Goal: Task Accomplishment & Management: Manage account settings

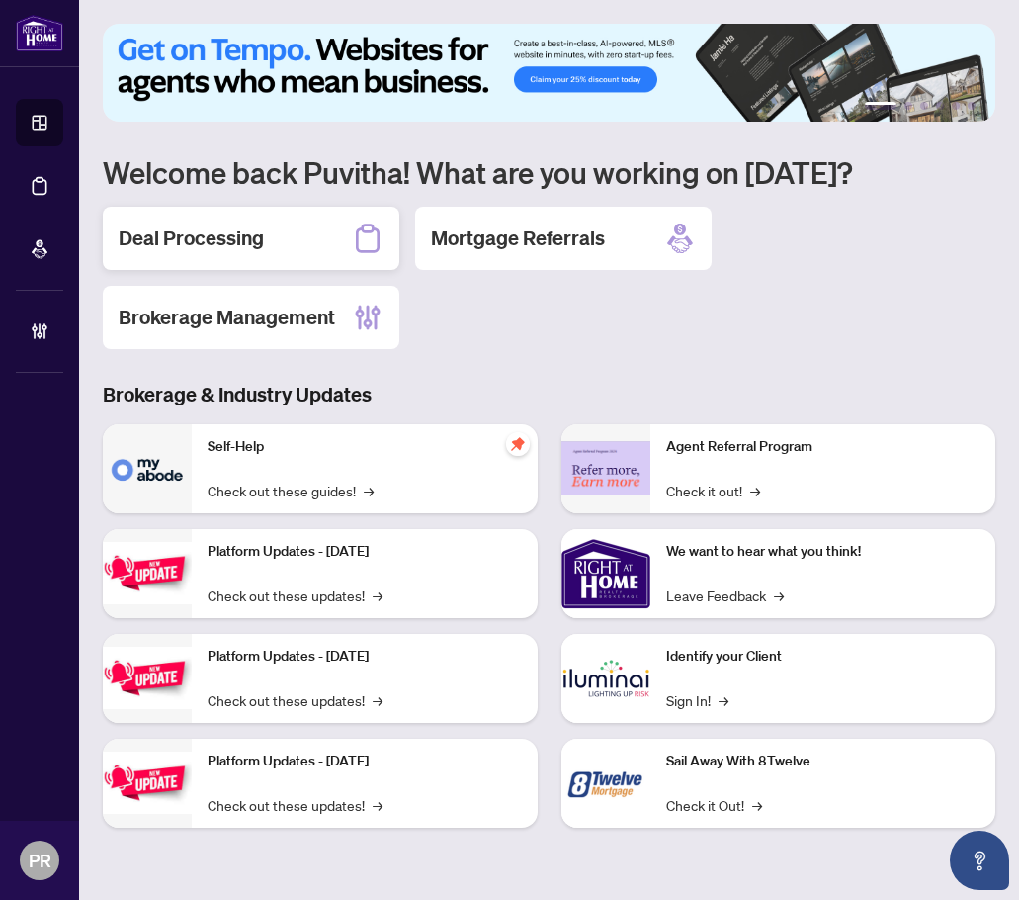
click at [226, 240] on h2 "Deal Processing" at bounding box center [191, 238] width 145 height 28
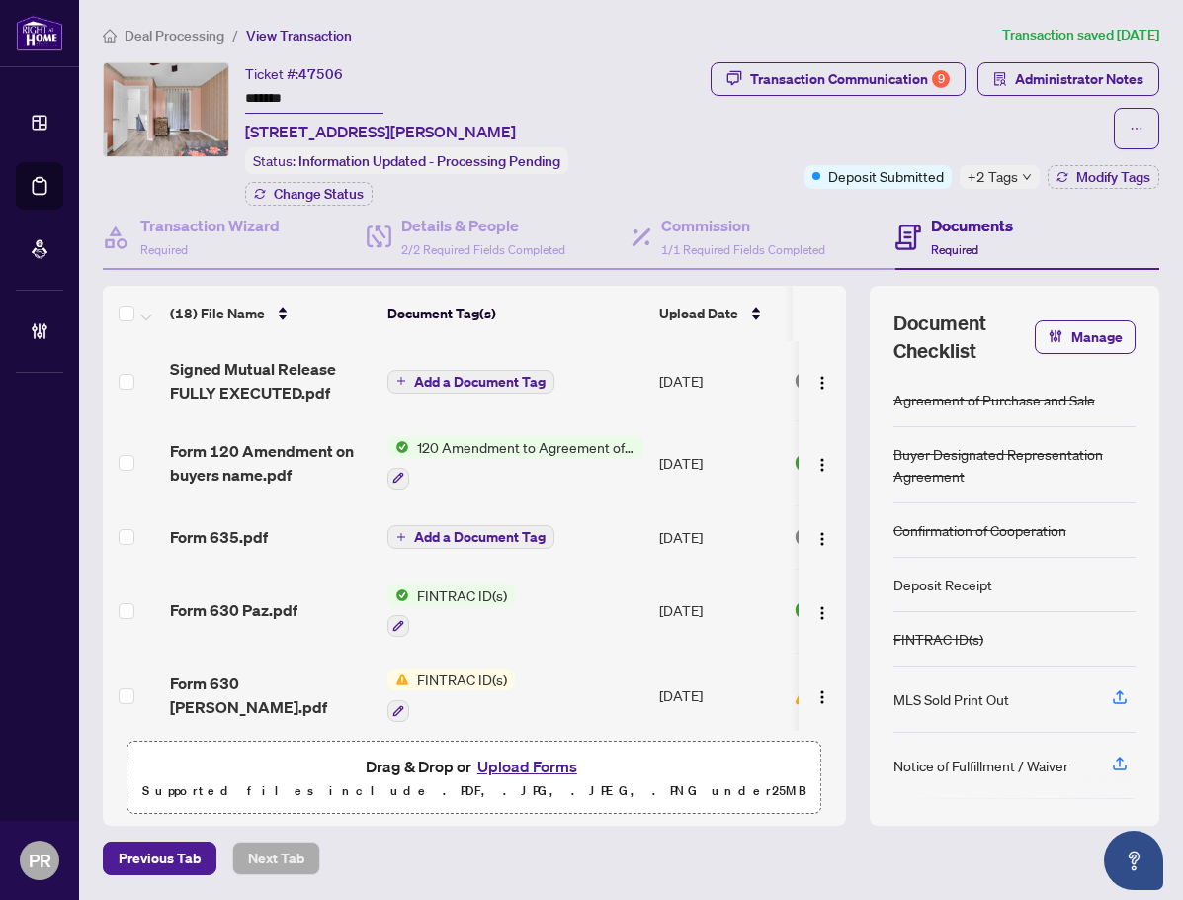
click at [272, 88] on input "*******" at bounding box center [314, 99] width 138 height 29
click at [265, 101] on input "*******" at bounding box center [314, 99] width 138 height 29
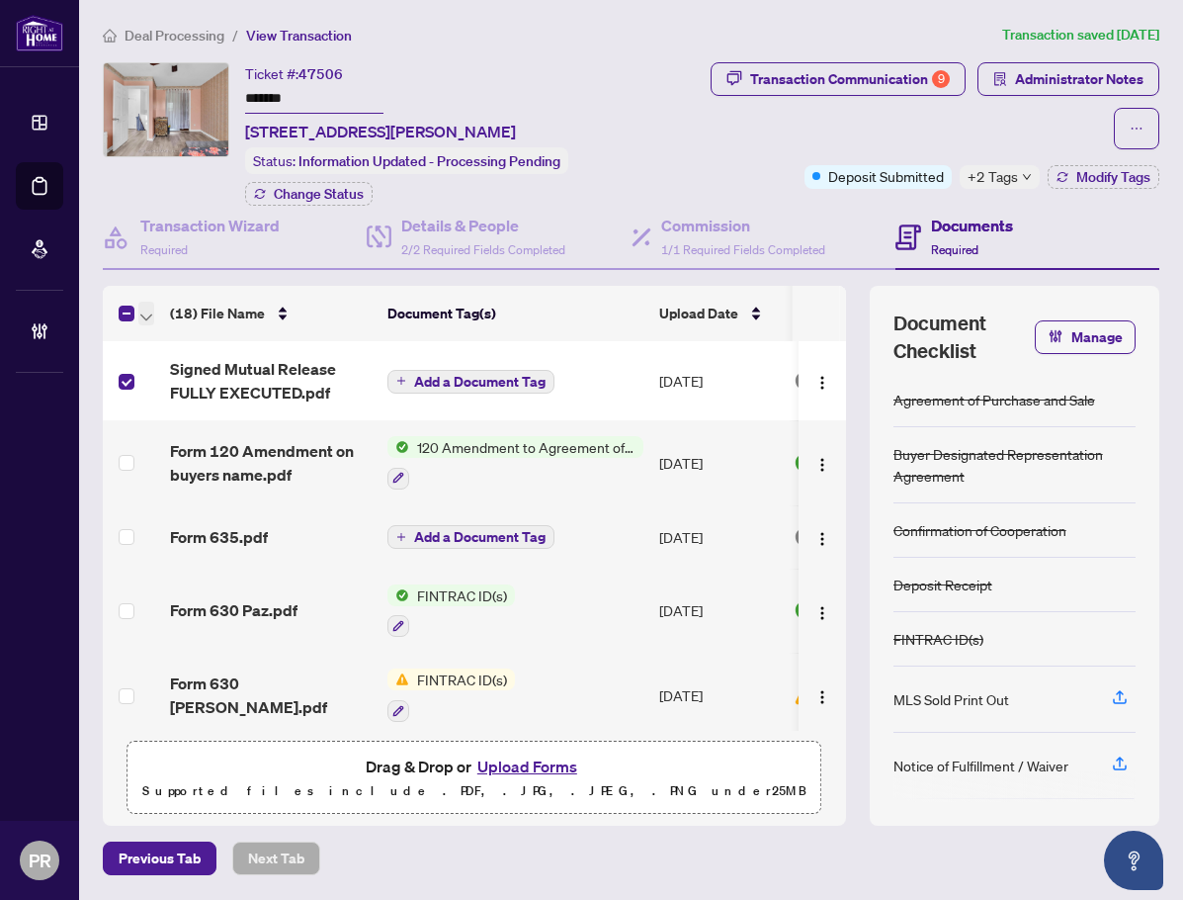
click at [144, 315] on icon "button" at bounding box center [146, 316] width 12 height 7
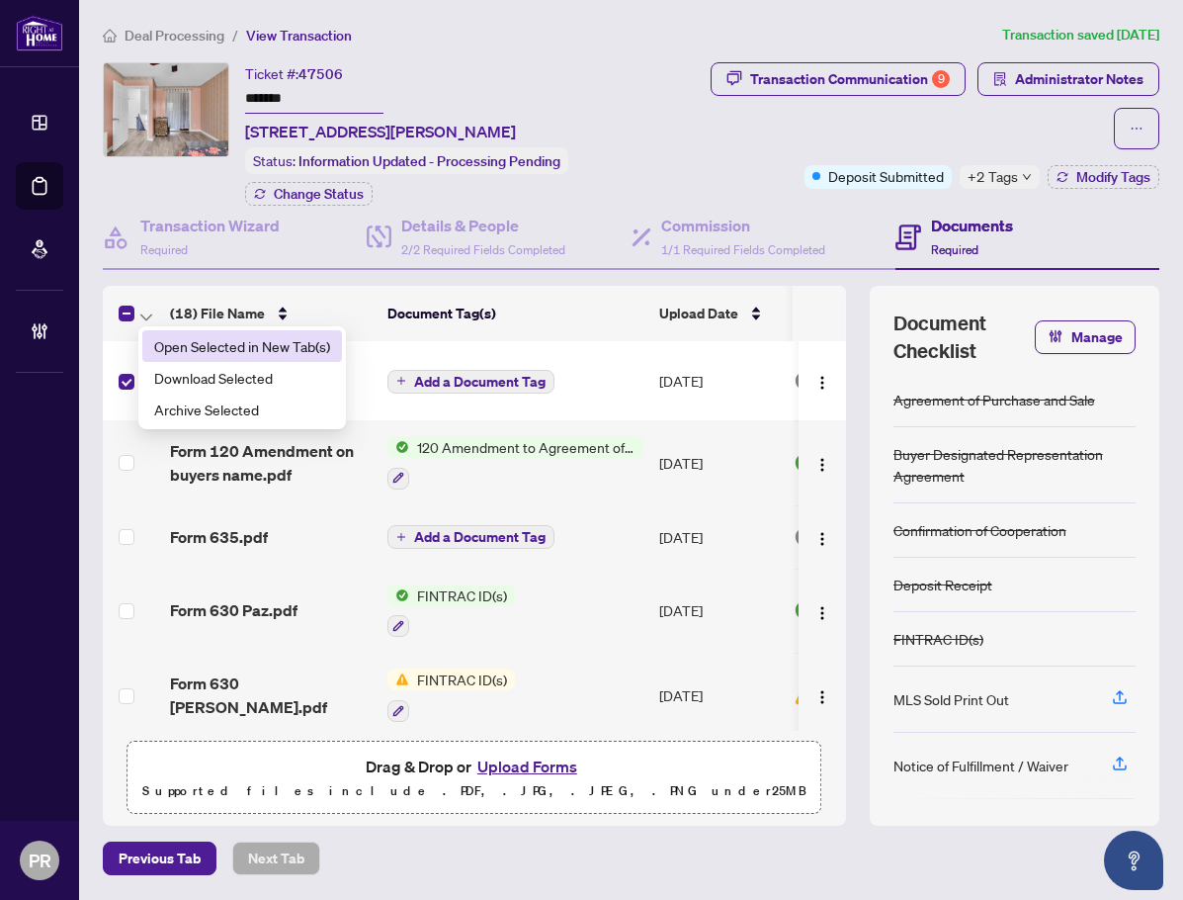
click at [183, 331] on li "Open Selected in New Tab(s)" at bounding box center [242, 346] width 200 height 32
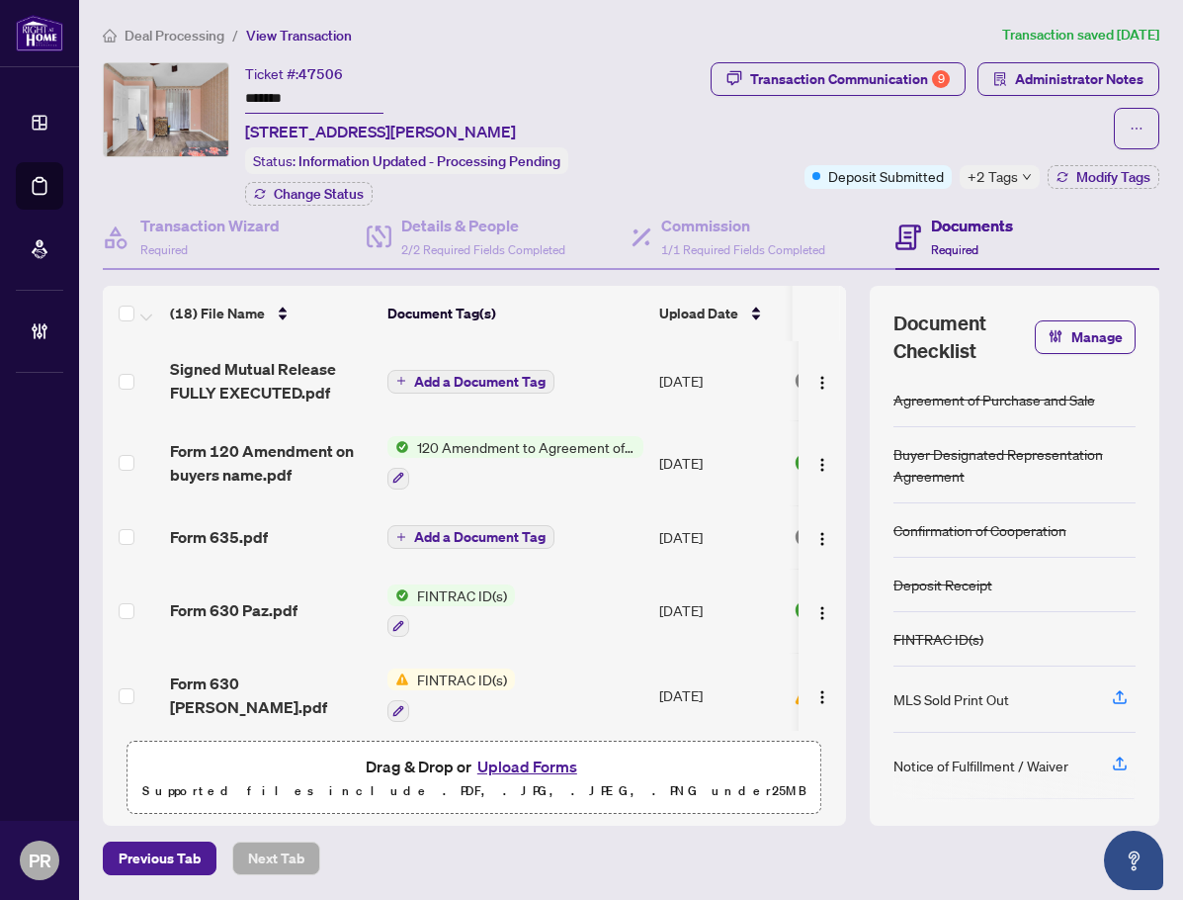
click at [139, 34] on span "Deal Processing" at bounding box center [175, 36] width 100 height 18
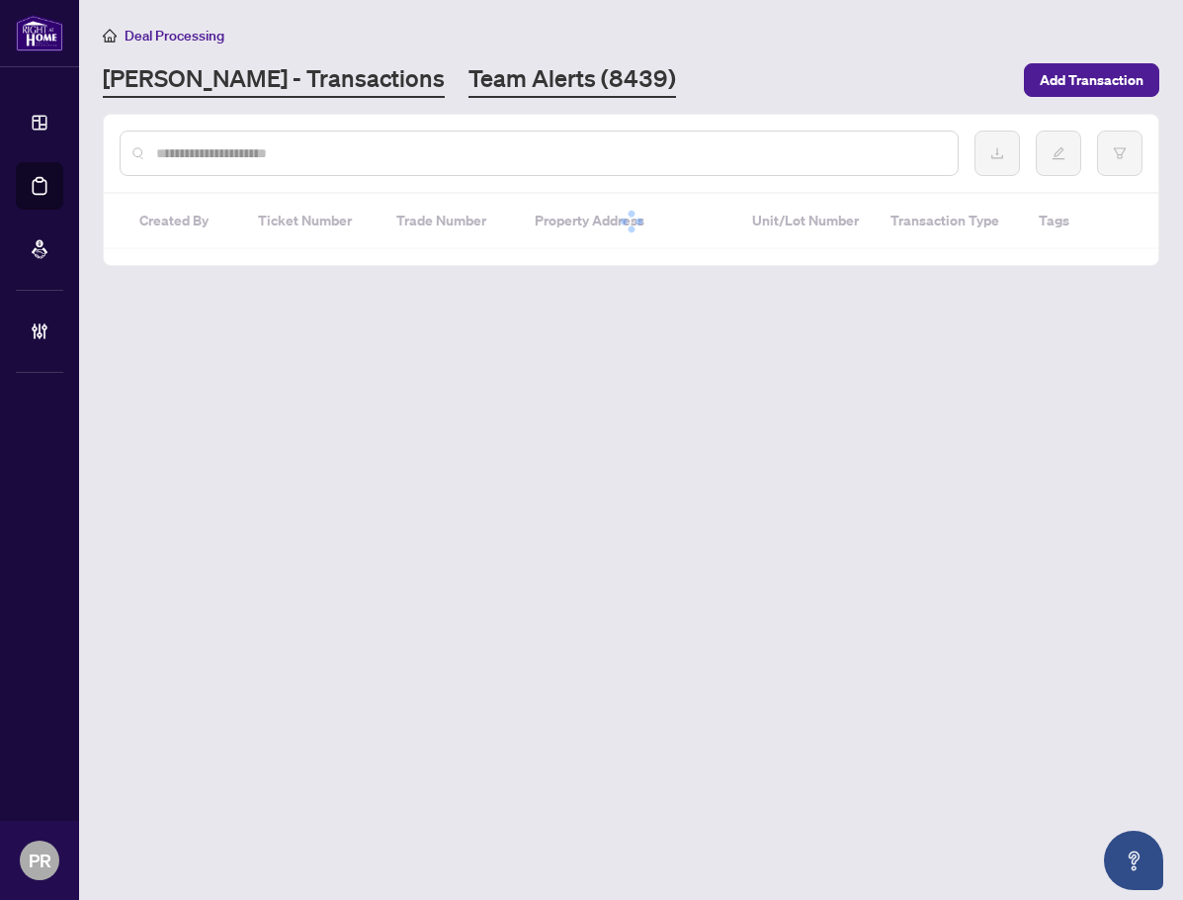
click at [469, 86] on link "Team Alerts (8439)" at bounding box center [573, 80] width 208 height 36
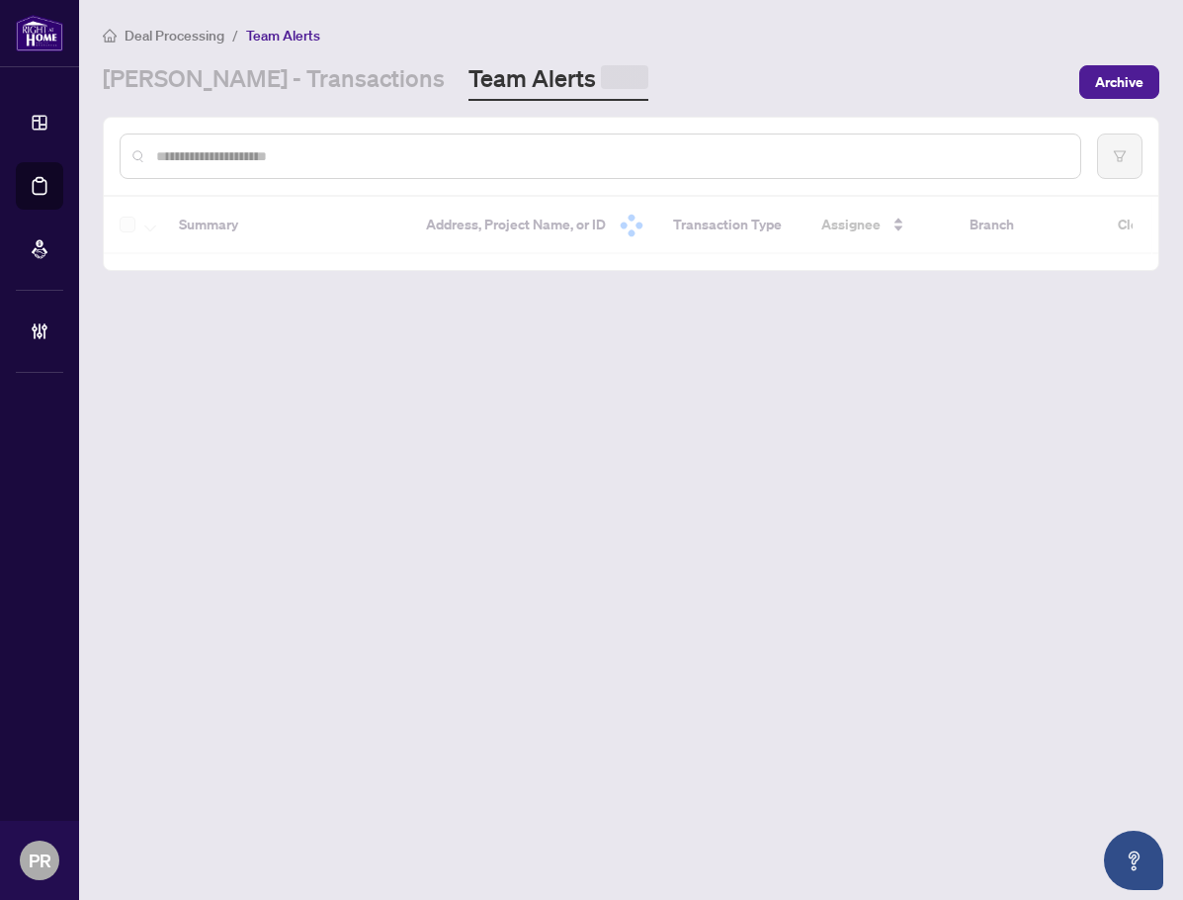
click at [326, 164] on input "text" at bounding box center [610, 156] width 909 height 22
paste input "**********"
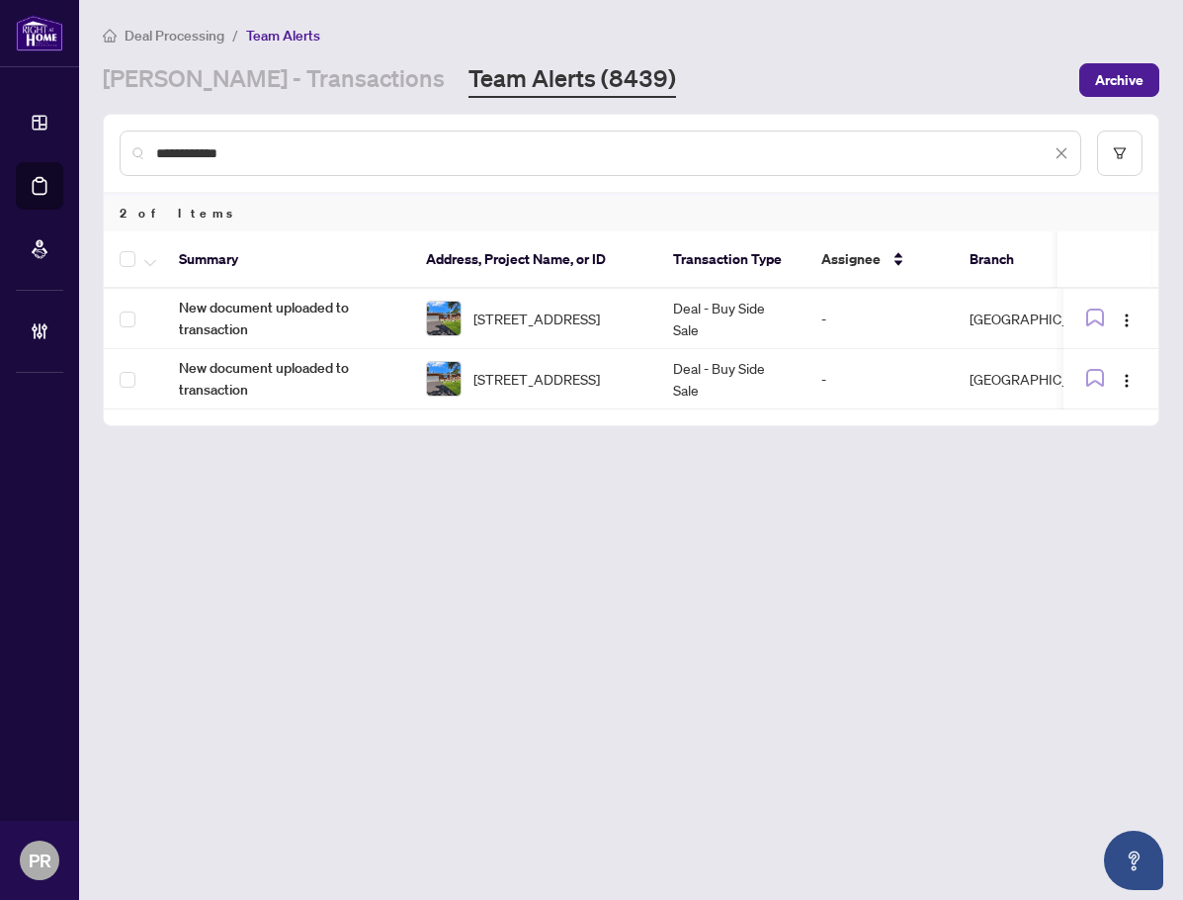
drag, startPoint x: 266, startPoint y: 148, endPoint x: 92, endPoint y: 143, distance: 174.1
click at [88, 146] on main "**********" at bounding box center [631, 450] width 1104 height 900
paste input "text"
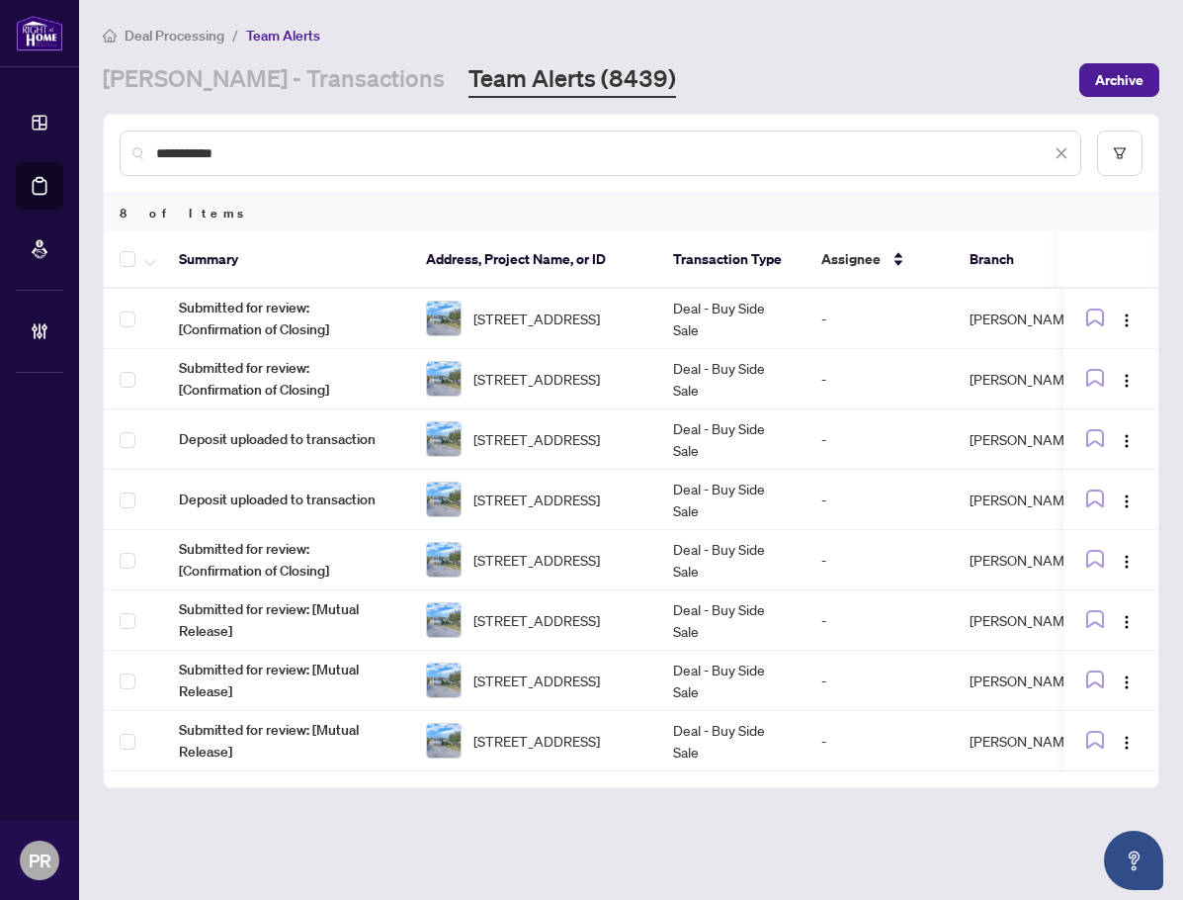
type input "**********"
click at [150, 261] on icon "button" at bounding box center [150, 263] width 12 height 8
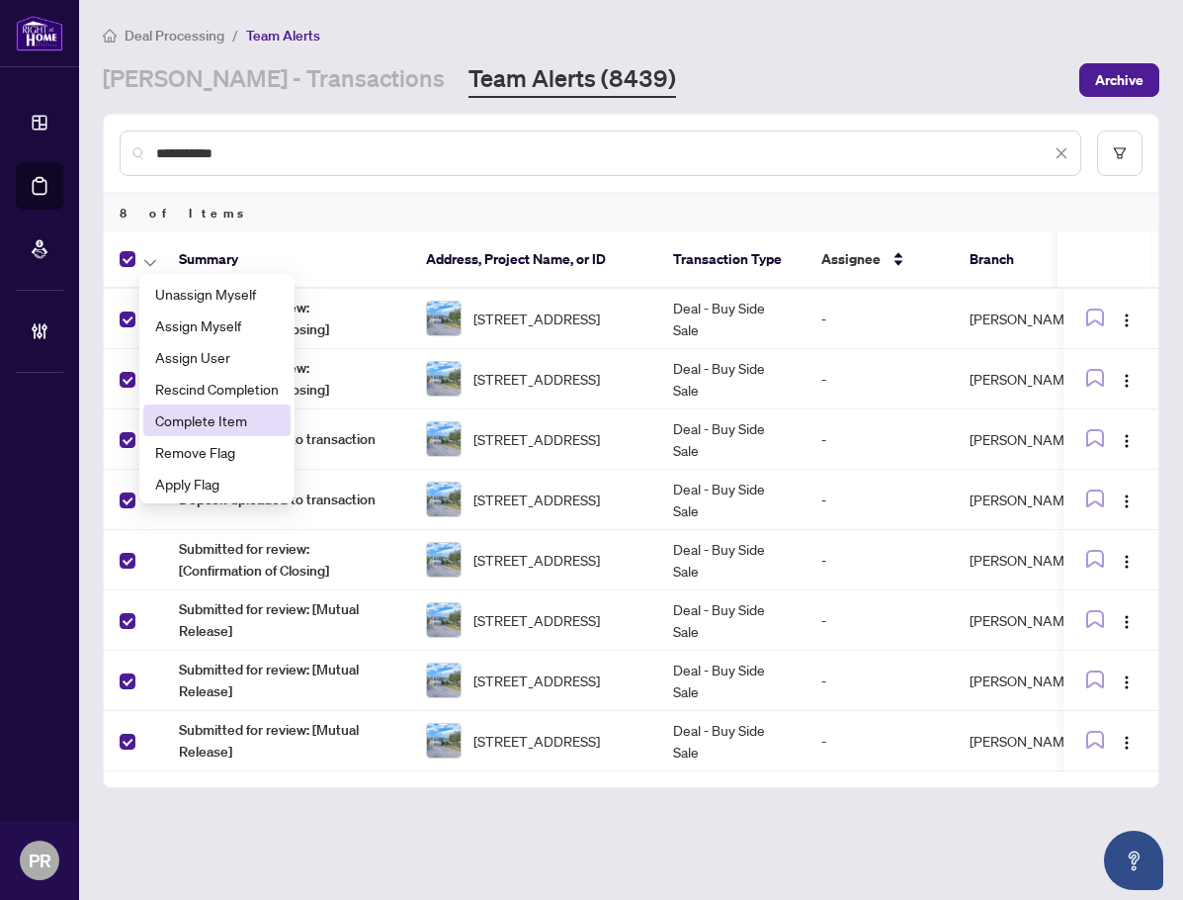
click at [187, 425] on span "Complete Item" at bounding box center [217, 420] width 124 height 22
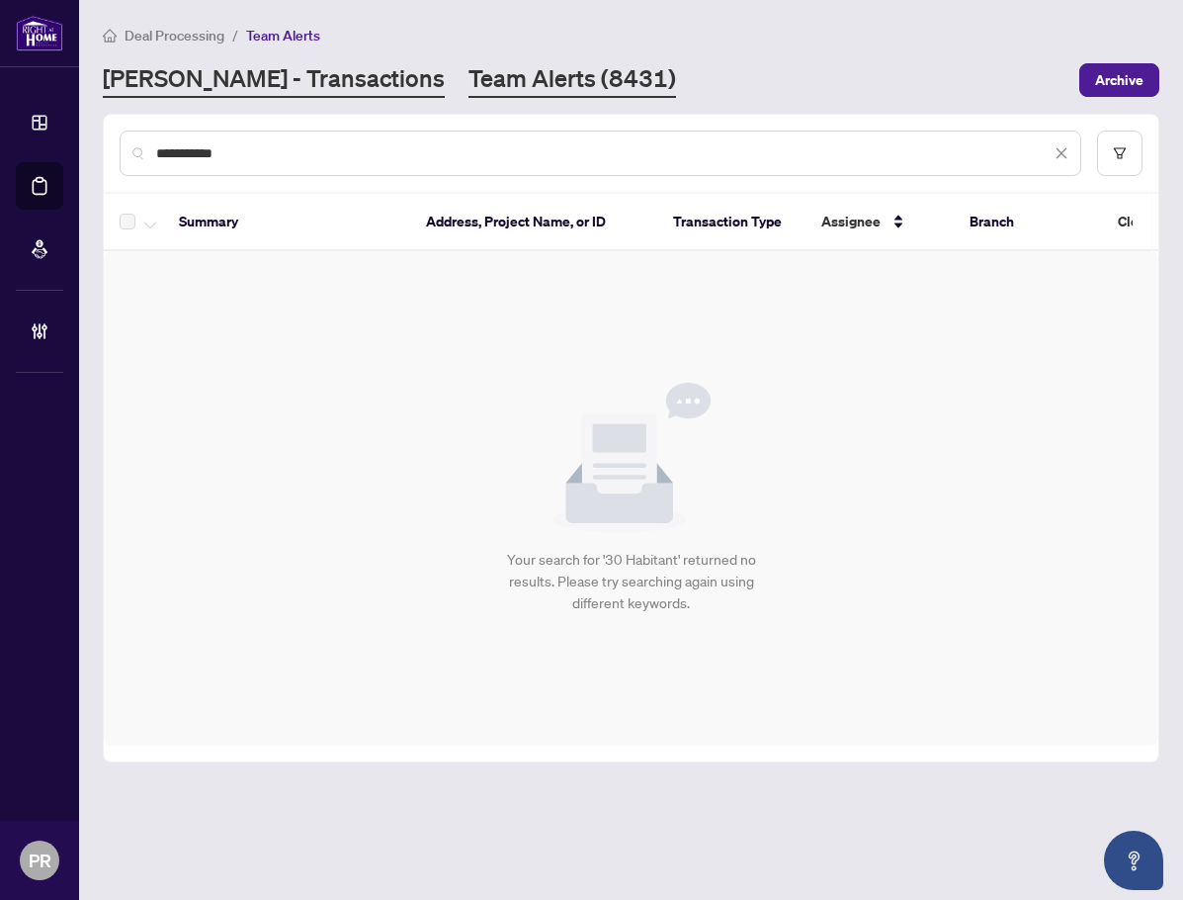
click at [279, 66] on link "RAHR - Transactions" at bounding box center [274, 80] width 342 height 36
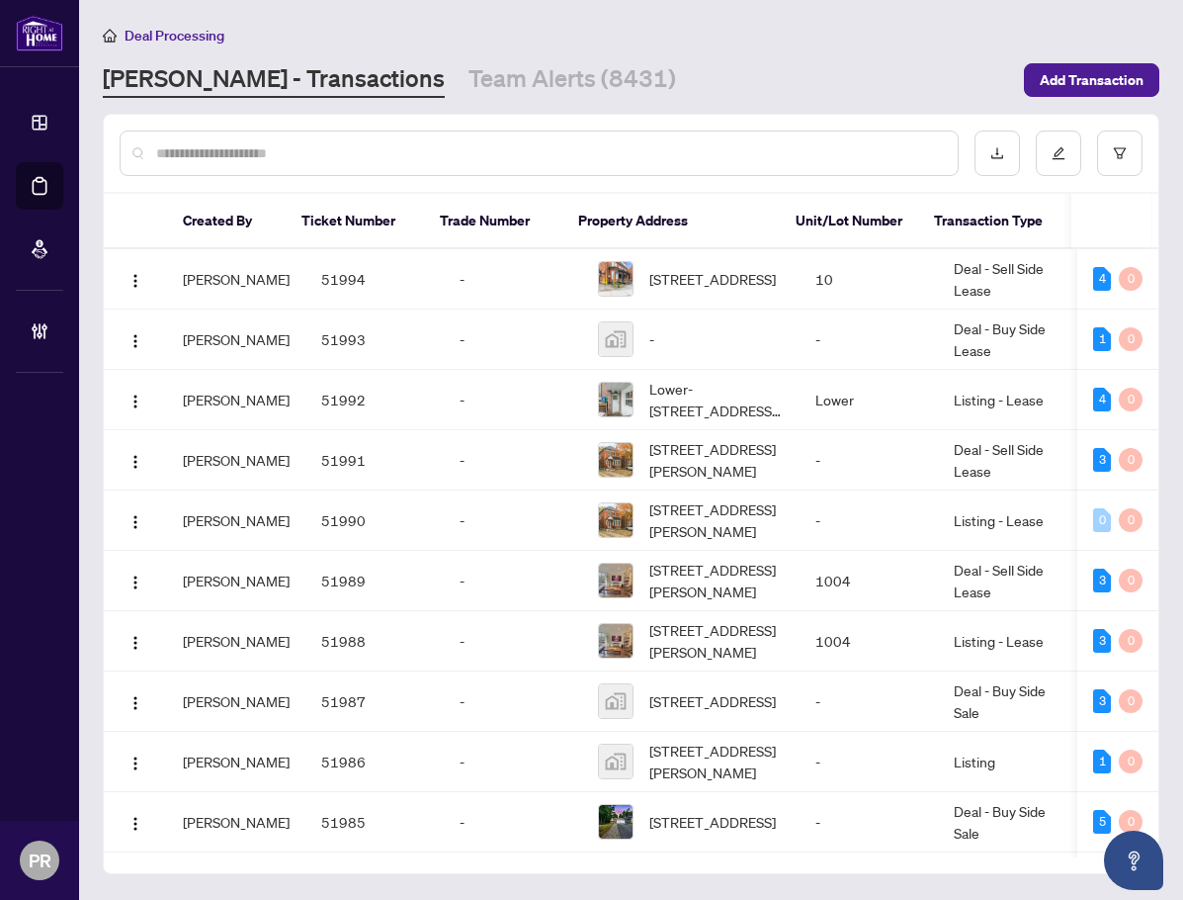
click at [208, 148] on input "text" at bounding box center [549, 153] width 786 height 22
paste input "*******"
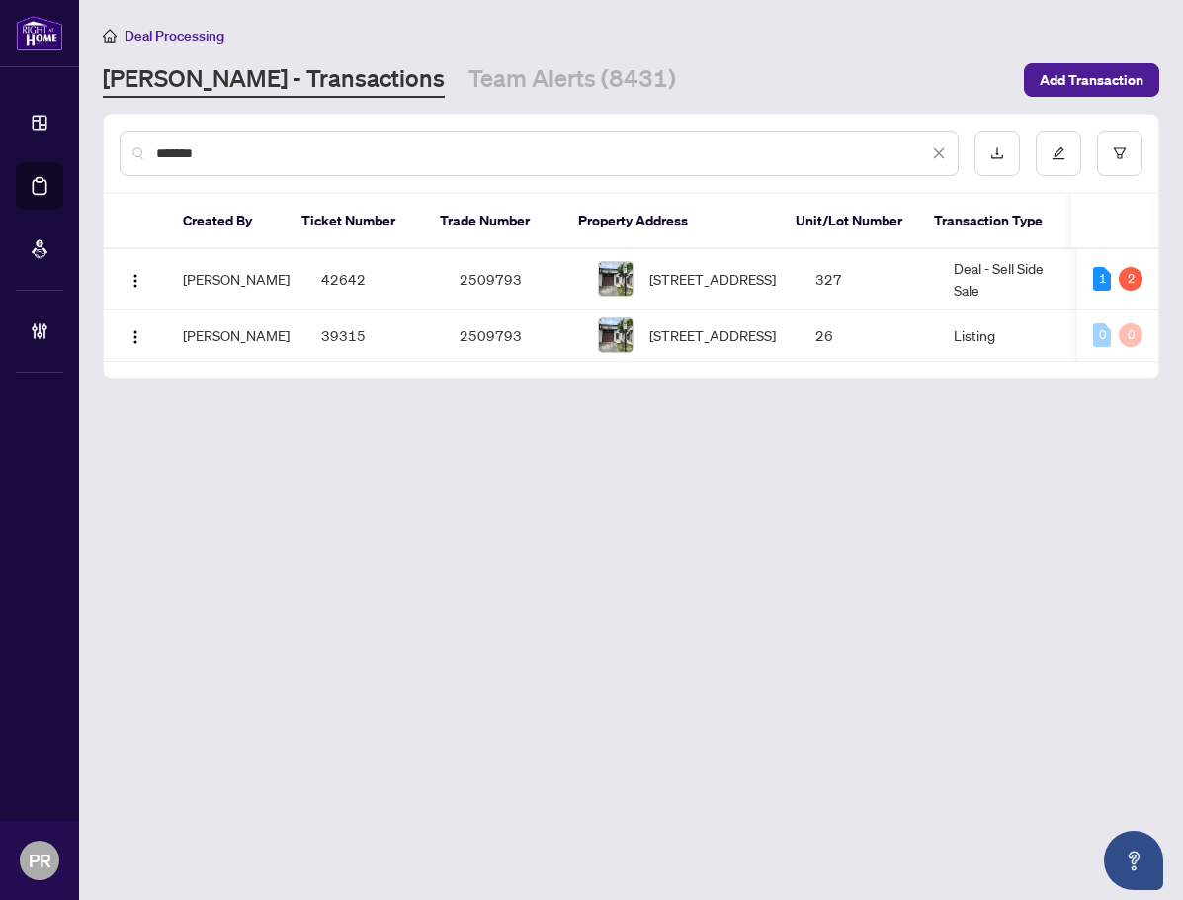
type input "*******"
click at [455, 264] on td "2509793" at bounding box center [513, 279] width 138 height 60
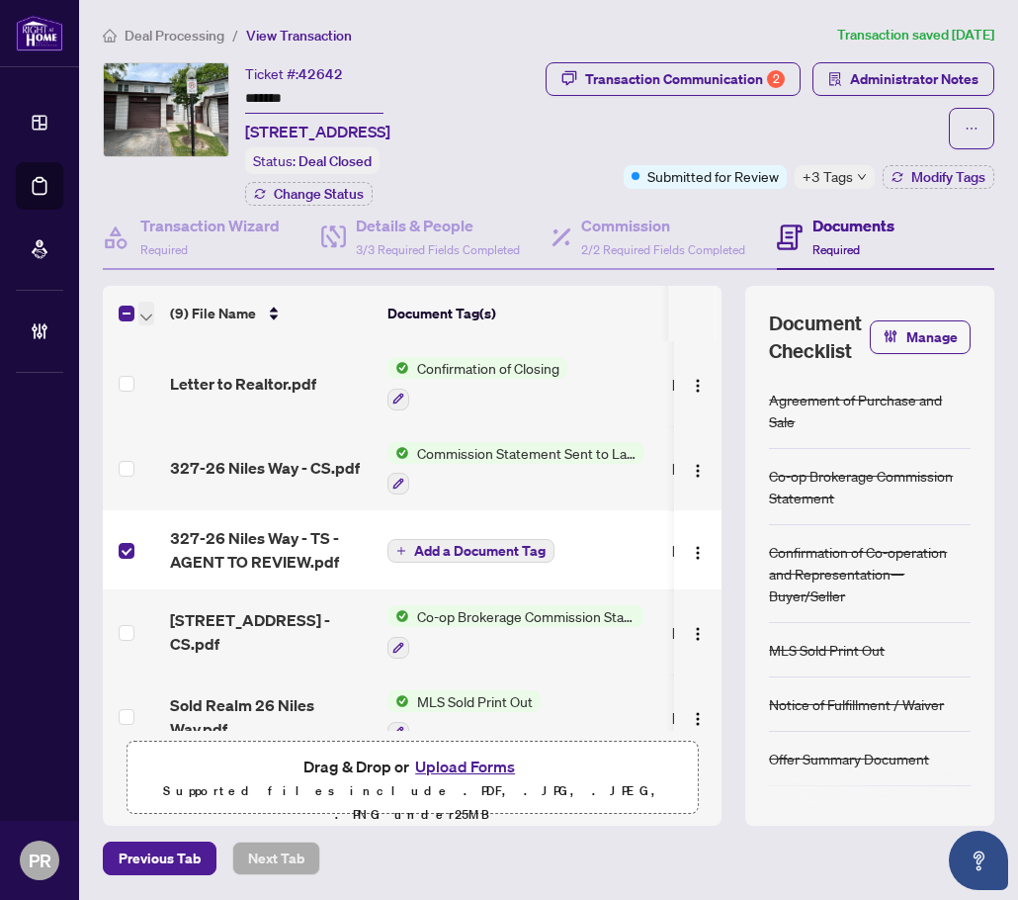
click at [139, 304] on button "button" at bounding box center [146, 314] width 16 height 24
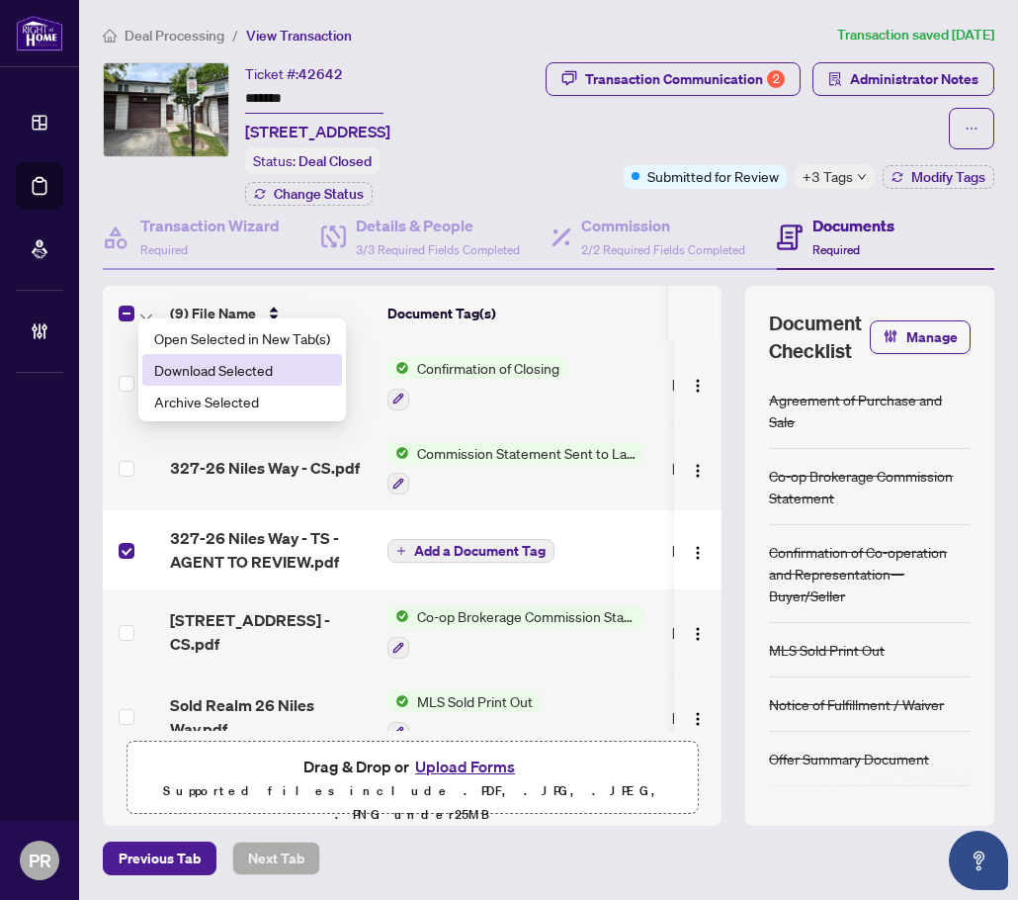
click at [221, 381] on li "Download Selected" at bounding box center [242, 370] width 200 height 32
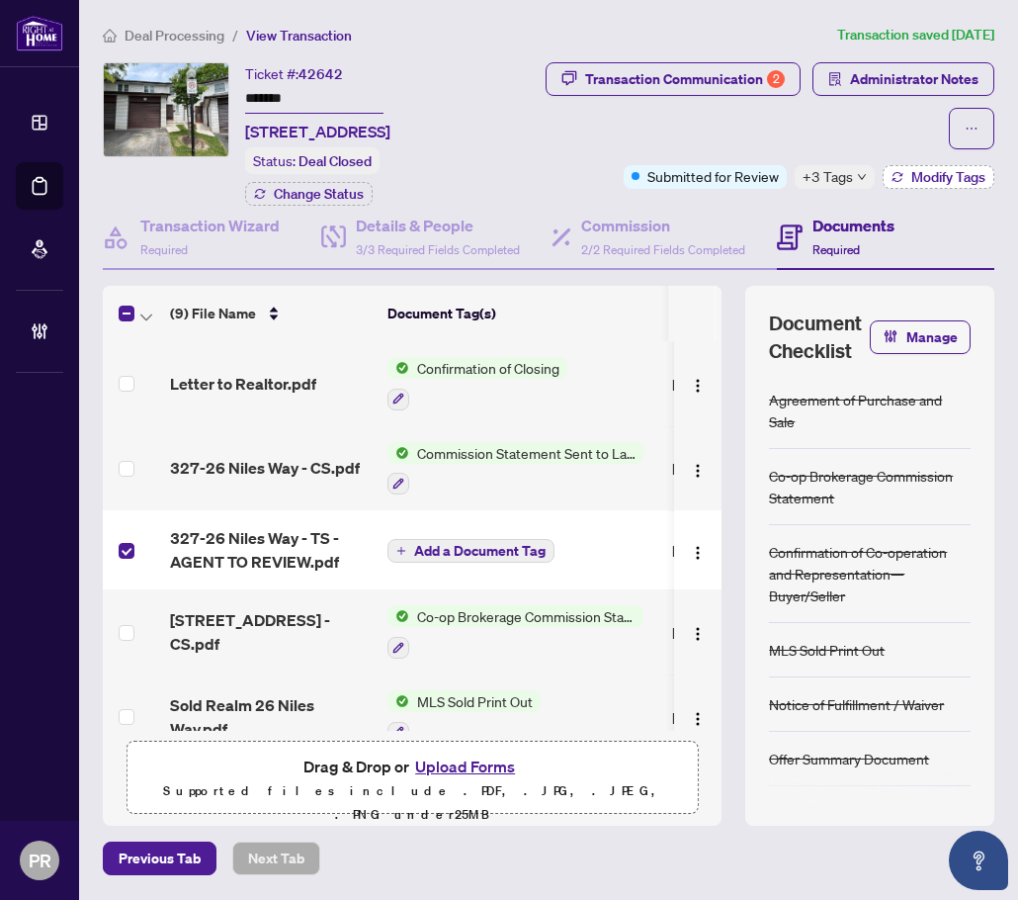
click at [914, 186] on button "Modify Tags" at bounding box center [939, 177] width 112 height 24
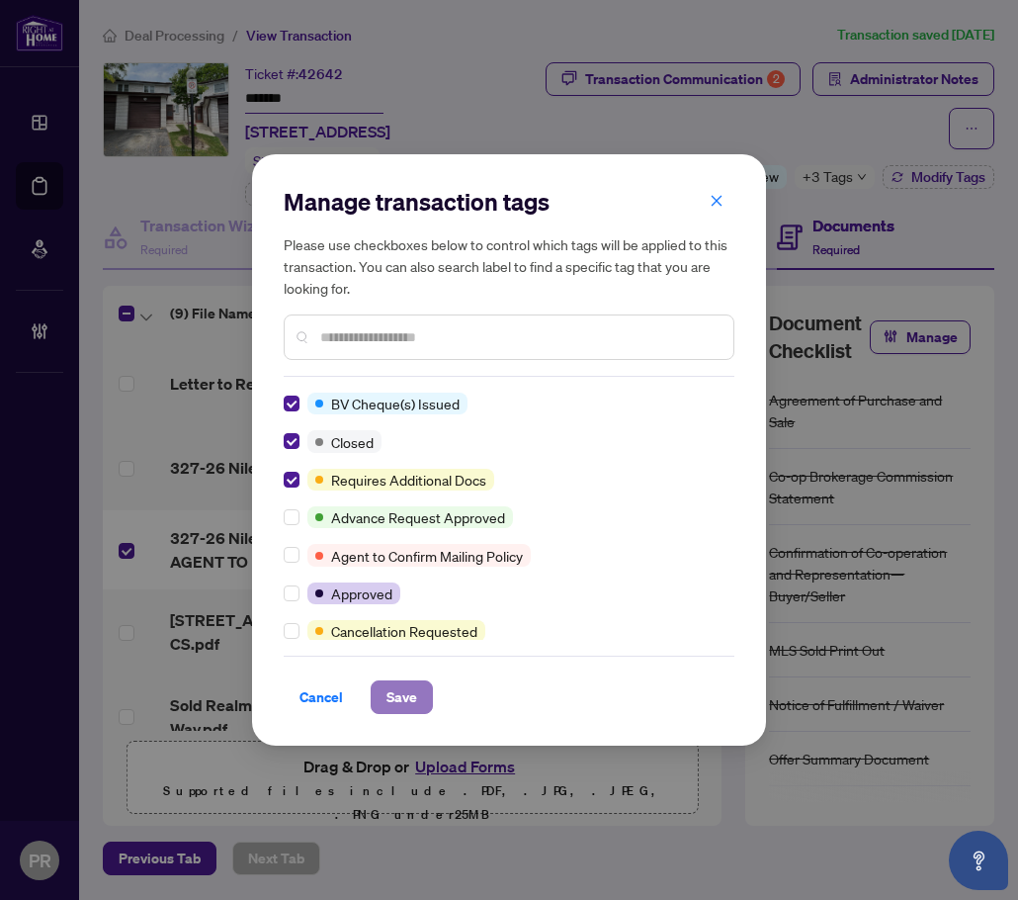
click at [413, 688] on span "Save" at bounding box center [402, 697] width 31 height 32
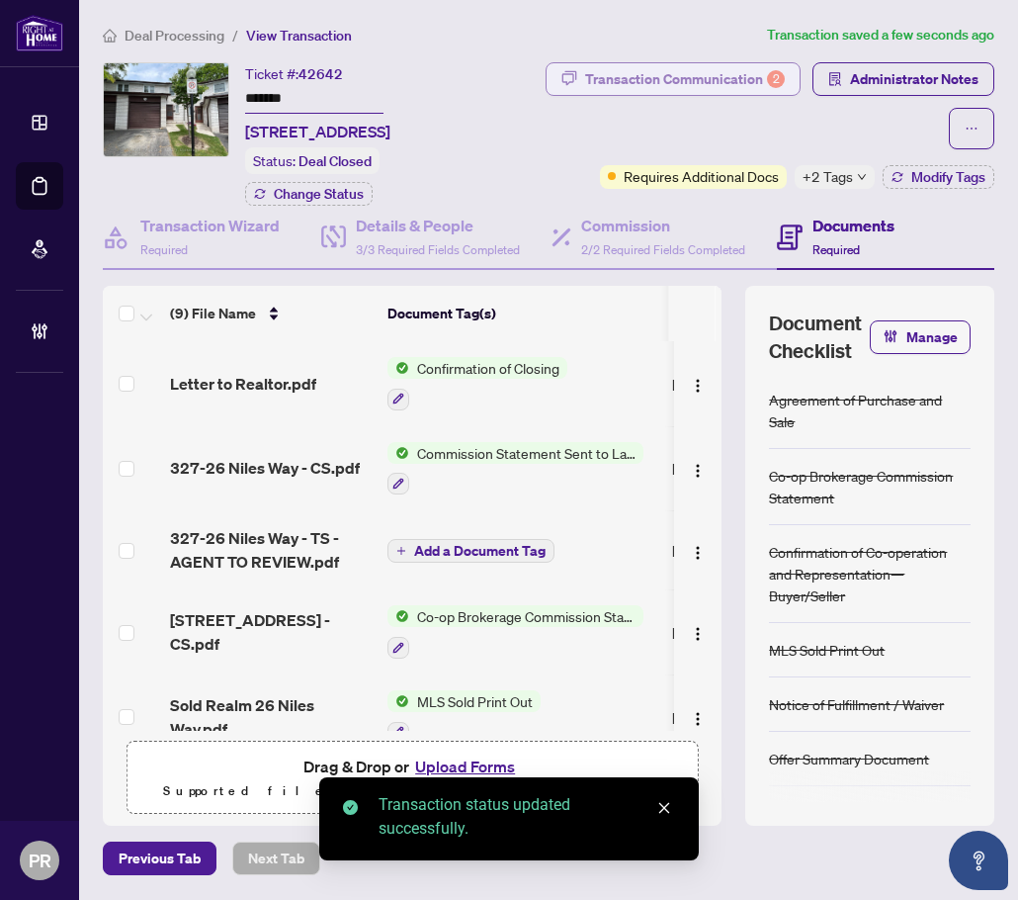
click at [785, 77] on div "Transaction Communication 2" at bounding box center [685, 79] width 200 height 32
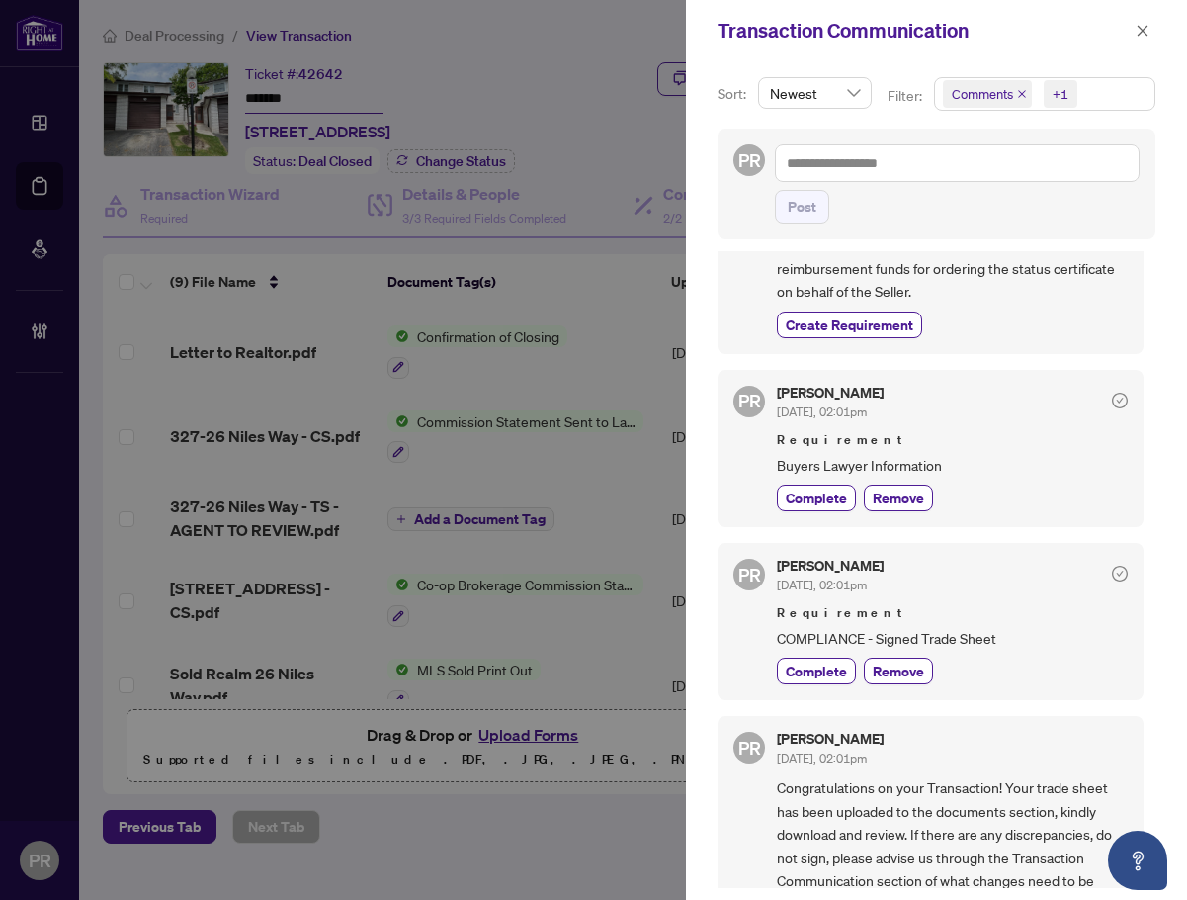
scroll to position [691, 0]
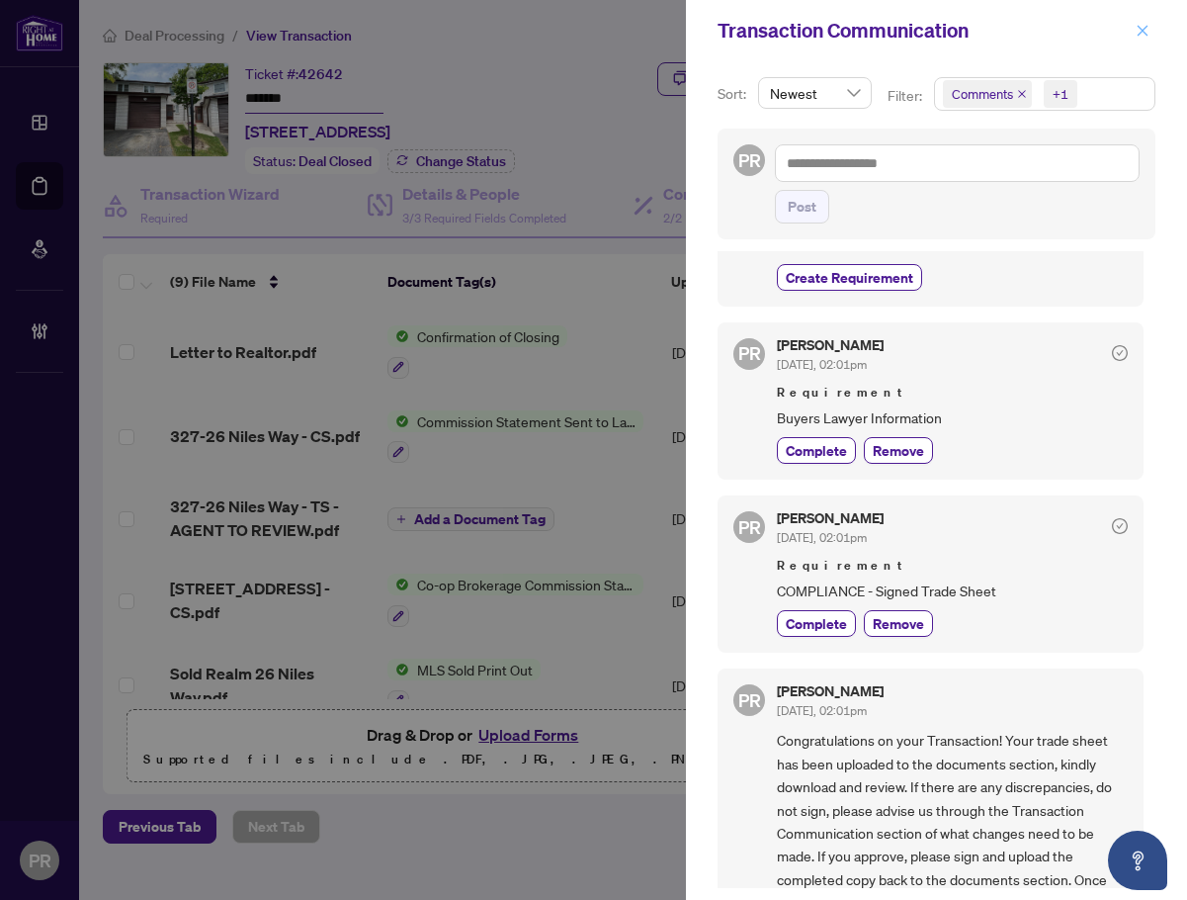
click at [1148, 29] on icon "close" at bounding box center [1143, 31] width 14 height 14
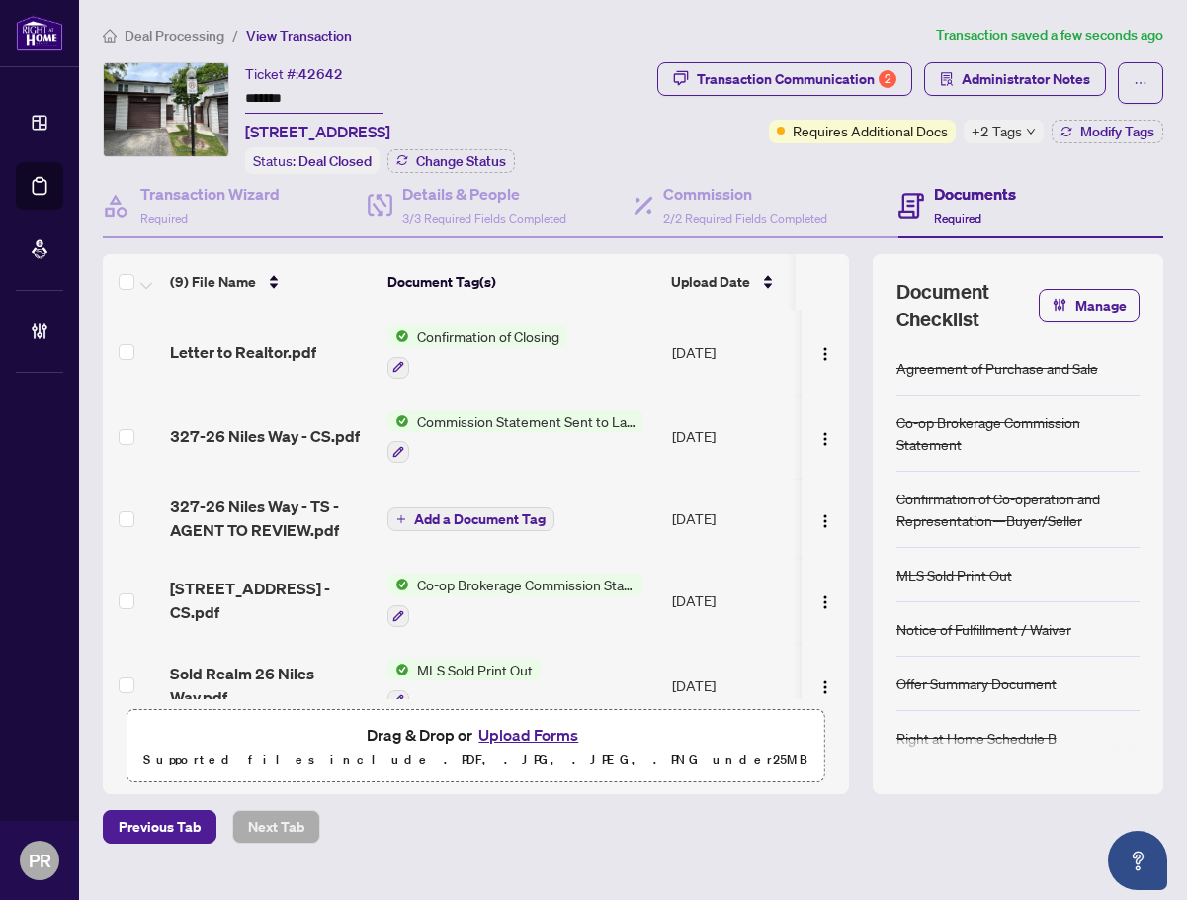
scroll to position [68, 0]
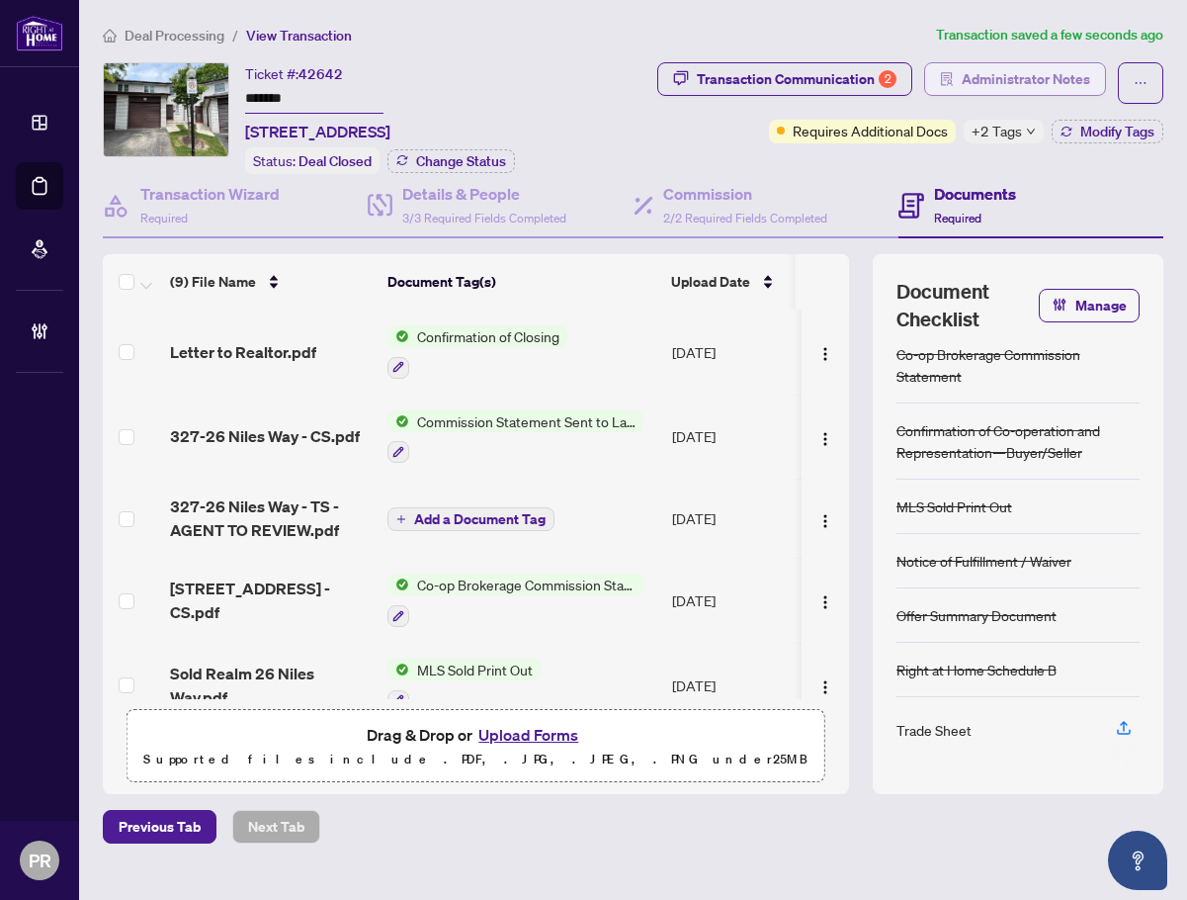
click at [968, 70] on span "Administrator Notes" at bounding box center [1026, 79] width 129 height 32
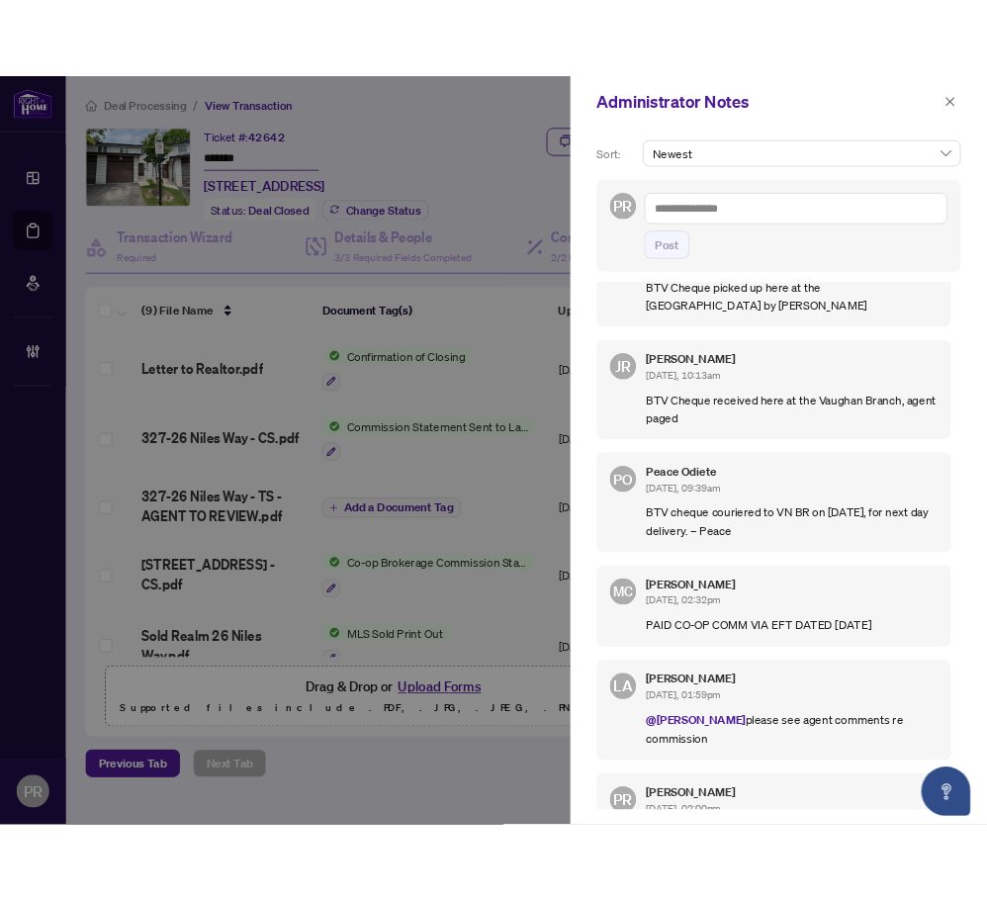
scroll to position [198, 0]
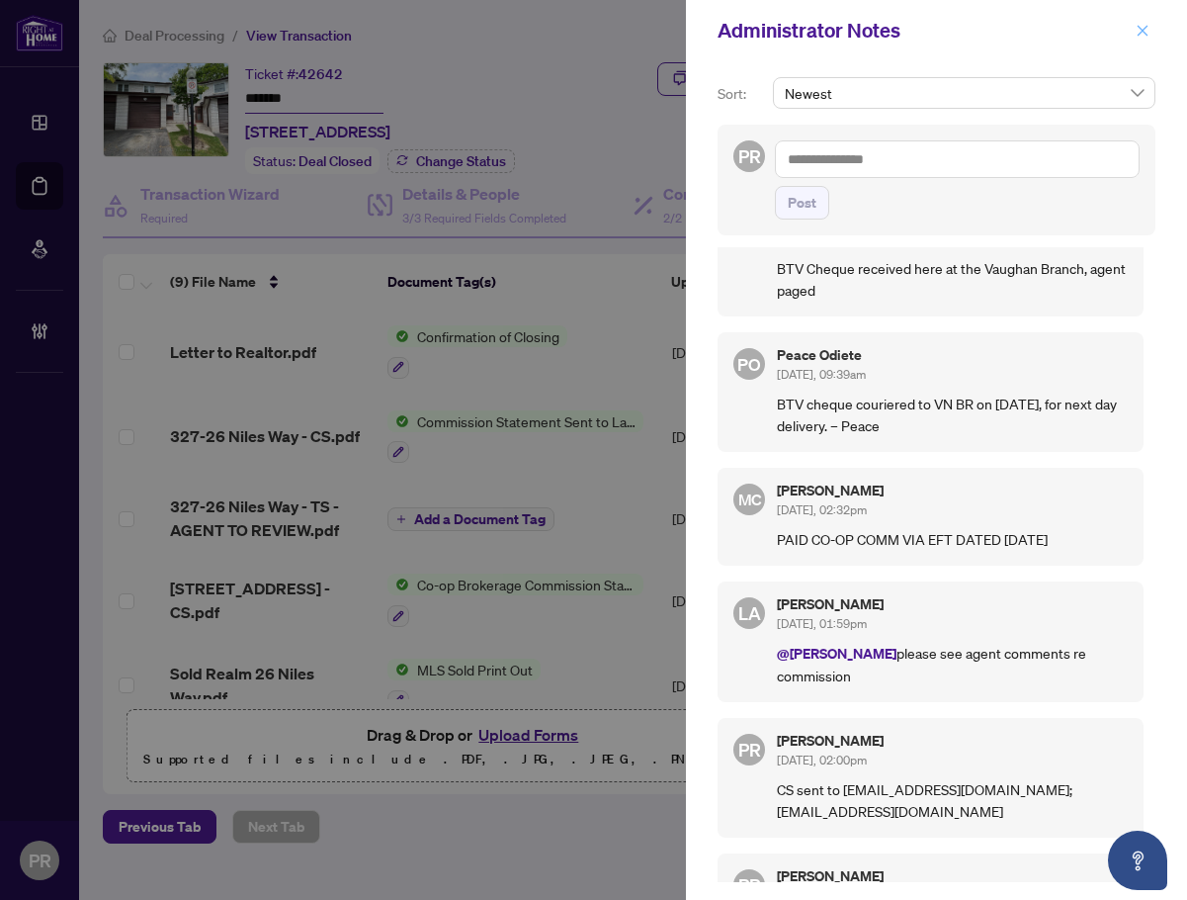
click at [1145, 32] on icon "close" at bounding box center [1143, 31] width 14 height 14
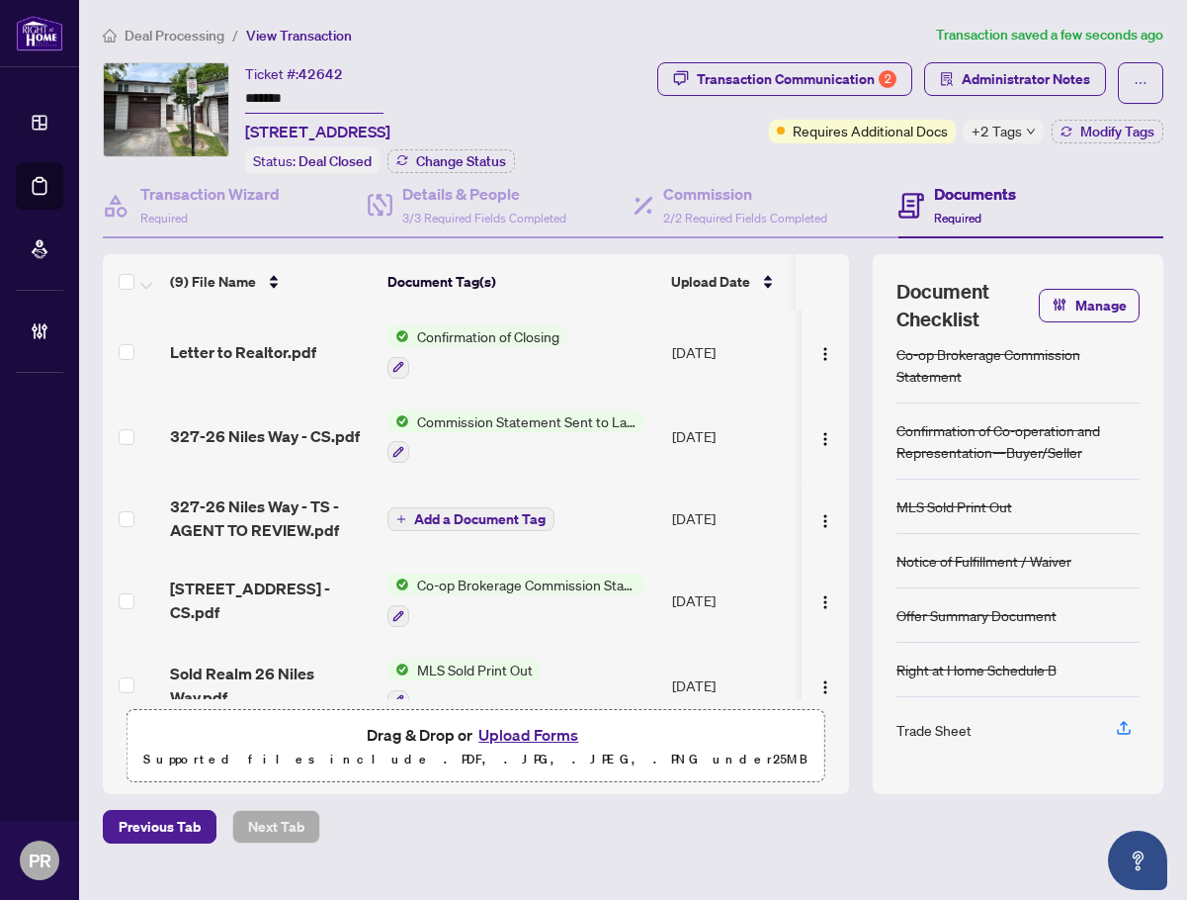
click at [540, 741] on button "Upload Forms" at bounding box center [529, 735] width 112 height 26
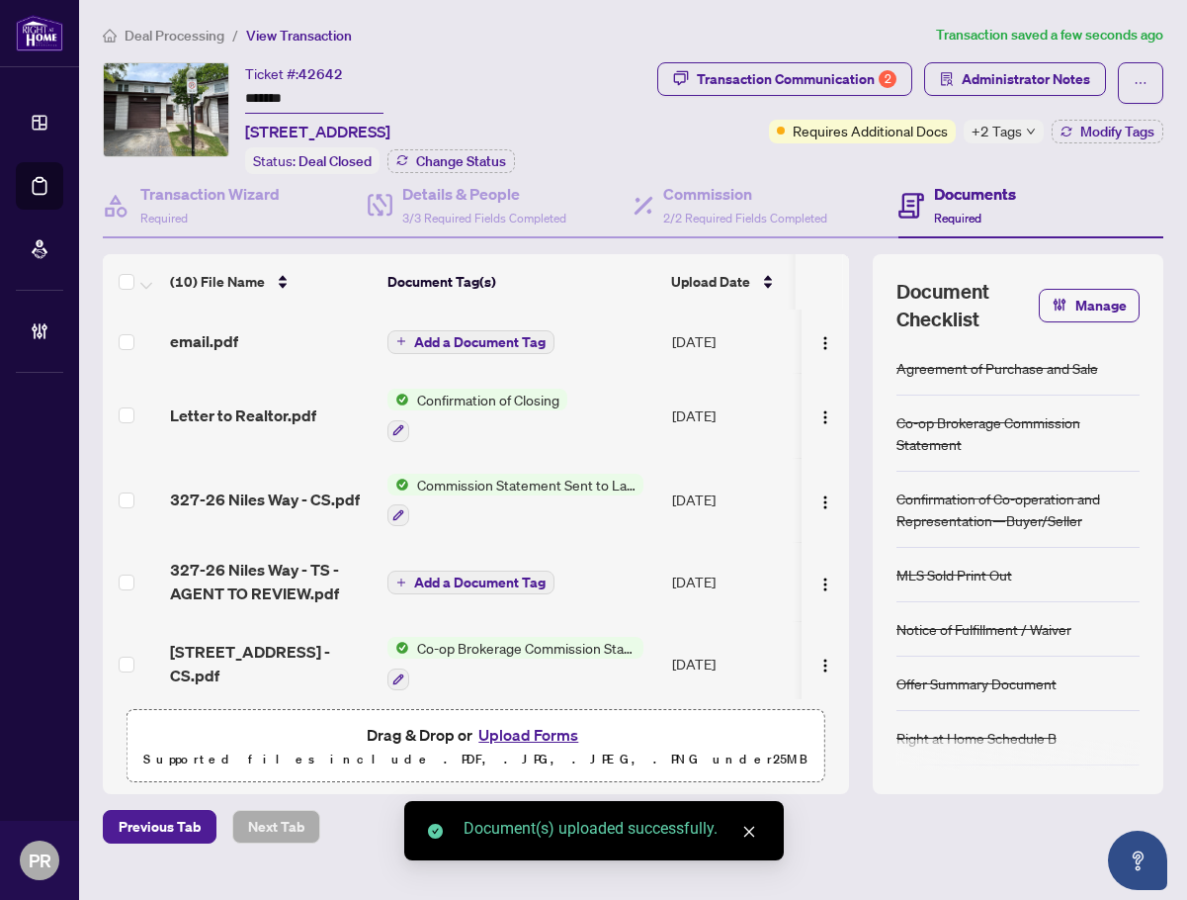
click at [670, 345] on td "Sep/08/2025" at bounding box center [731, 340] width 134 height 63
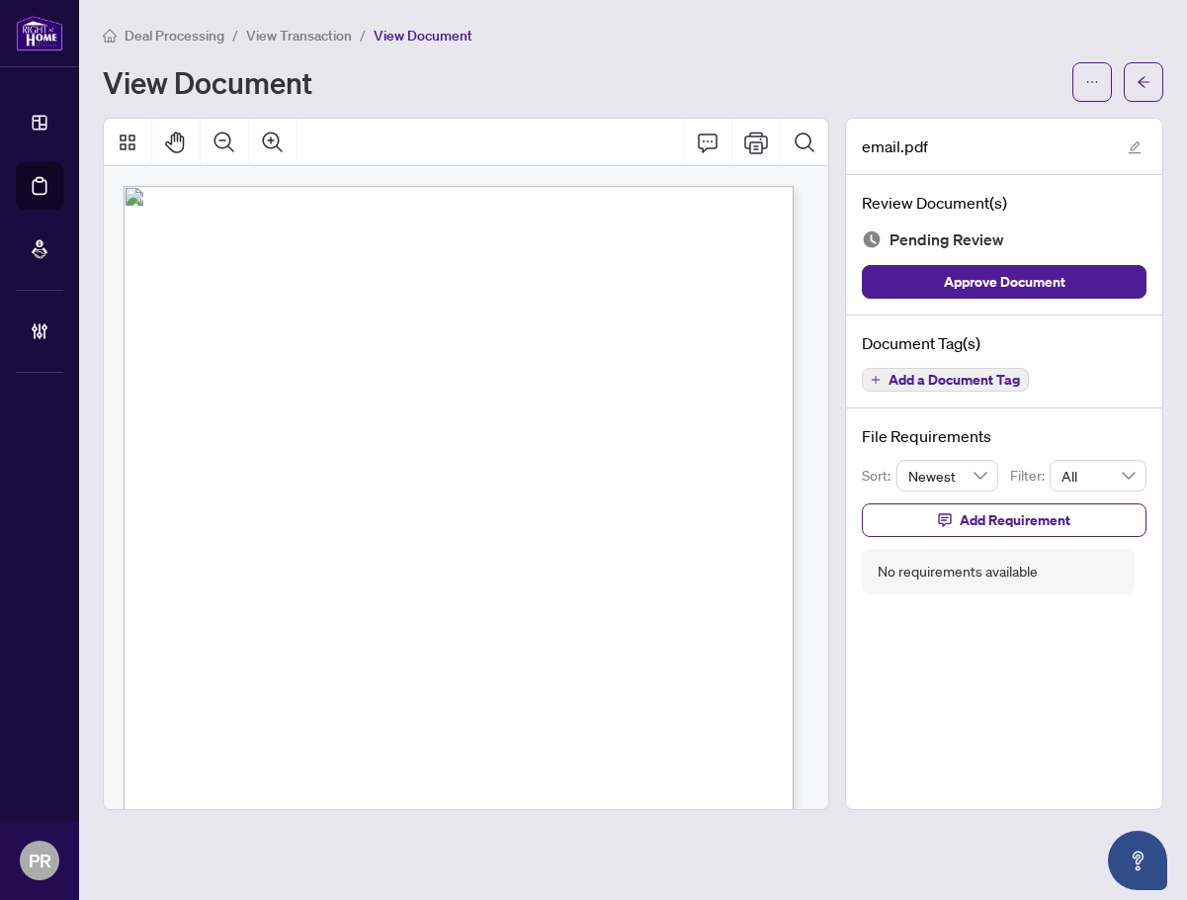
click at [995, 281] on span "Approve Document" at bounding box center [1005, 282] width 122 height 32
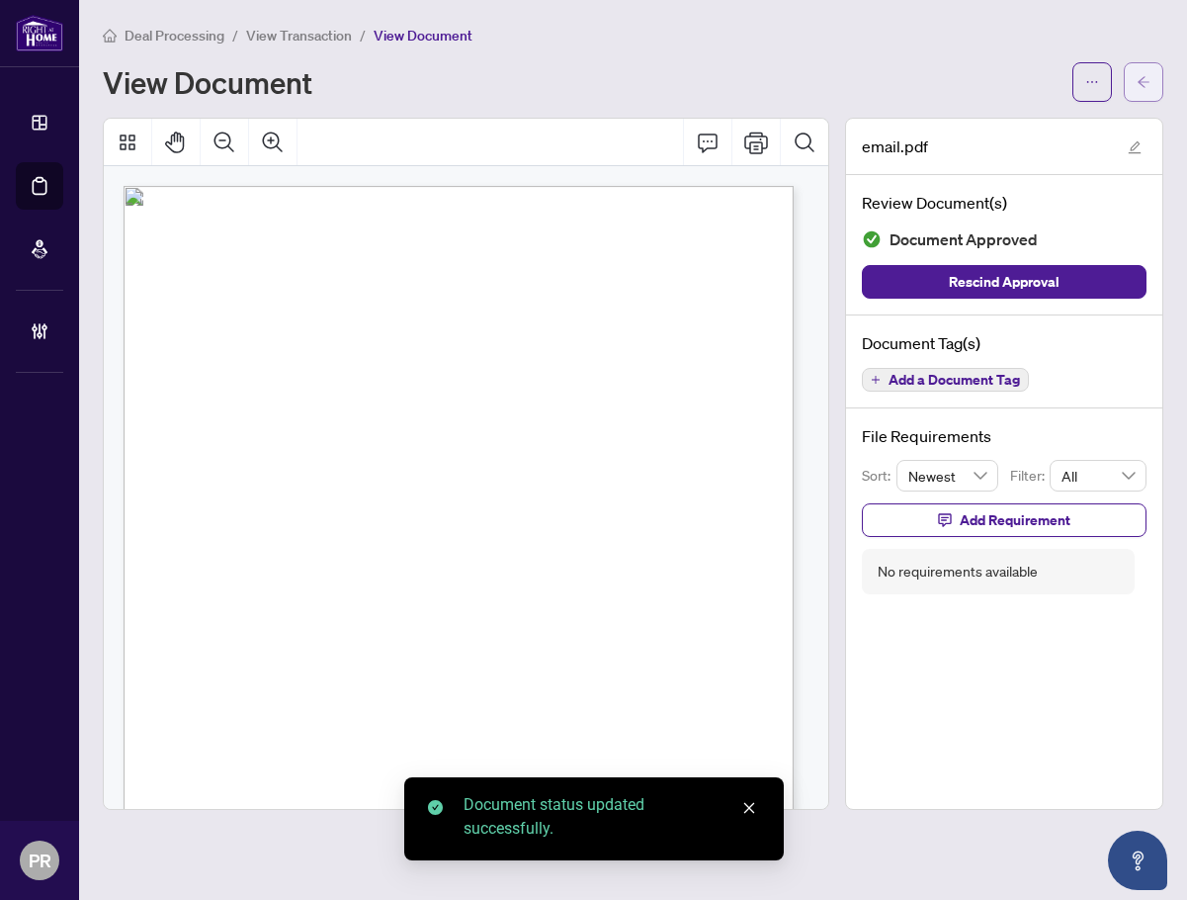
click at [1150, 66] on span "button" at bounding box center [1144, 82] width 14 height 32
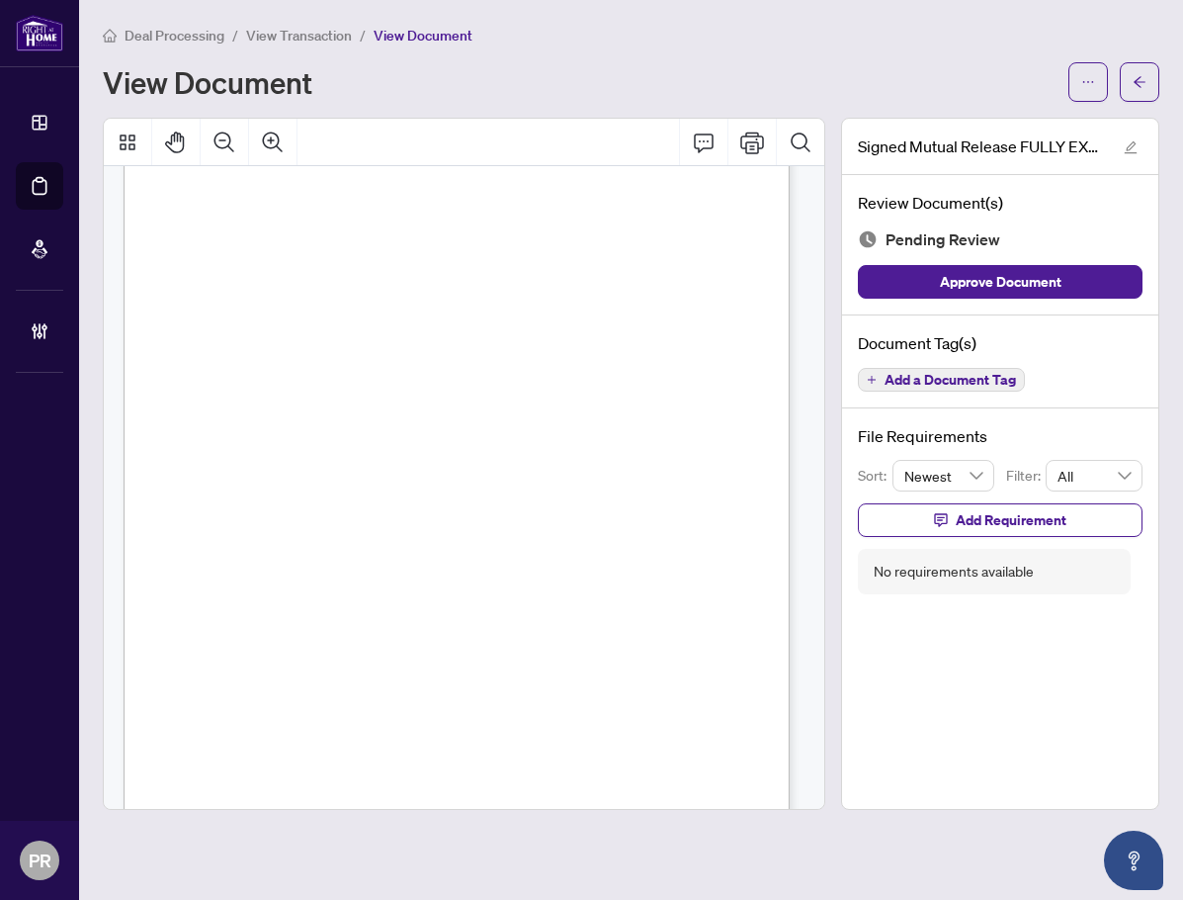
scroll to position [198, 0]
click at [922, 379] on span "Add a Document Tag" at bounding box center [950, 380] width 131 height 14
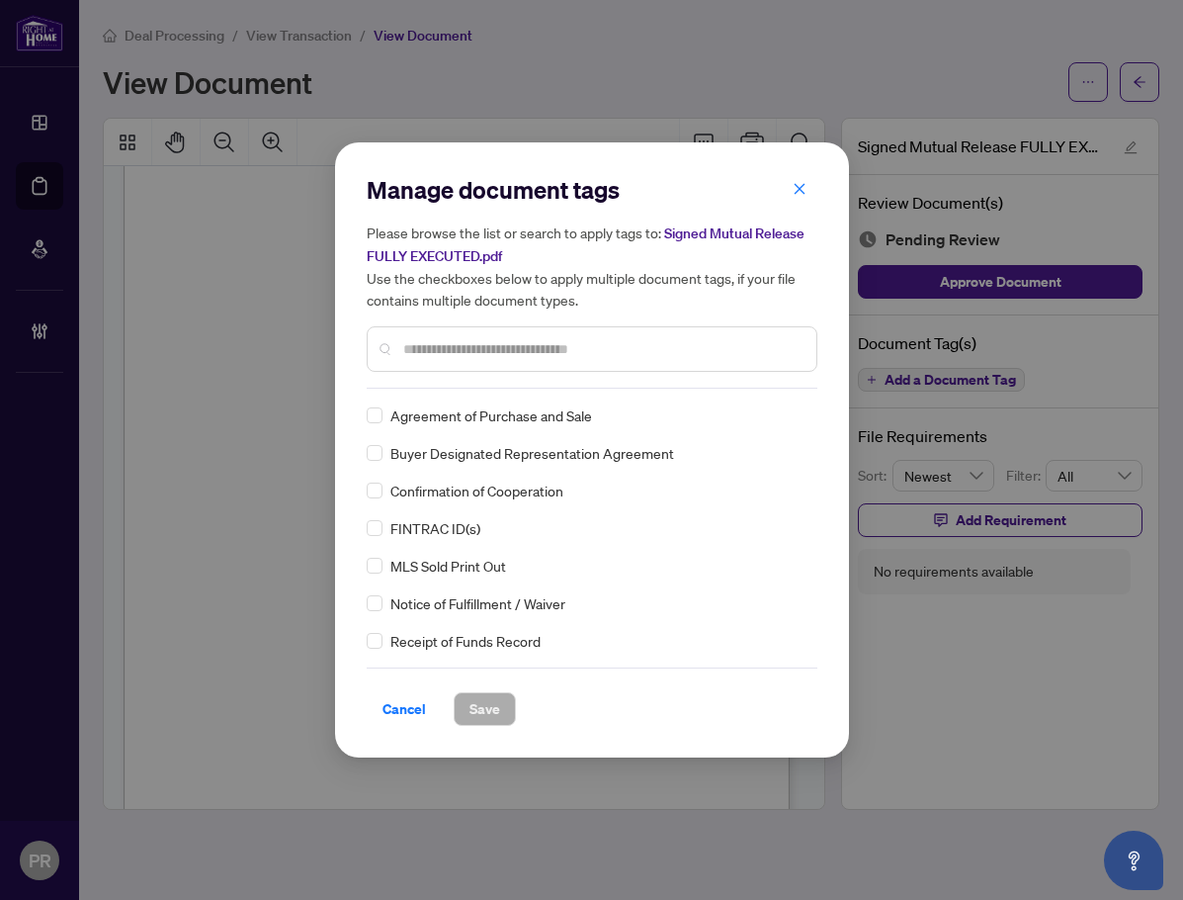
click at [477, 346] on input "text" at bounding box center [601, 349] width 397 height 22
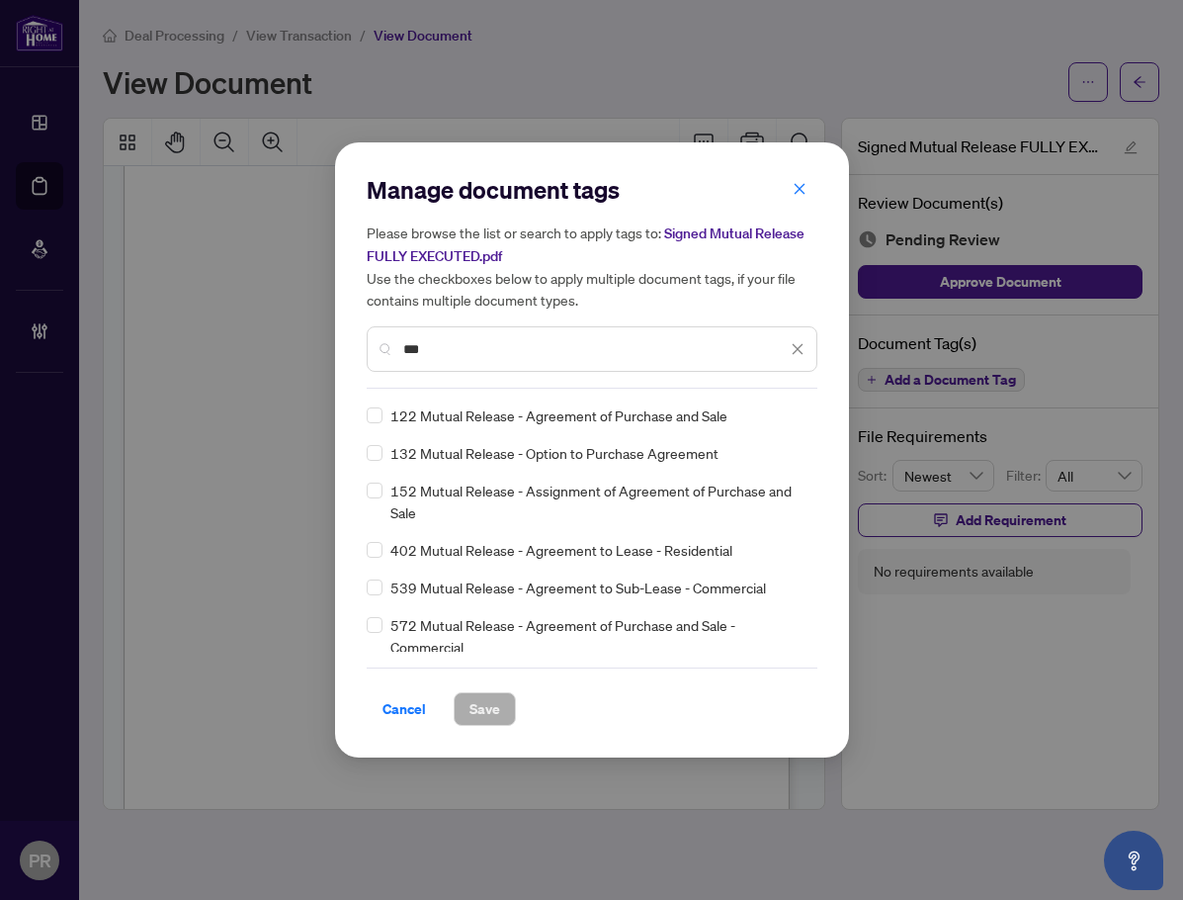
type input "***"
click at [777, 408] on img at bounding box center [777, 415] width 20 height 20
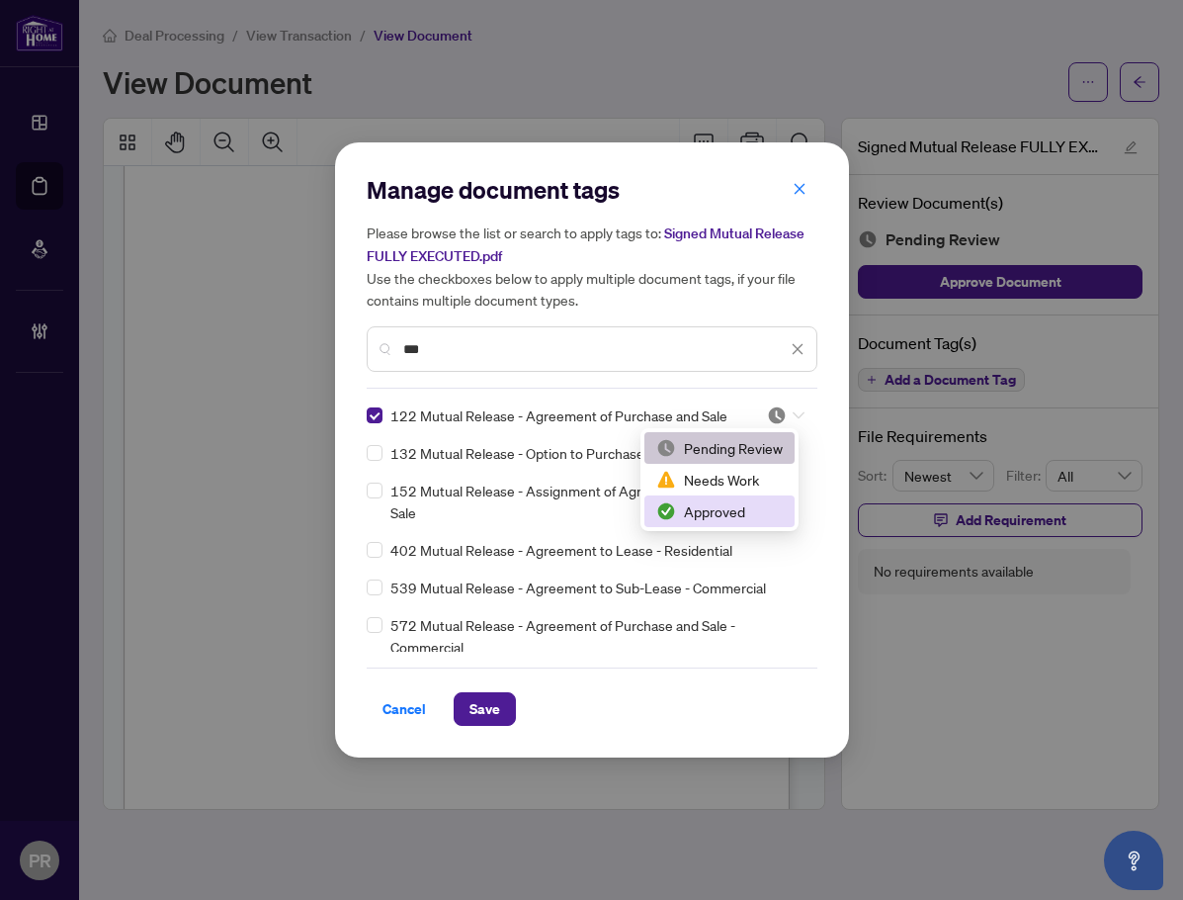
click at [728, 512] on div "Approved" at bounding box center [719, 511] width 127 height 22
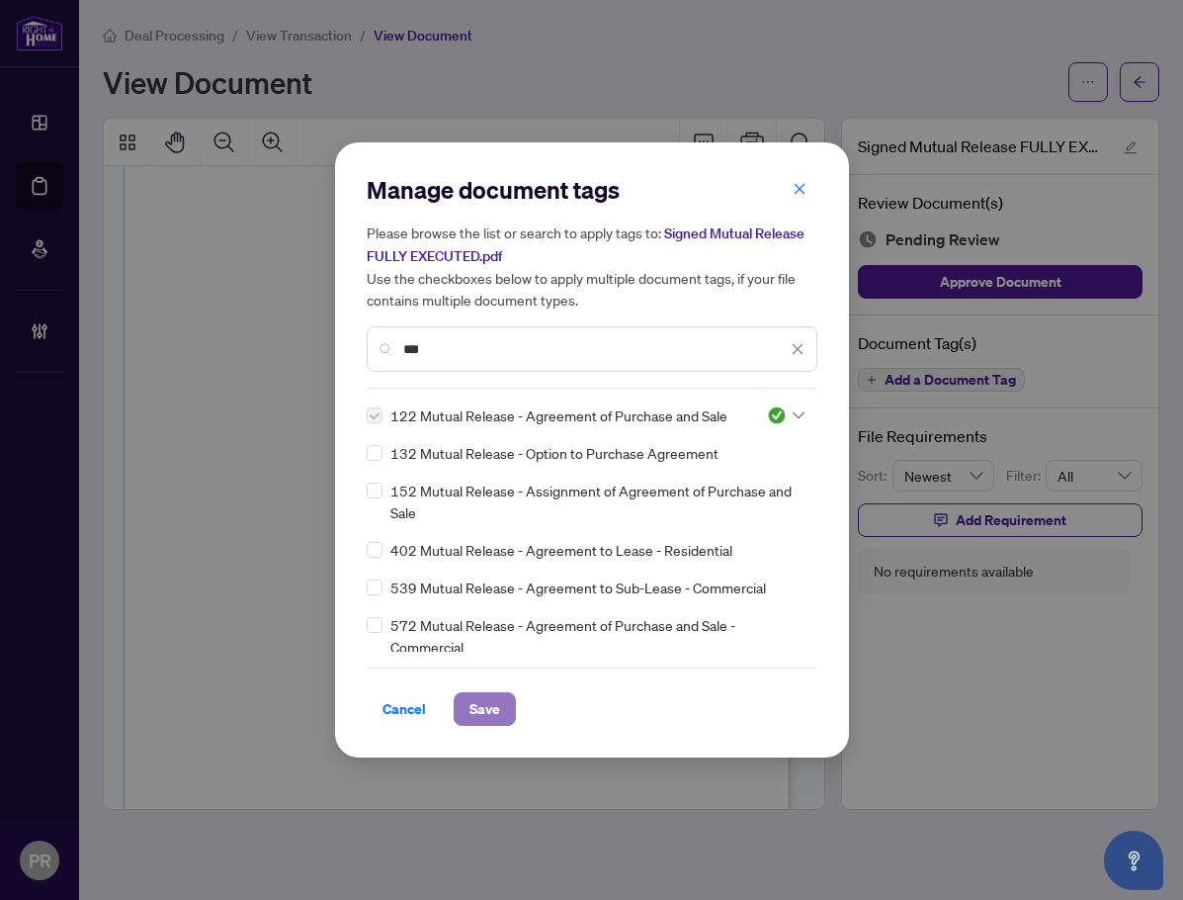
click at [504, 712] on button "Save" at bounding box center [485, 709] width 62 height 34
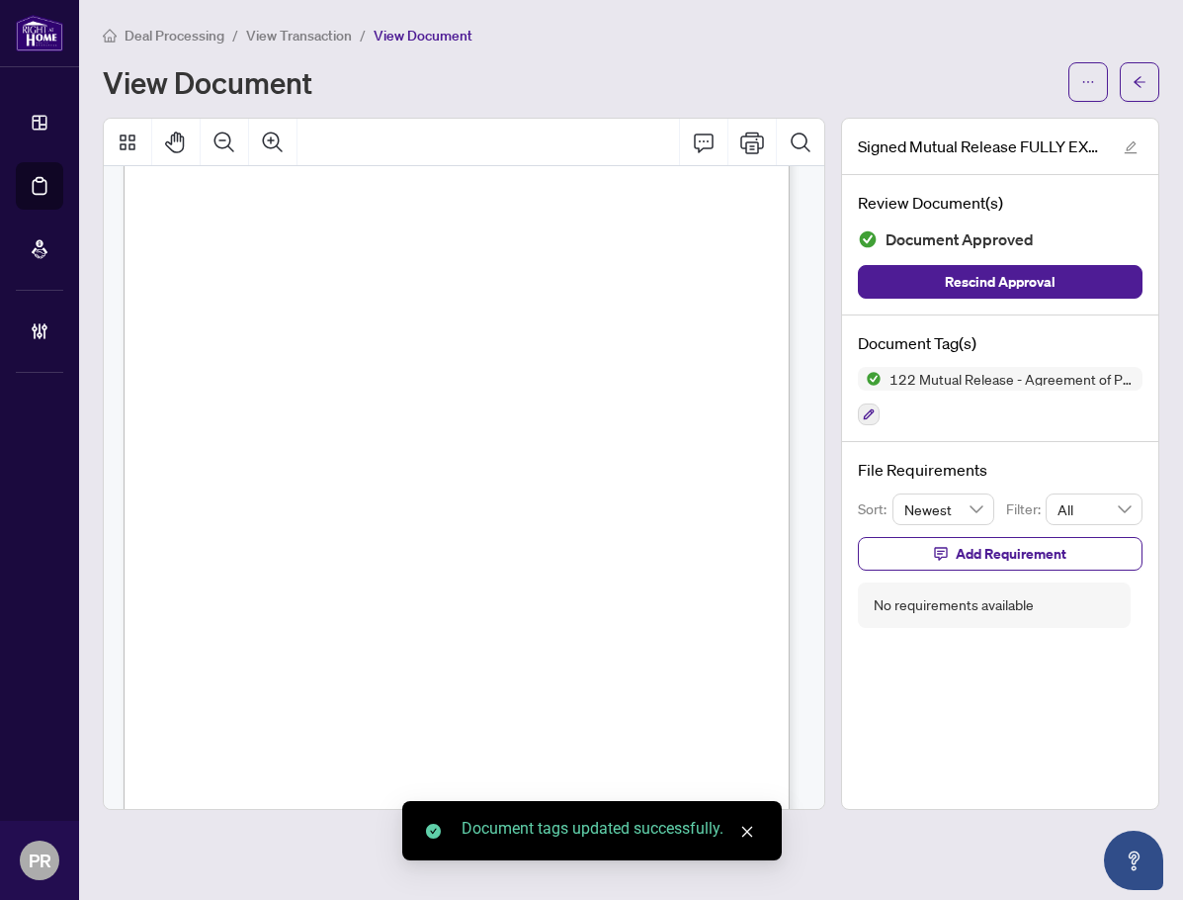
scroll to position [0, 0]
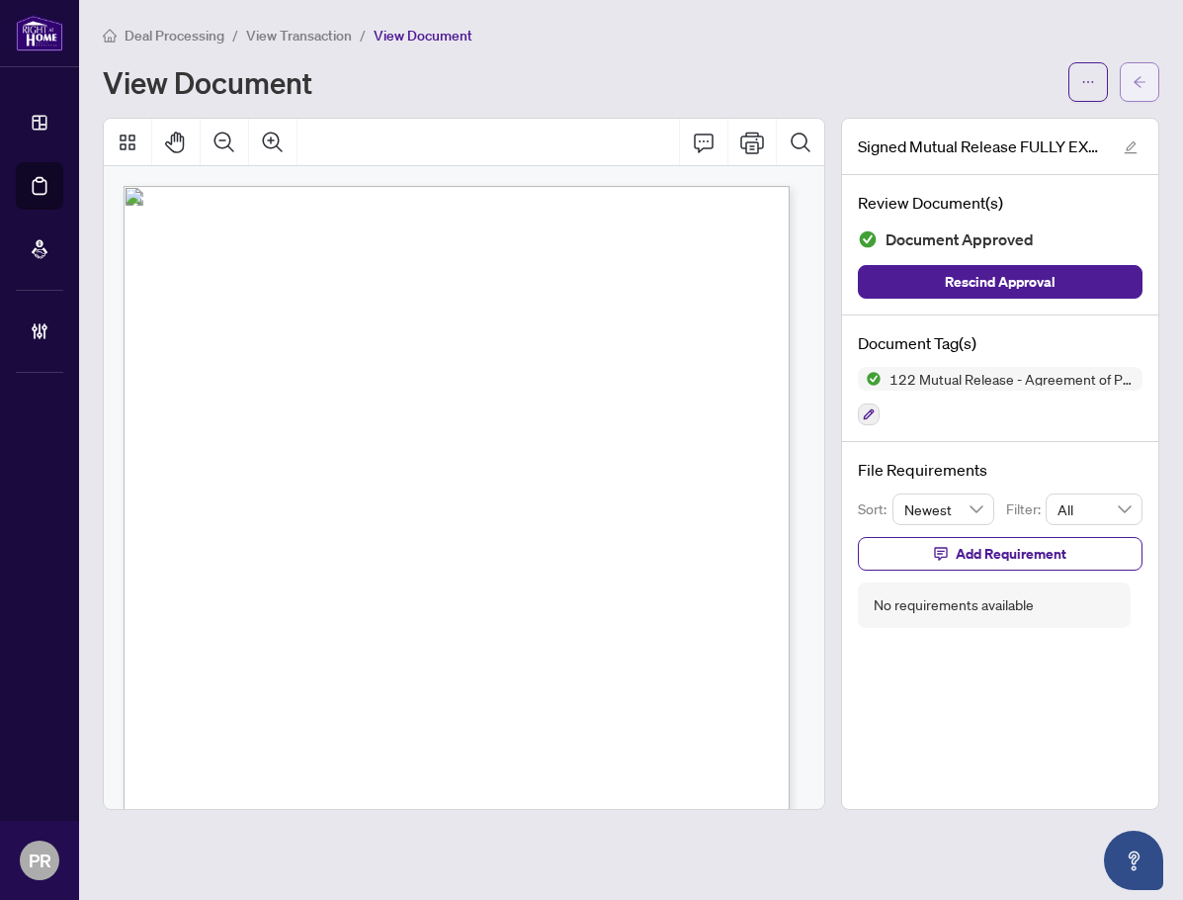
click at [1128, 92] on button "button" at bounding box center [1140, 82] width 40 height 40
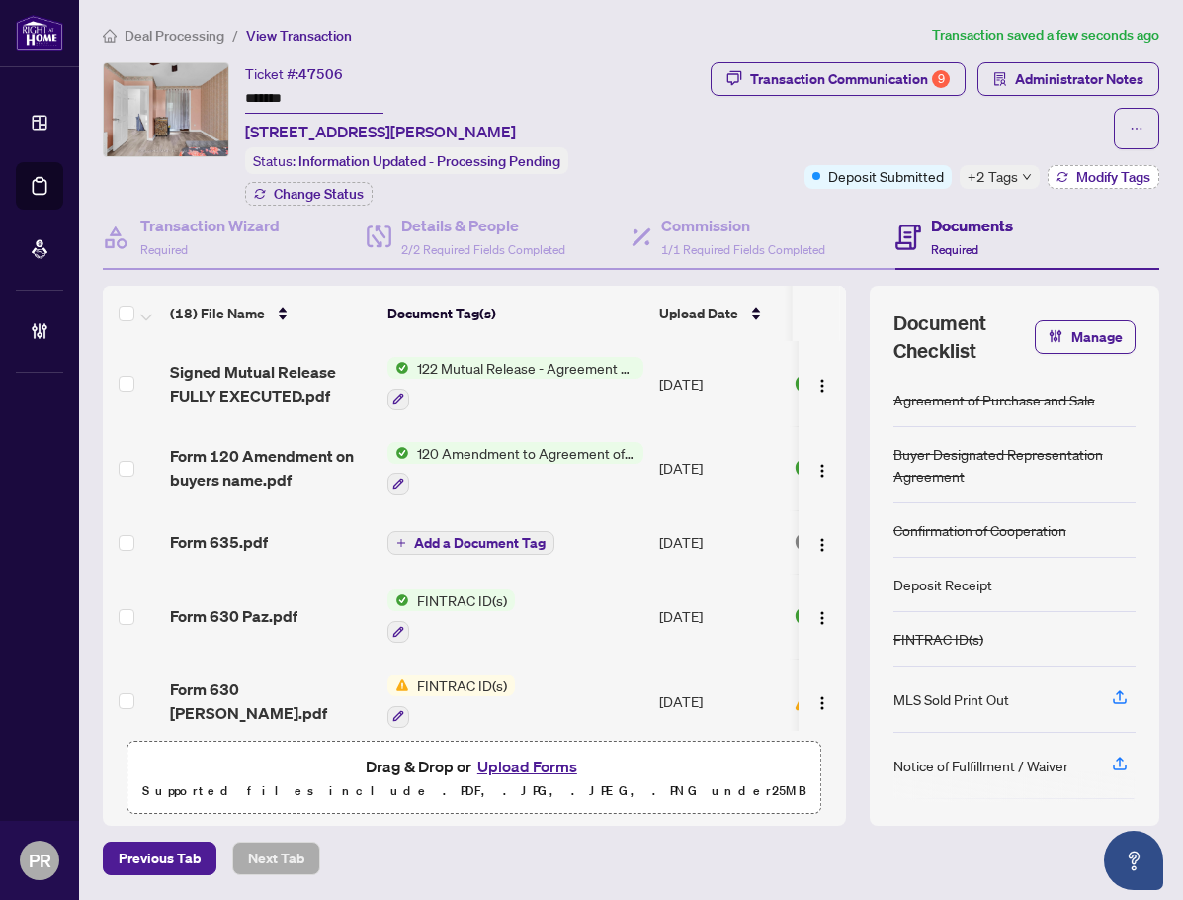
click at [1073, 176] on button "Modify Tags" at bounding box center [1104, 177] width 112 height 24
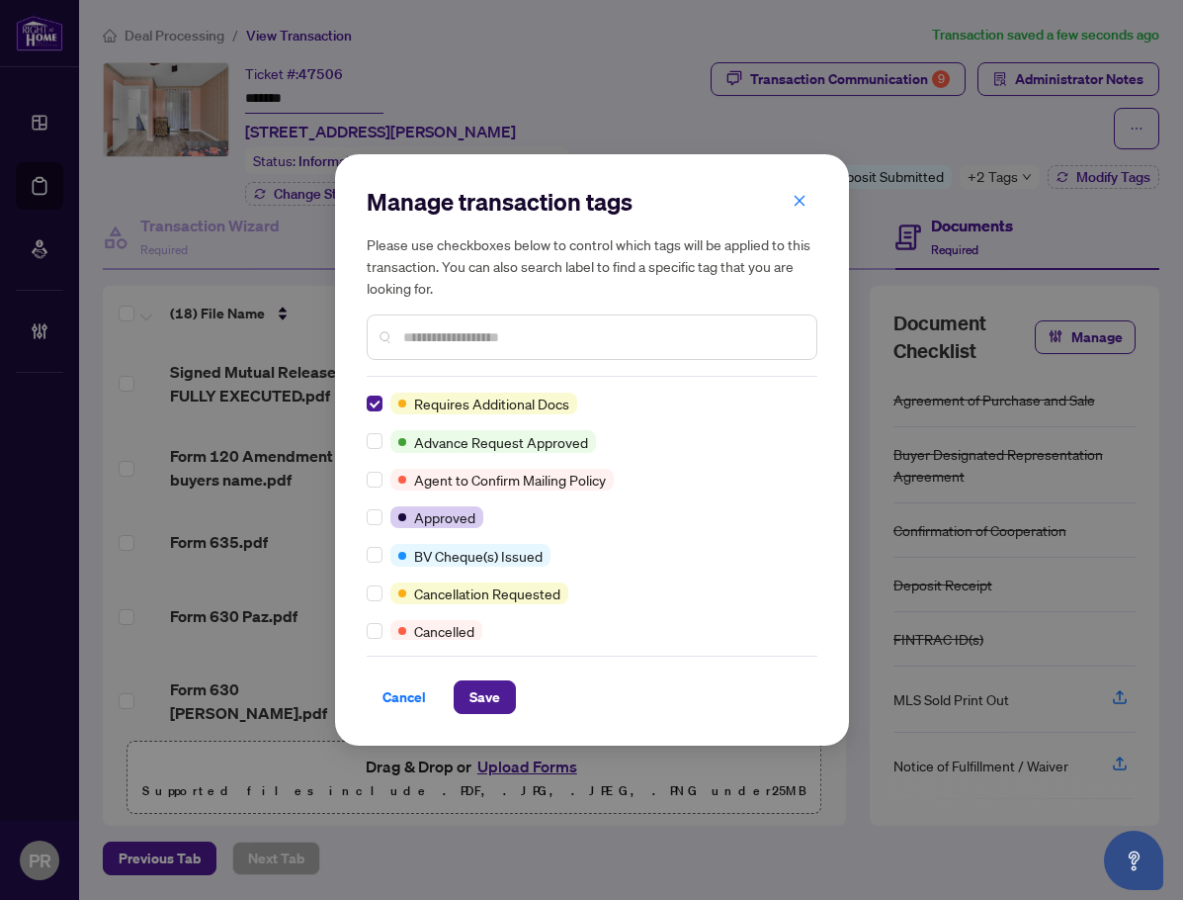
click at [461, 329] on input "text" at bounding box center [601, 337] width 397 height 22
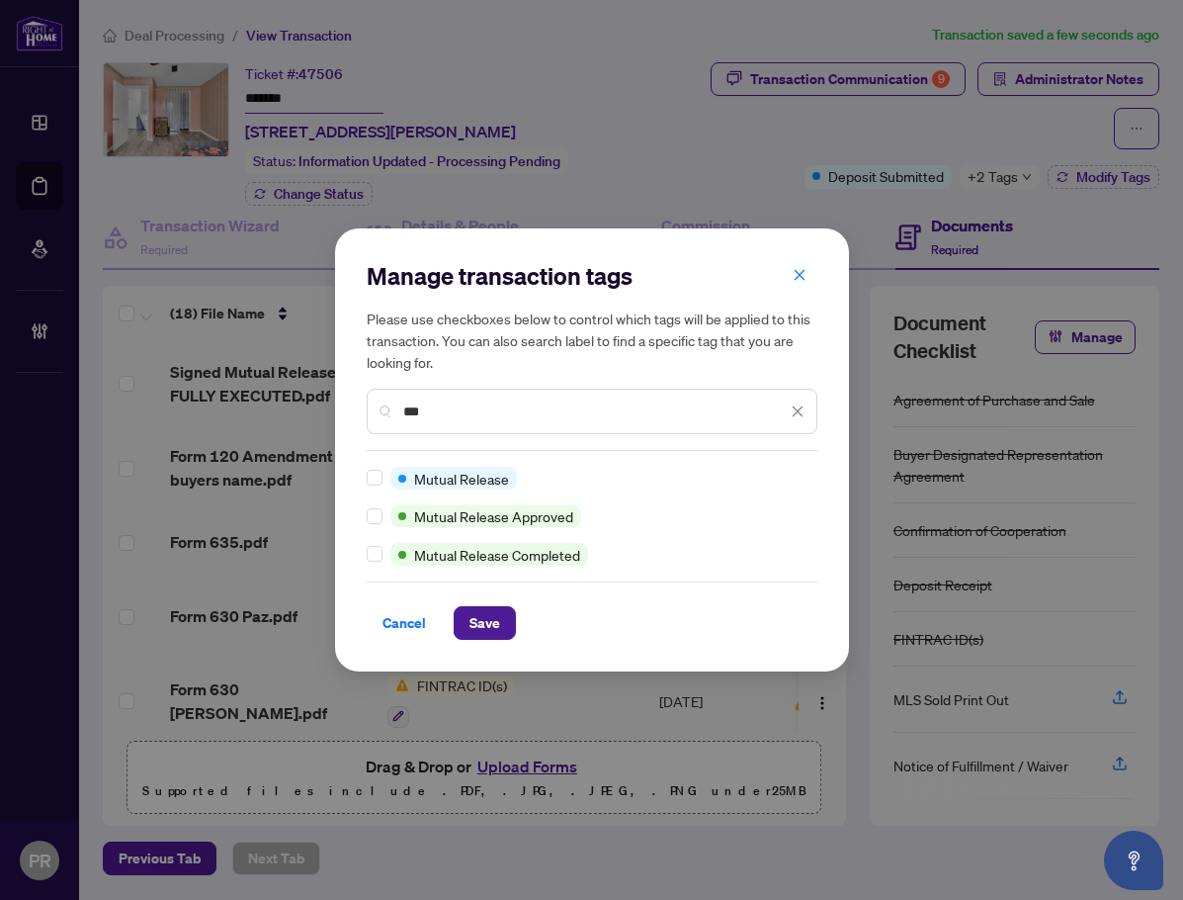
type input "***"
click at [468, 615] on button "Save" at bounding box center [485, 623] width 62 height 34
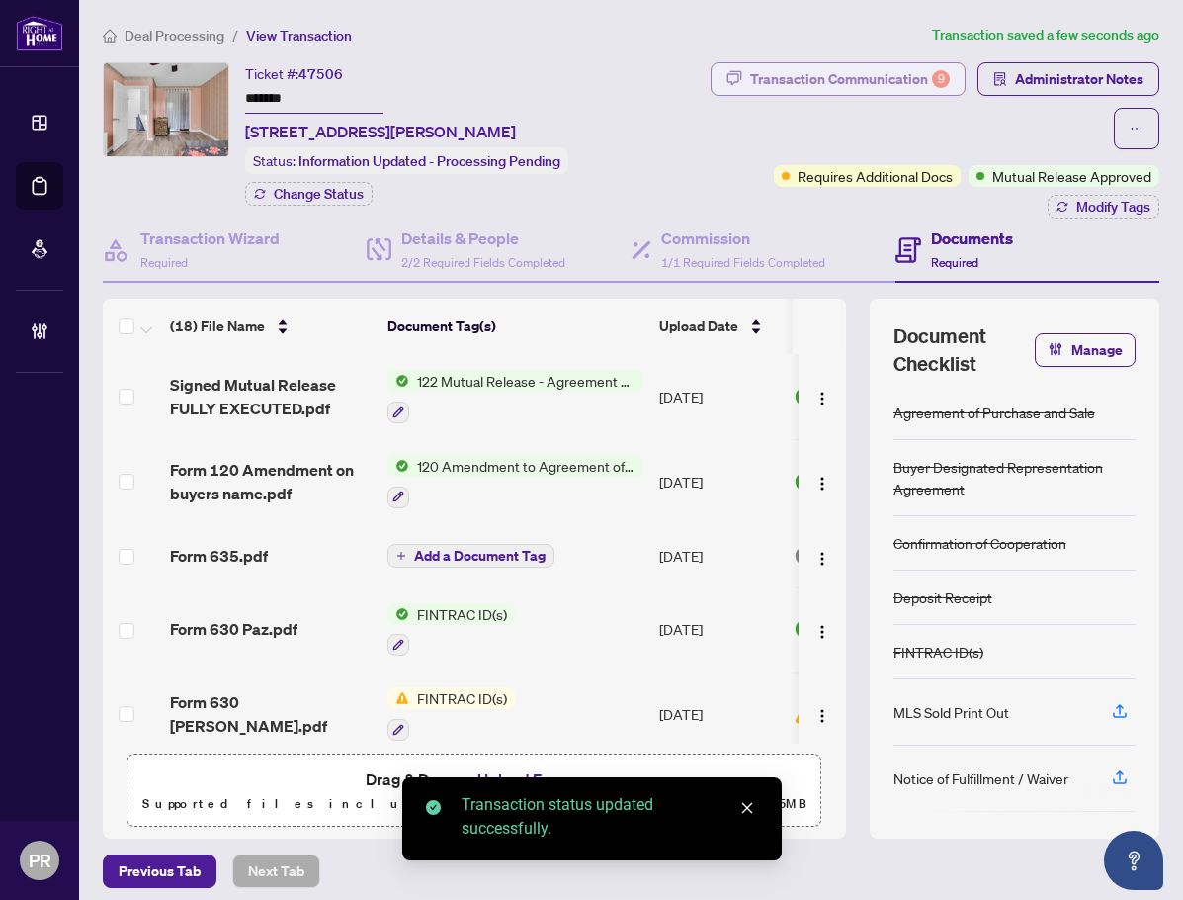
click at [932, 70] on div "9" at bounding box center [941, 79] width 18 height 18
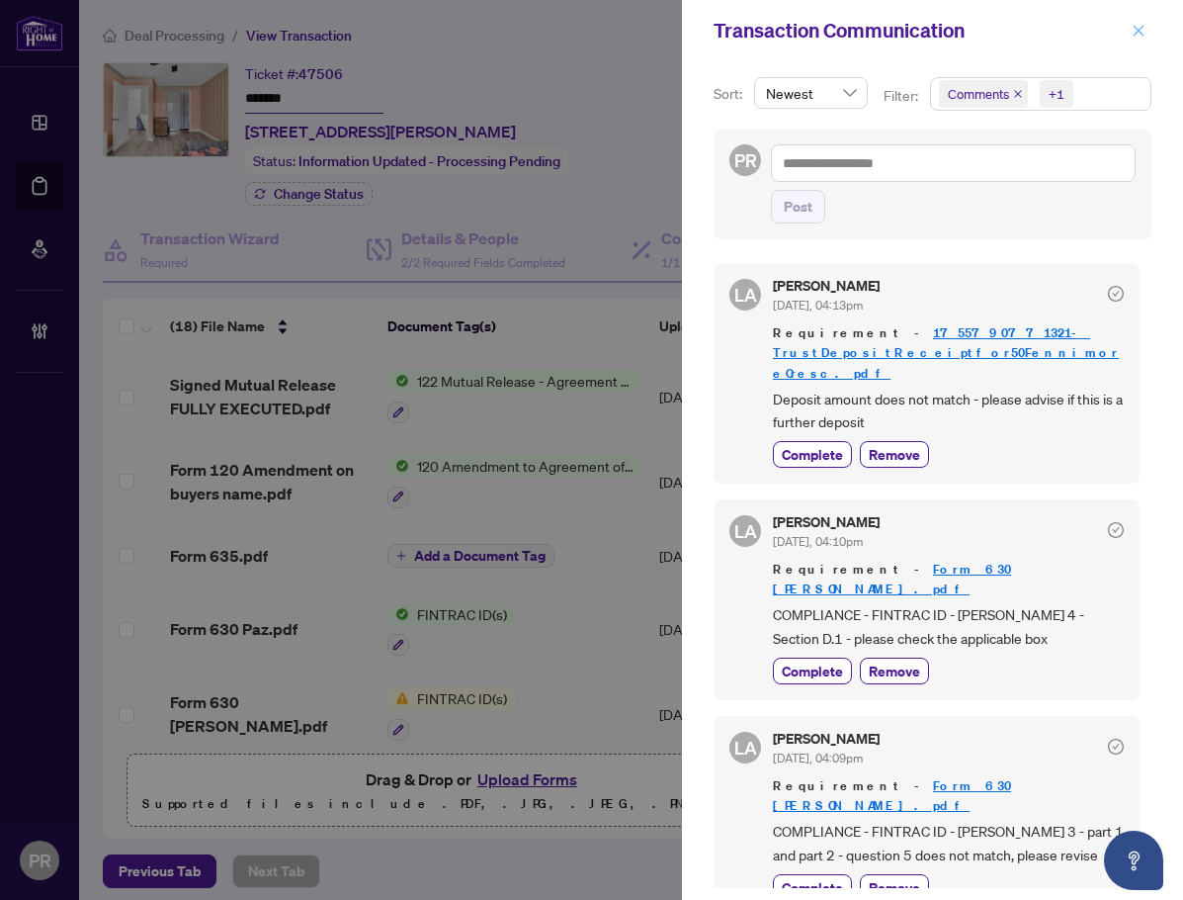
click at [1138, 27] on icon "close" at bounding box center [1139, 31] width 14 height 14
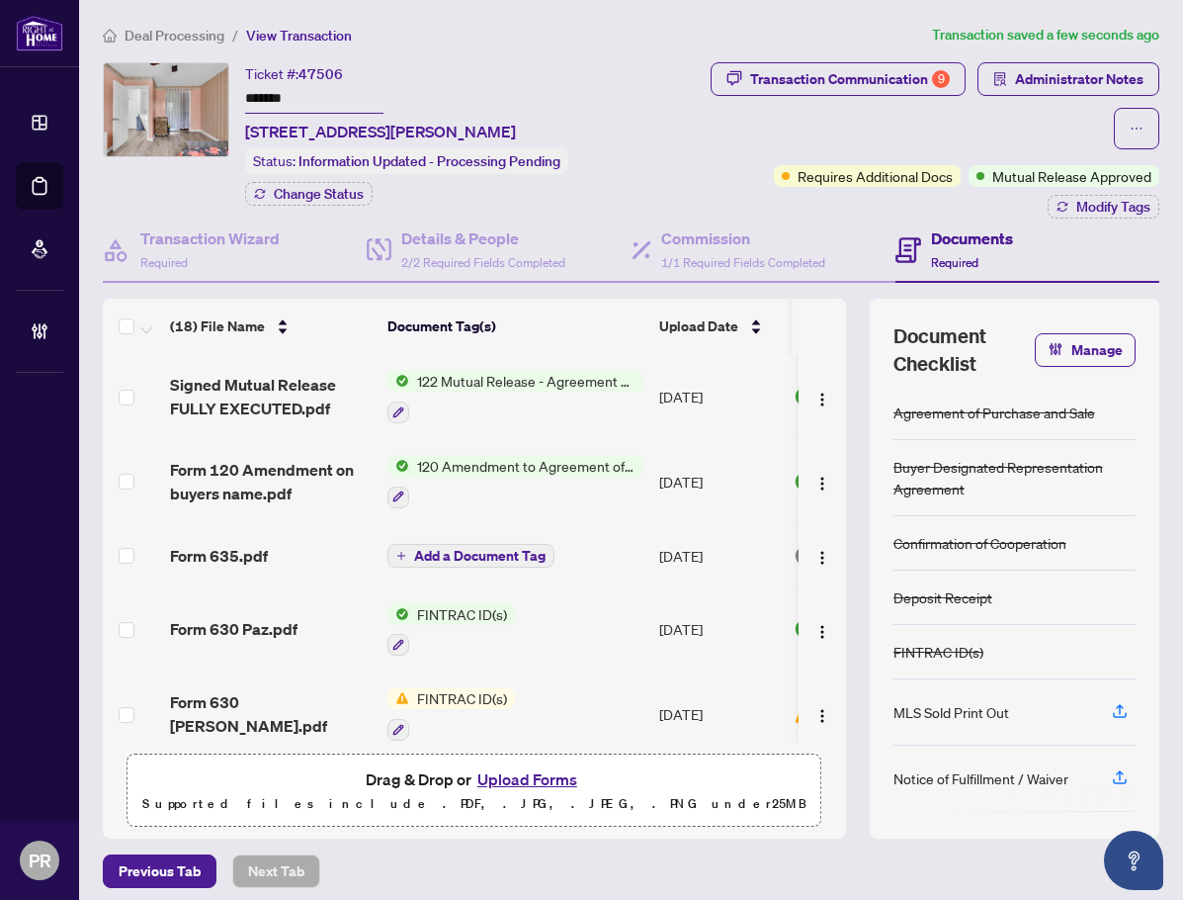
click at [656, 398] on td "Aug/22/2025" at bounding box center [719, 396] width 134 height 85
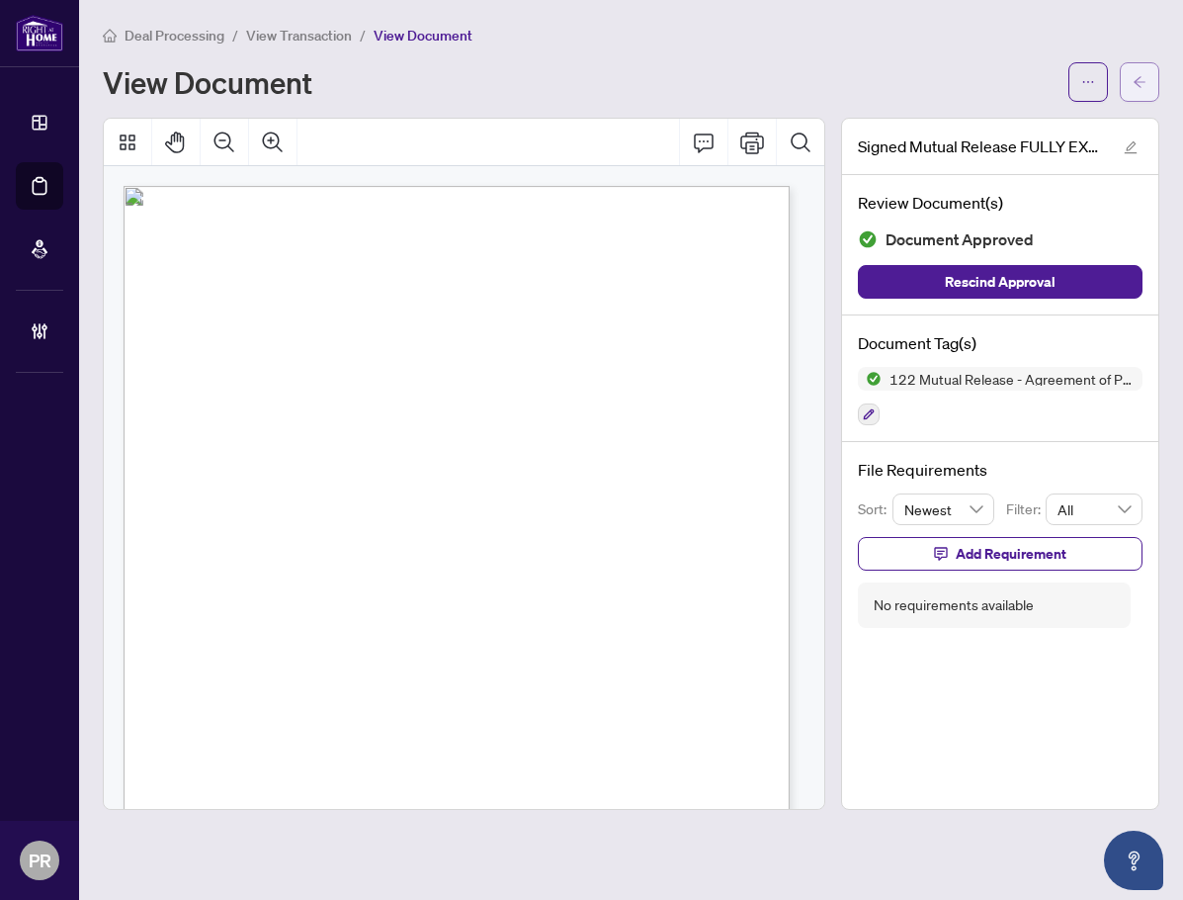
click at [1134, 96] on span "button" at bounding box center [1140, 82] width 14 height 32
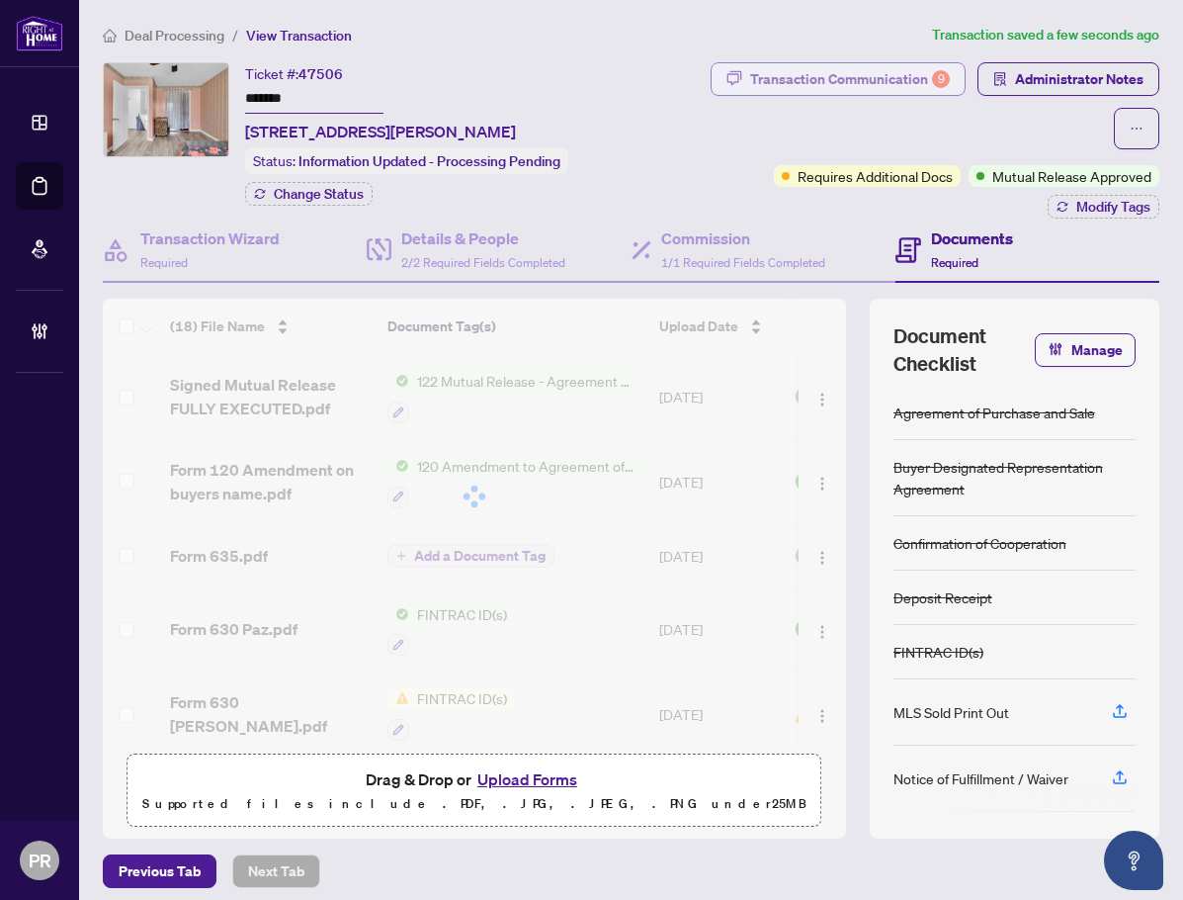
click at [904, 83] on div "Transaction Communication 9" at bounding box center [850, 79] width 200 height 32
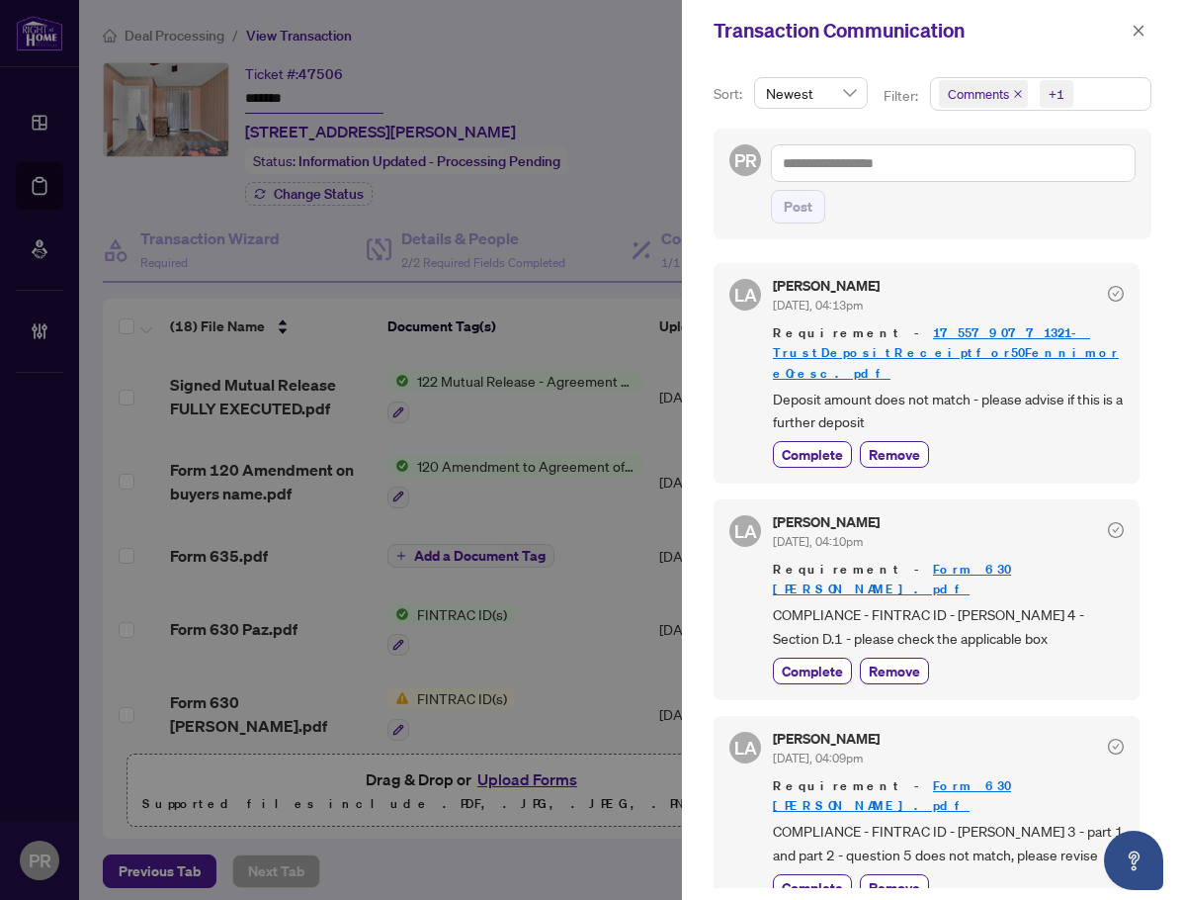
click at [840, 351] on link "1755790771321-TrustDepositReceiptfor50FennimoreCresc.pdf" at bounding box center [946, 352] width 346 height 56
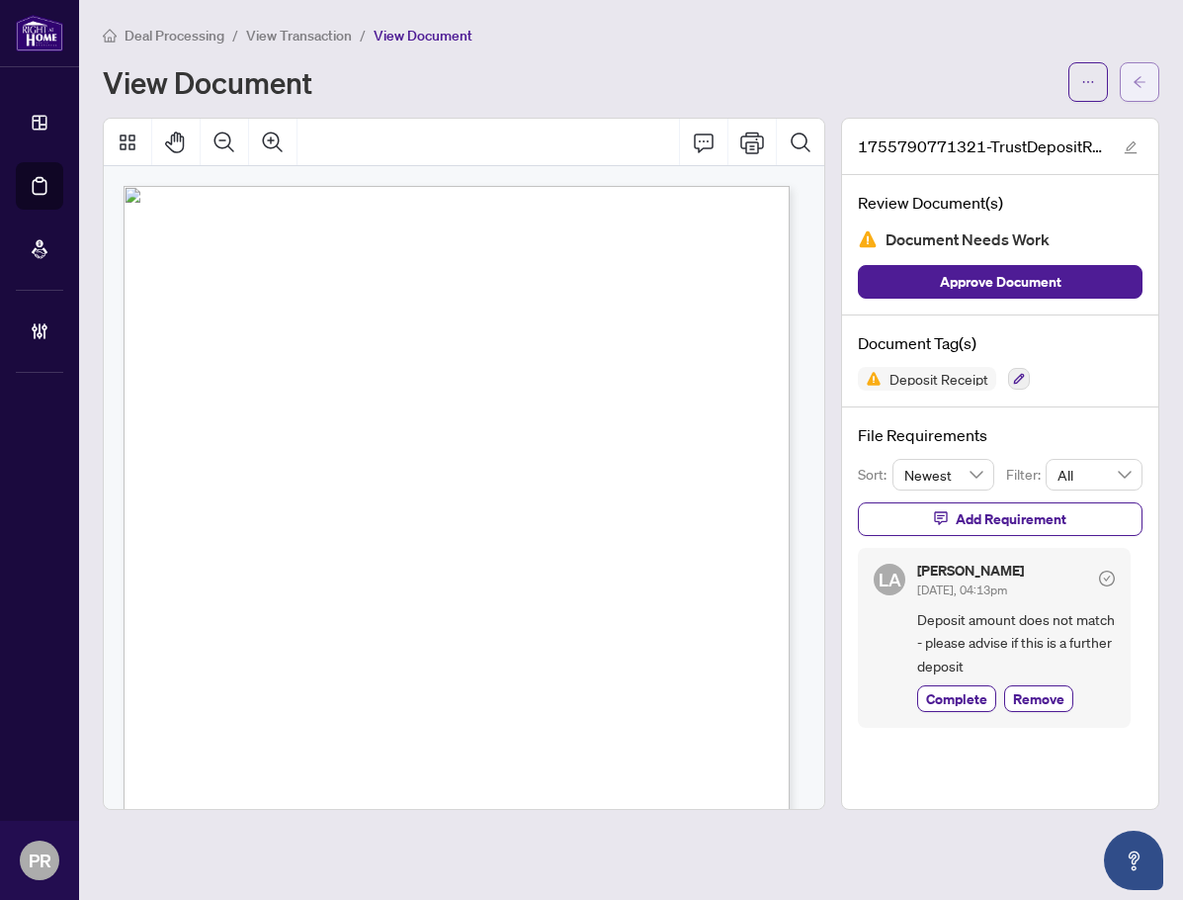
click at [1128, 90] on button "button" at bounding box center [1140, 82] width 40 height 40
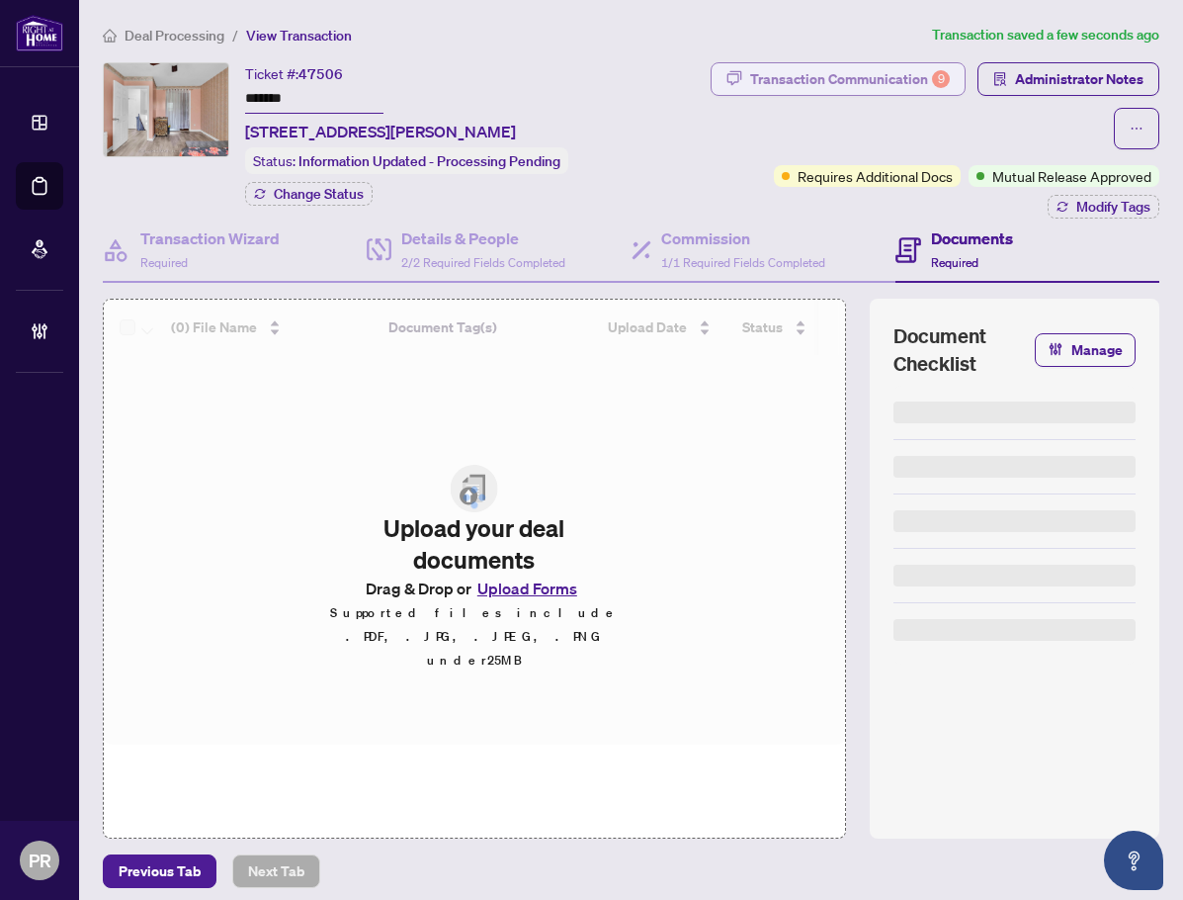
click at [816, 92] on div "Transaction Communication 9" at bounding box center [850, 79] width 200 height 32
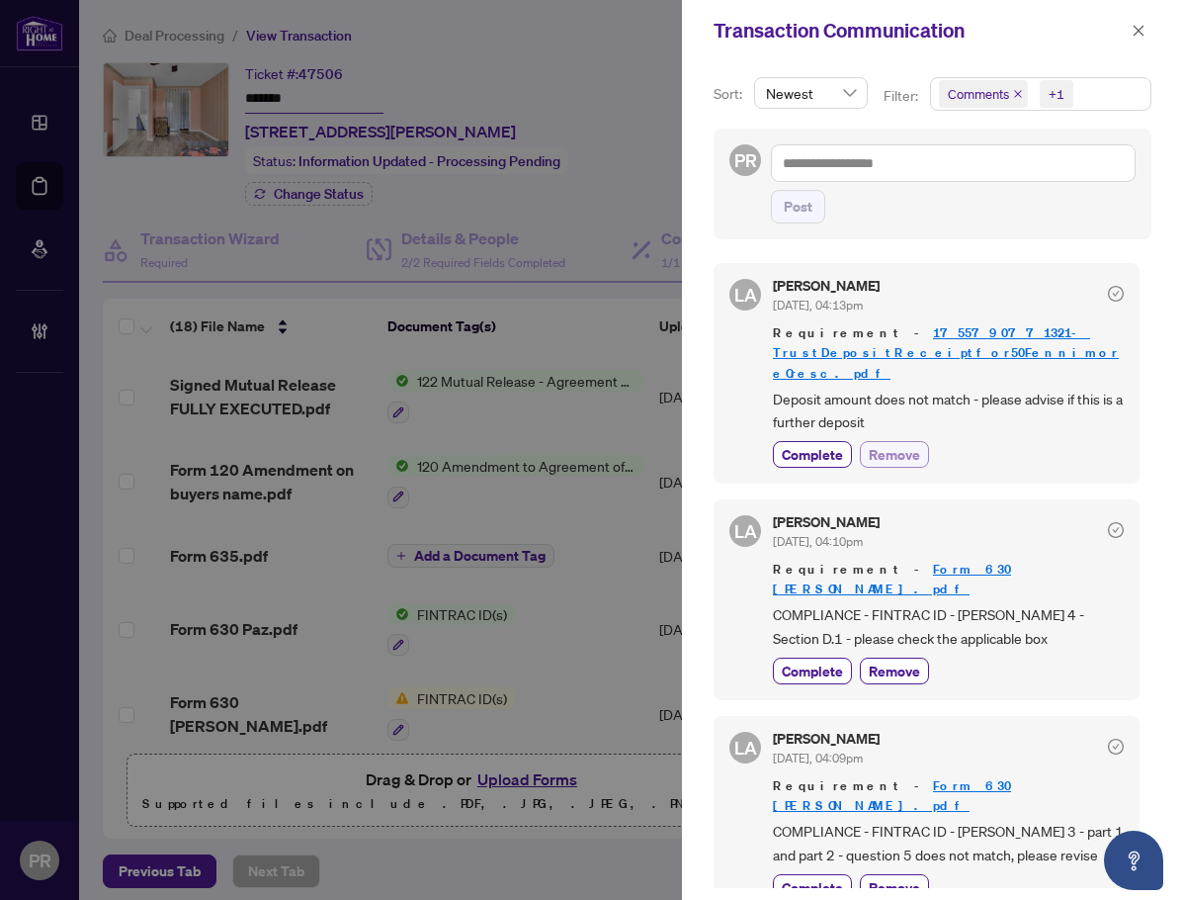
click at [902, 444] on span "Remove" at bounding box center [894, 454] width 51 height 21
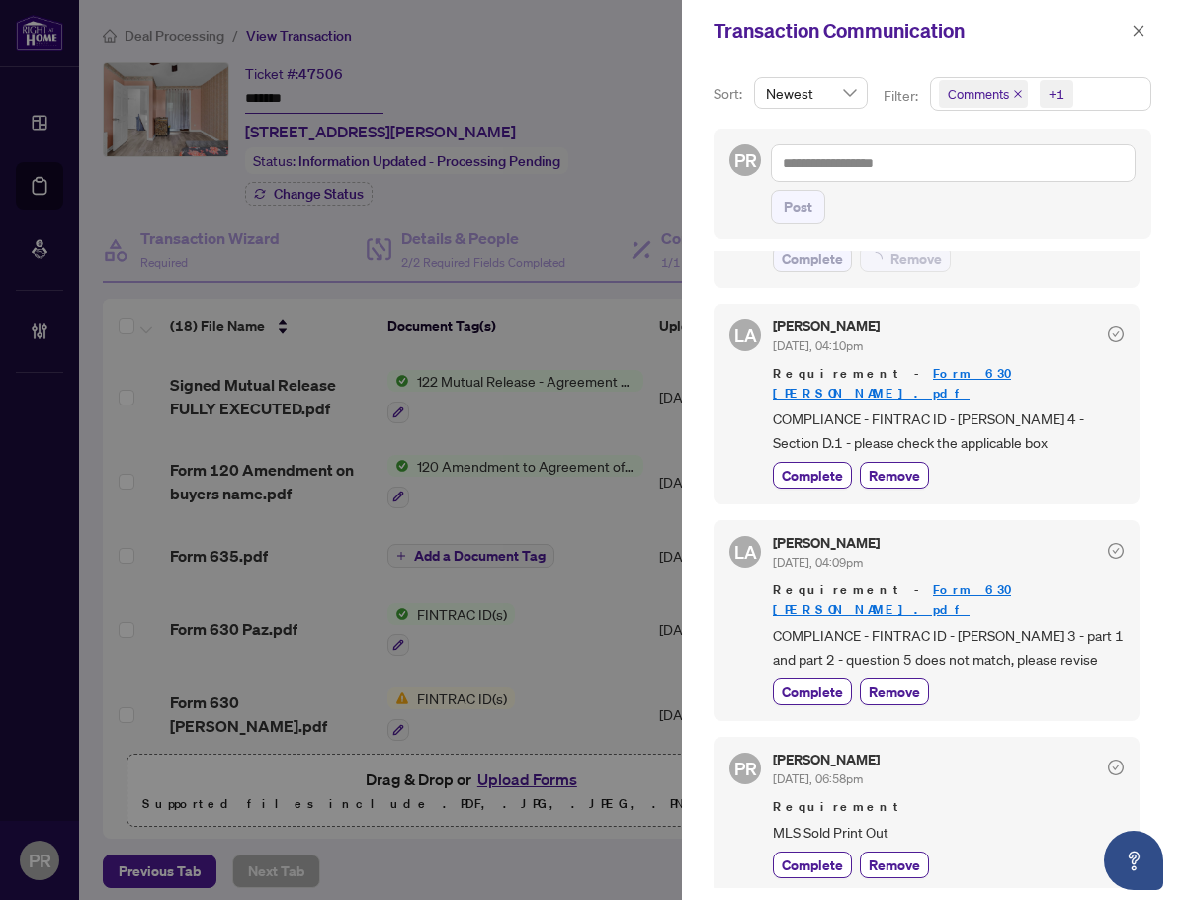
scroll to position [198, 0]
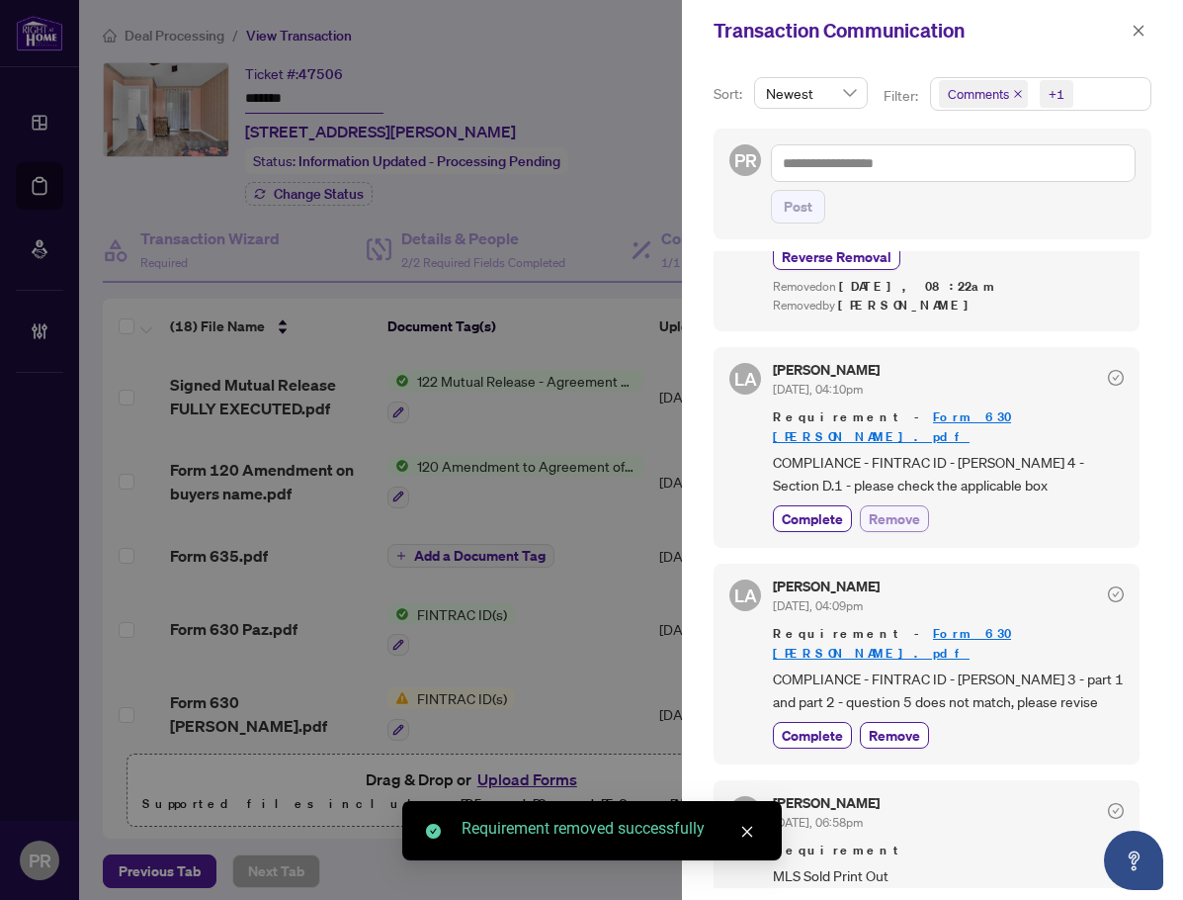
click at [898, 508] on span "Remove" at bounding box center [894, 518] width 51 height 21
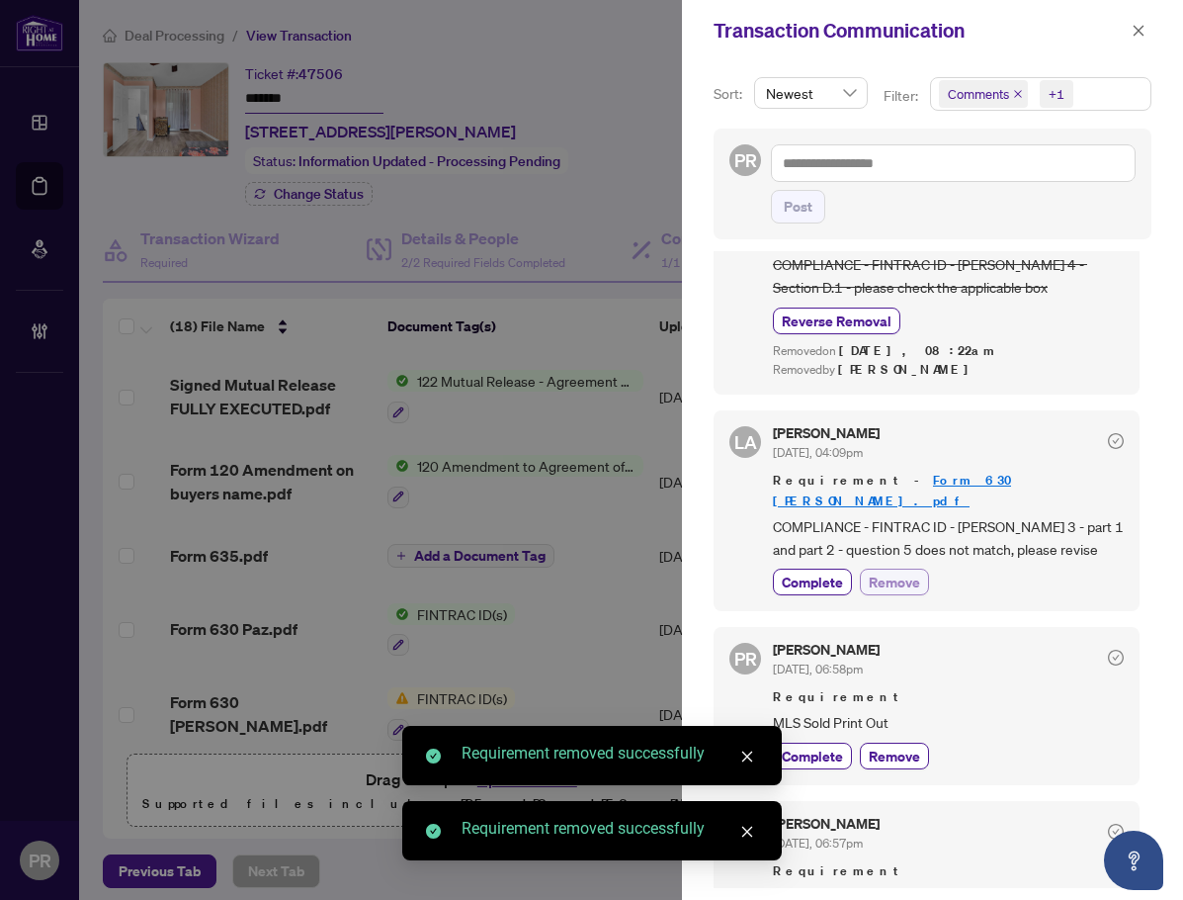
click at [889, 571] on span "Remove" at bounding box center [894, 581] width 51 height 21
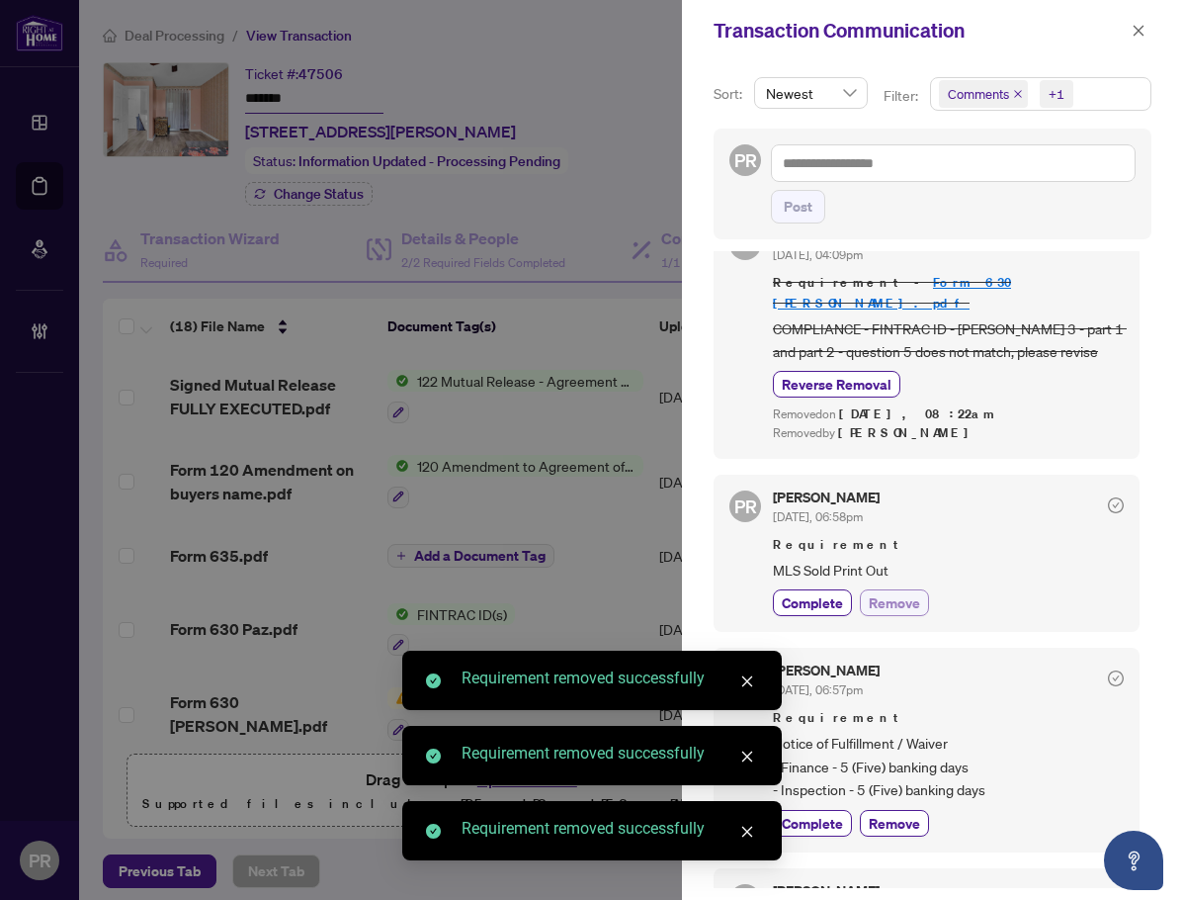
click at [895, 592] on span "Remove" at bounding box center [894, 602] width 51 height 21
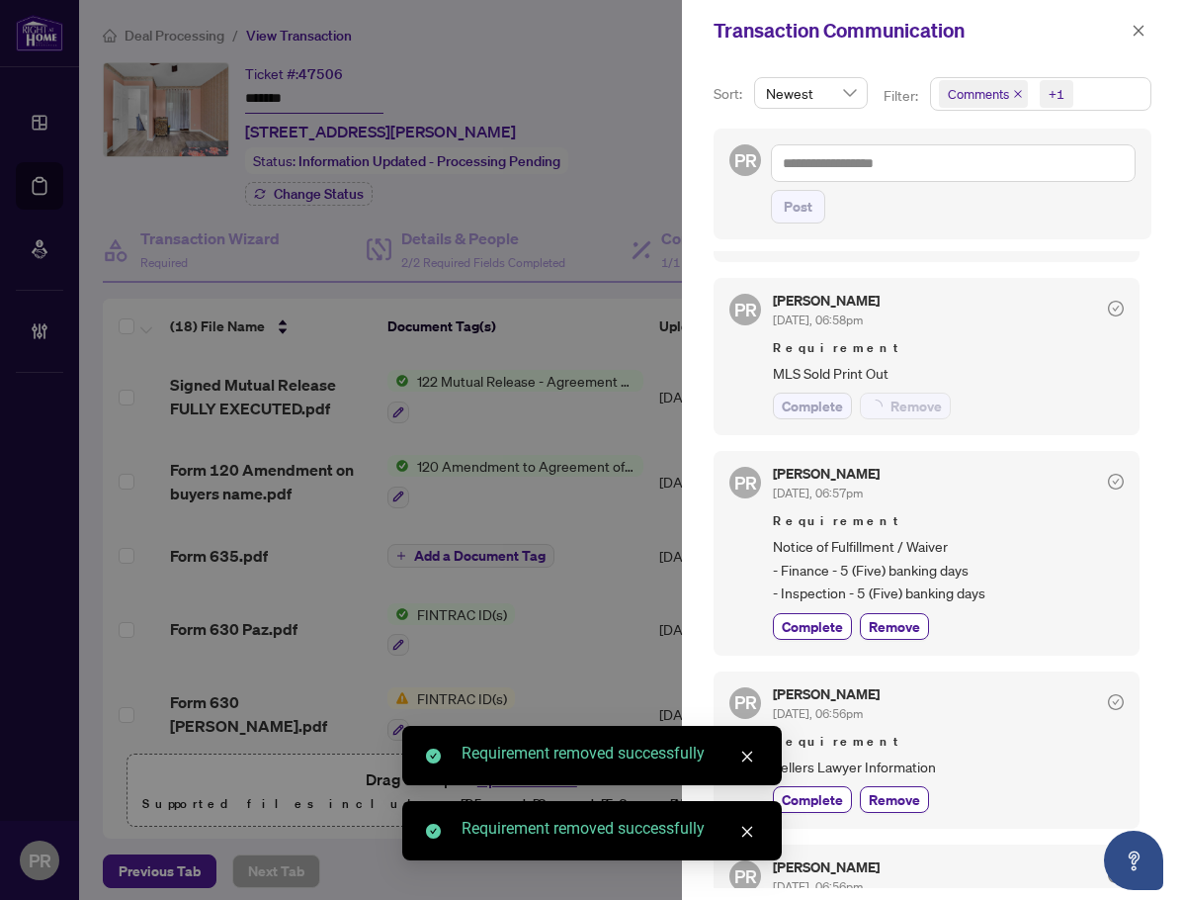
scroll to position [791, 0]
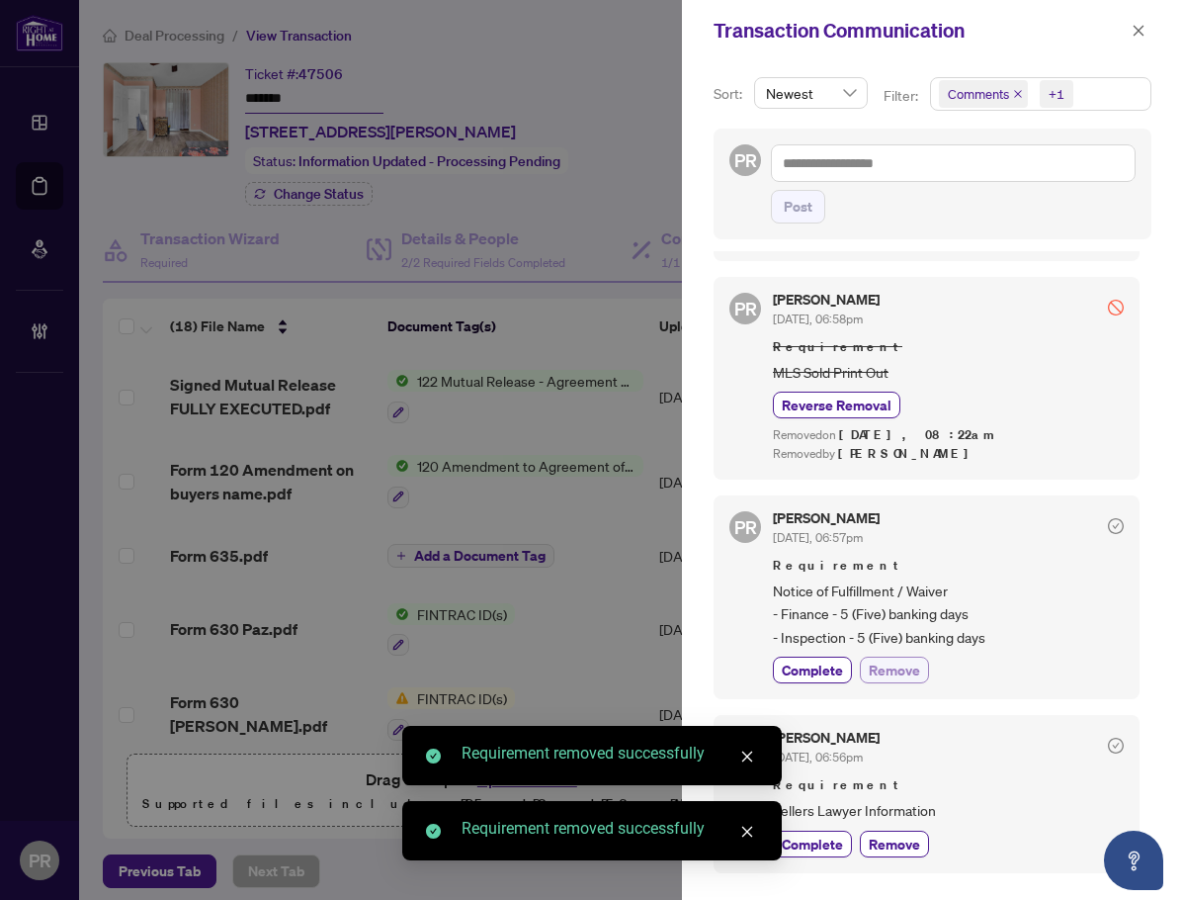
click at [903, 656] on button "Remove" at bounding box center [894, 669] width 69 height 27
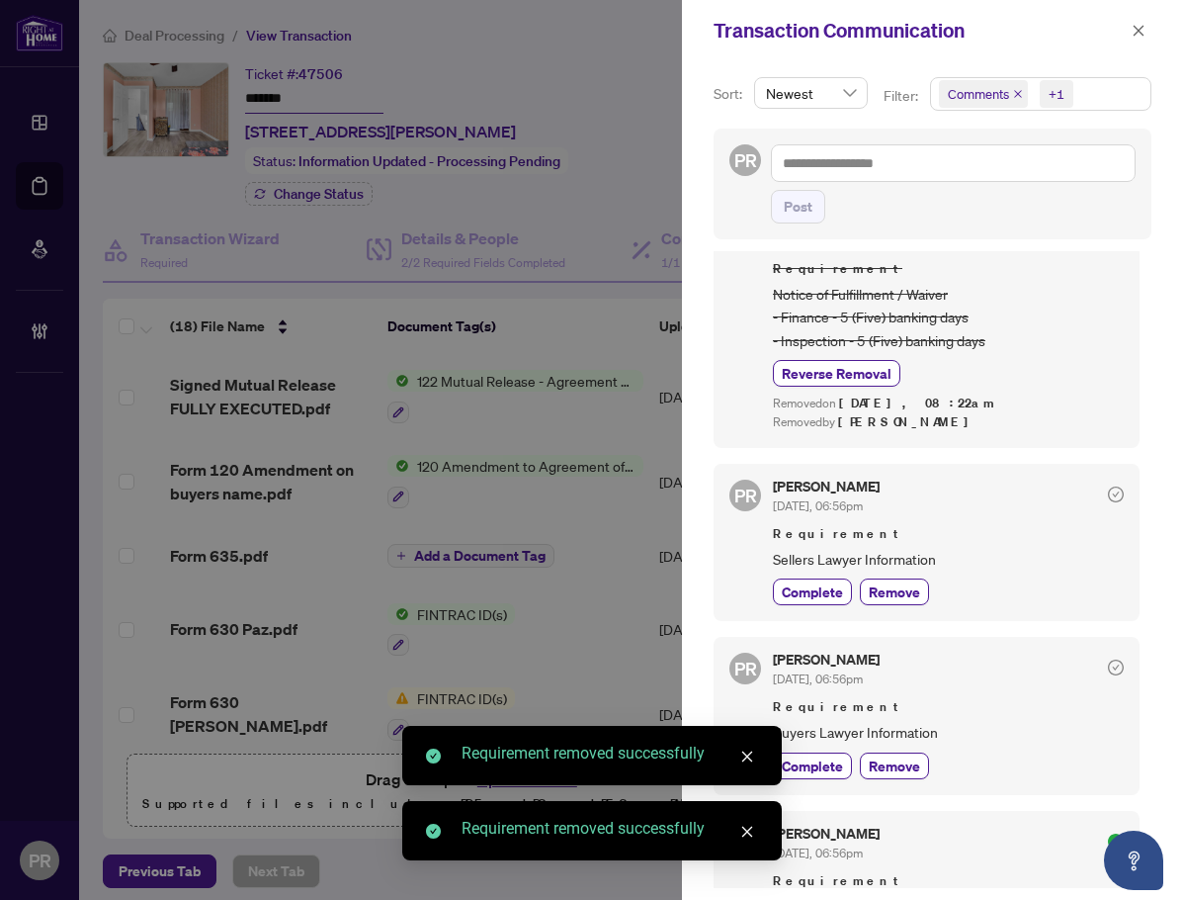
scroll to position [1186, 0]
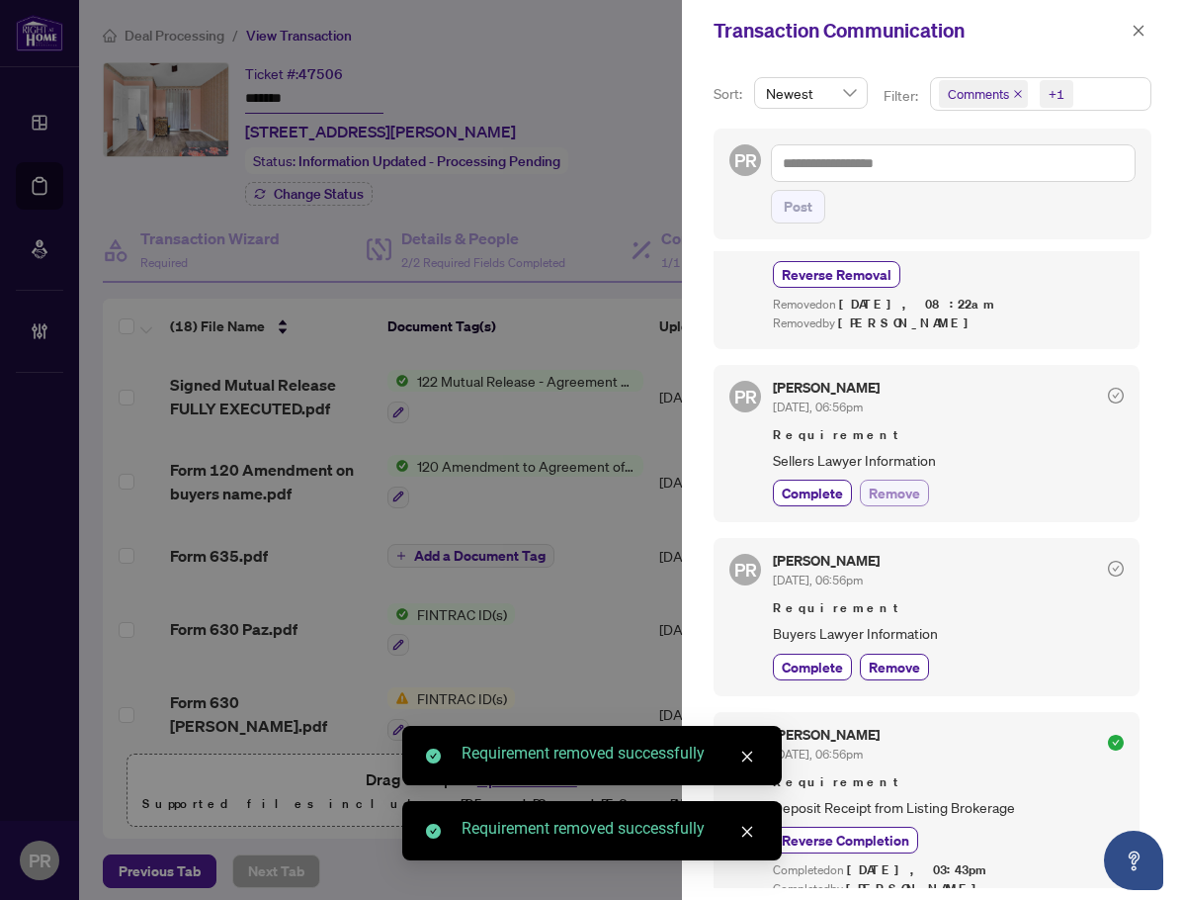
click at [884, 482] on span "Remove" at bounding box center [894, 492] width 51 height 21
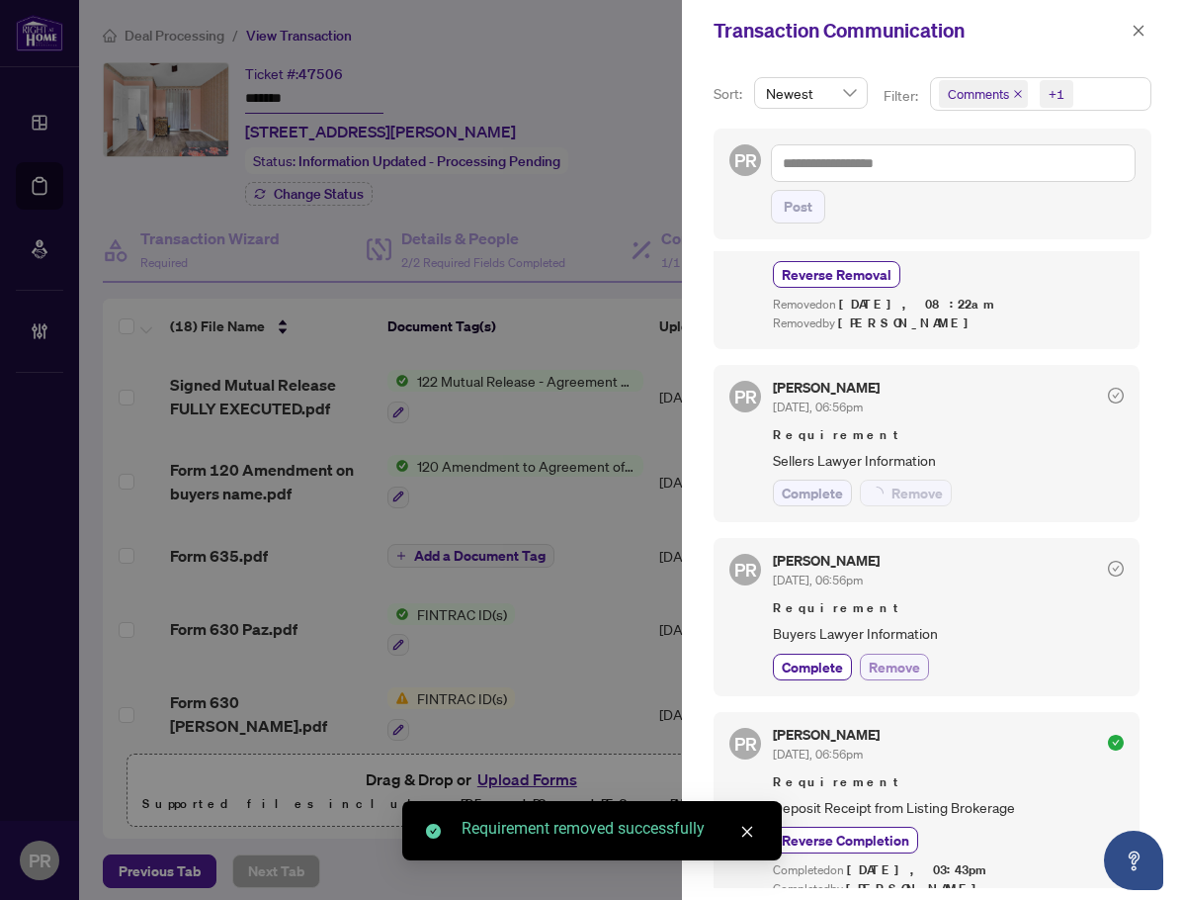
click at [901, 618] on div "Puvitha Ramachandran Aug/10/2025, 06:56pm Requirement Buyers Lawyer Information…" at bounding box center [948, 617] width 351 height 126
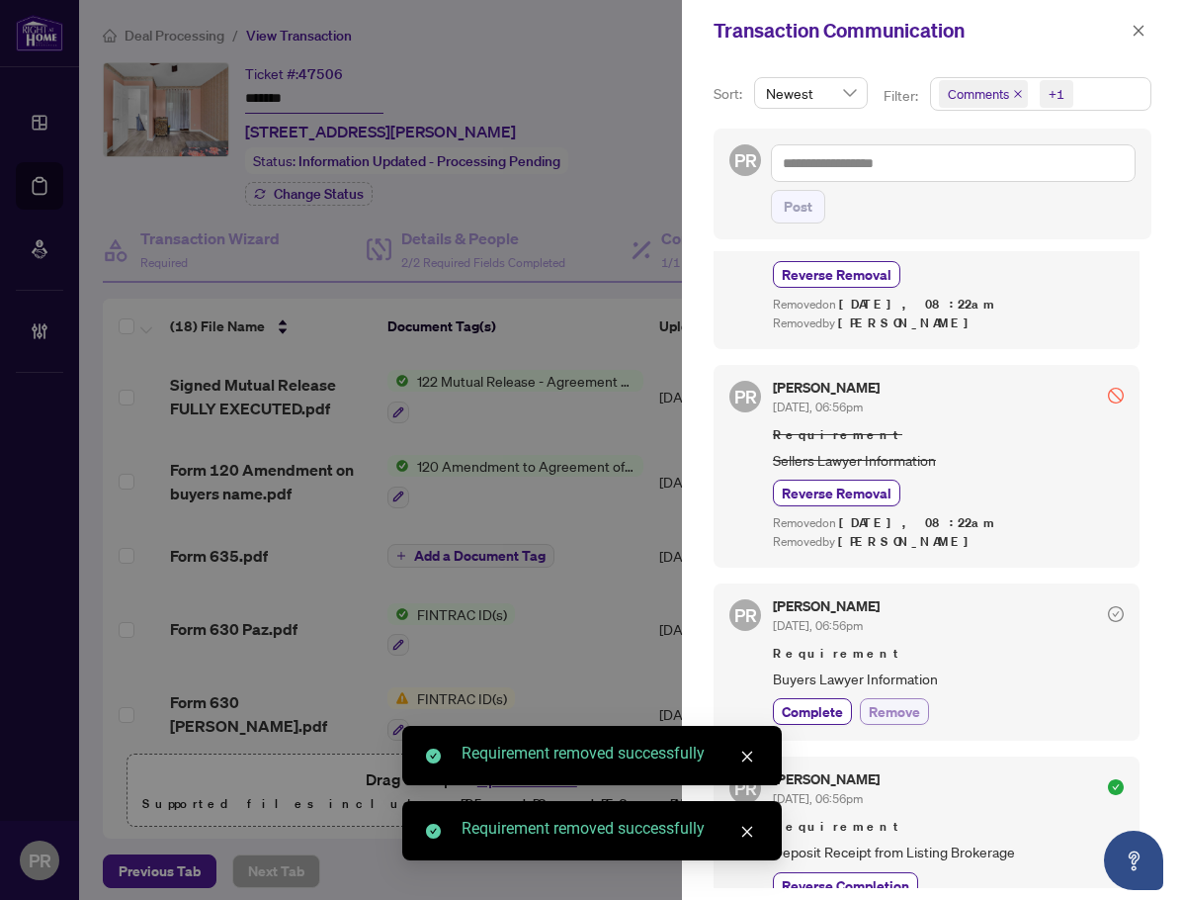
click at [916, 701] on span "Remove" at bounding box center [894, 711] width 51 height 21
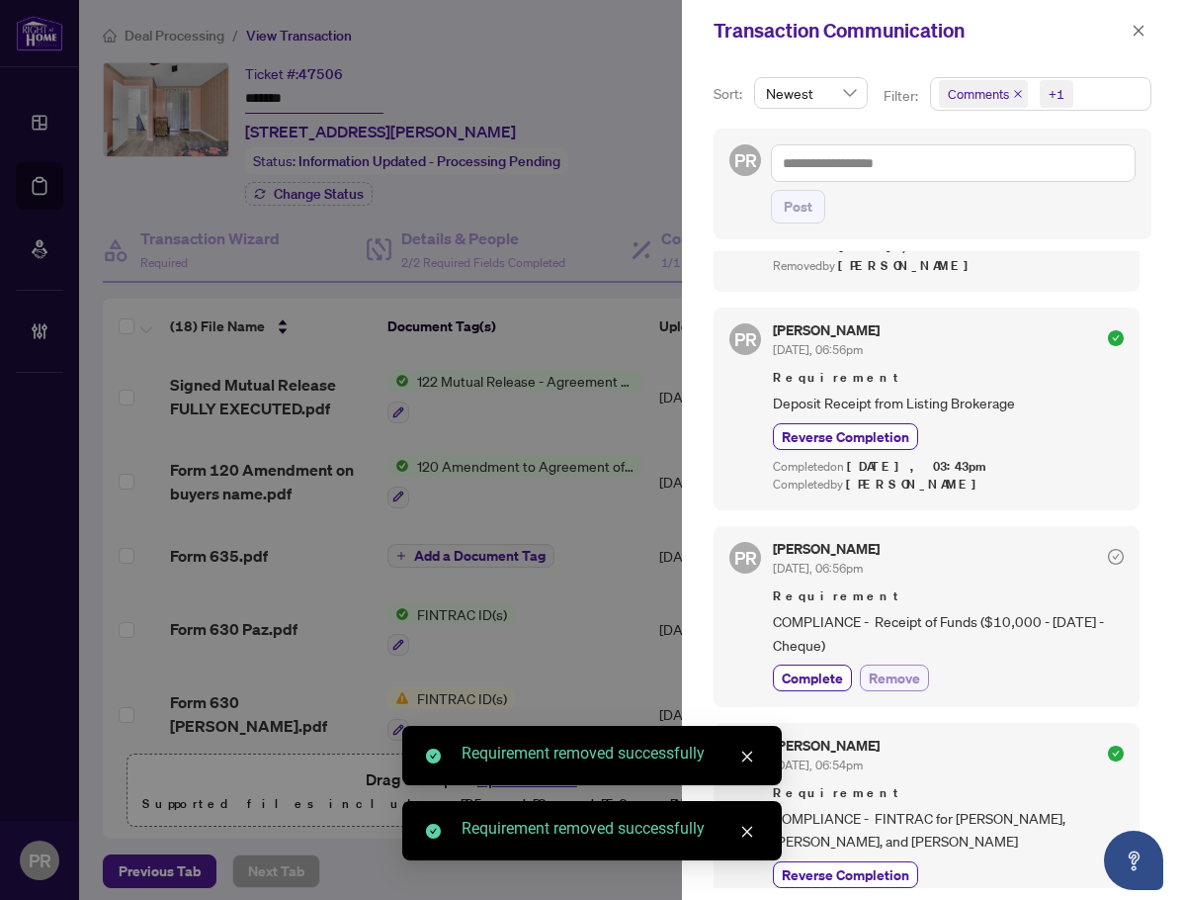
click at [896, 667] on span "Remove" at bounding box center [894, 677] width 51 height 21
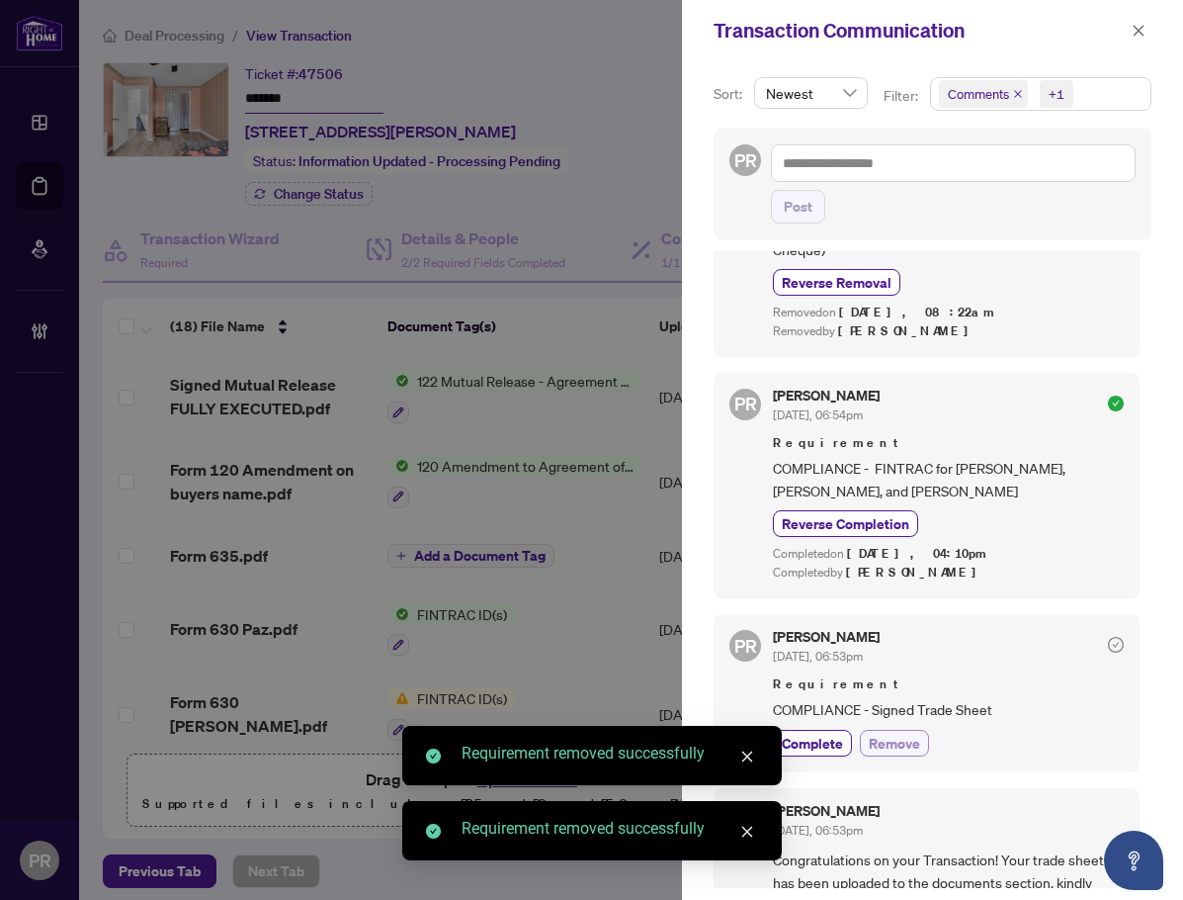
click at [877, 733] on span "Remove" at bounding box center [894, 743] width 51 height 21
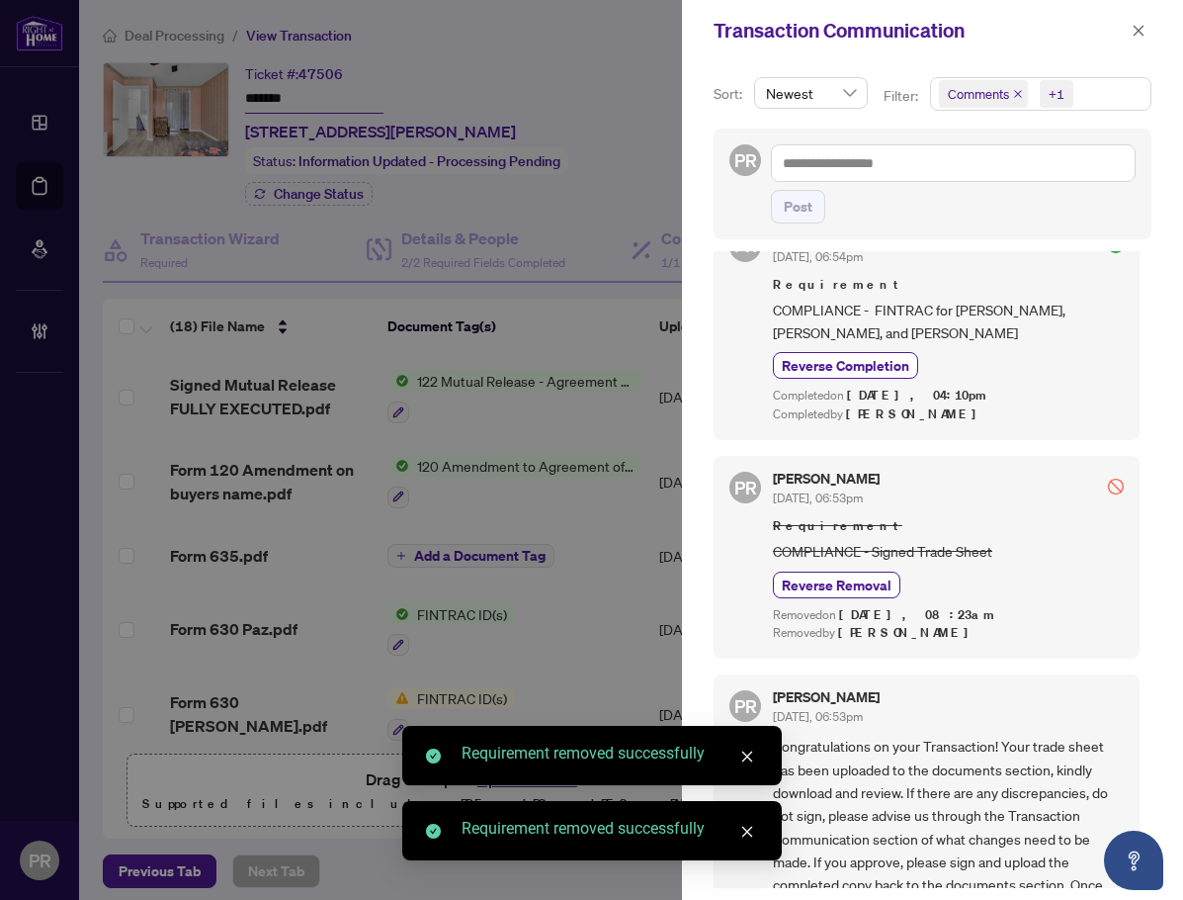
scroll to position [2280, 0]
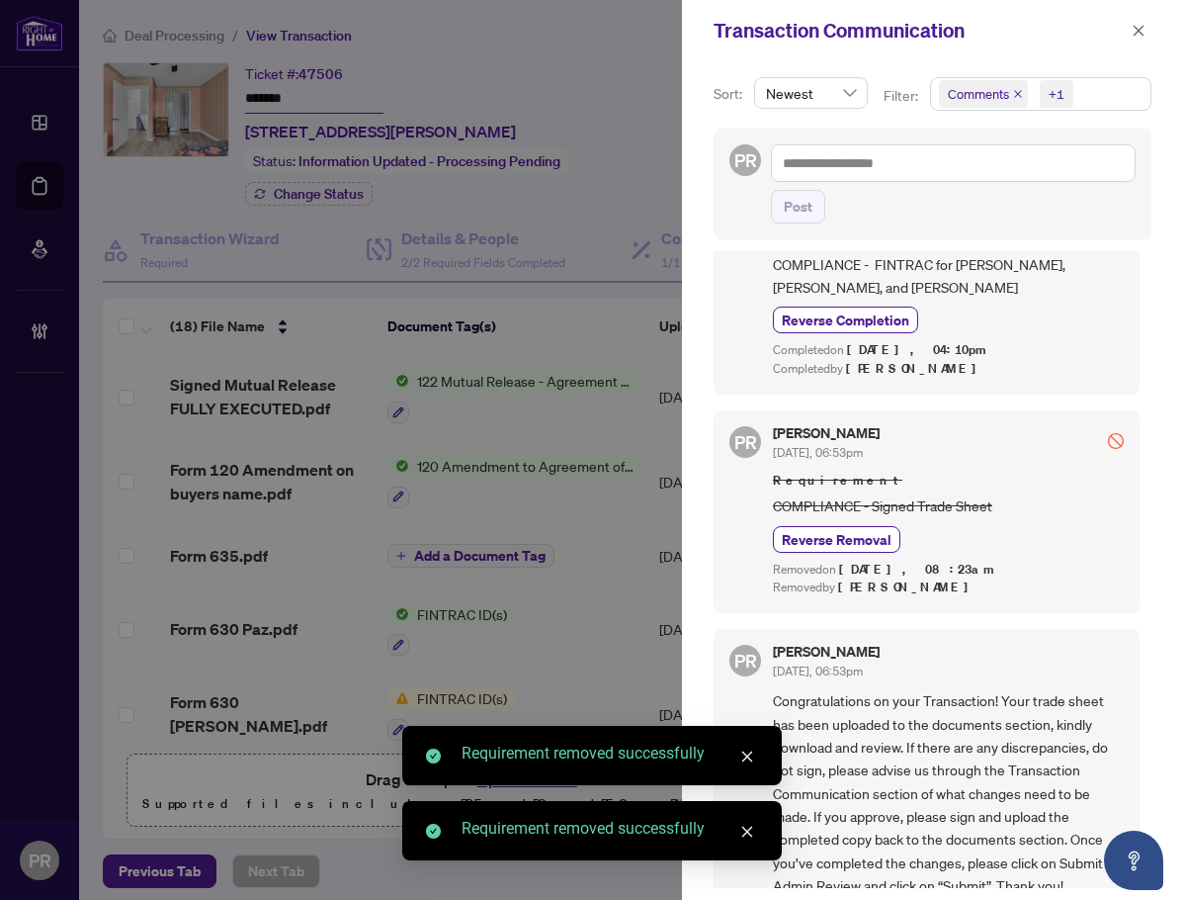
click at [1125, 40] on div "Transaction Communication" at bounding box center [920, 31] width 412 height 30
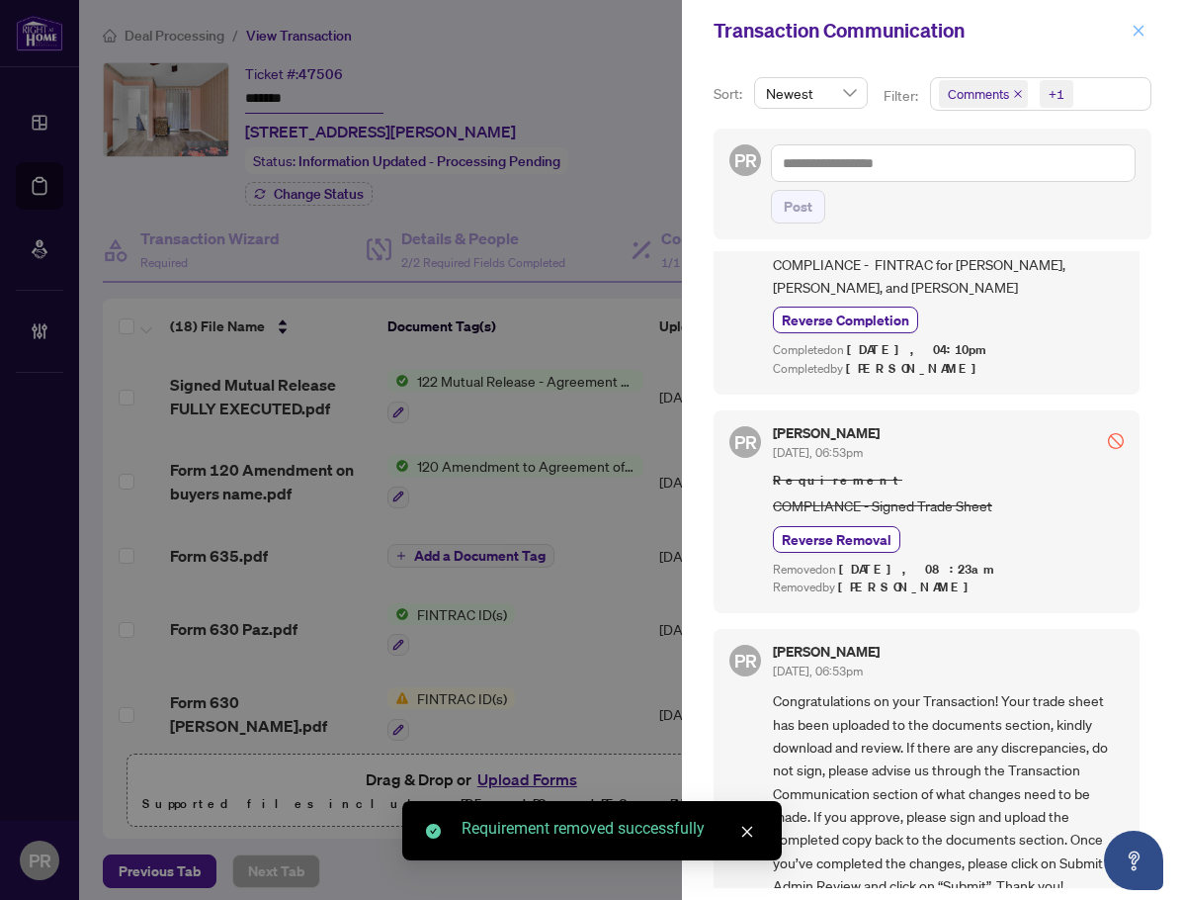
click at [1134, 32] on icon "close" at bounding box center [1139, 31] width 14 height 14
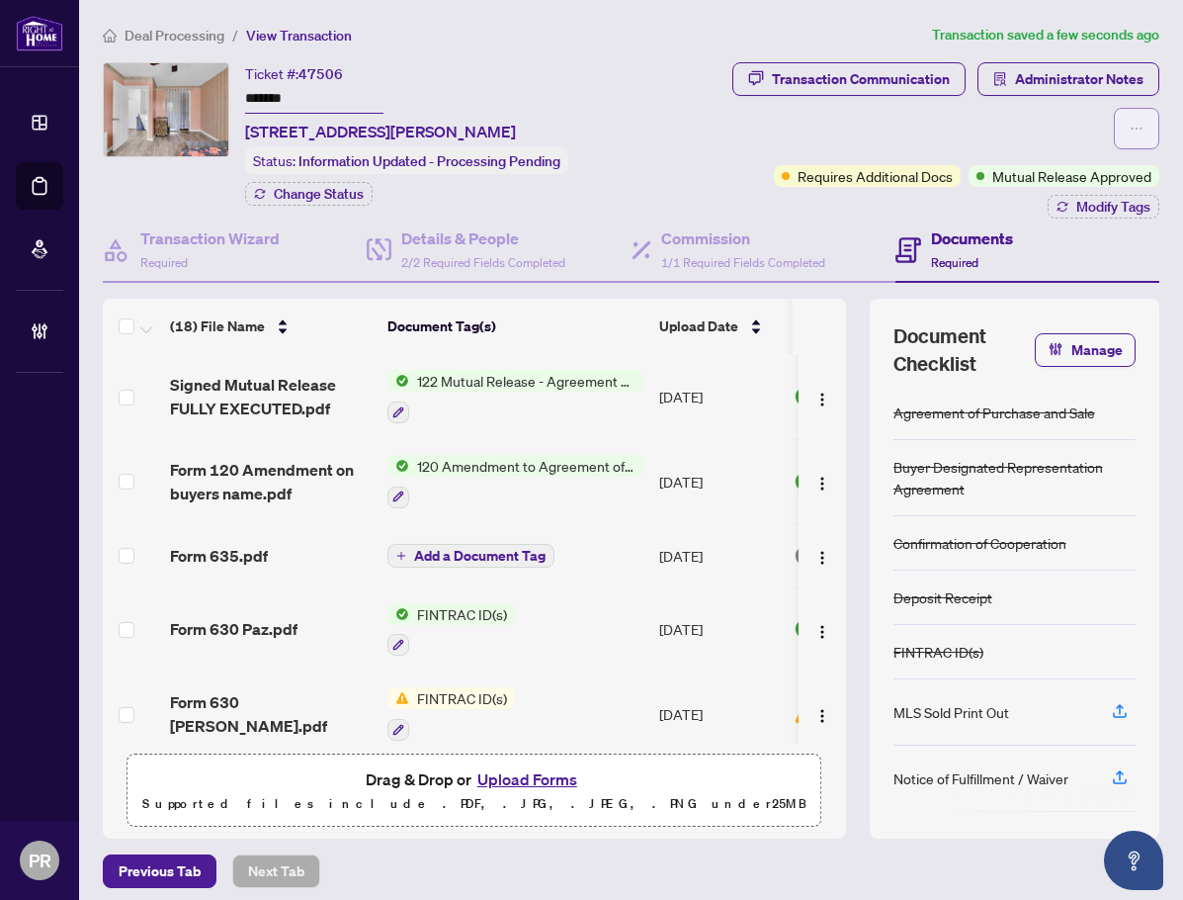
click at [1130, 129] on icon "ellipsis" at bounding box center [1137, 129] width 14 height 14
click at [1085, 65] on span "Administrator Notes" at bounding box center [1079, 79] width 129 height 32
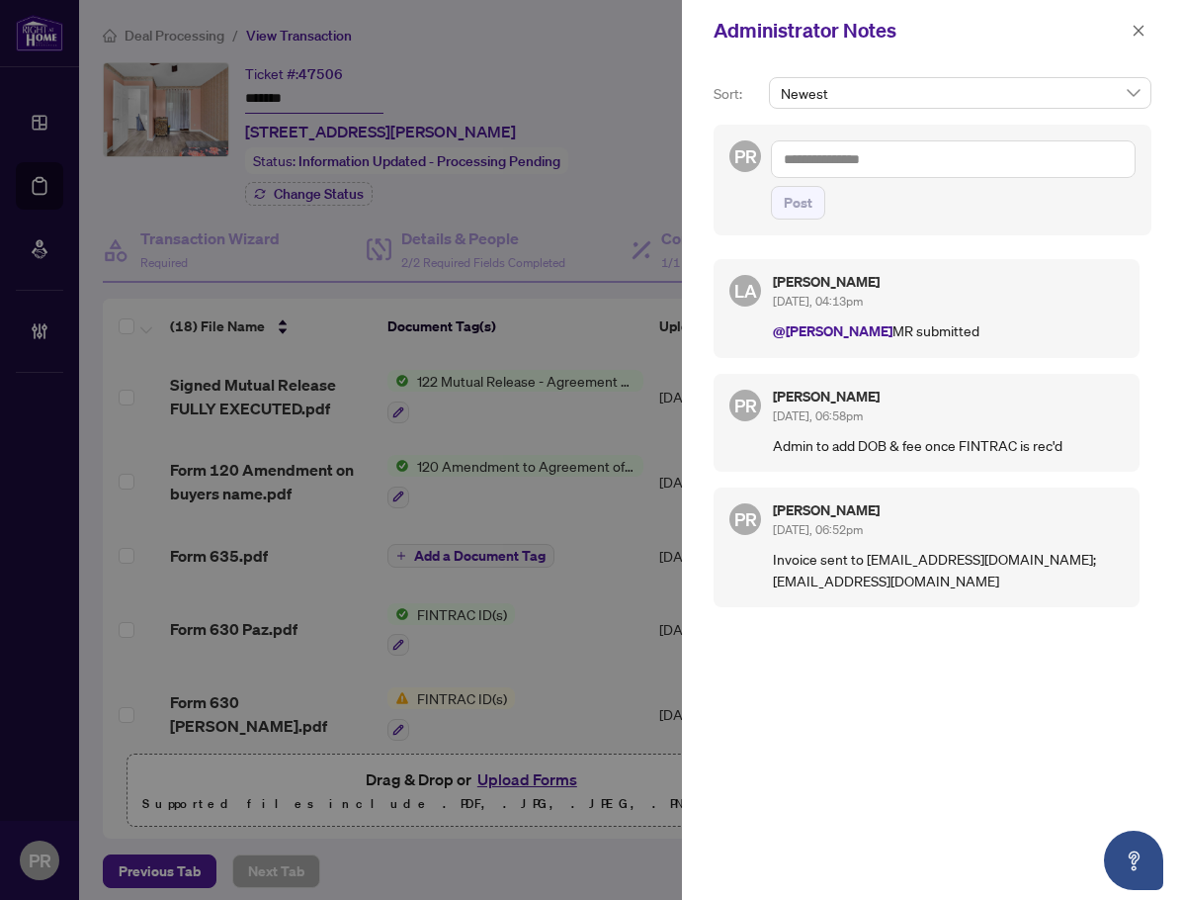
click at [957, 177] on textarea at bounding box center [953, 159] width 365 height 38
type textarea "**********"
click at [824, 170] on li "Conn ie Law" at bounding box center [863, 173] width 97 height 34
type textarea "**********"
click at [805, 199] on span "Post" at bounding box center [798, 203] width 29 height 32
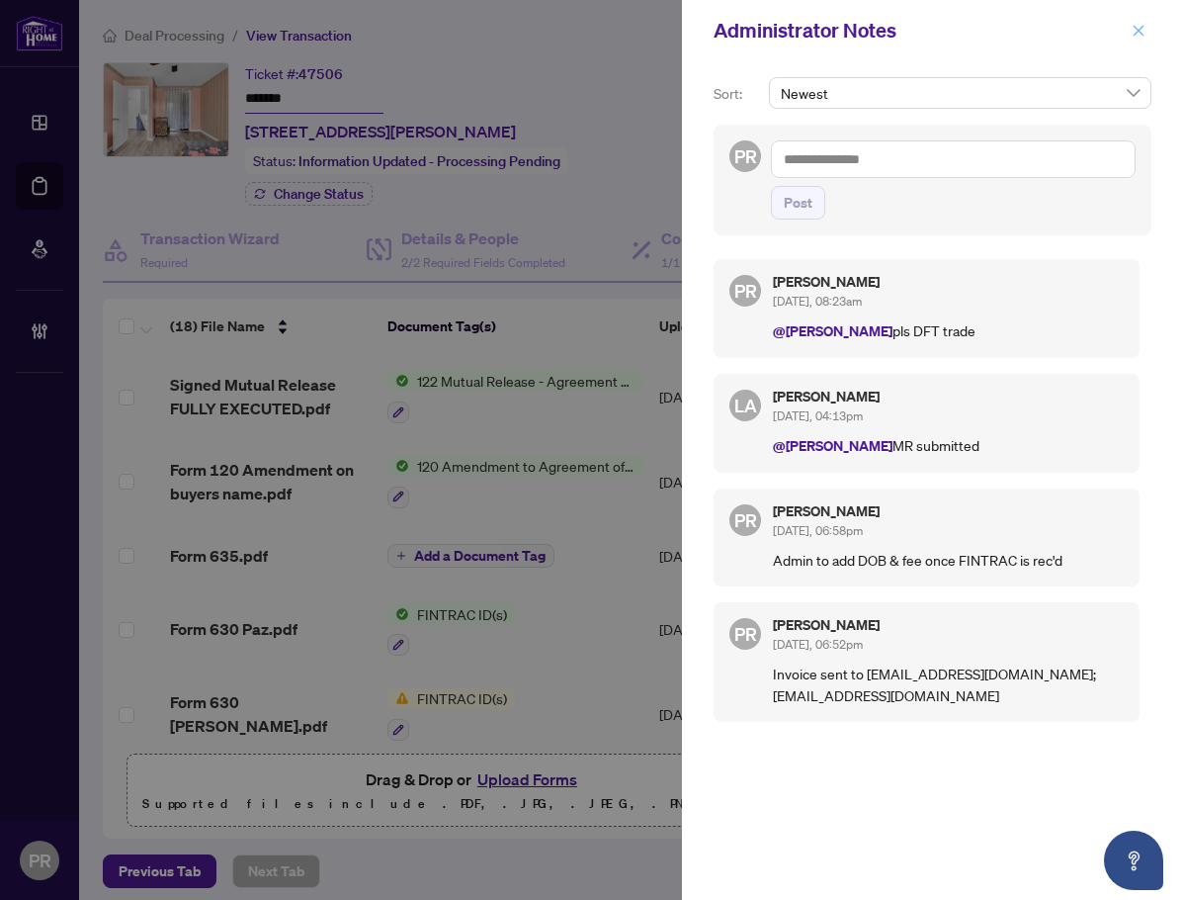
click at [1149, 22] on button "button" at bounding box center [1139, 31] width 26 height 24
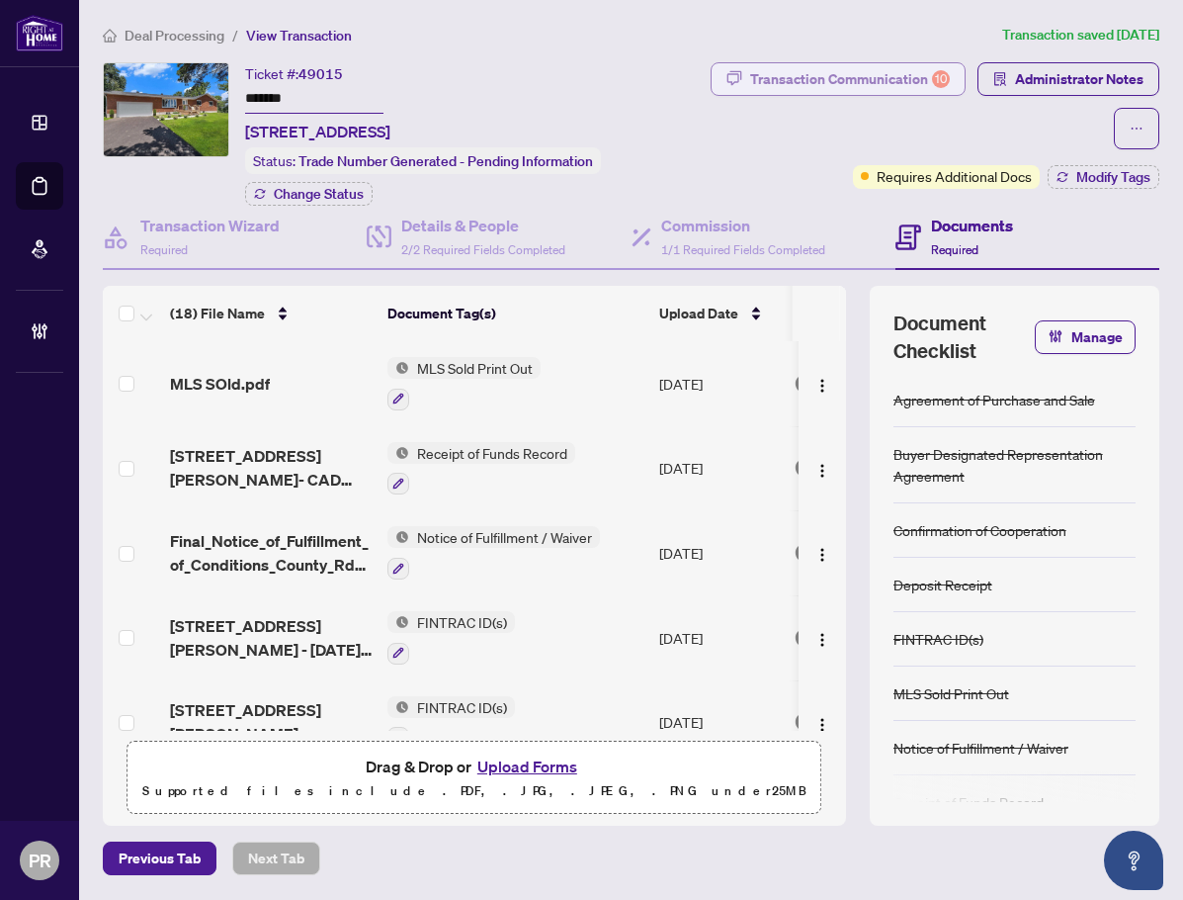
click at [870, 93] on div "Transaction Communication 10" at bounding box center [850, 79] width 200 height 32
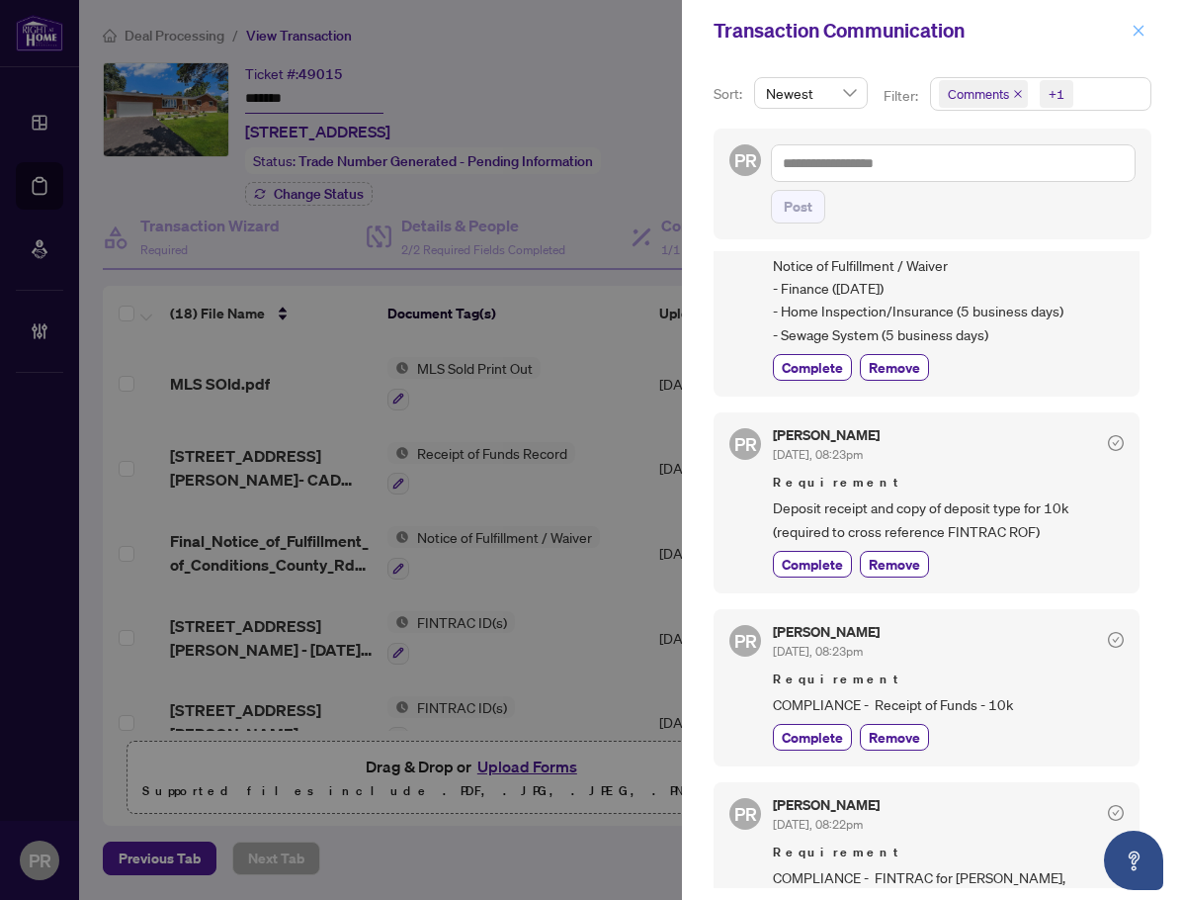
scroll to position [776, 0]
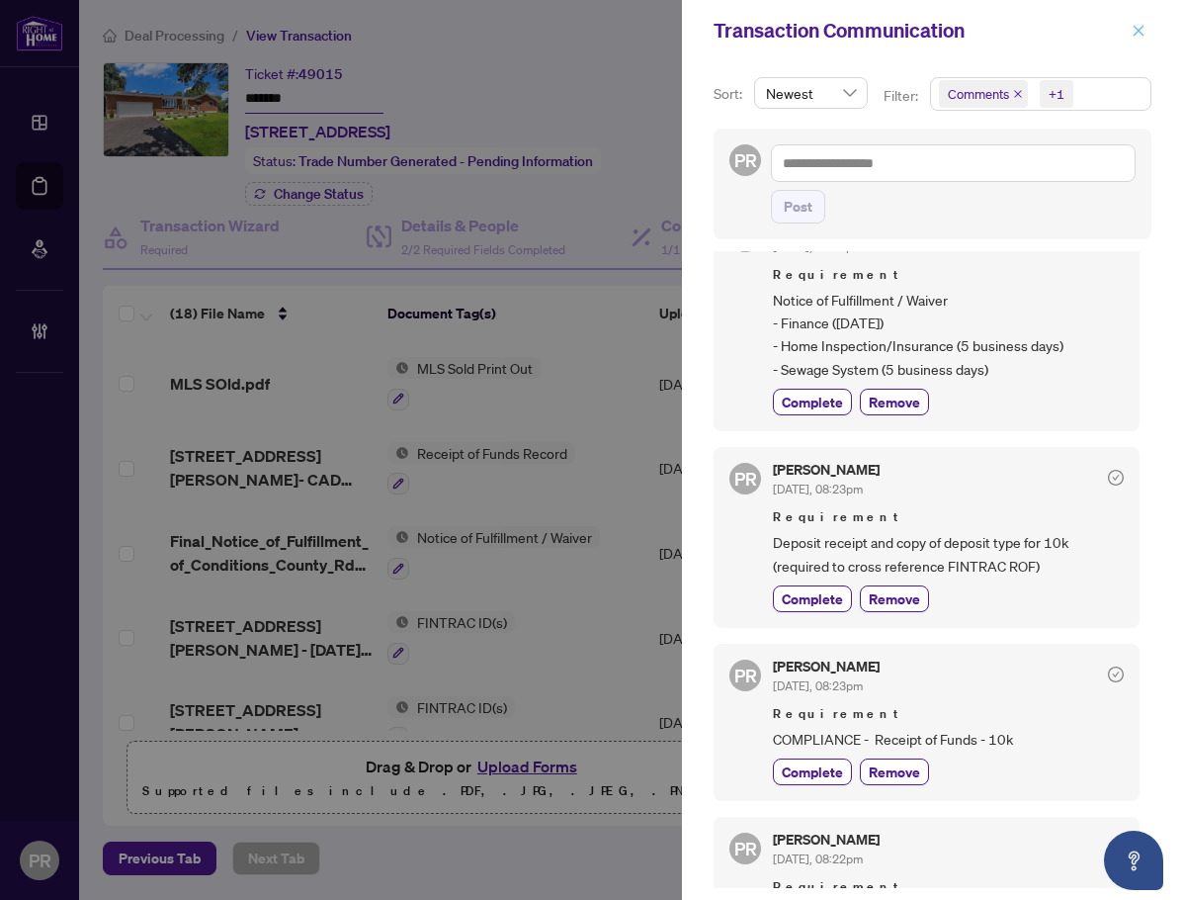
click at [1143, 32] on icon "close" at bounding box center [1139, 31] width 14 height 14
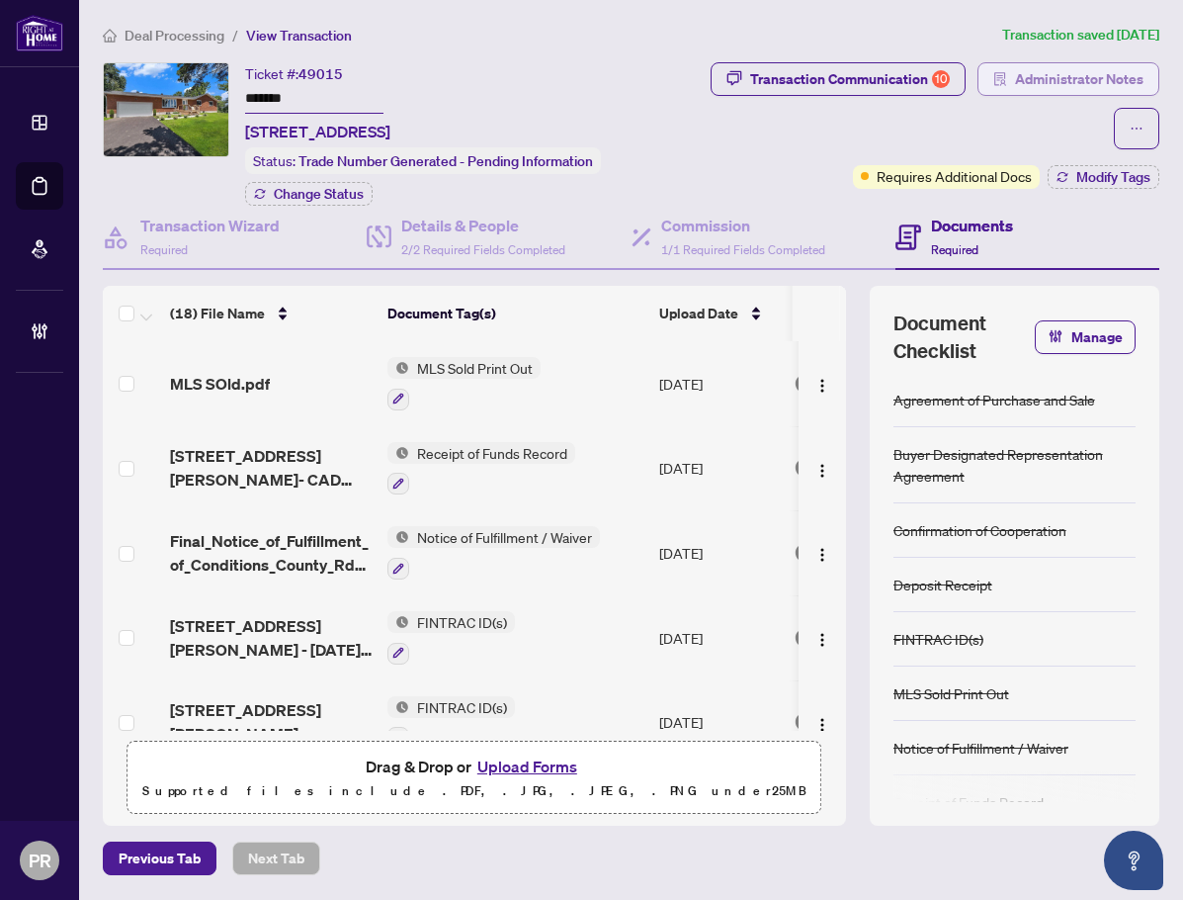
click at [1020, 79] on span "Administrator Notes" at bounding box center [1079, 79] width 129 height 32
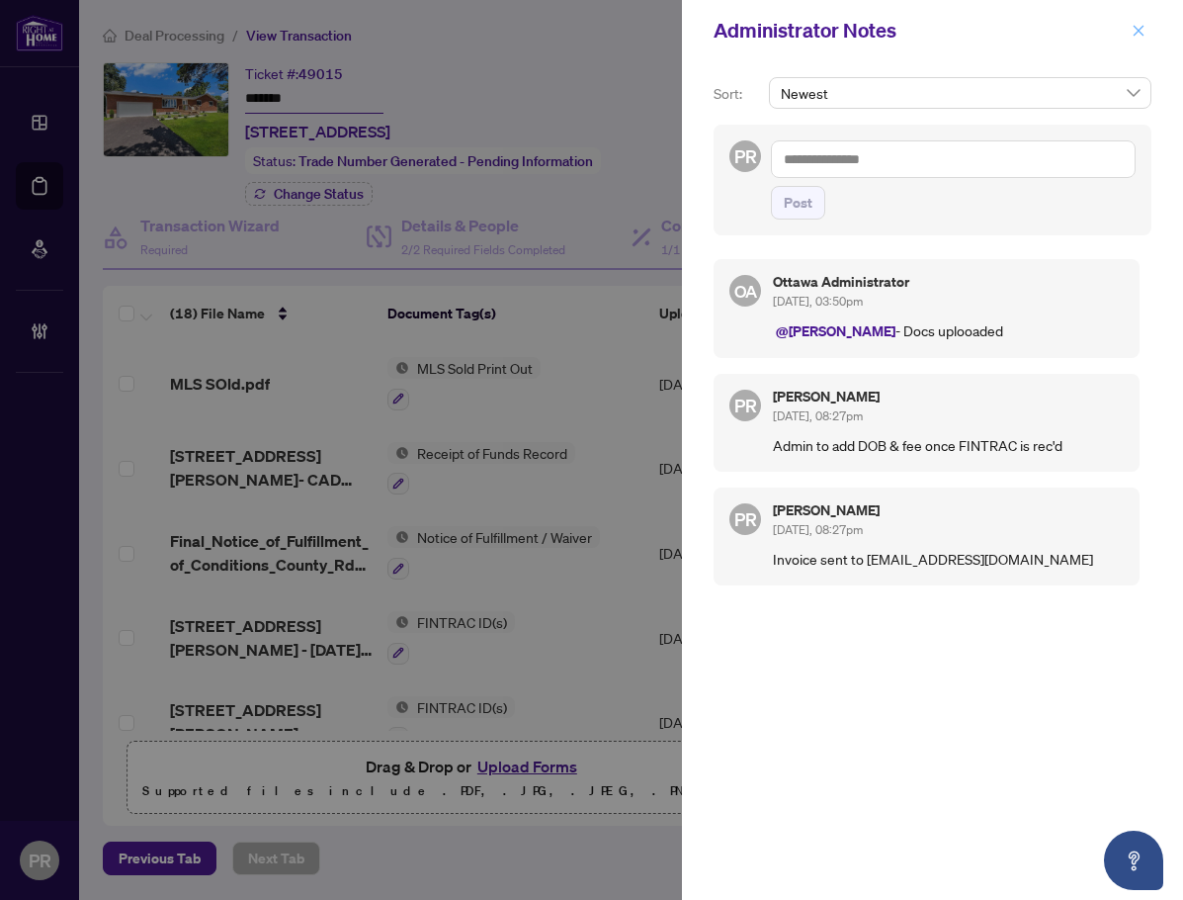
click at [1145, 35] on icon "close" at bounding box center [1139, 31] width 14 height 14
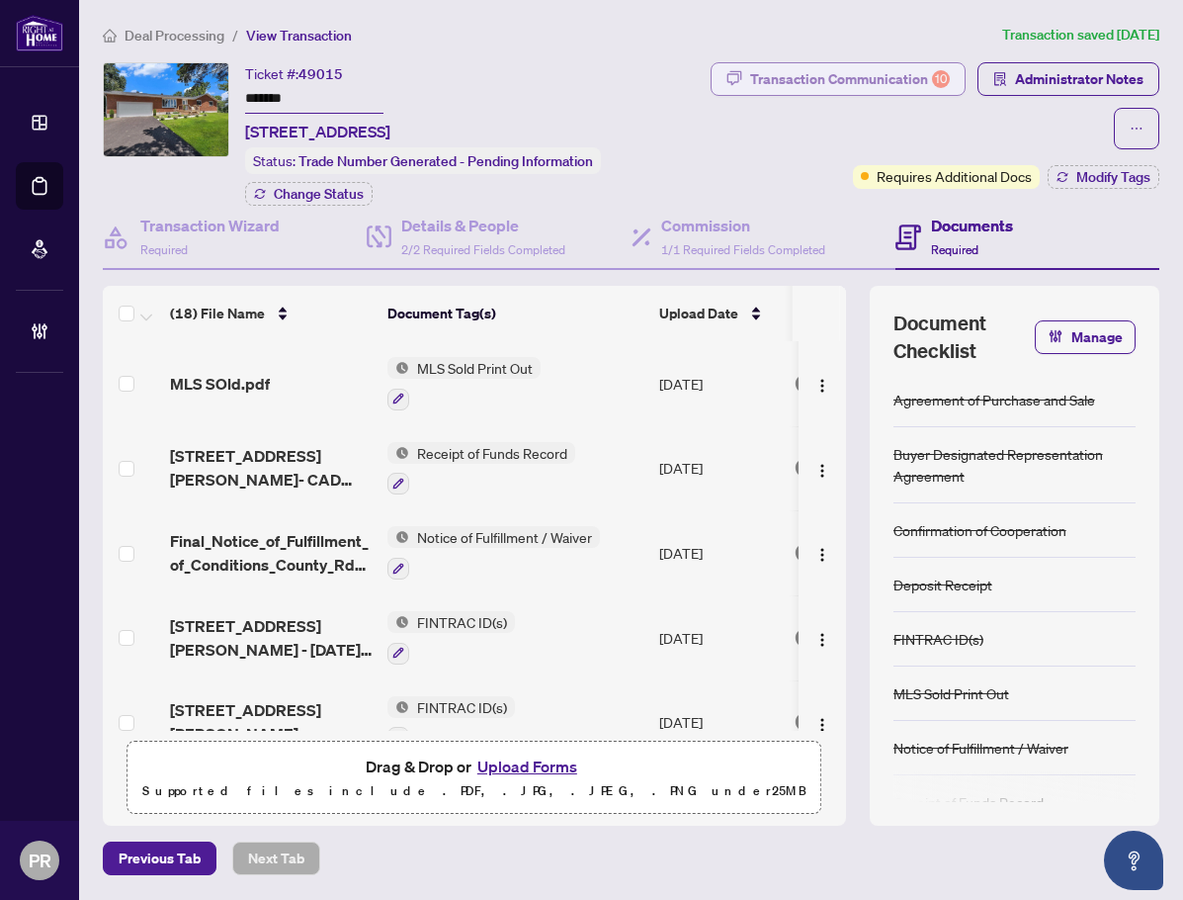
click at [876, 75] on div "Transaction Communication 10" at bounding box center [850, 79] width 200 height 32
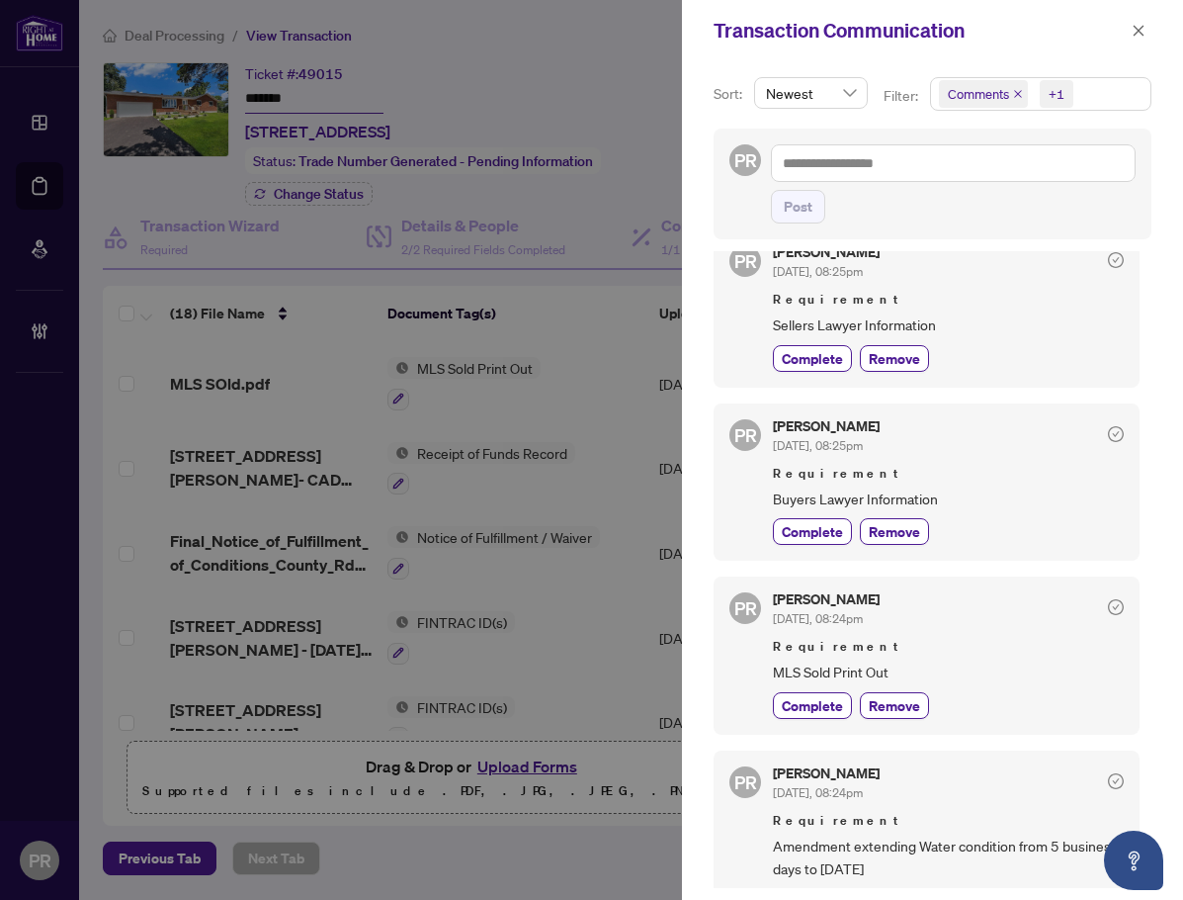
scroll to position [0, 0]
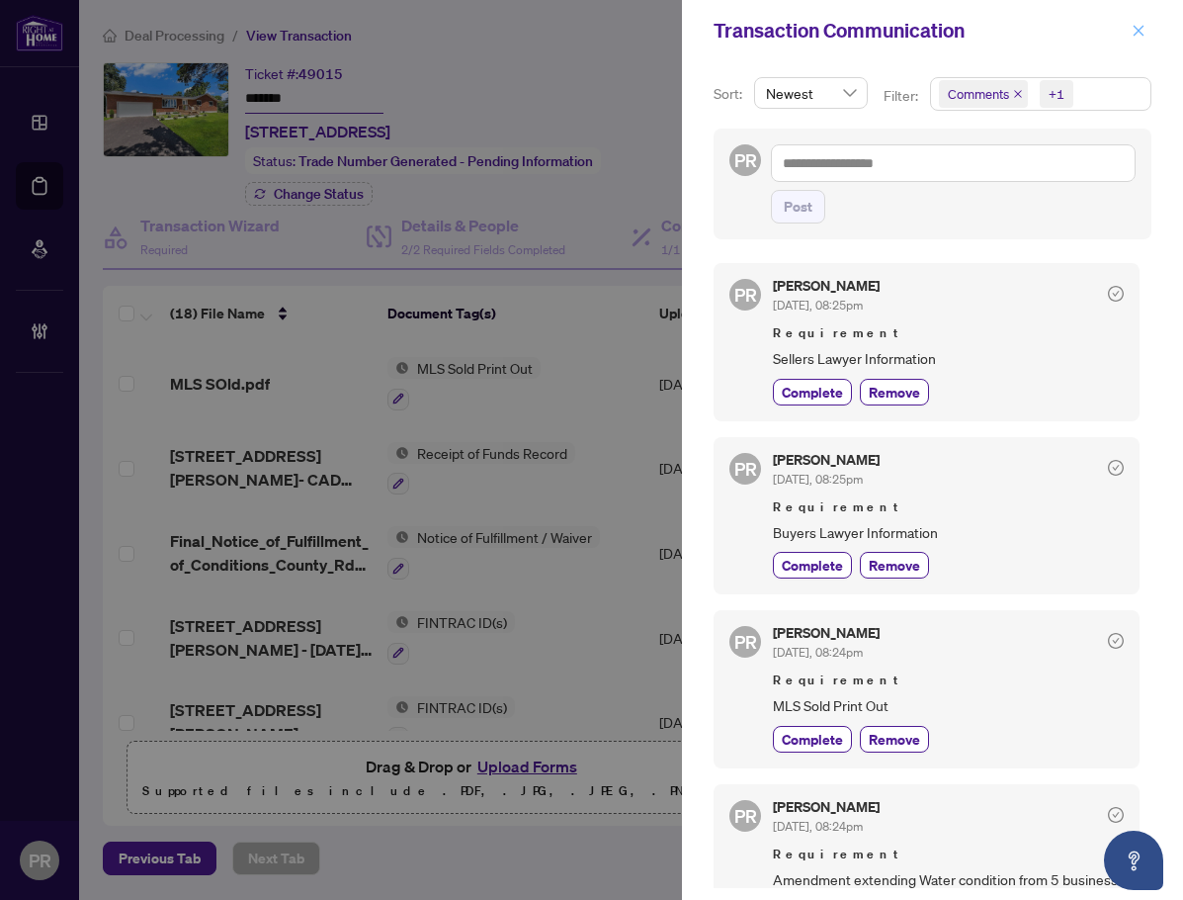
click at [1137, 42] on span "button" at bounding box center [1139, 31] width 14 height 32
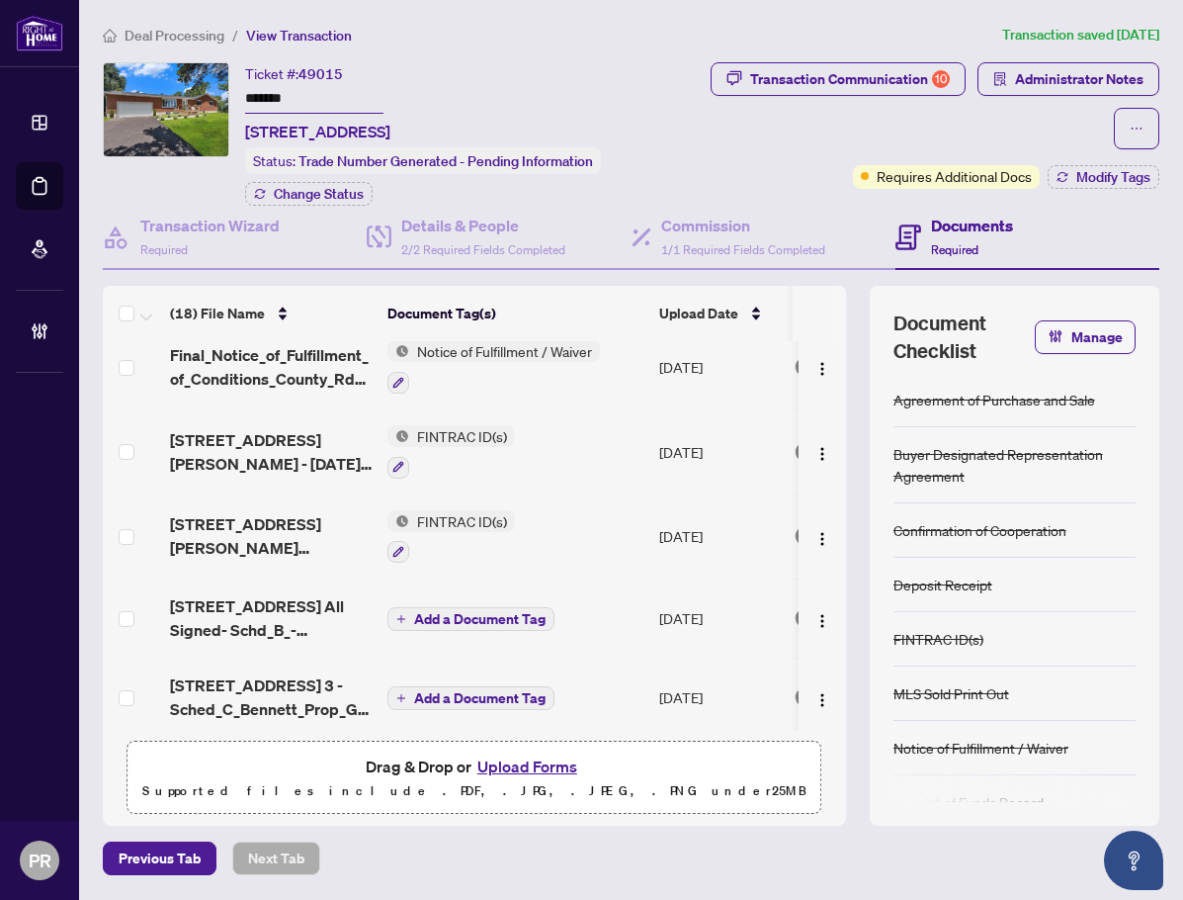
scroll to position [297, 0]
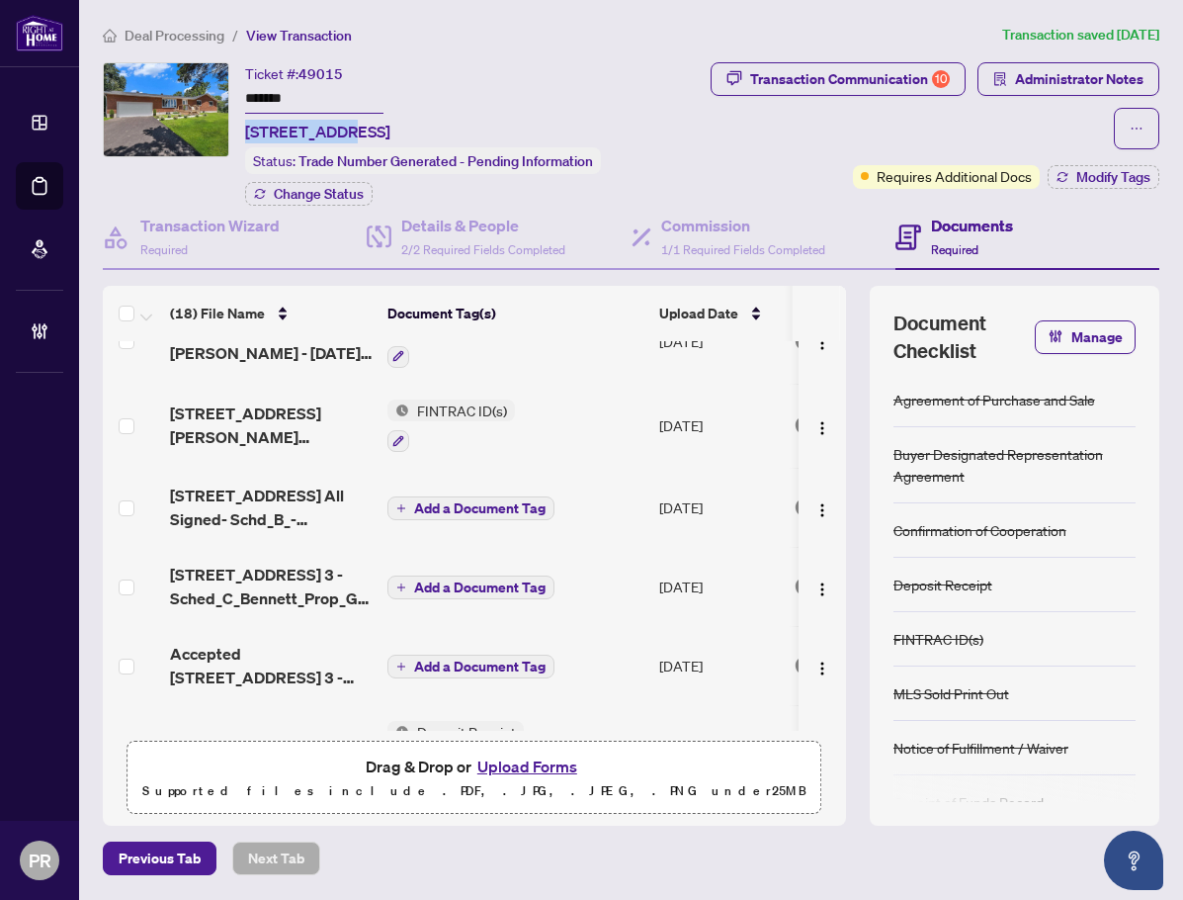
drag, startPoint x: 344, startPoint y: 133, endPoint x: 242, endPoint y: 130, distance: 101.9
click at [242, 130] on div "Ticket #: 49015 ******* [STREET_ADDRESS] Status: Trade Number Generated - Pendi…" at bounding box center [394, 133] width 583 height 143
copy span "[GEOGRAPHIC_DATA]"
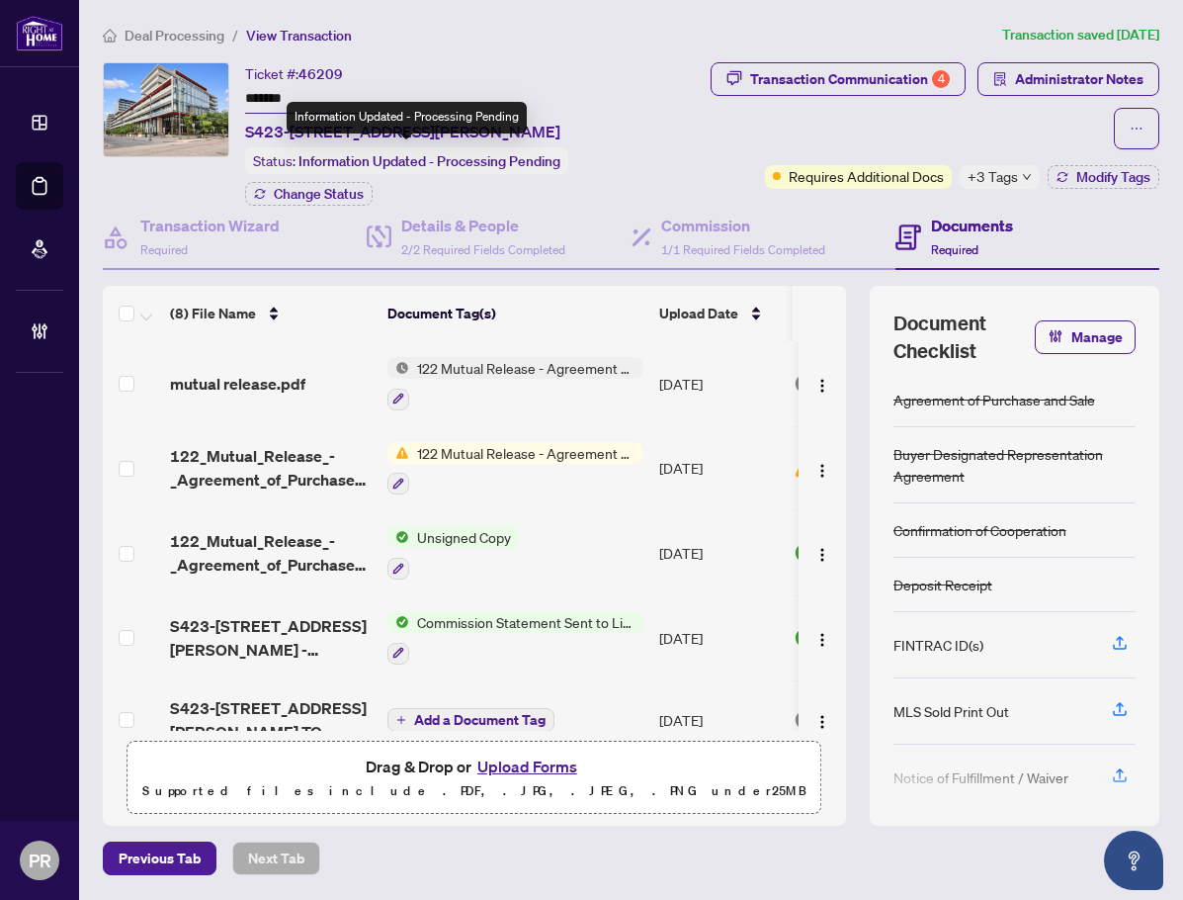
click at [279, 101] on input "*******" at bounding box center [314, 99] width 138 height 29
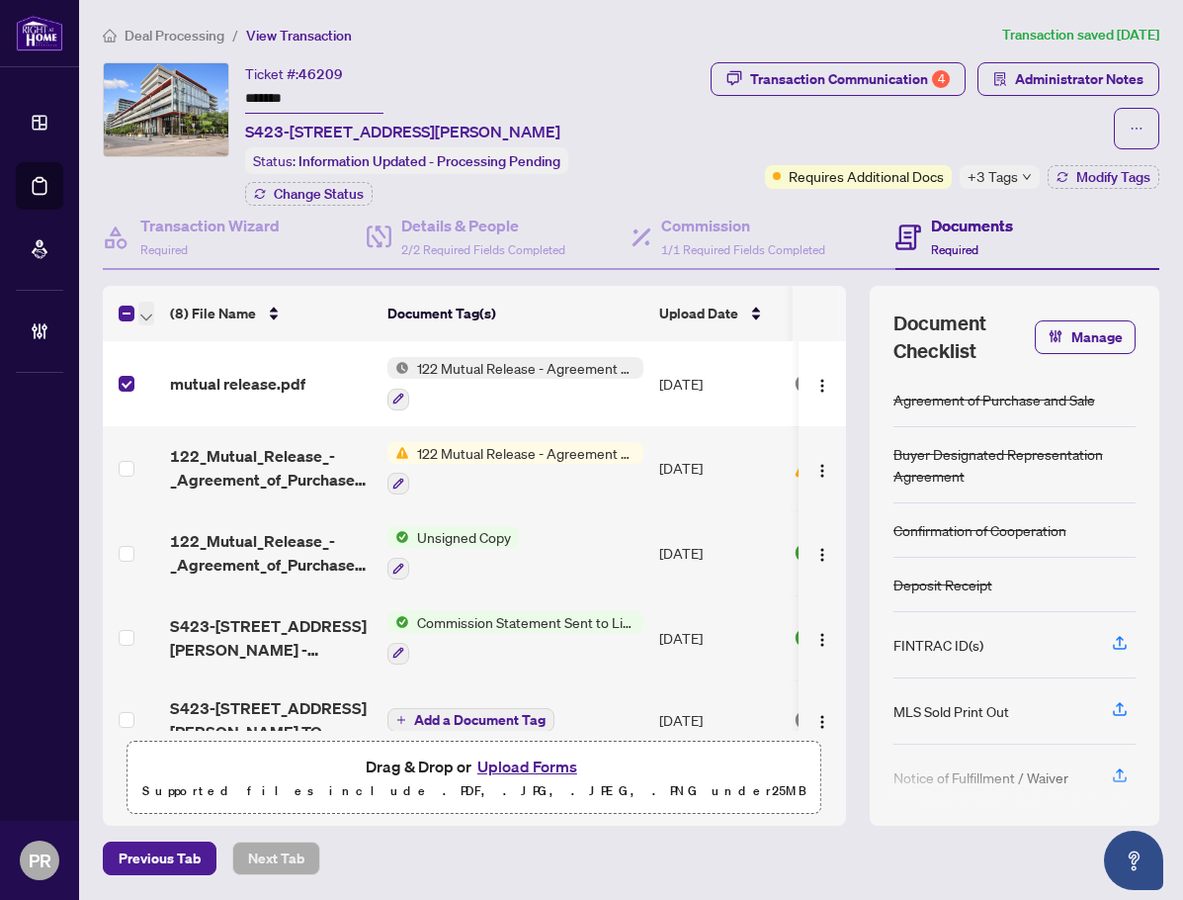
click at [145, 317] on icon "button" at bounding box center [146, 317] width 12 height 8
click at [181, 336] on span "Open Selected in New Tab(s)" at bounding box center [242, 346] width 176 height 22
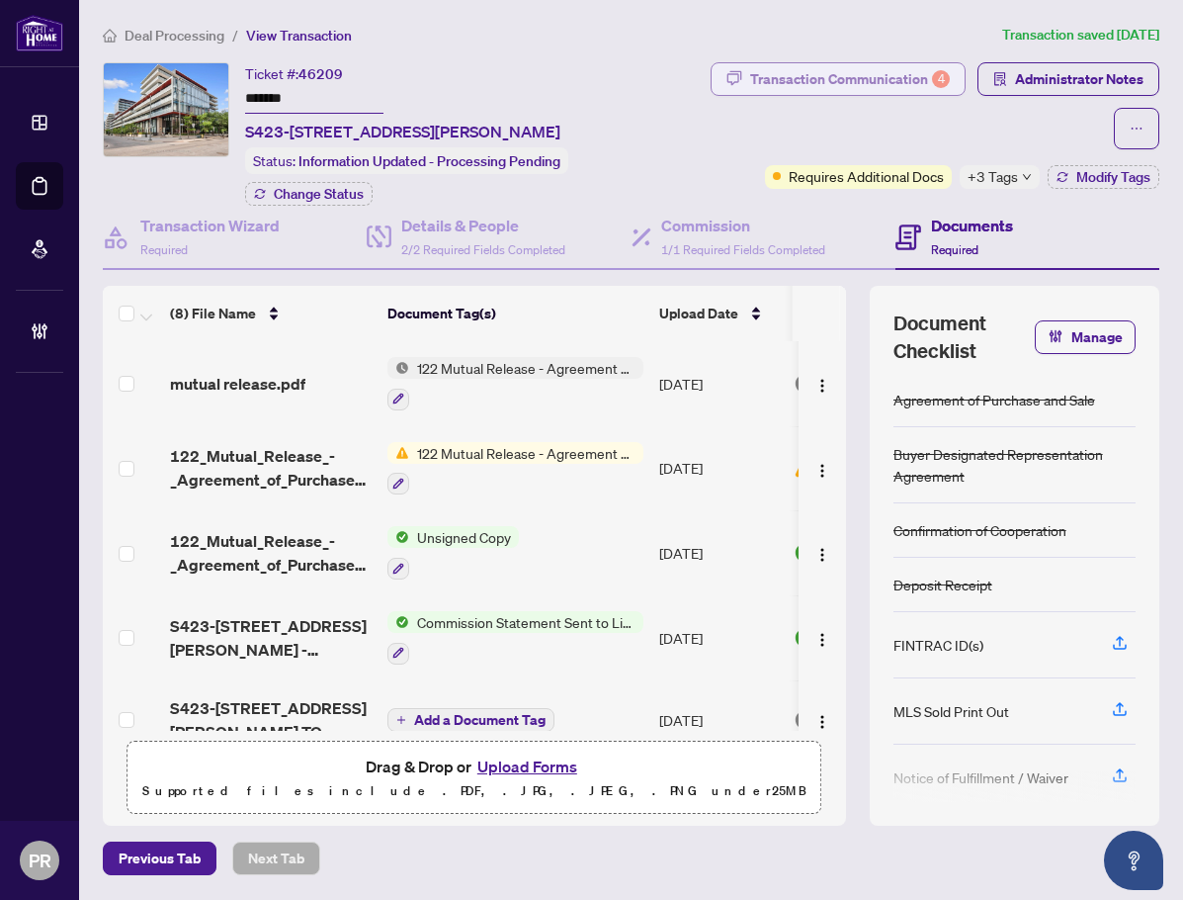
click at [815, 82] on div "Transaction Communication 4" at bounding box center [850, 79] width 200 height 32
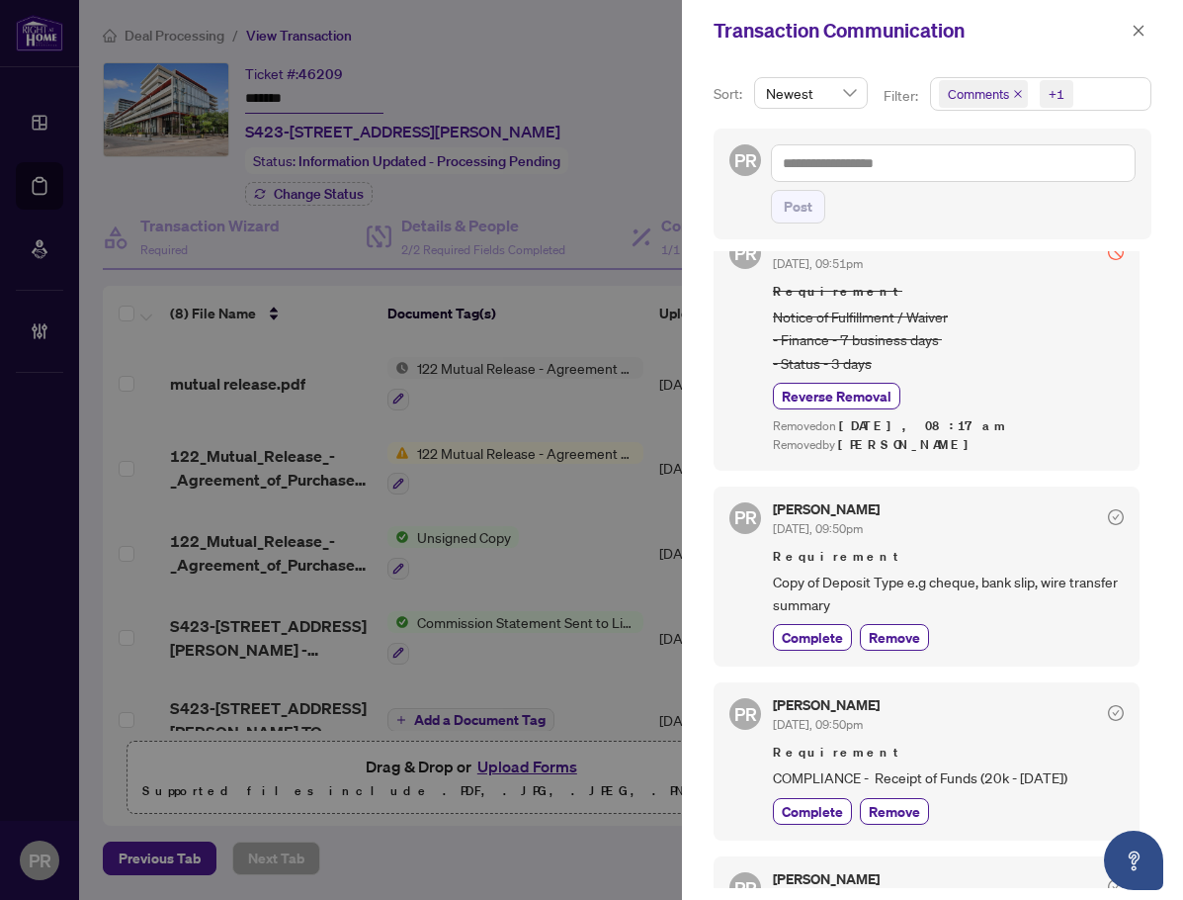
scroll to position [989, 0]
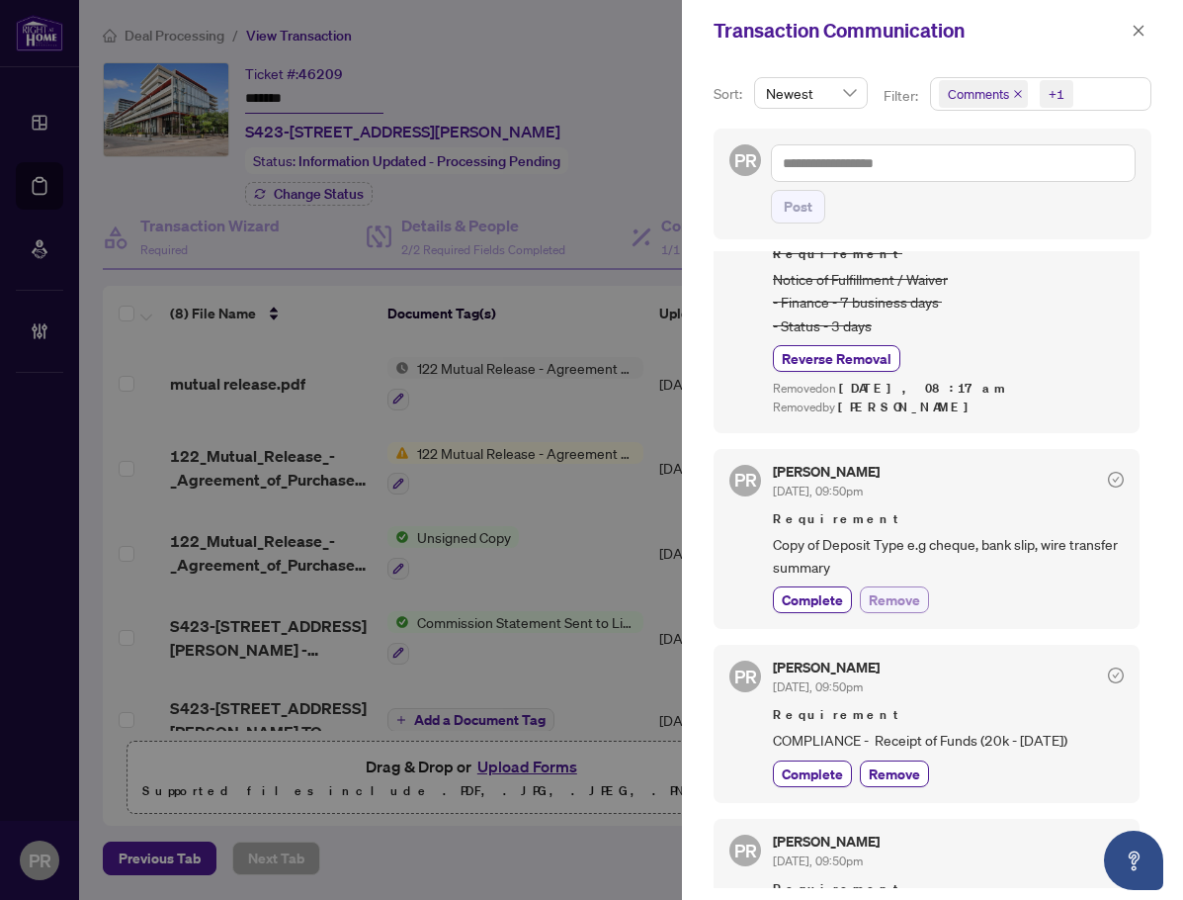
click at [912, 589] on span "Remove" at bounding box center [894, 599] width 51 height 21
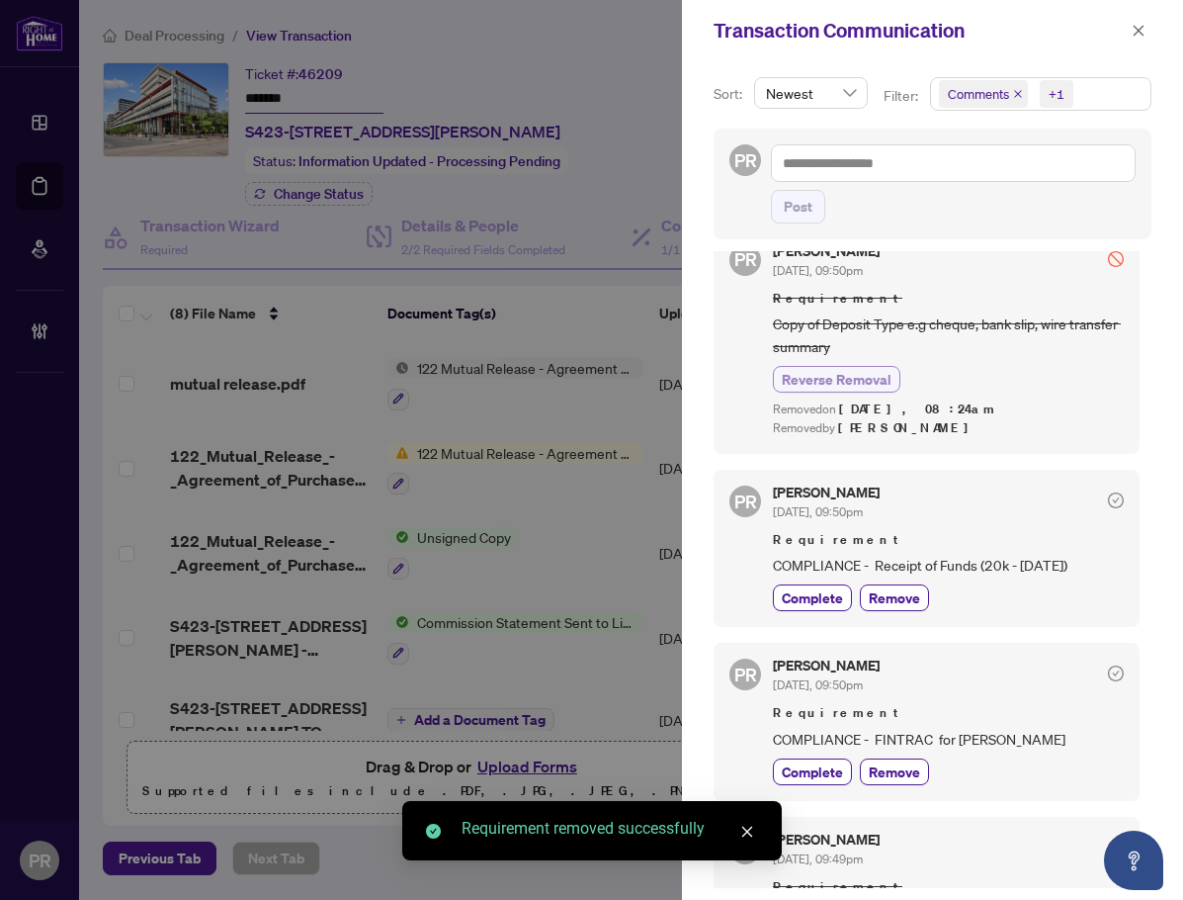
scroll to position [1088, 0]
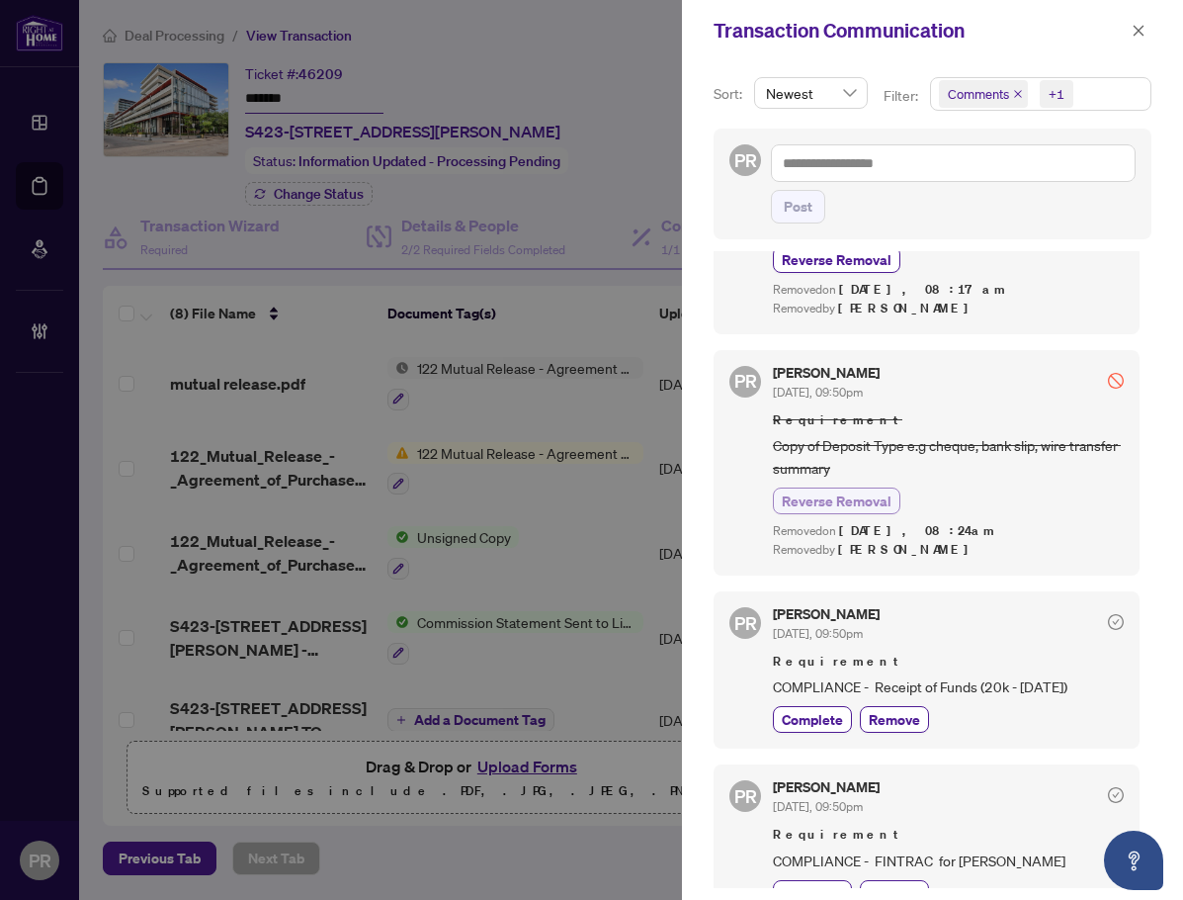
click at [857, 490] on span "Reverse Removal" at bounding box center [837, 500] width 110 height 21
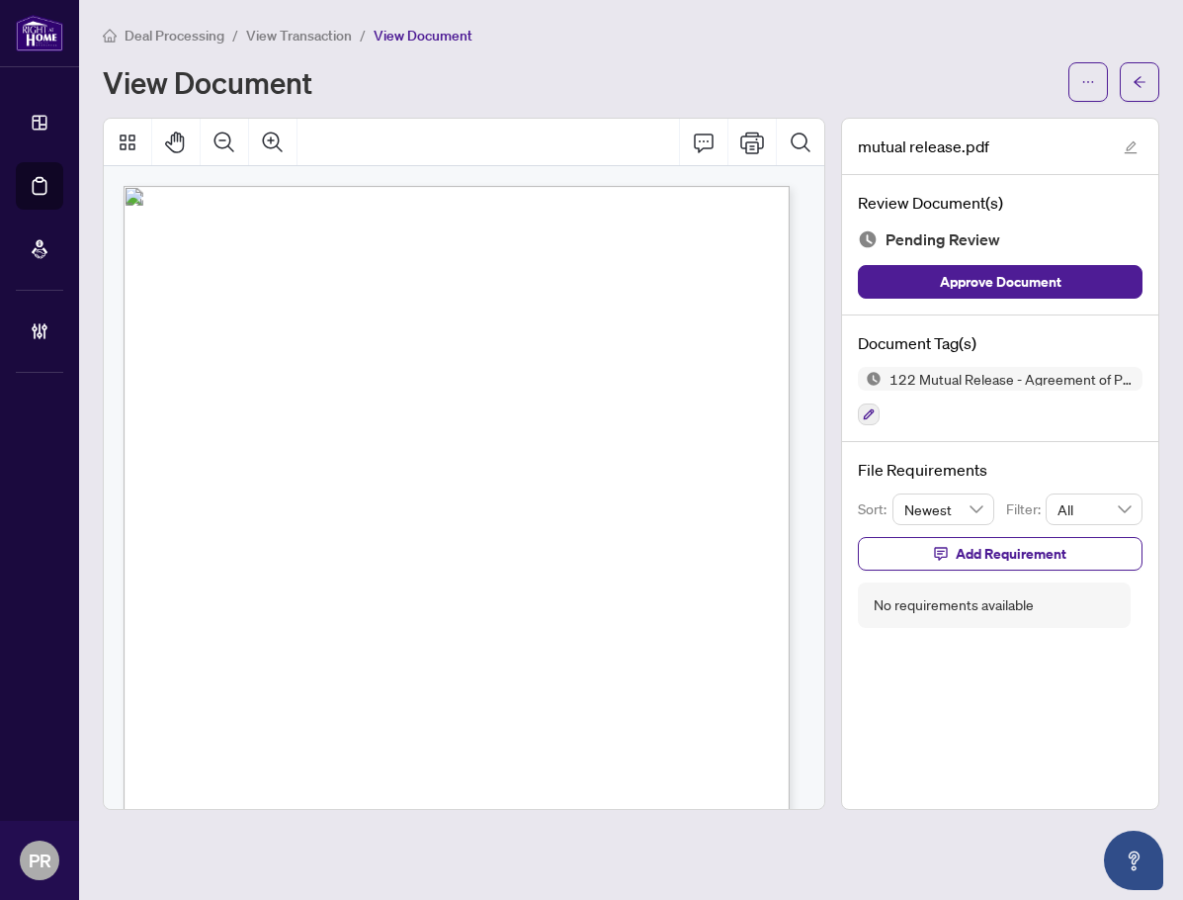
click at [849, 406] on div "Document Tag(s) 122 Mutual Release - Agreement of Purchase and Sale" at bounding box center [1000, 379] width 316 height 128
click at [861, 413] on button "button" at bounding box center [869, 414] width 22 height 22
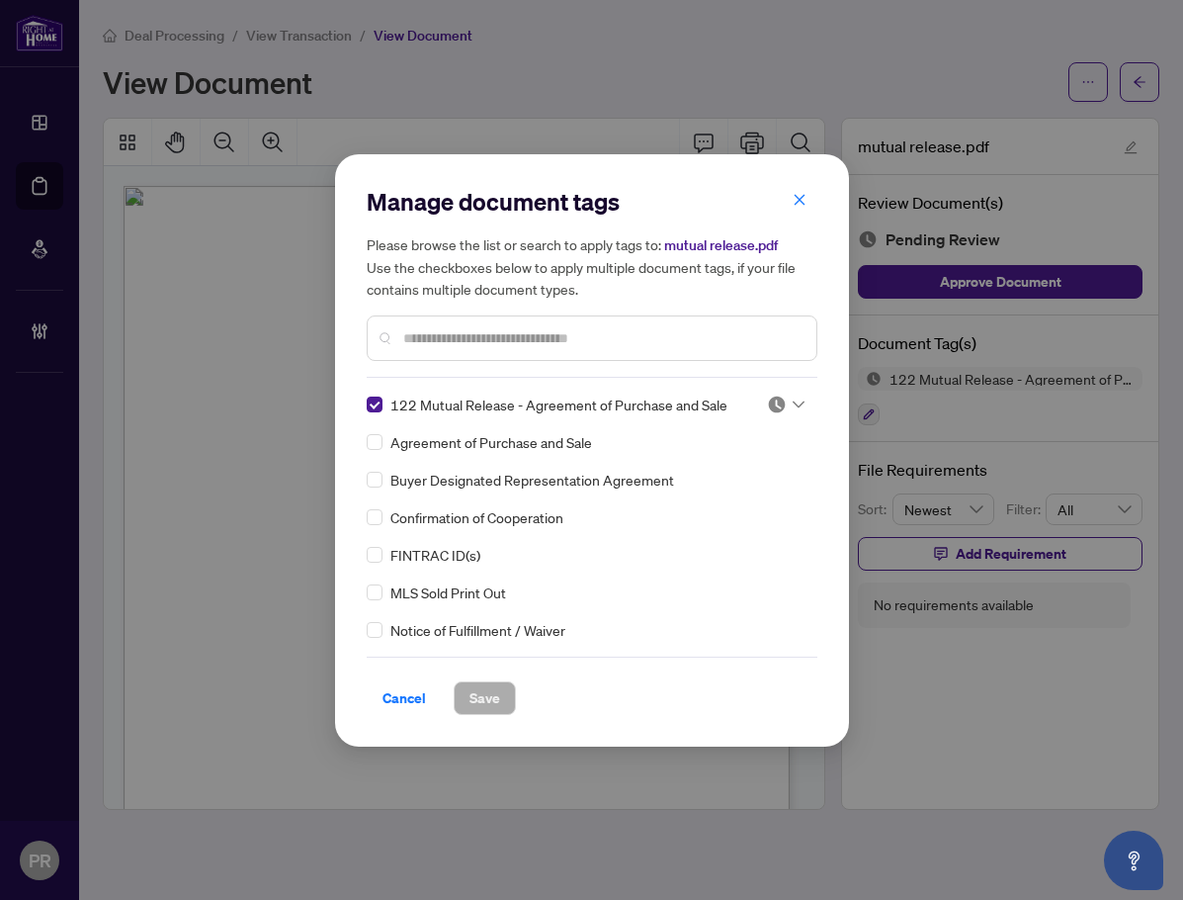
click at [777, 411] on img at bounding box center [777, 404] width 20 height 20
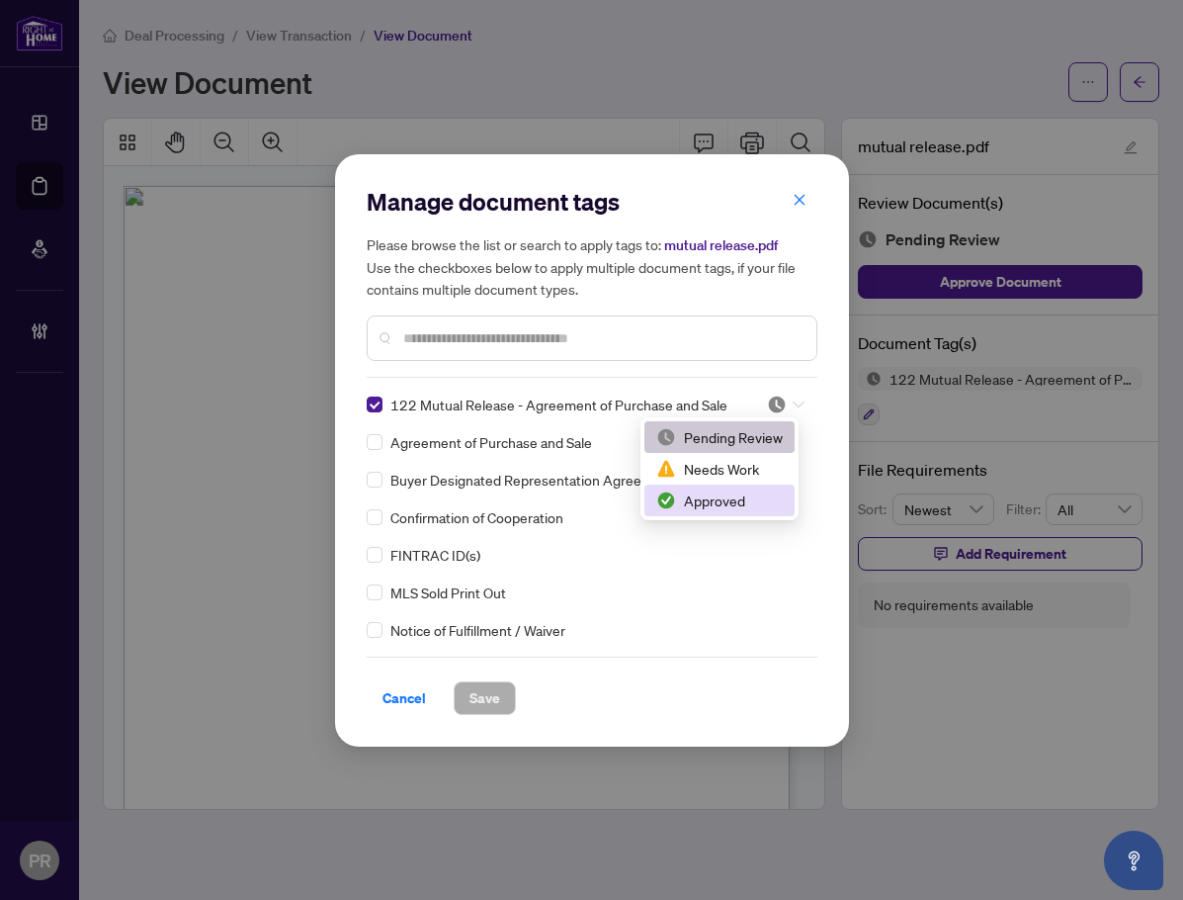
click at [727, 492] on div "Approved" at bounding box center [719, 500] width 127 height 22
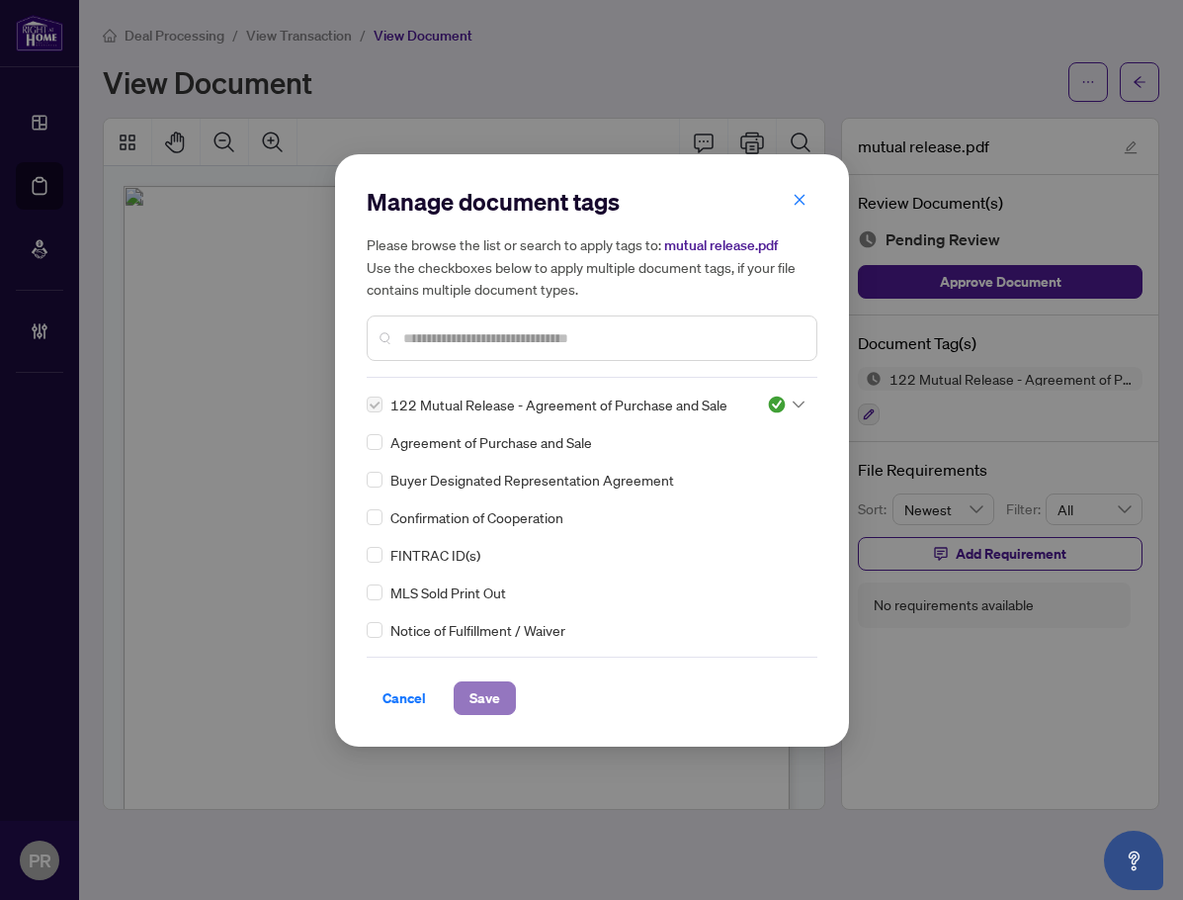
click at [480, 687] on span "Save" at bounding box center [485, 698] width 31 height 32
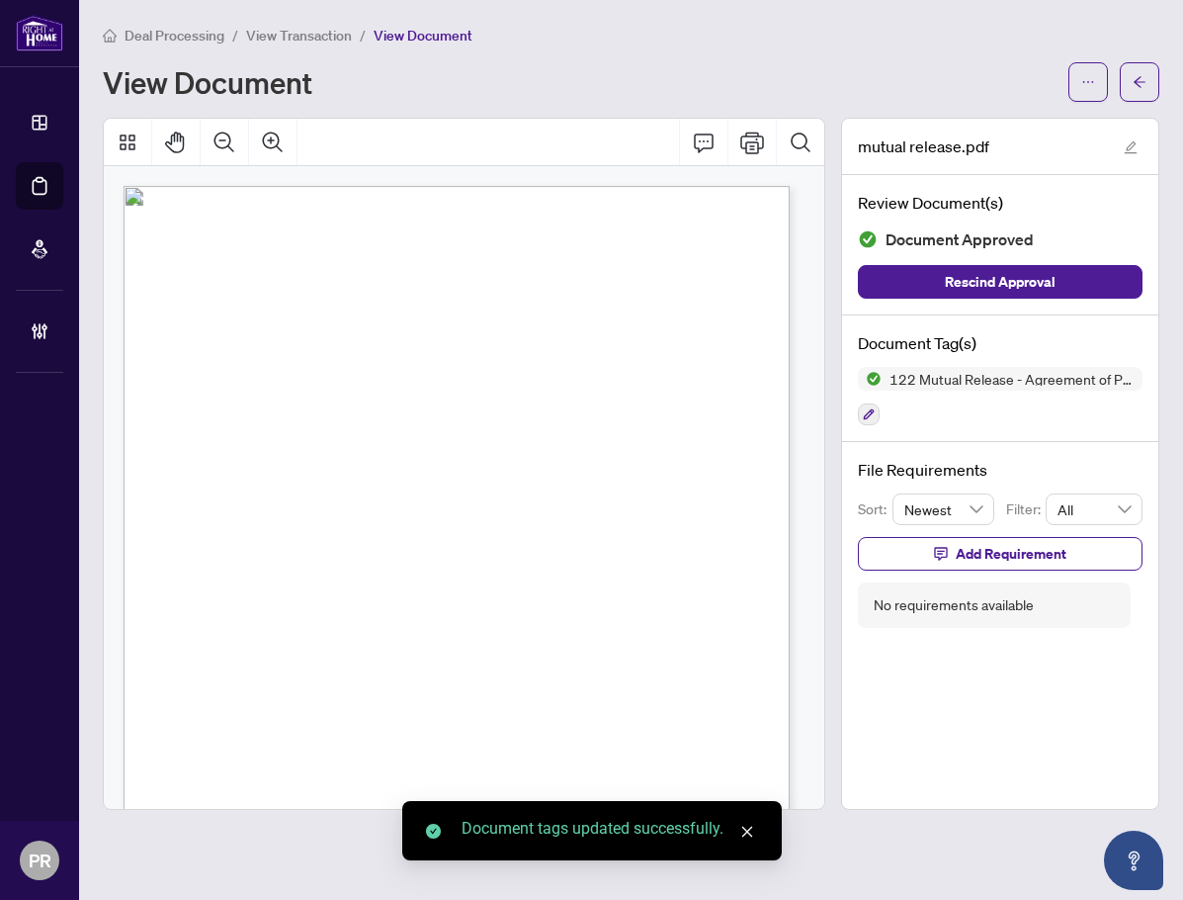
click at [1129, 91] on button "button" at bounding box center [1140, 82] width 40 height 40
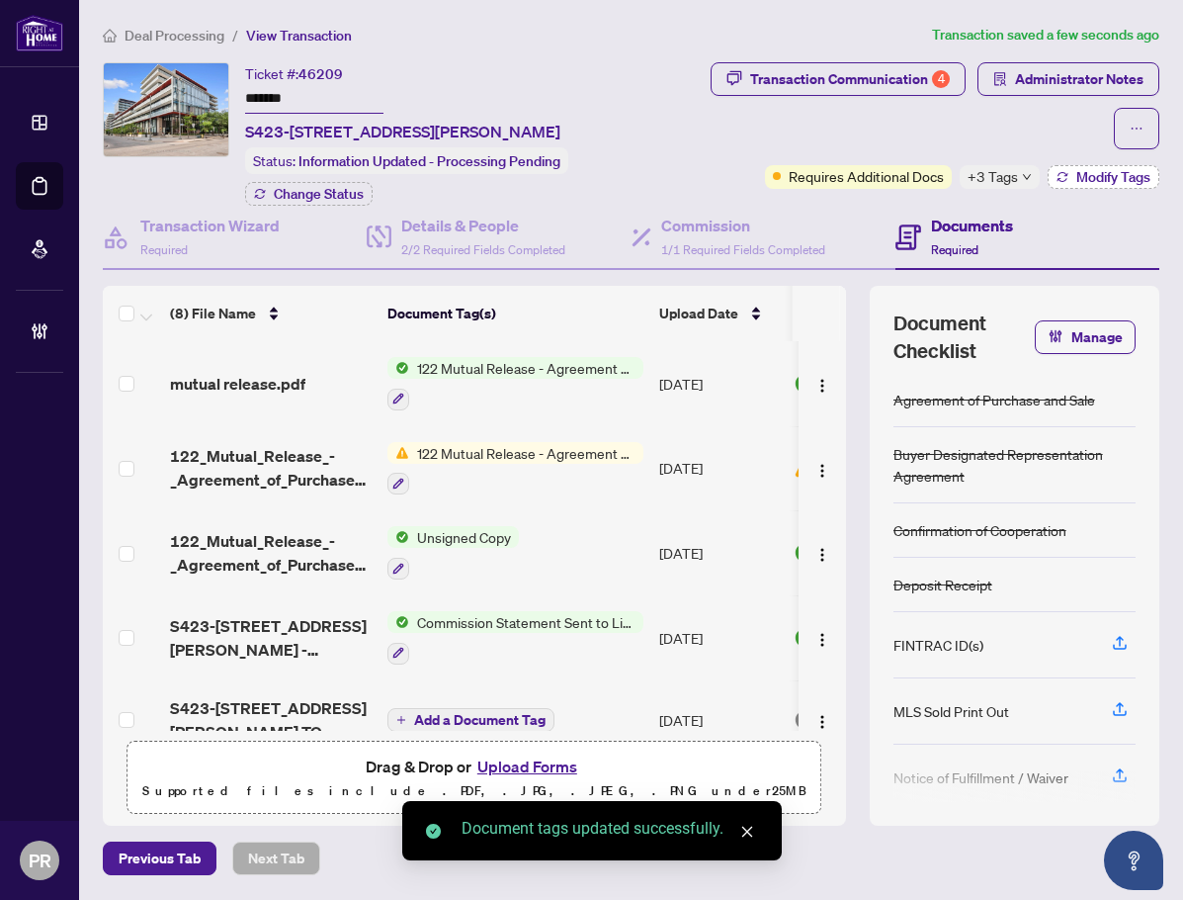
click at [1070, 176] on button "Modify Tags" at bounding box center [1104, 177] width 112 height 24
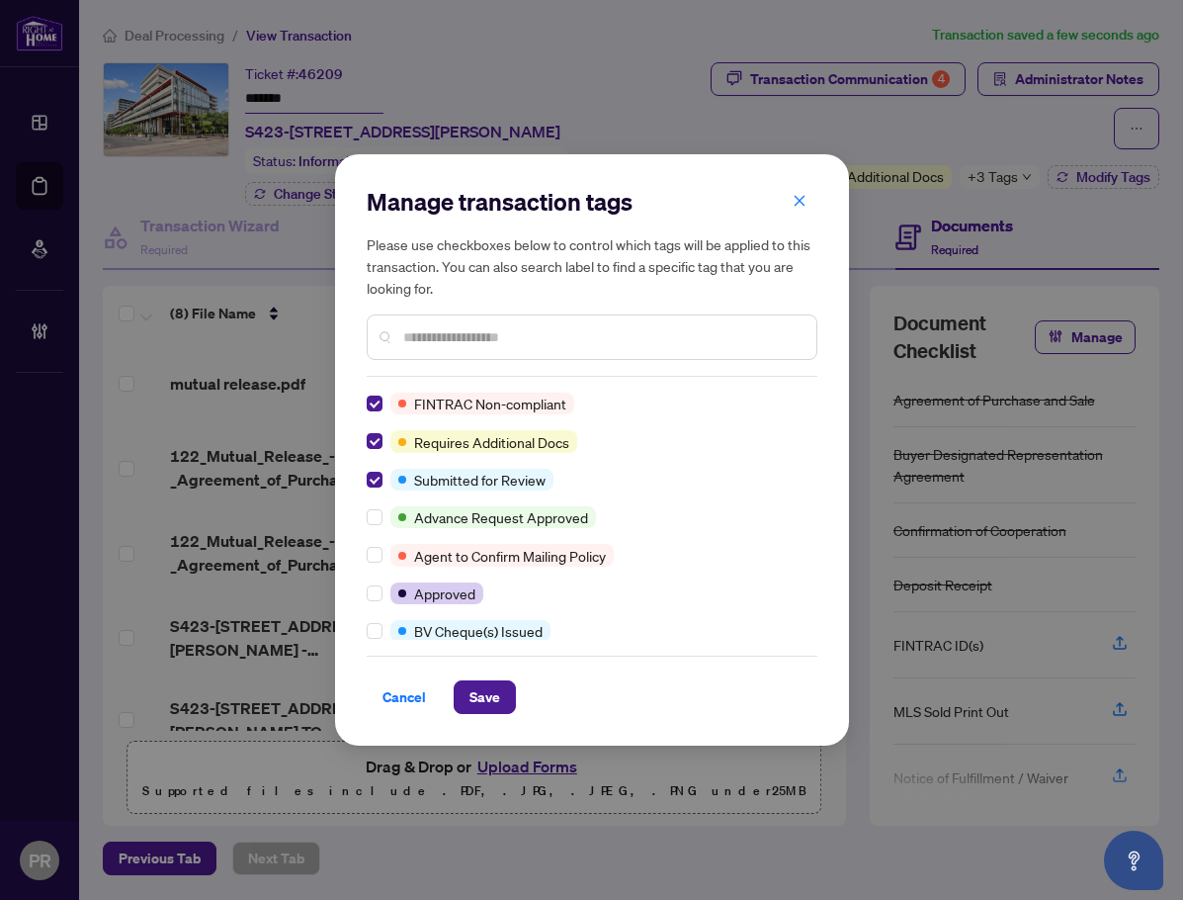
click at [381, 490] on div at bounding box center [379, 480] width 24 height 22
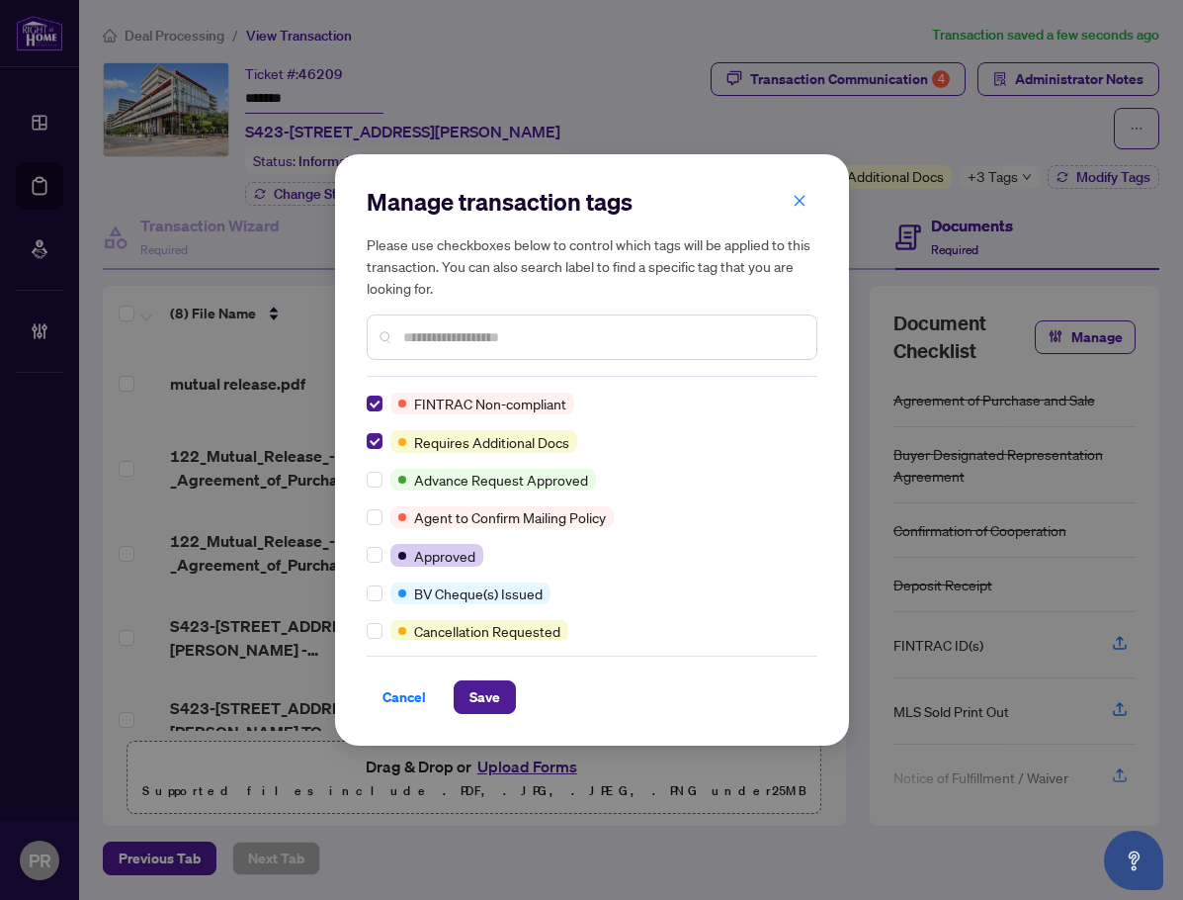
click at [510, 336] on input "text" at bounding box center [601, 337] width 397 height 22
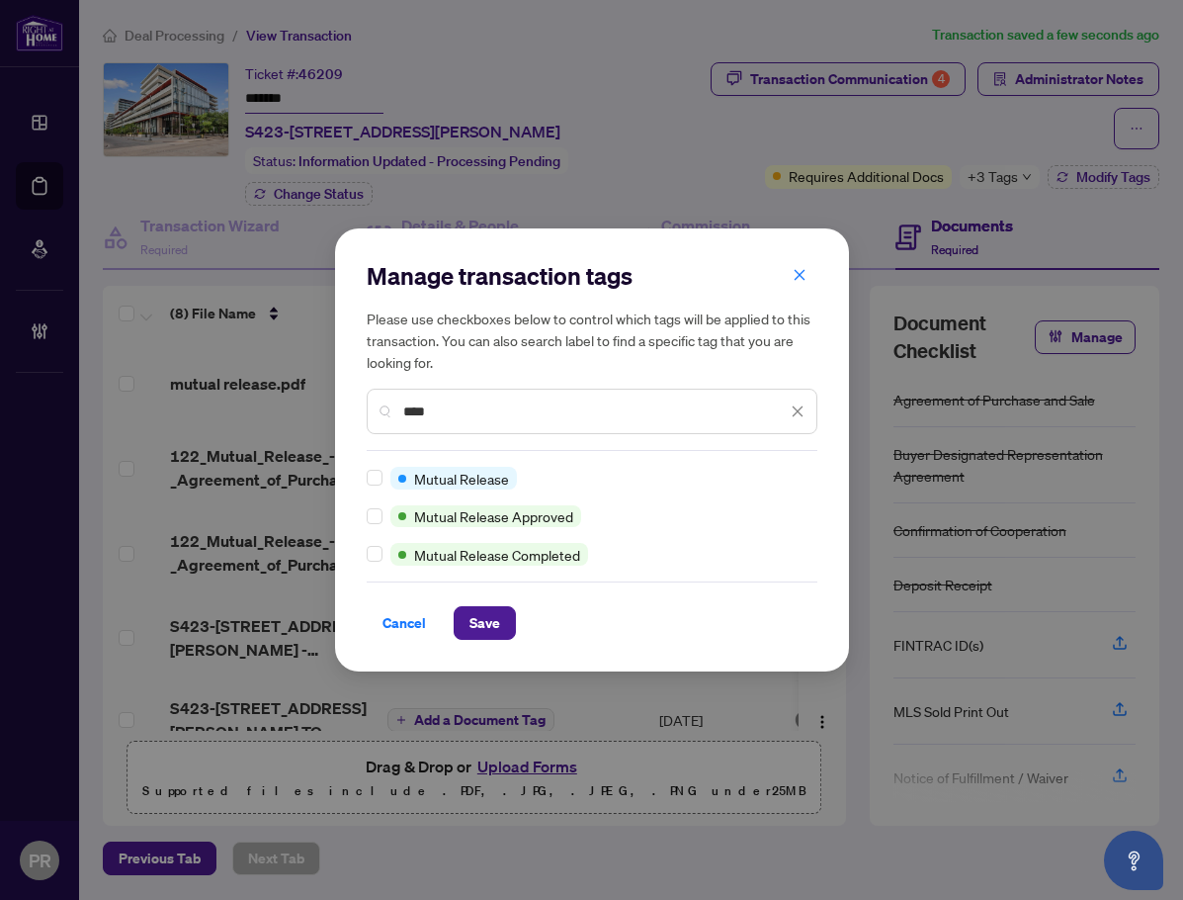
type input "****"
click at [364, 513] on div "Manage transaction tags Please use checkboxes below to control which tags will …" at bounding box center [592, 449] width 514 height 442
click at [487, 623] on span "Save" at bounding box center [485, 623] width 31 height 32
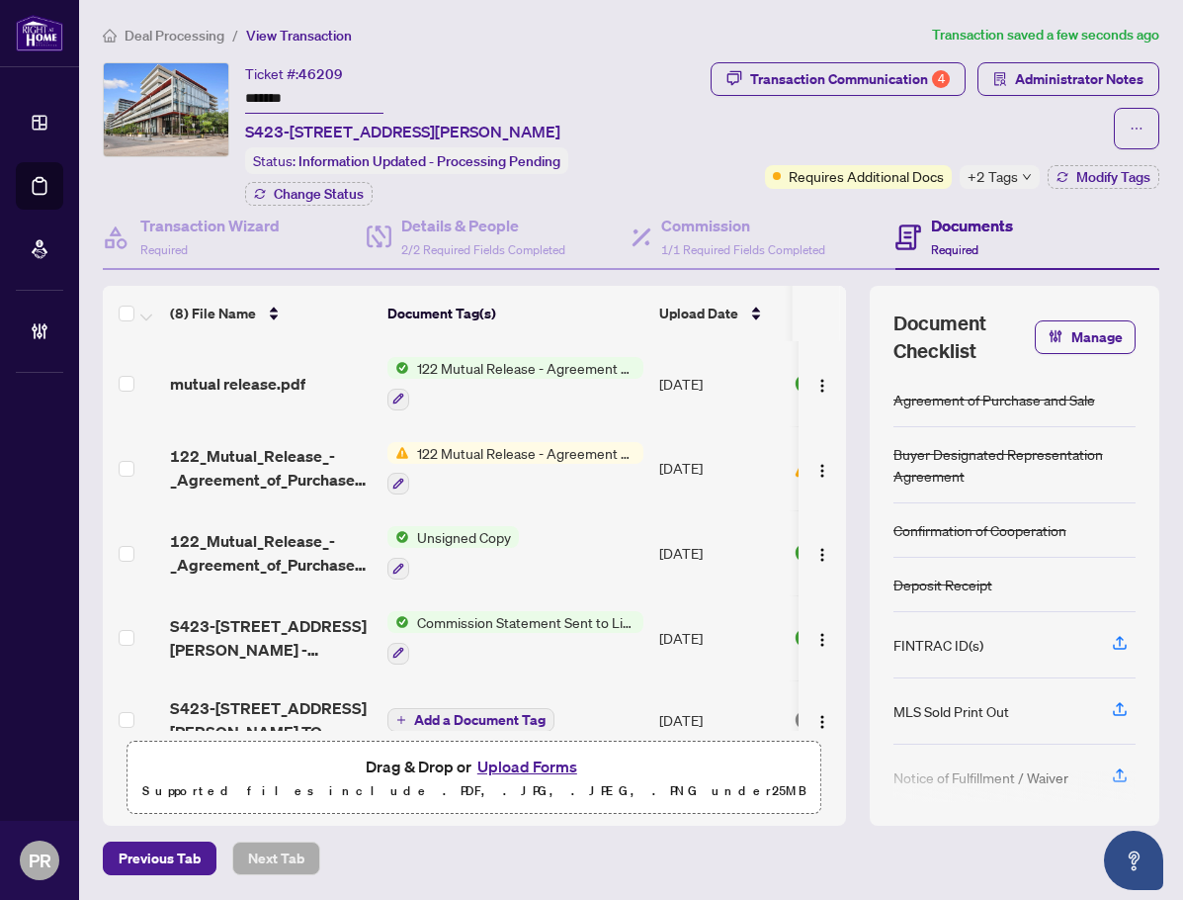
click at [1026, 176] on icon "down" at bounding box center [1027, 177] width 10 height 10
click at [1032, 73] on span "Administrator Notes" at bounding box center [1079, 79] width 129 height 32
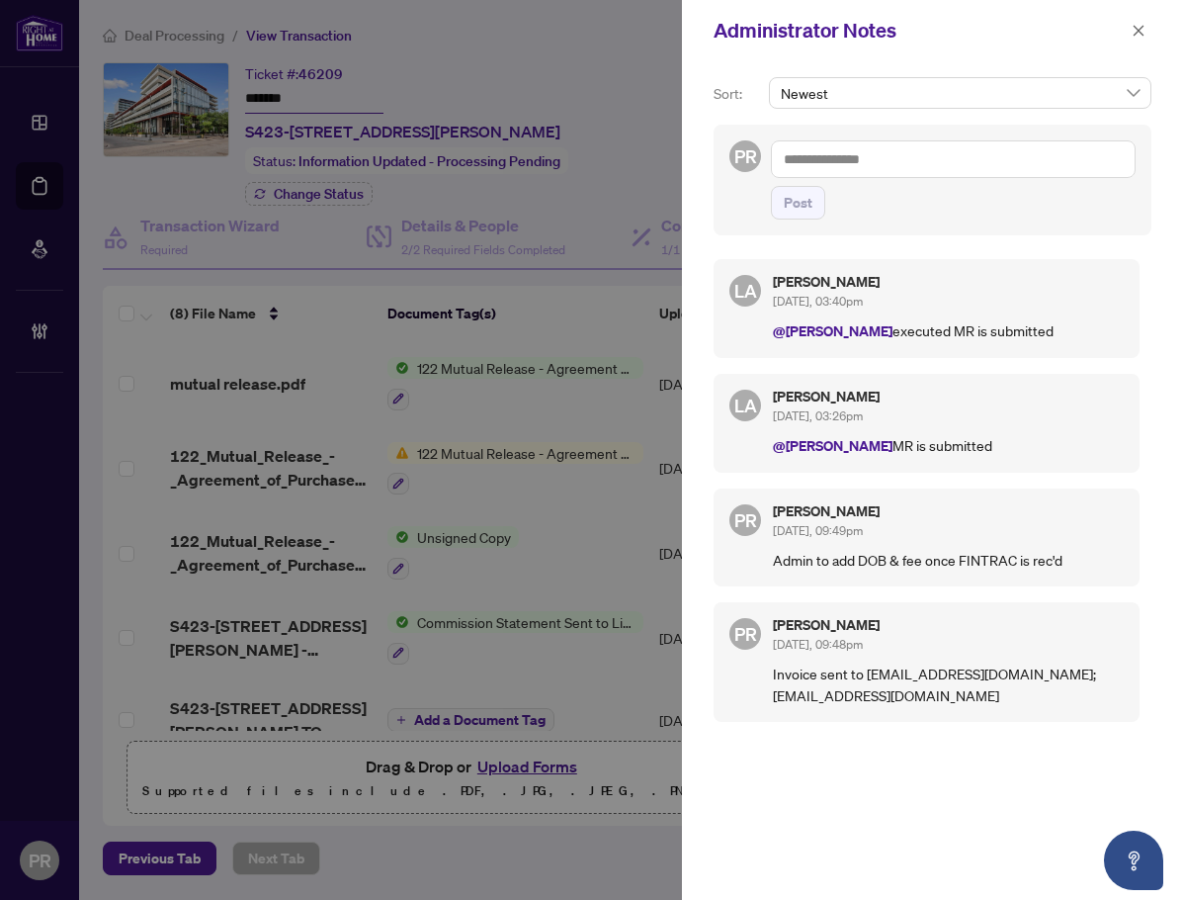
click at [910, 150] on textarea at bounding box center [953, 159] width 365 height 38
type textarea "**********"
type textarea "*"
click at [862, 209] on span "Con nie Law" at bounding box center [861, 207] width 71 height 18
type textarea "**********"
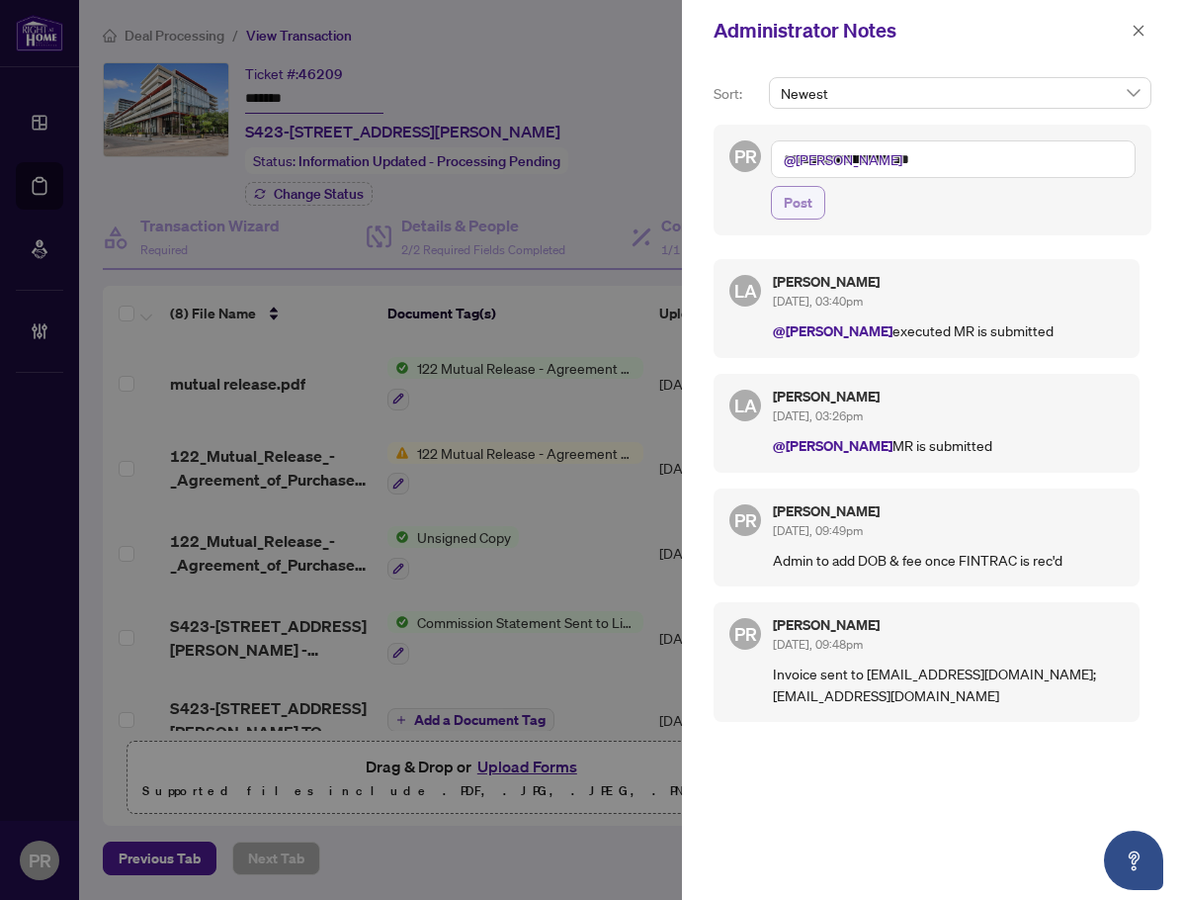
click at [819, 209] on button "Post" at bounding box center [798, 203] width 54 height 34
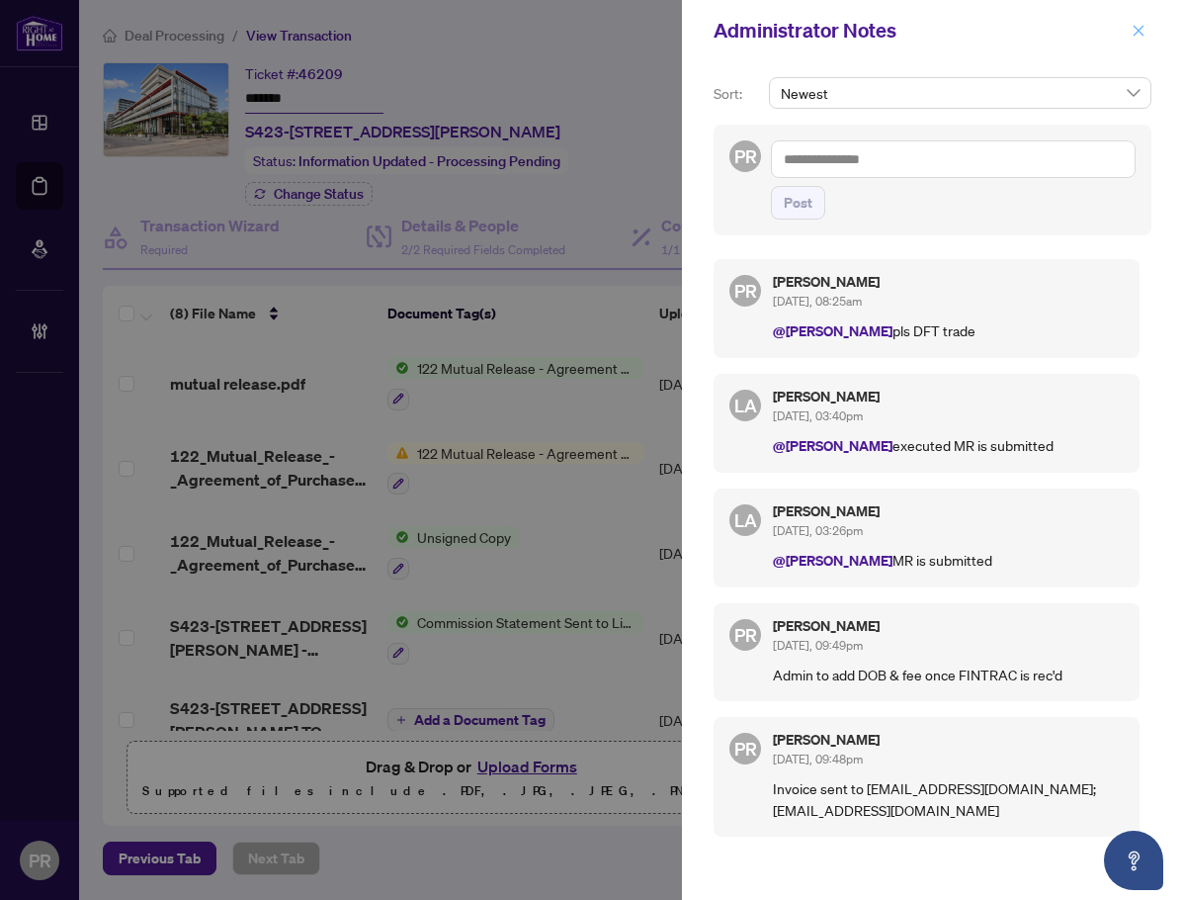
click at [1142, 30] on icon "close" at bounding box center [1139, 31] width 14 height 14
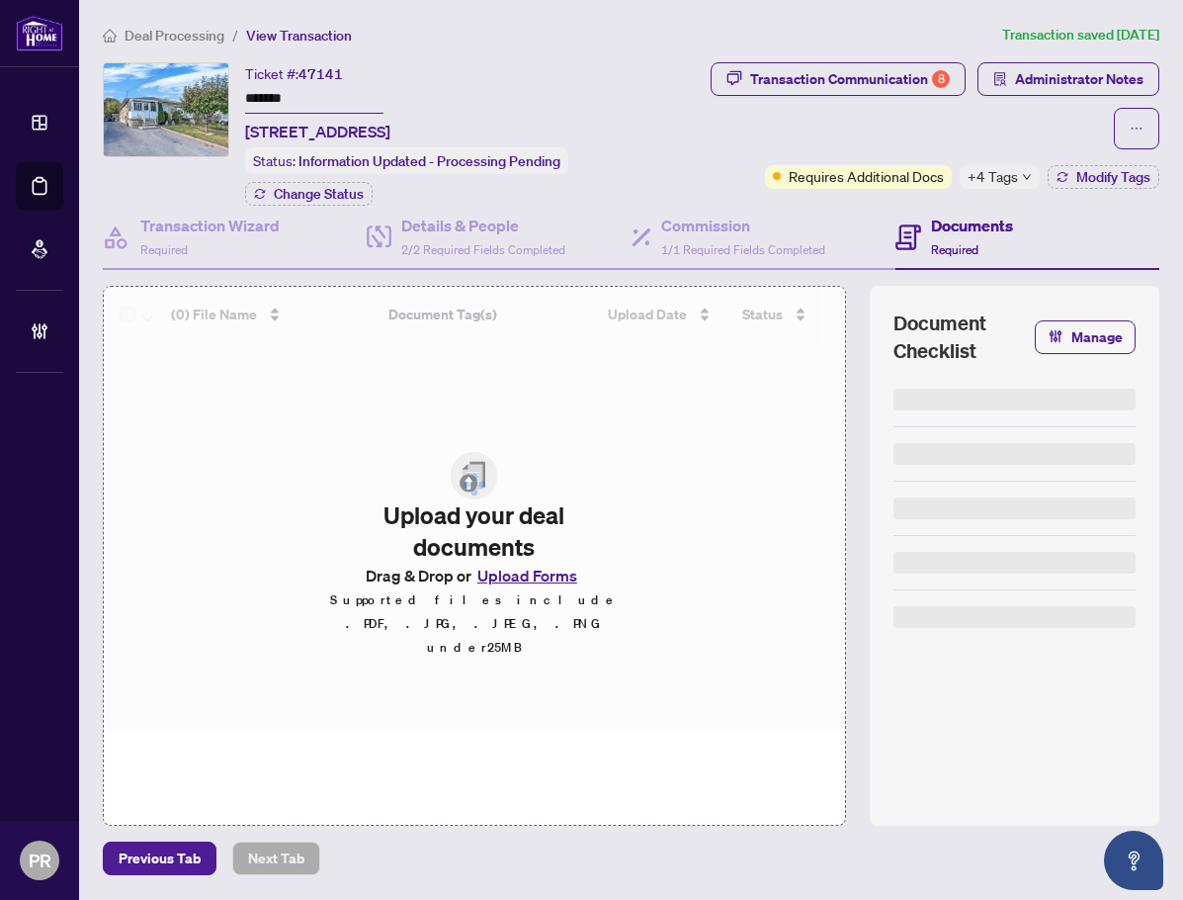
click at [285, 99] on input "*******" at bounding box center [314, 99] width 138 height 29
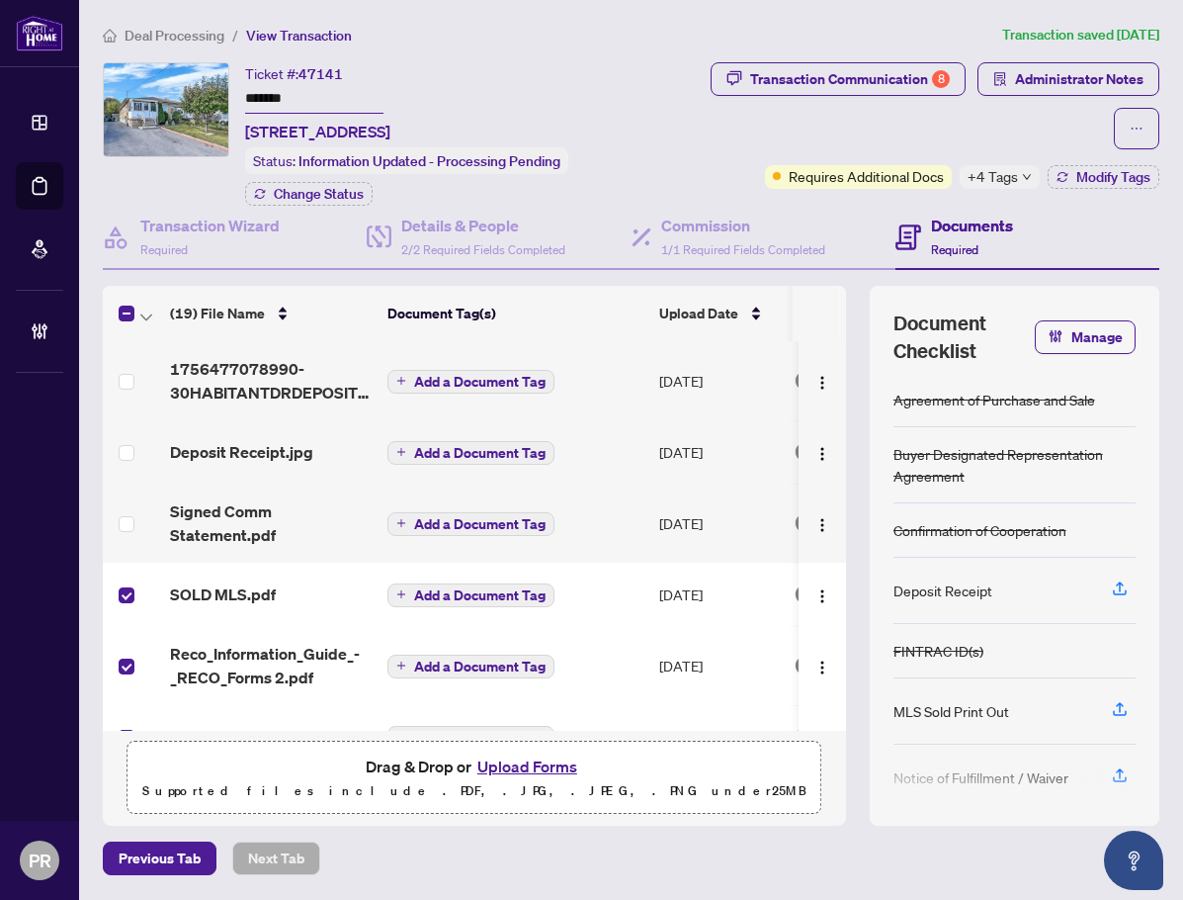
click at [118, 521] on td at bounding box center [132, 522] width 59 height 79
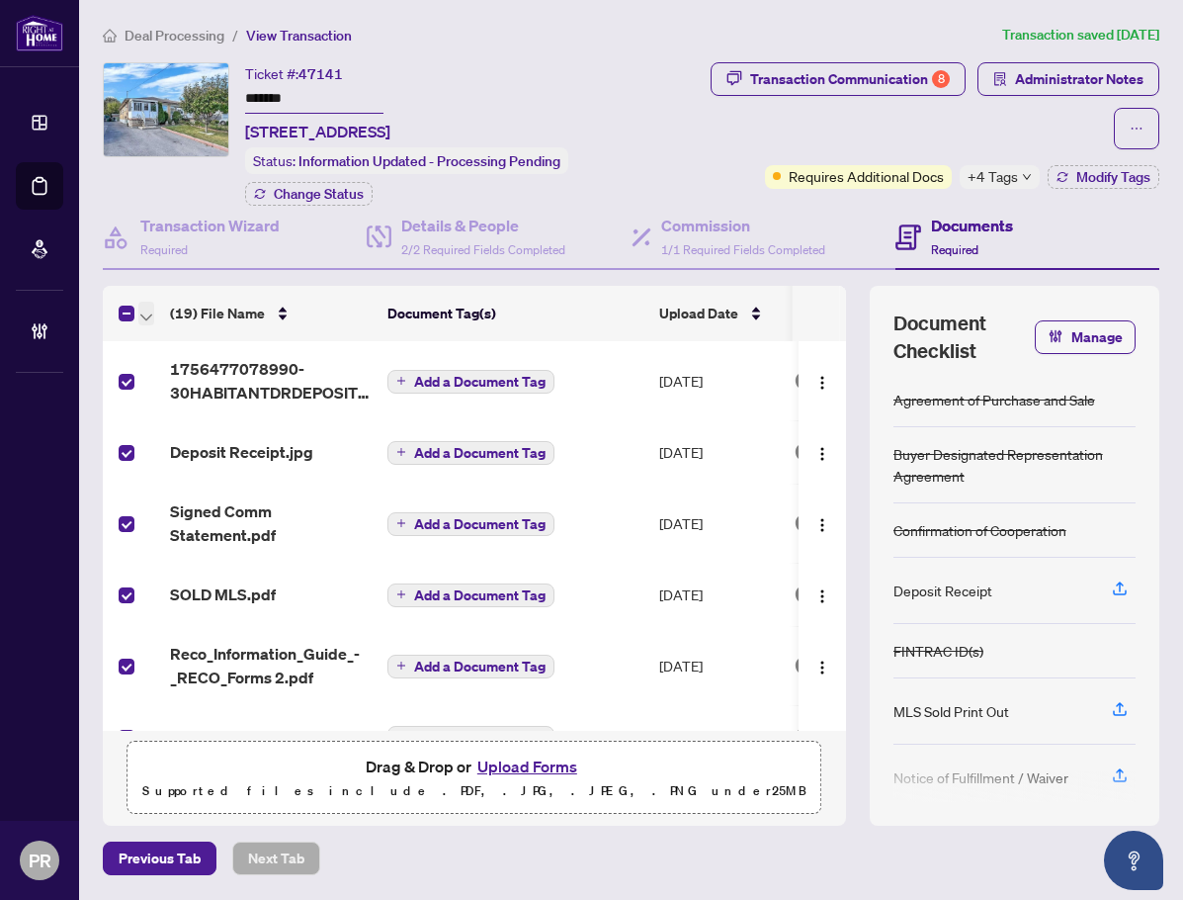
click at [146, 313] on icon "button" at bounding box center [146, 317] width 12 height 8
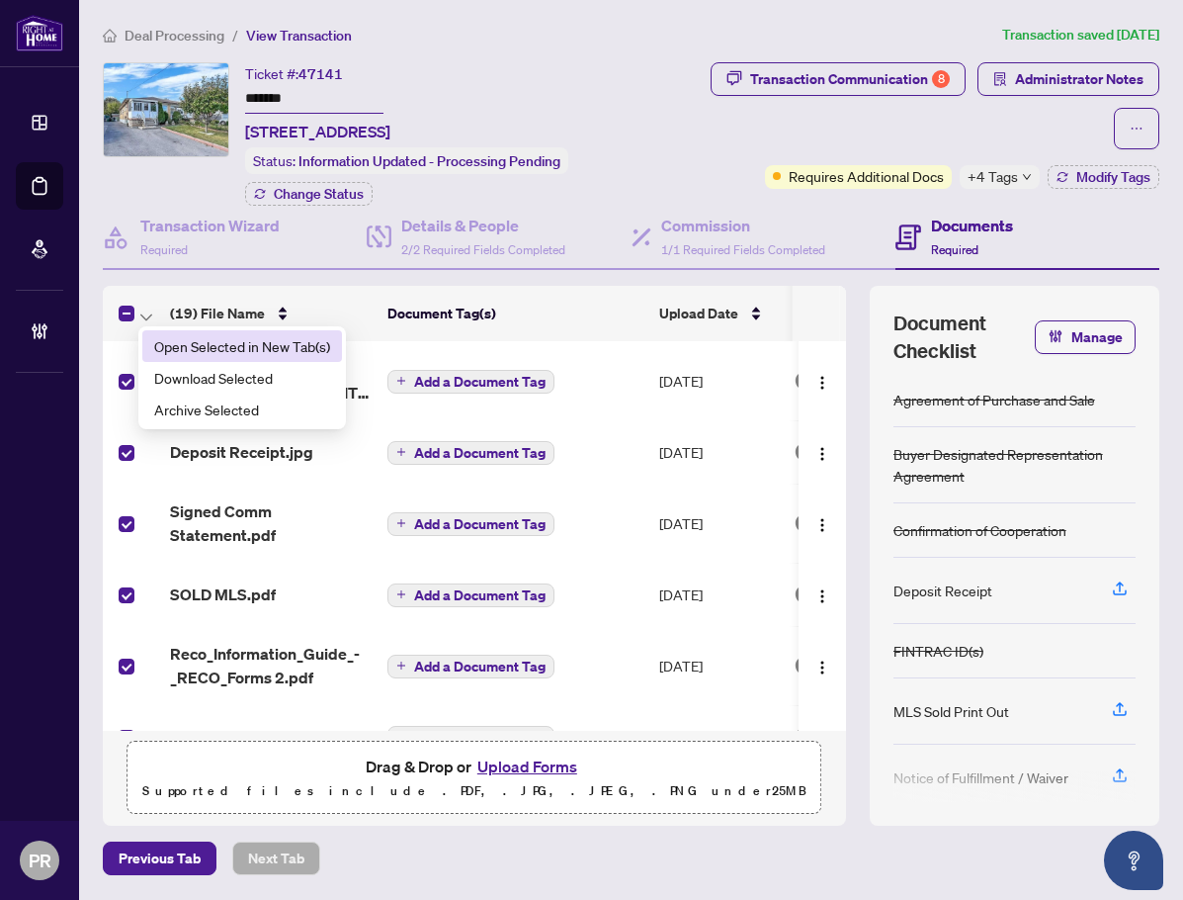
click at [184, 342] on span "Open Selected in New Tab(s)" at bounding box center [242, 346] width 176 height 22
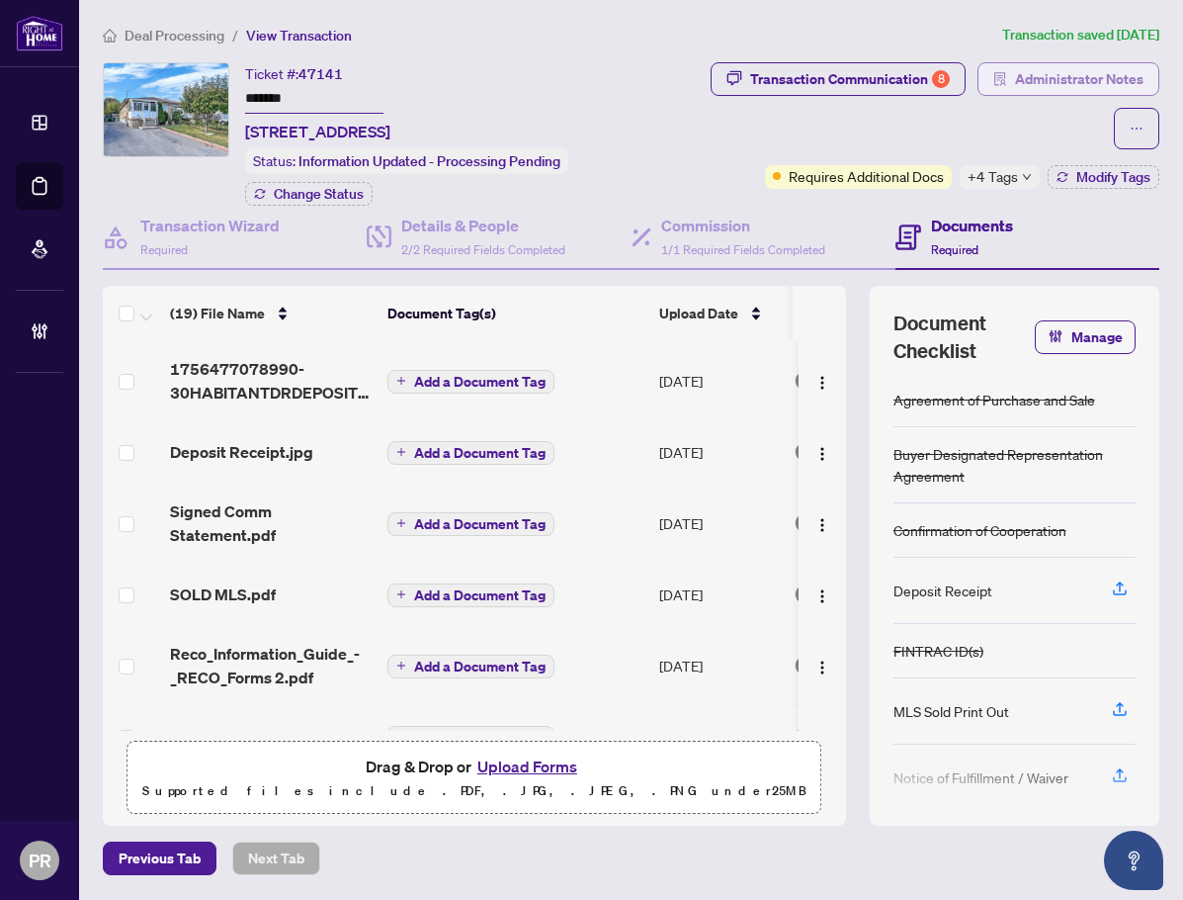
click at [1017, 76] on button "Administrator Notes" at bounding box center [1069, 79] width 182 height 34
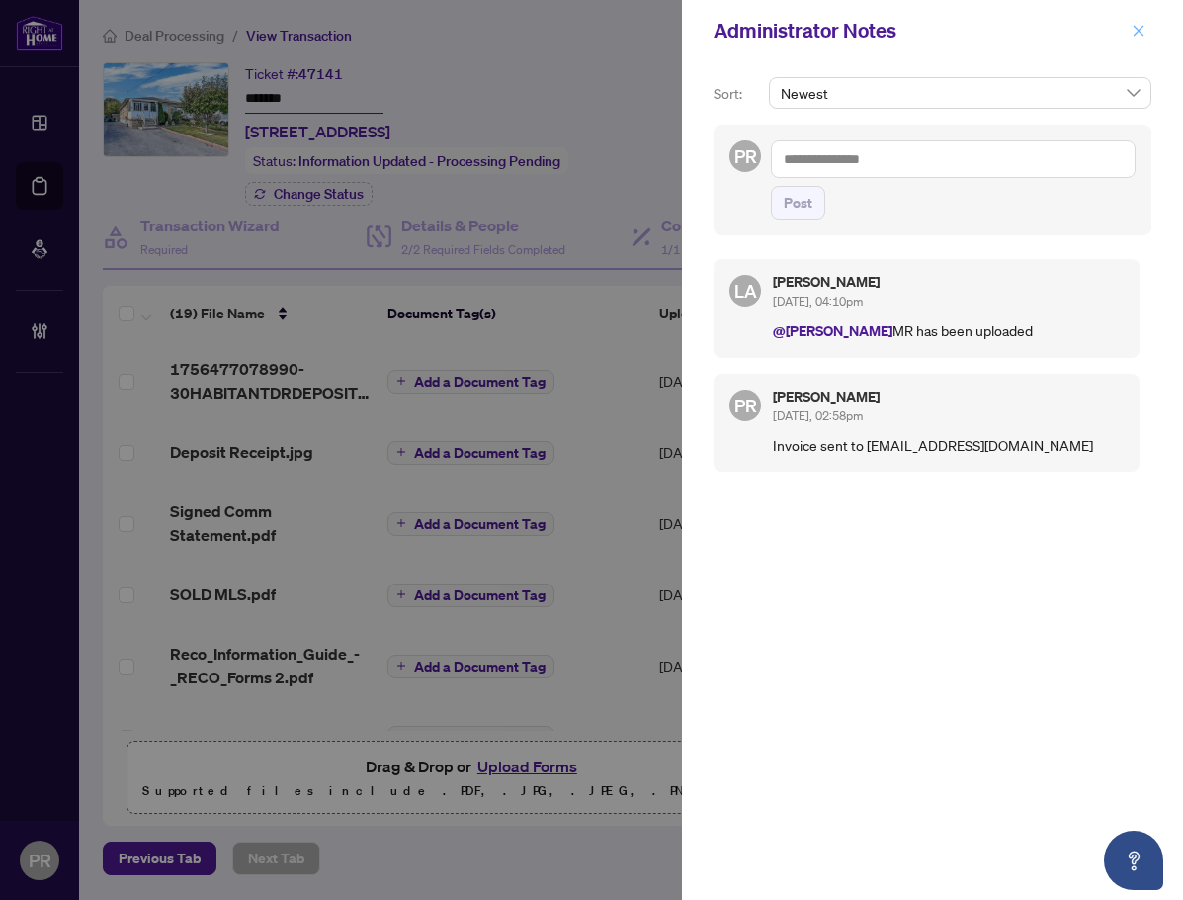
click at [1138, 30] on icon "close" at bounding box center [1139, 30] width 11 height 11
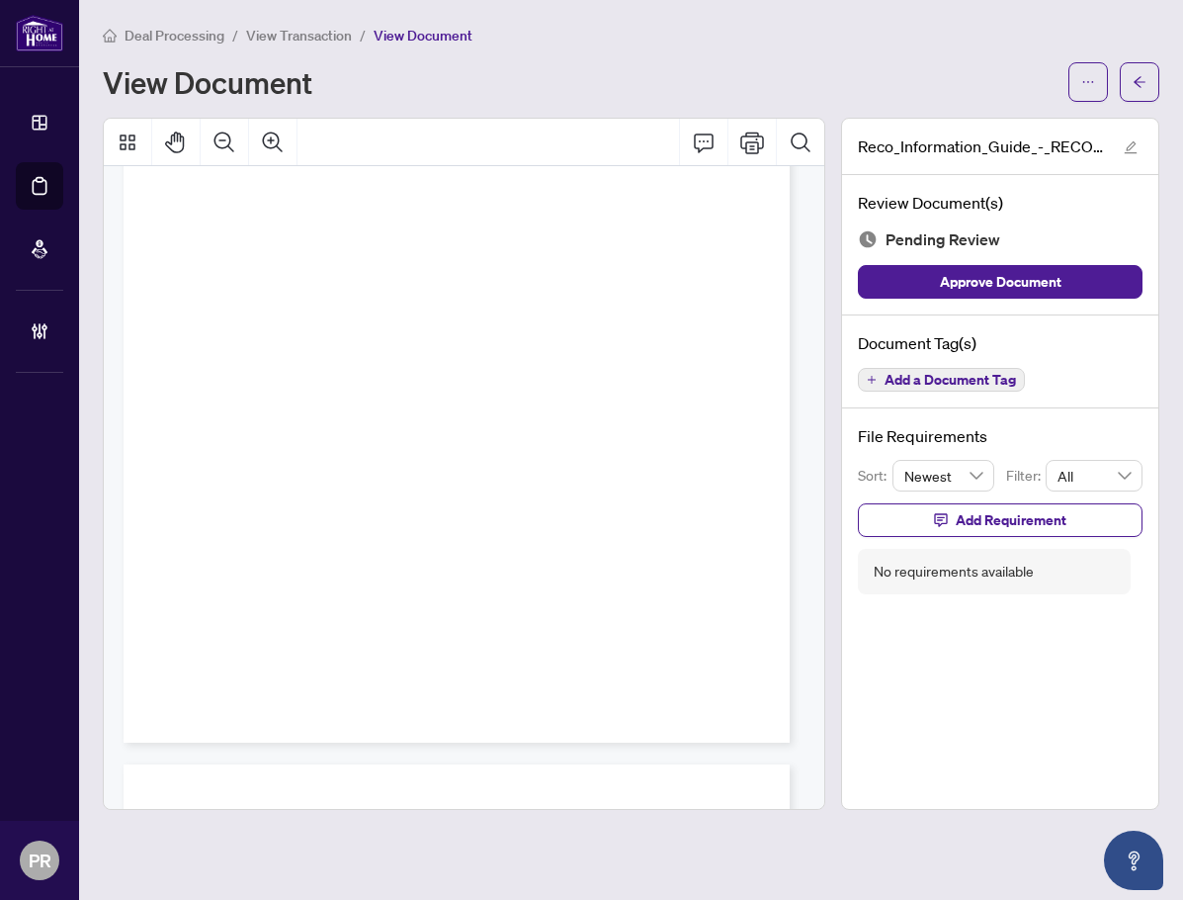
scroll to position [10494, 0]
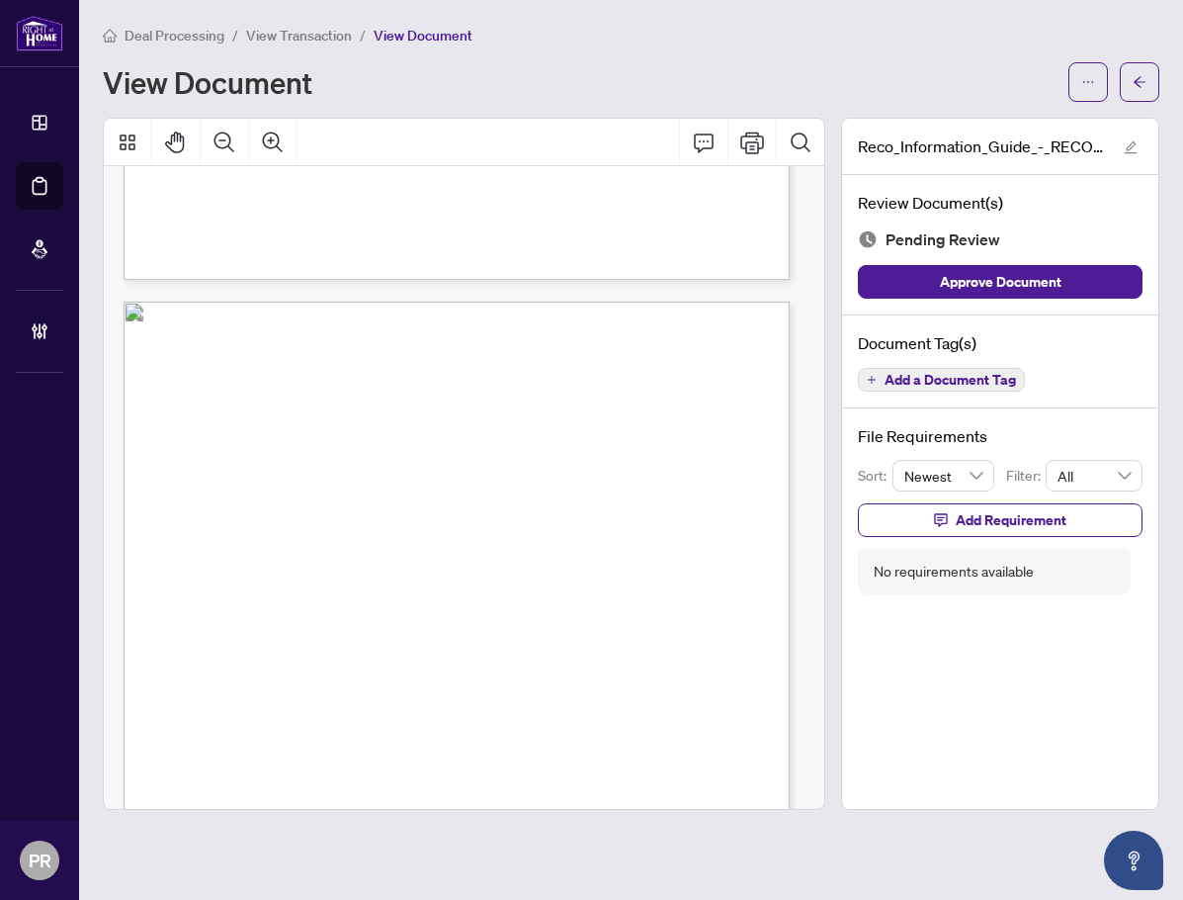
click at [963, 394] on div "Document Tag(s) Add a Document Tag" at bounding box center [1000, 362] width 316 height 94
click at [963, 379] on span "Add a Document Tag" at bounding box center [950, 380] width 131 height 14
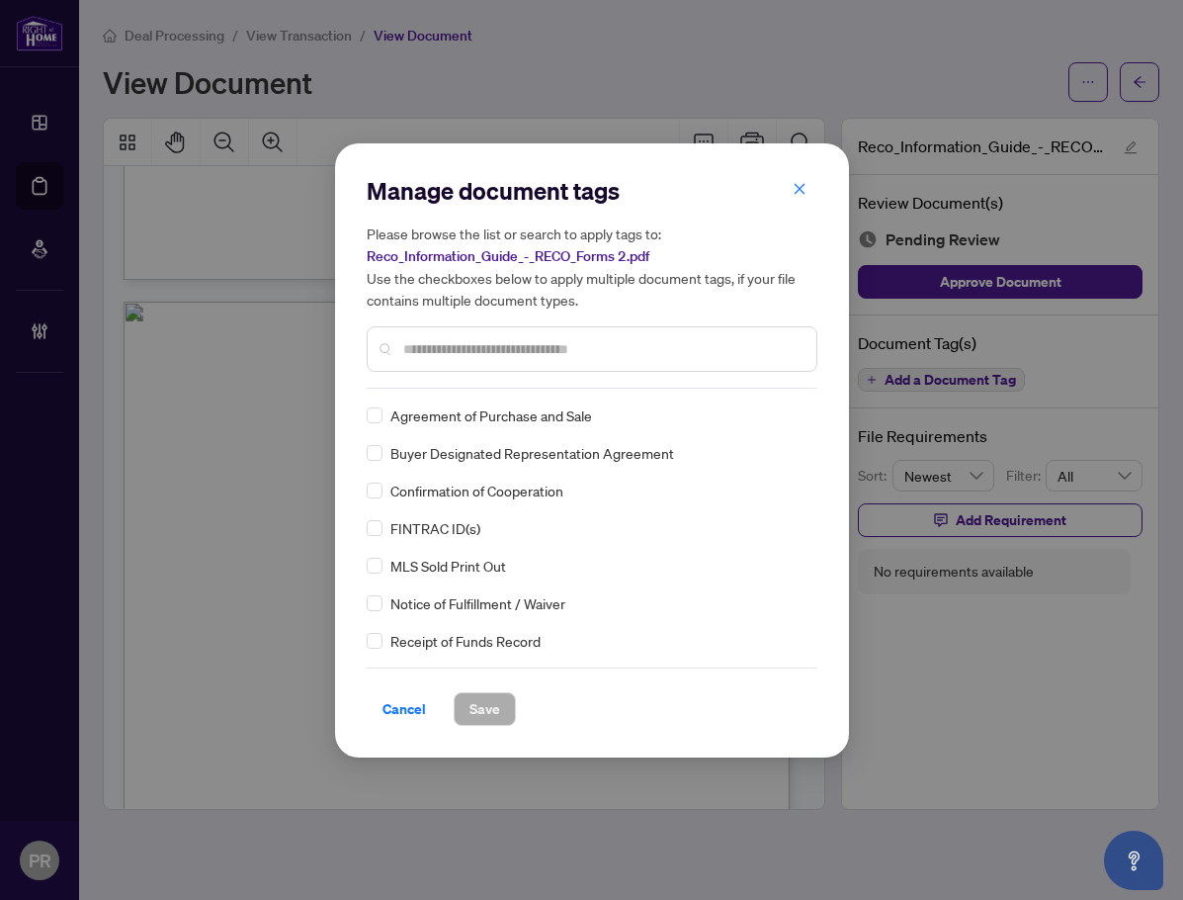
click at [453, 350] on input "text" at bounding box center [601, 349] width 397 height 22
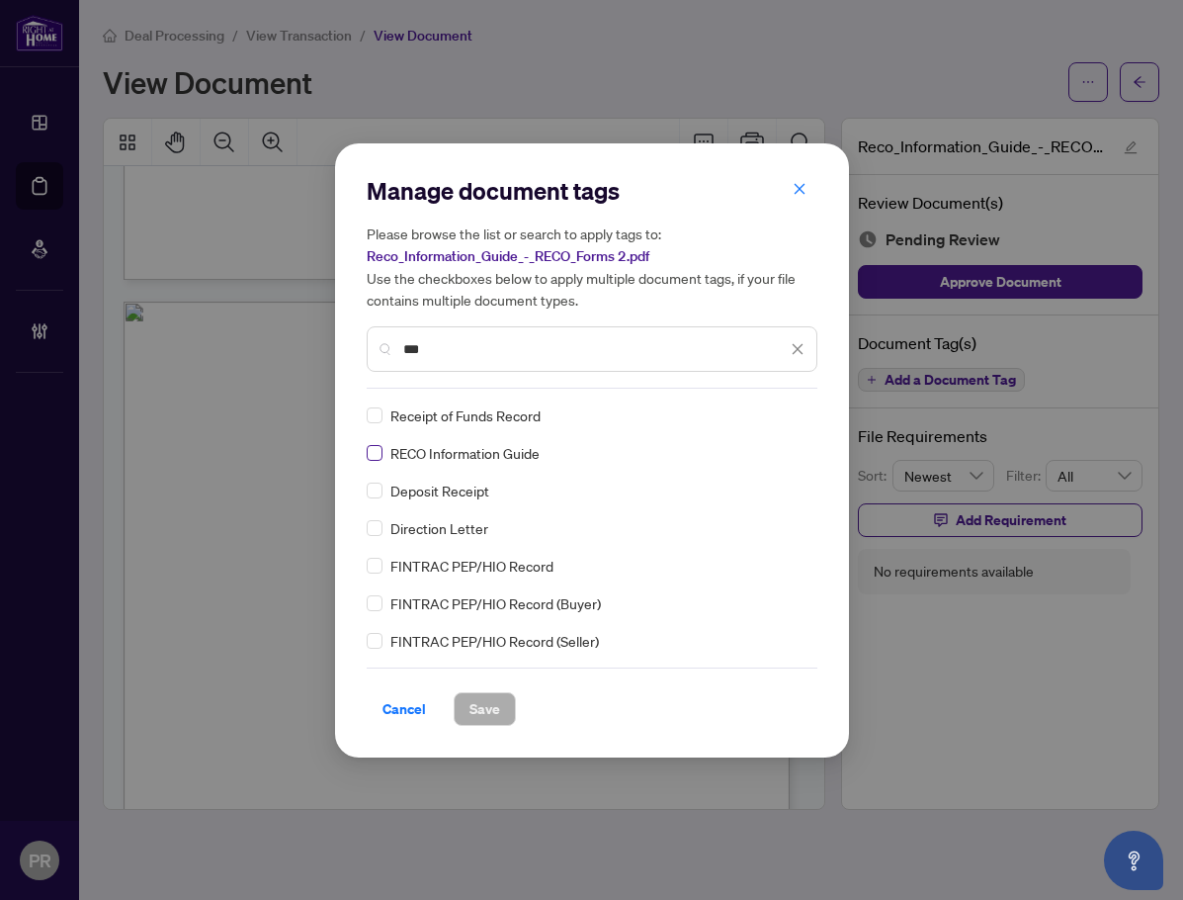
type input "***"
click at [779, 416] on img at bounding box center [777, 415] width 20 height 20
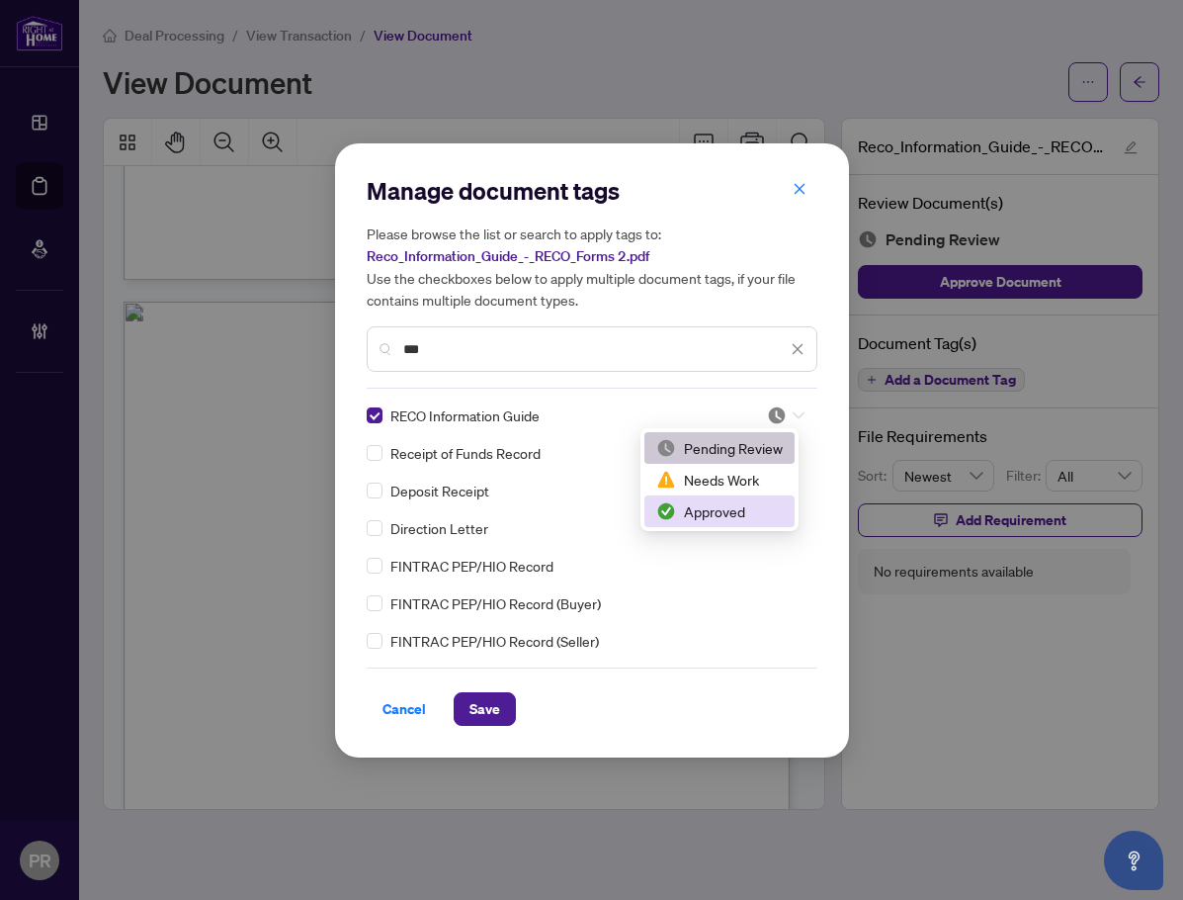
click at [737, 522] on div "Approved" at bounding box center [720, 511] width 150 height 32
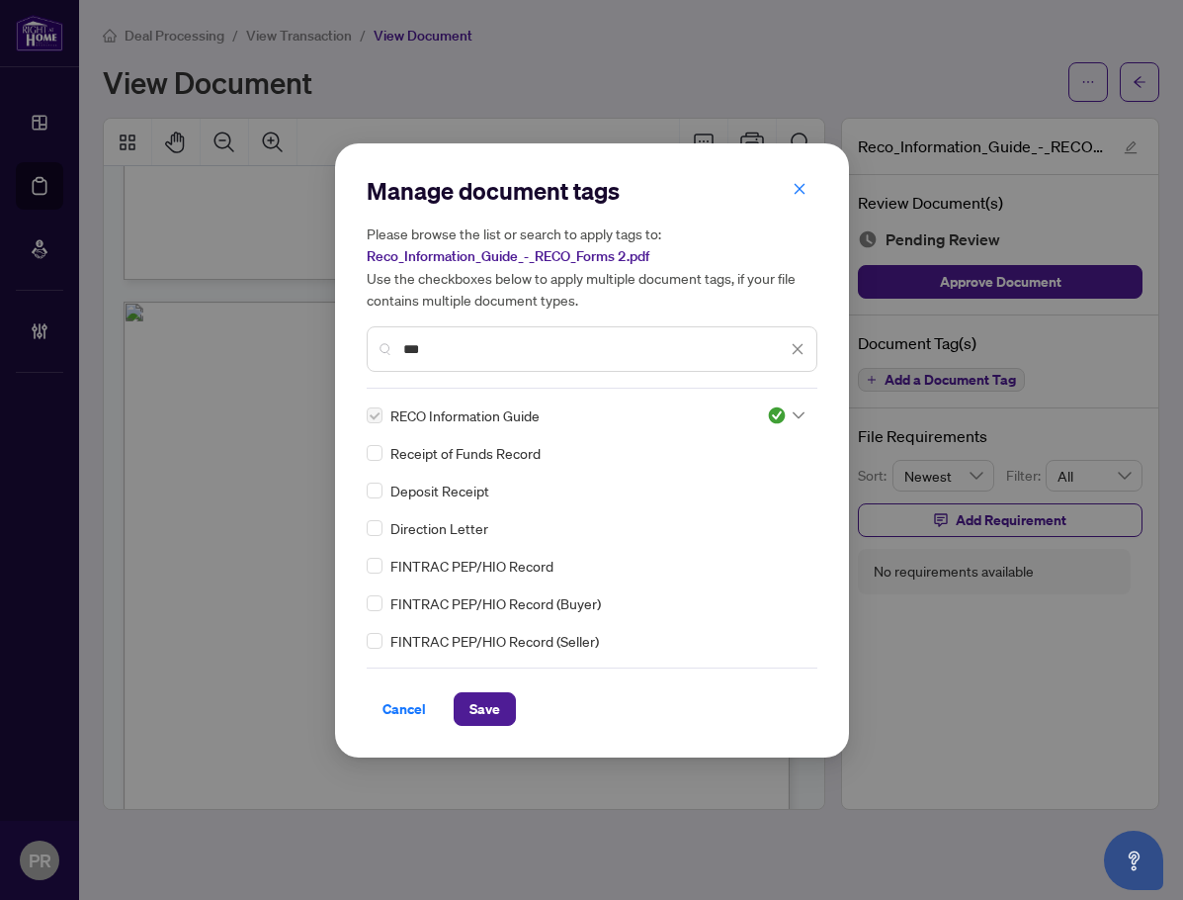
drag, startPoint x: 484, startPoint y: 706, endPoint x: 515, endPoint y: 700, distance: 31.2
click at [482, 706] on span "Save" at bounding box center [485, 709] width 31 height 32
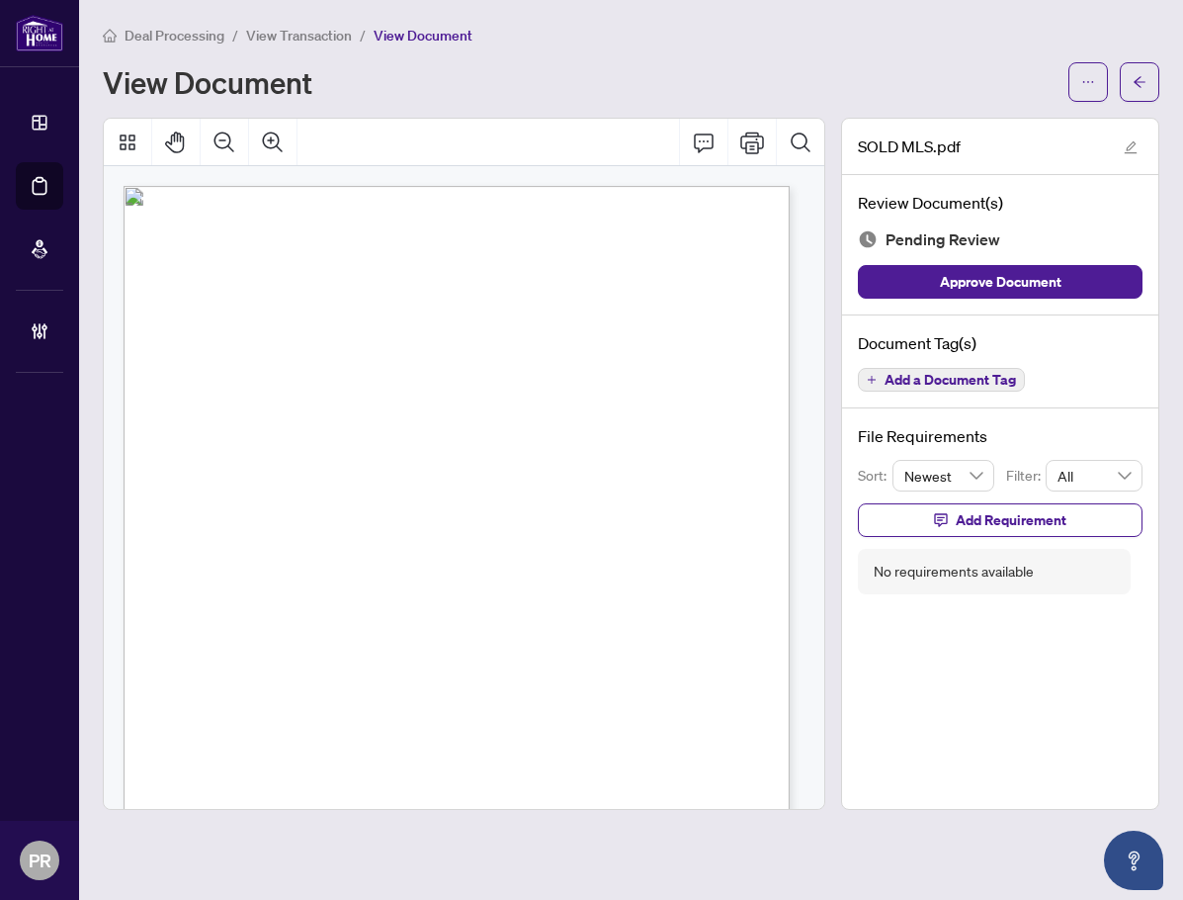
click at [897, 376] on span "Add a Document Tag" at bounding box center [950, 380] width 131 height 14
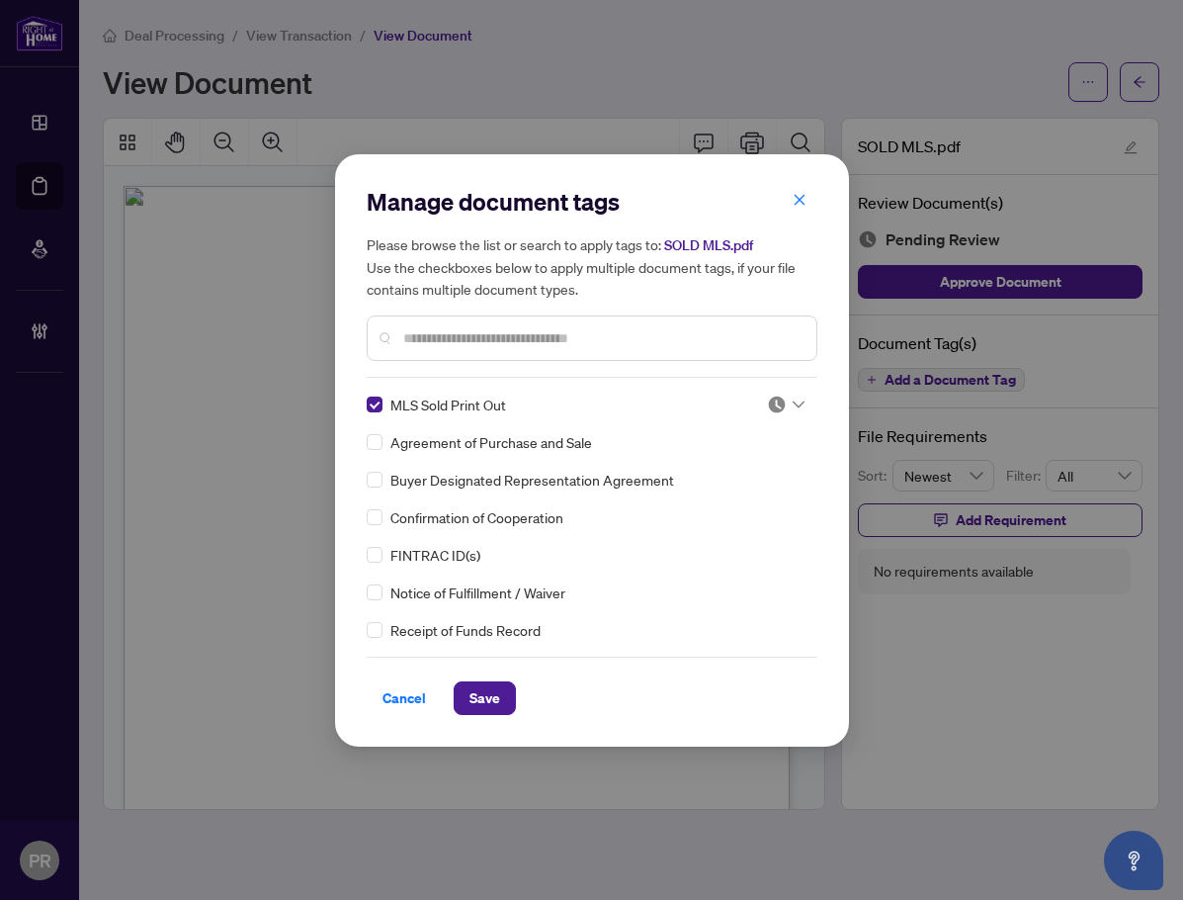
click at [776, 405] on img at bounding box center [777, 404] width 20 height 20
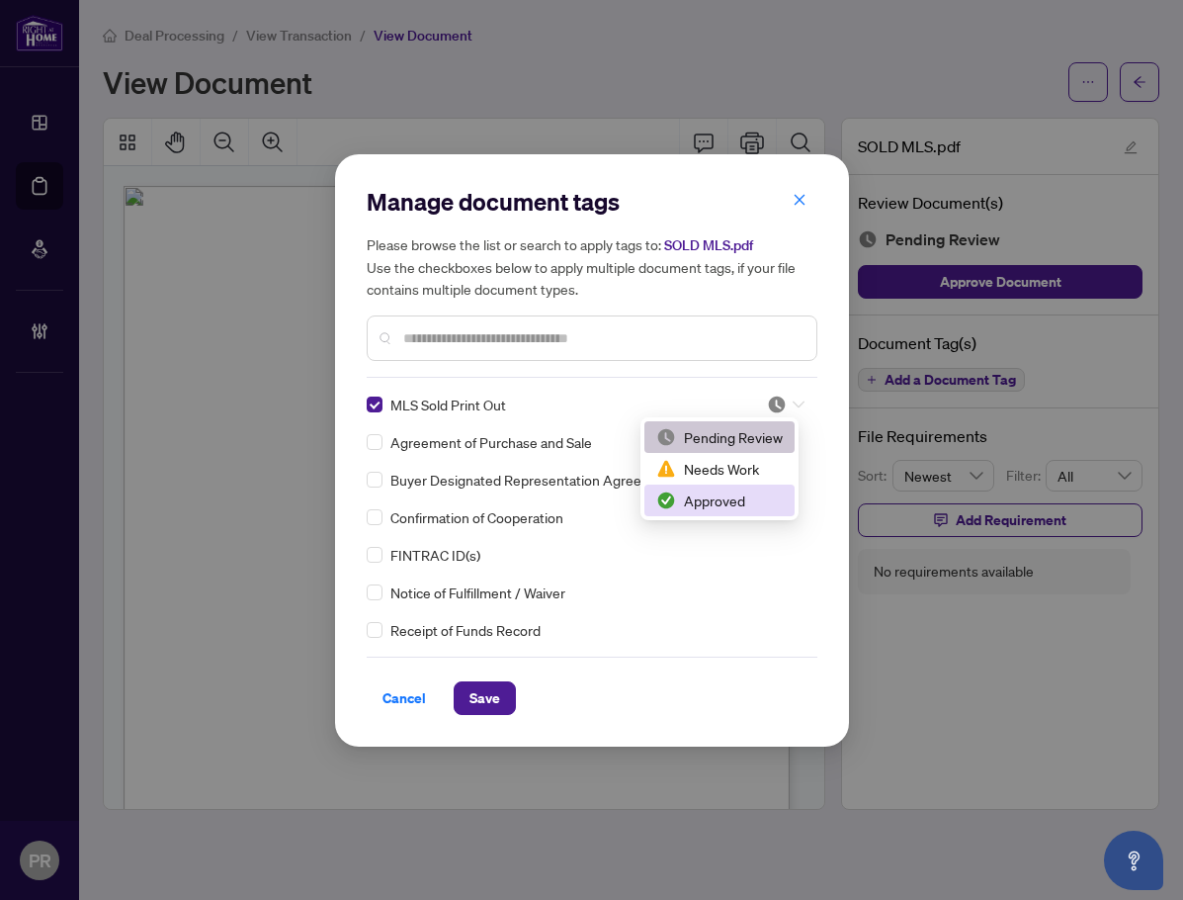
drag, startPoint x: 719, startPoint y: 494, endPoint x: 678, endPoint y: 533, distance: 55.9
click at [718, 494] on div "Approved" at bounding box center [719, 500] width 127 height 22
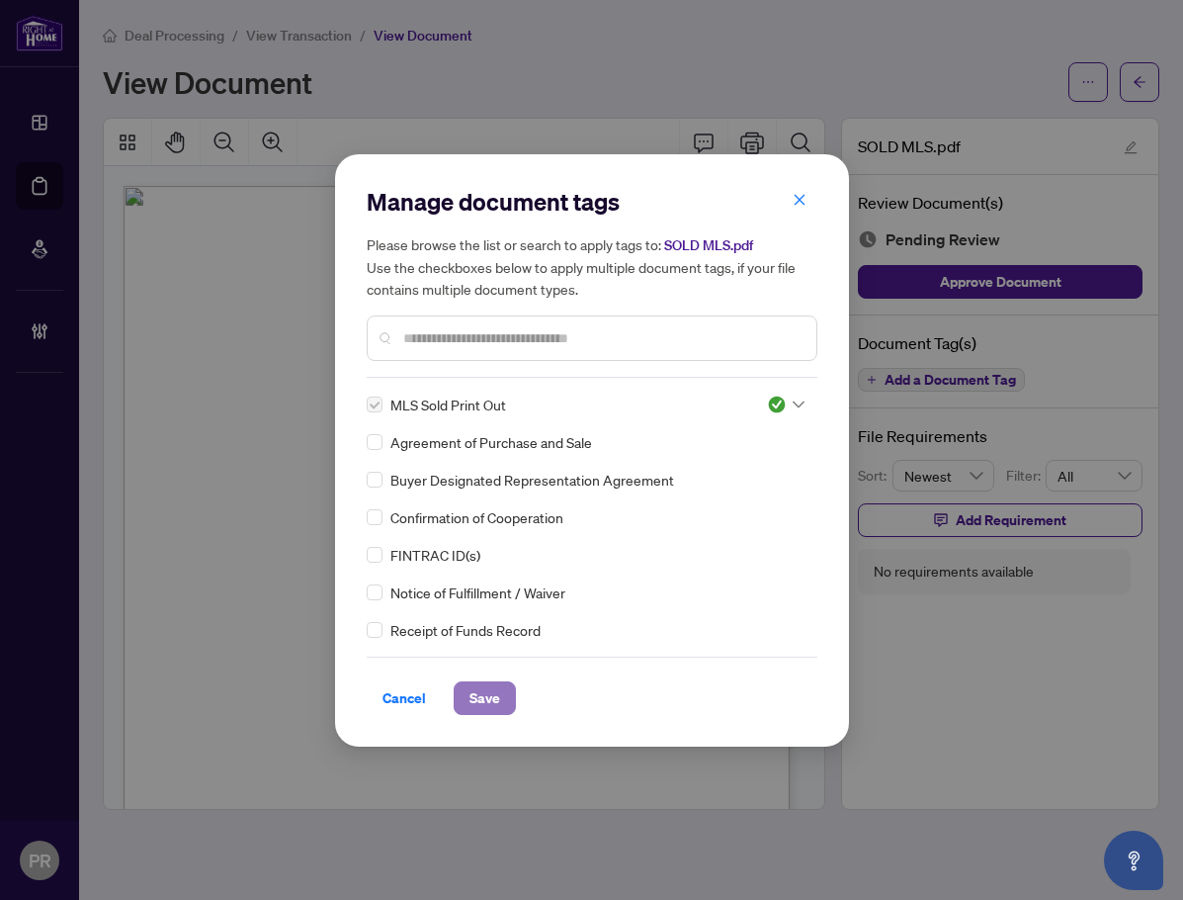
click at [485, 696] on span "Save" at bounding box center [485, 698] width 31 height 32
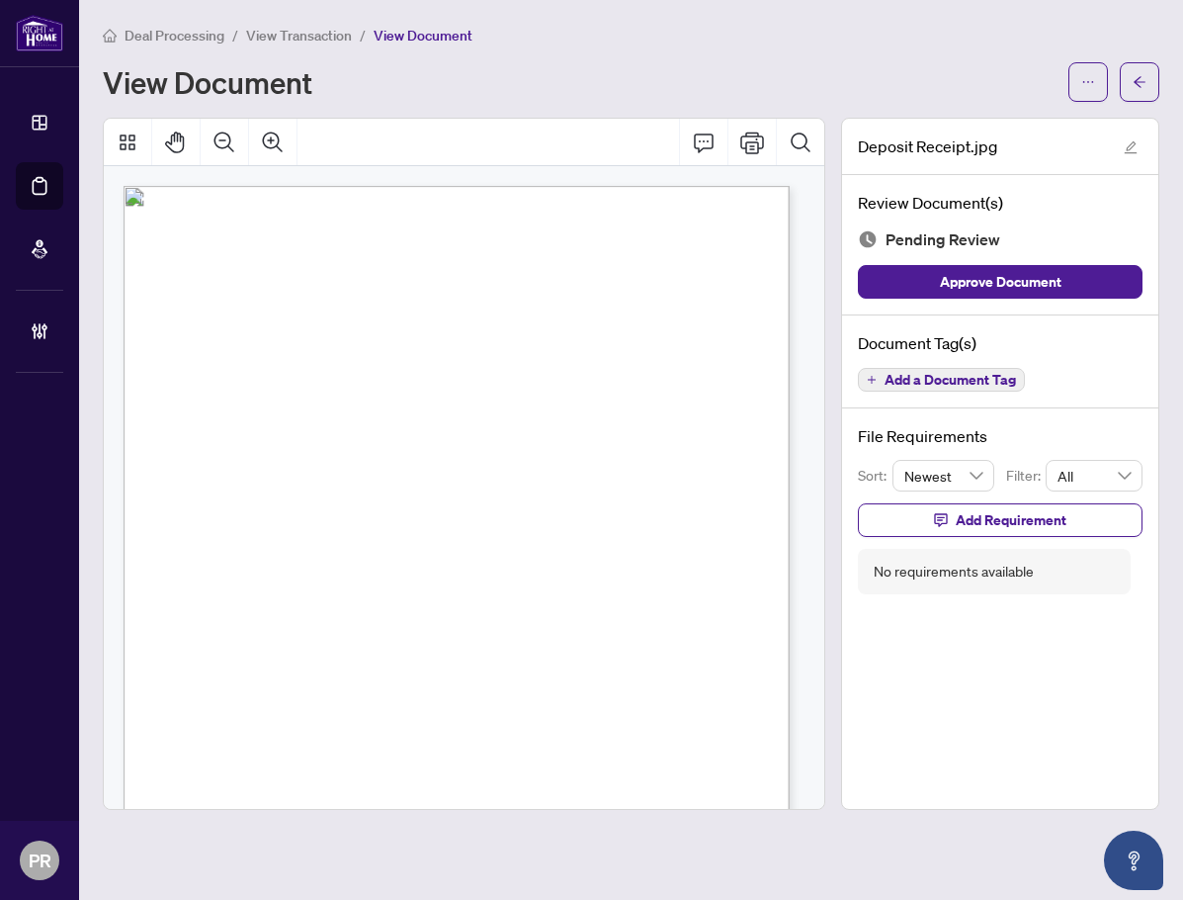
click at [922, 381] on span "Add a Document Tag" at bounding box center [950, 380] width 131 height 14
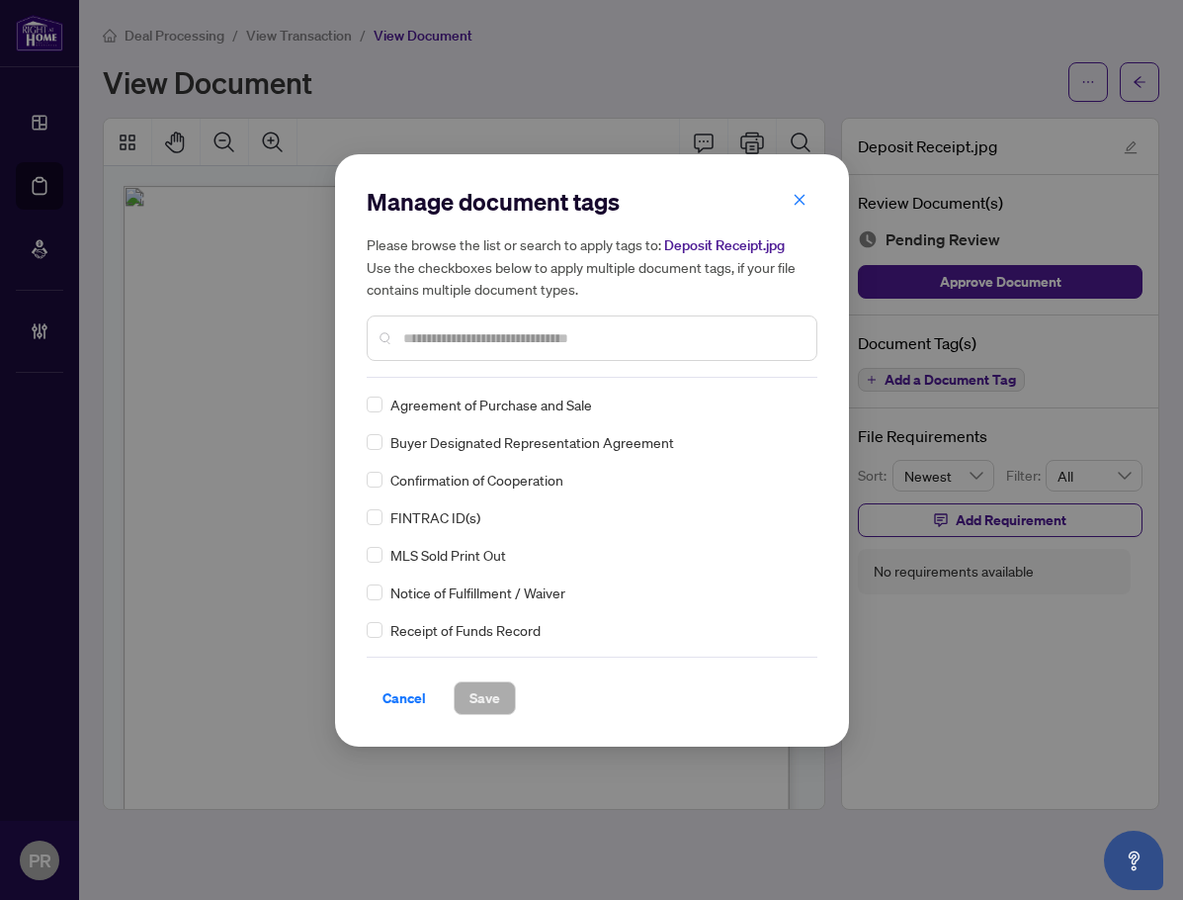
click at [468, 335] on input "text" at bounding box center [601, 338] width 397 height 22
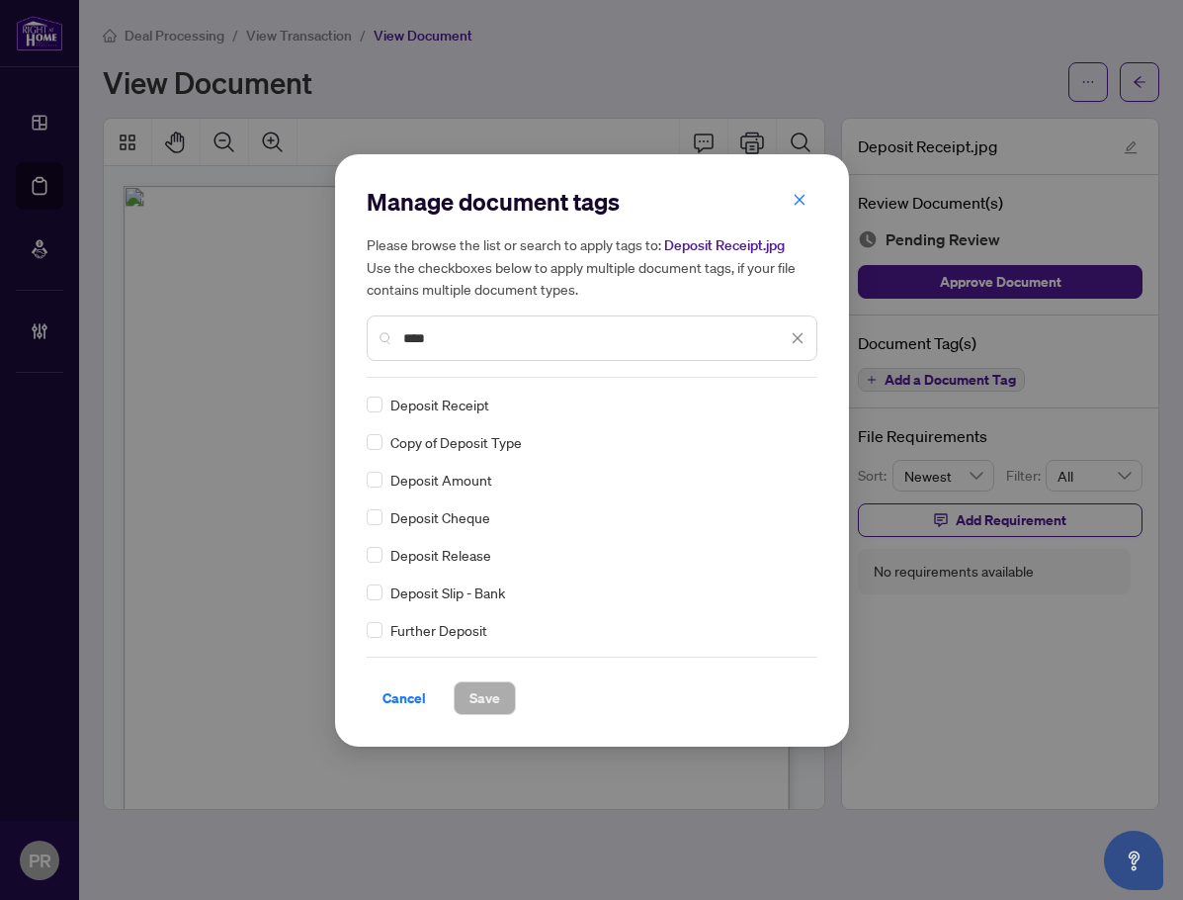
type input "****"
click at [774, 408] on img at bounding box center [777, 404] width 20 height 20
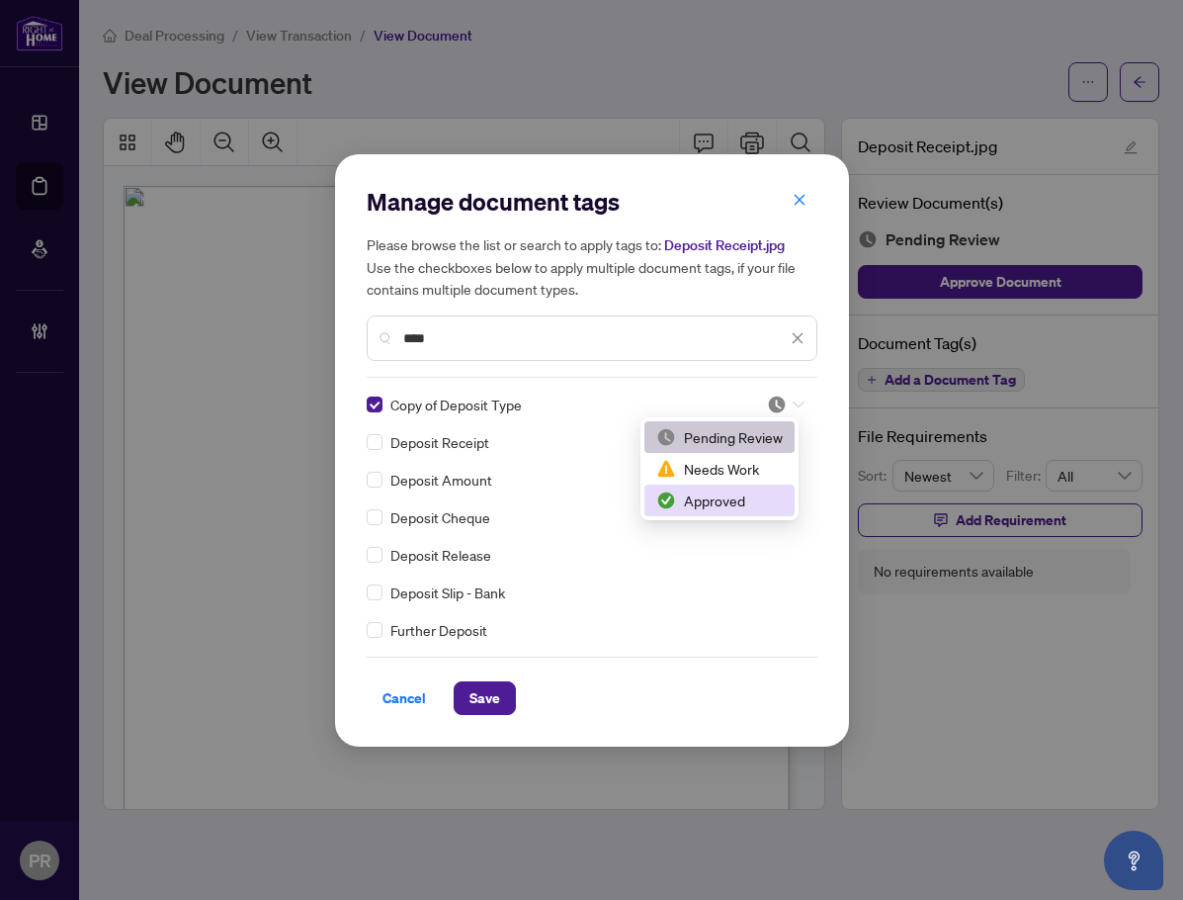
click at [716, 494] on div "Approved" at bounding box center [719, 500] width 127 height 22
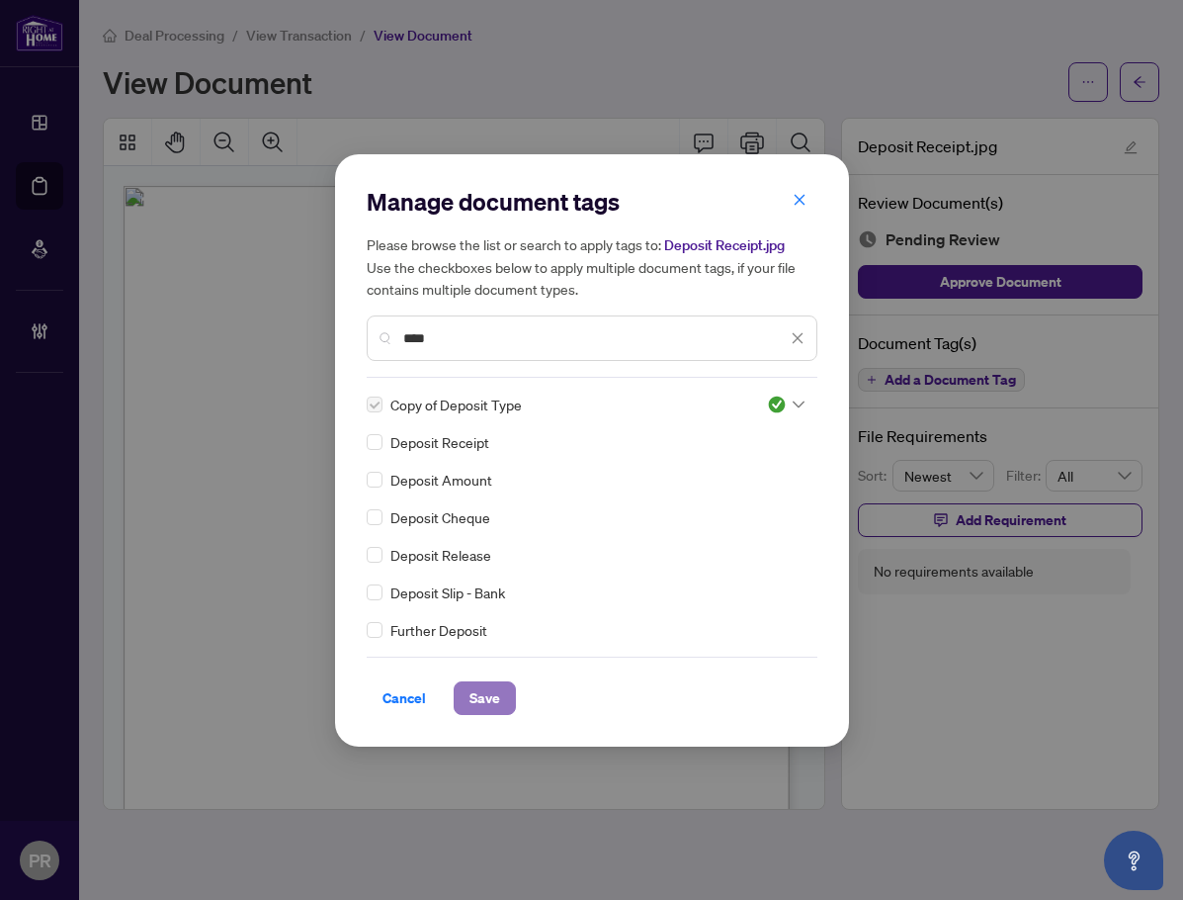
click at [487, 681] on button "Save" at bounding box center [485, 698] width 62 height 34
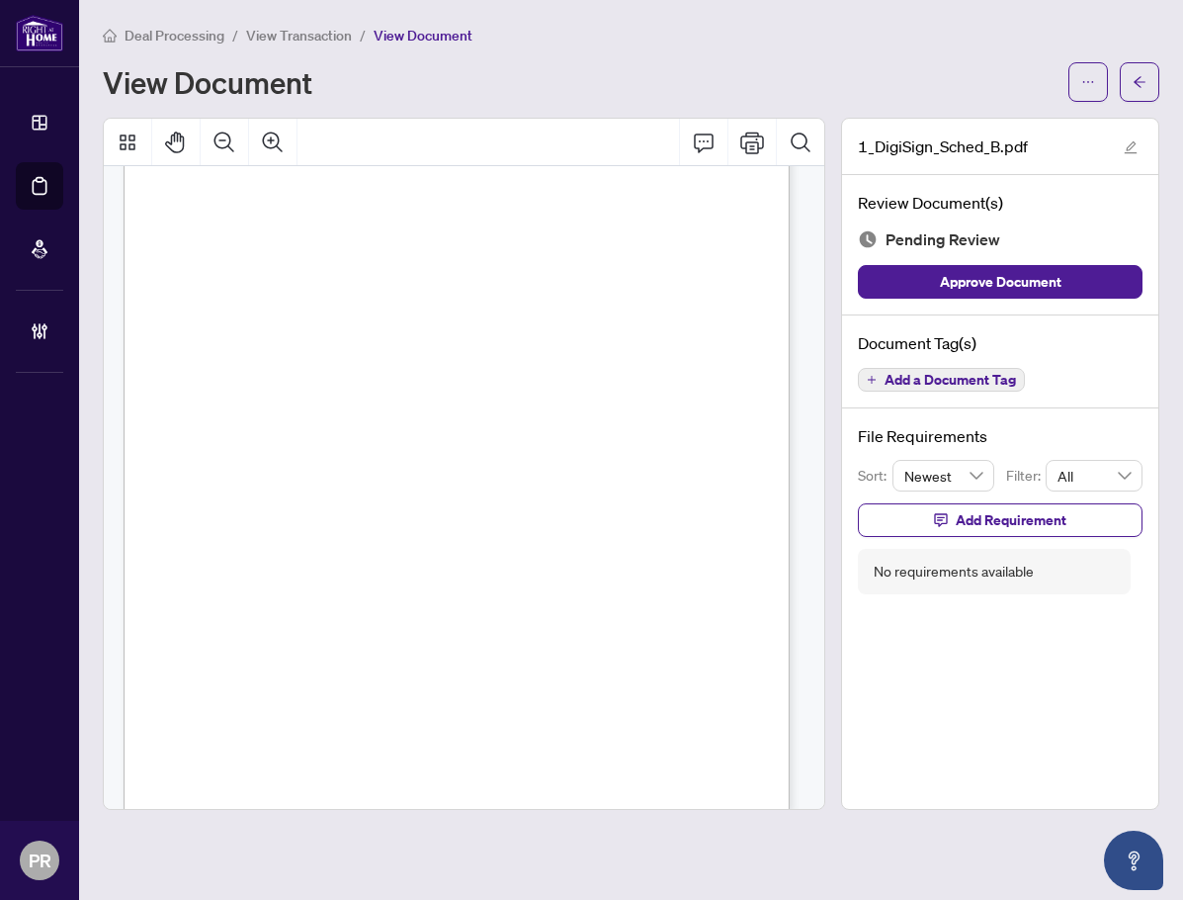
scroll to position [259, 0]
click at [943, 379] on span "Add a Document Tag" at bounding box center [950, 380] width 131 height 14
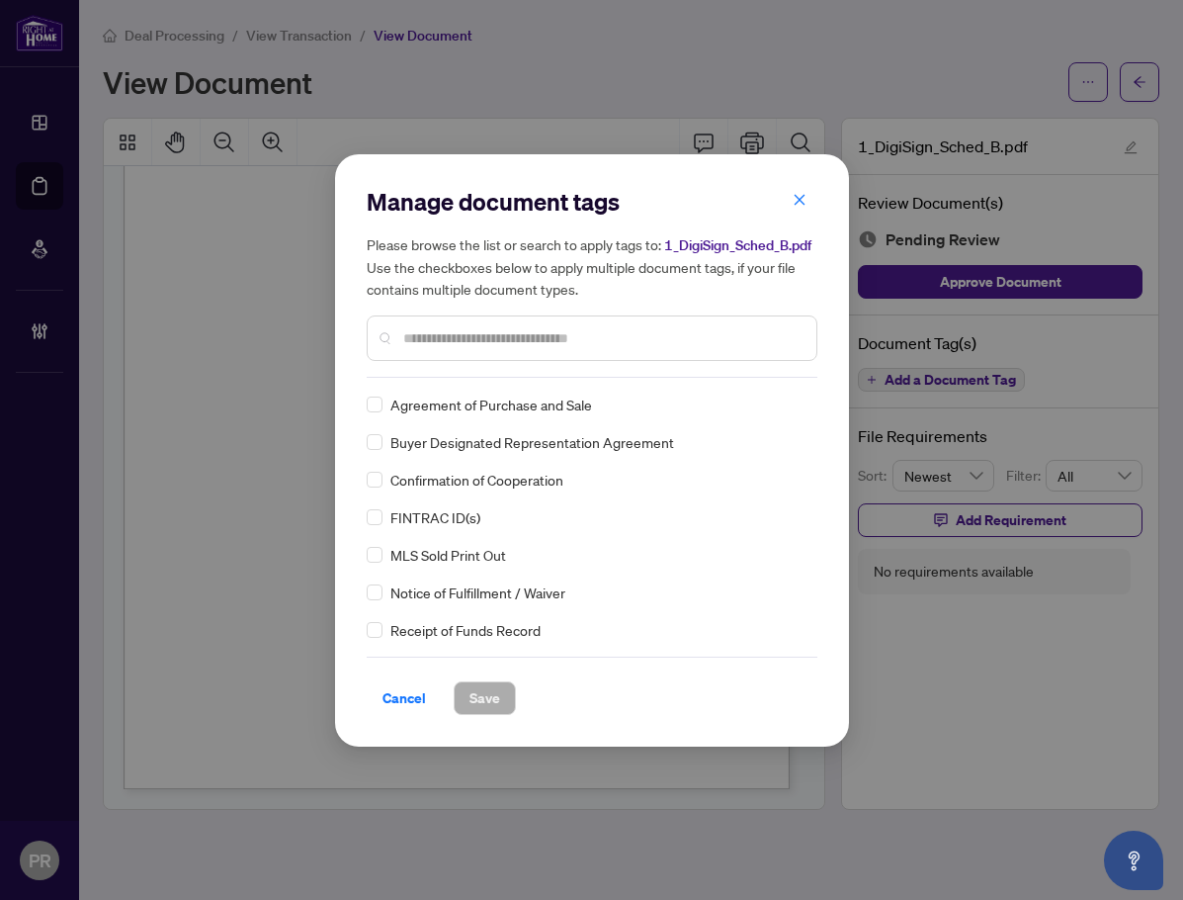
click at [447, 347] on input "text" at bounding box center [601, 338] width 397 height 22
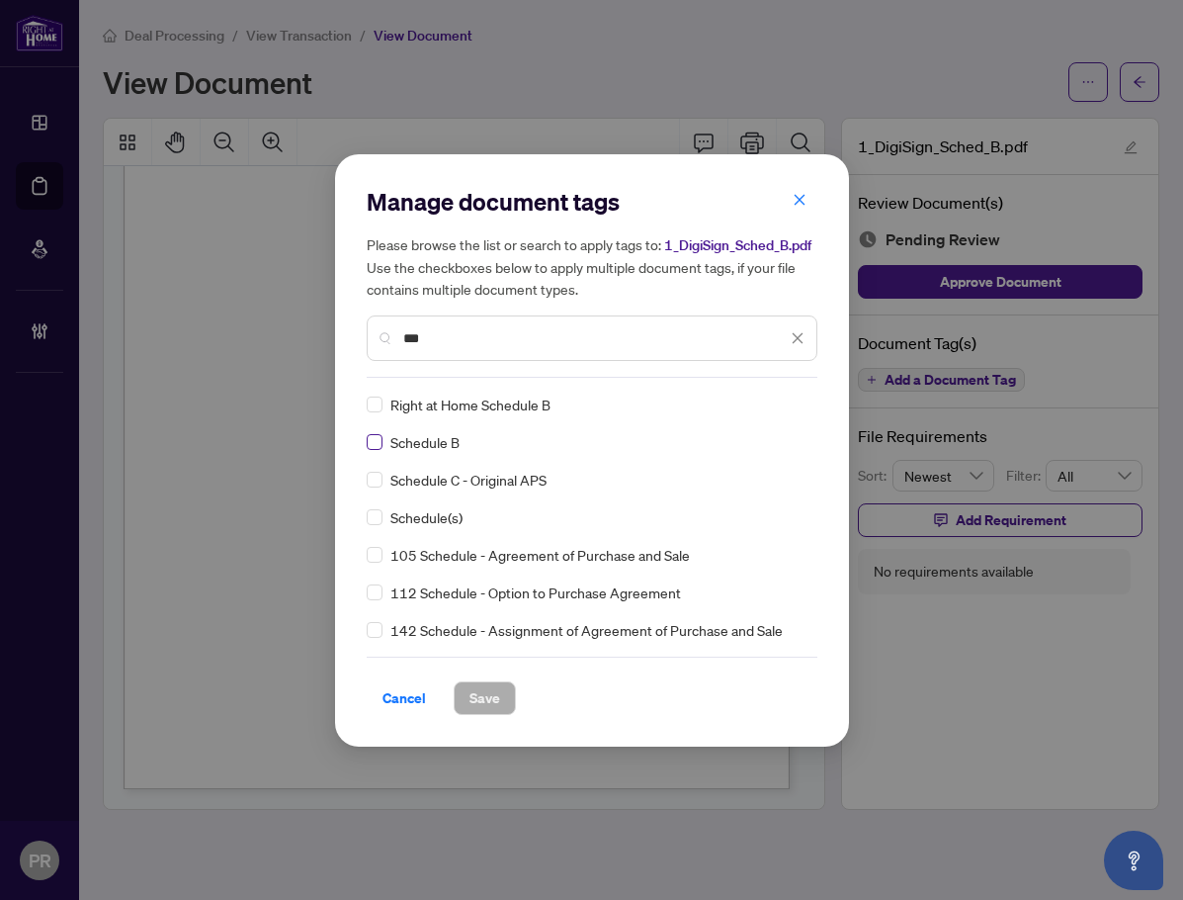
type input "***"
click at [767, 415] on input "search" at bounding box center [777, 405] width 20 height 30
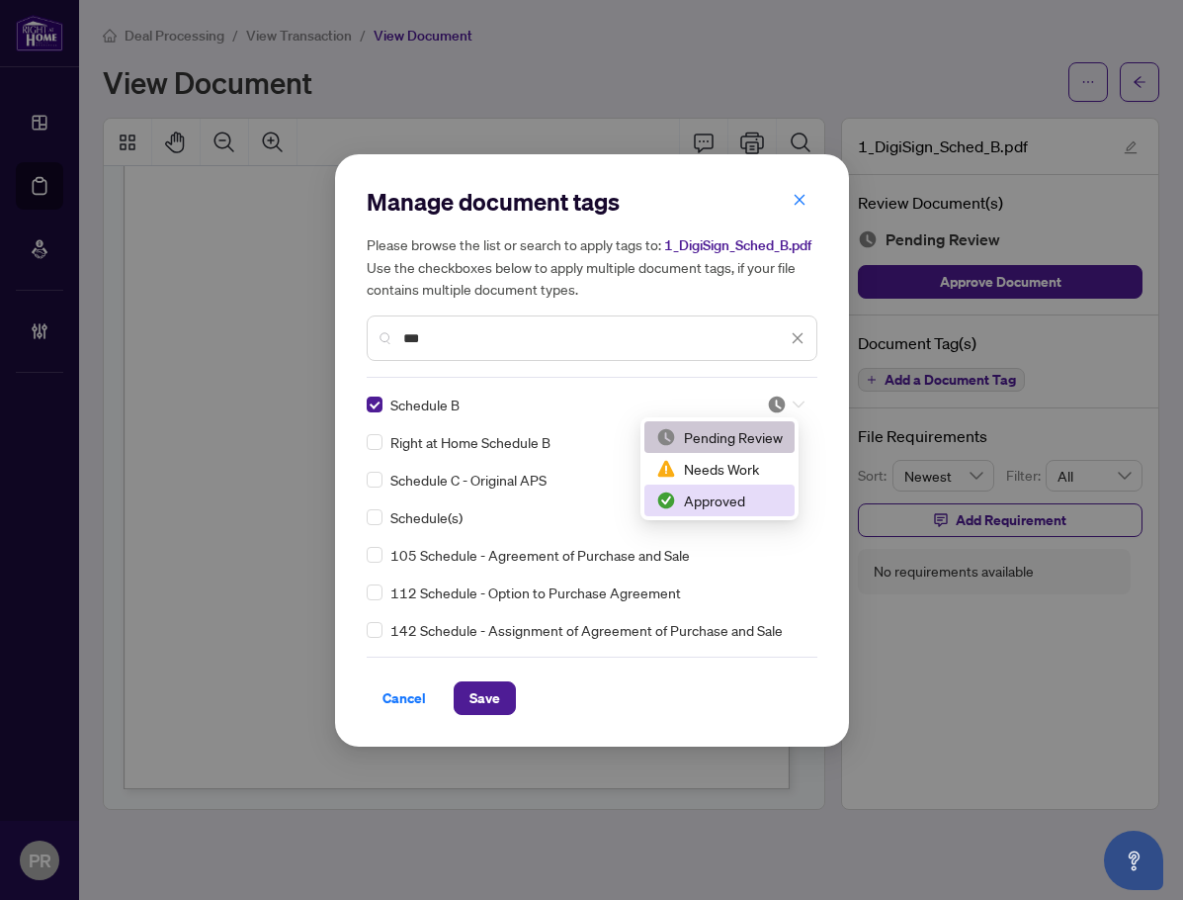
click at [741, 496] on div "Approved" at bounding box center [719, 500] width 127 height 22
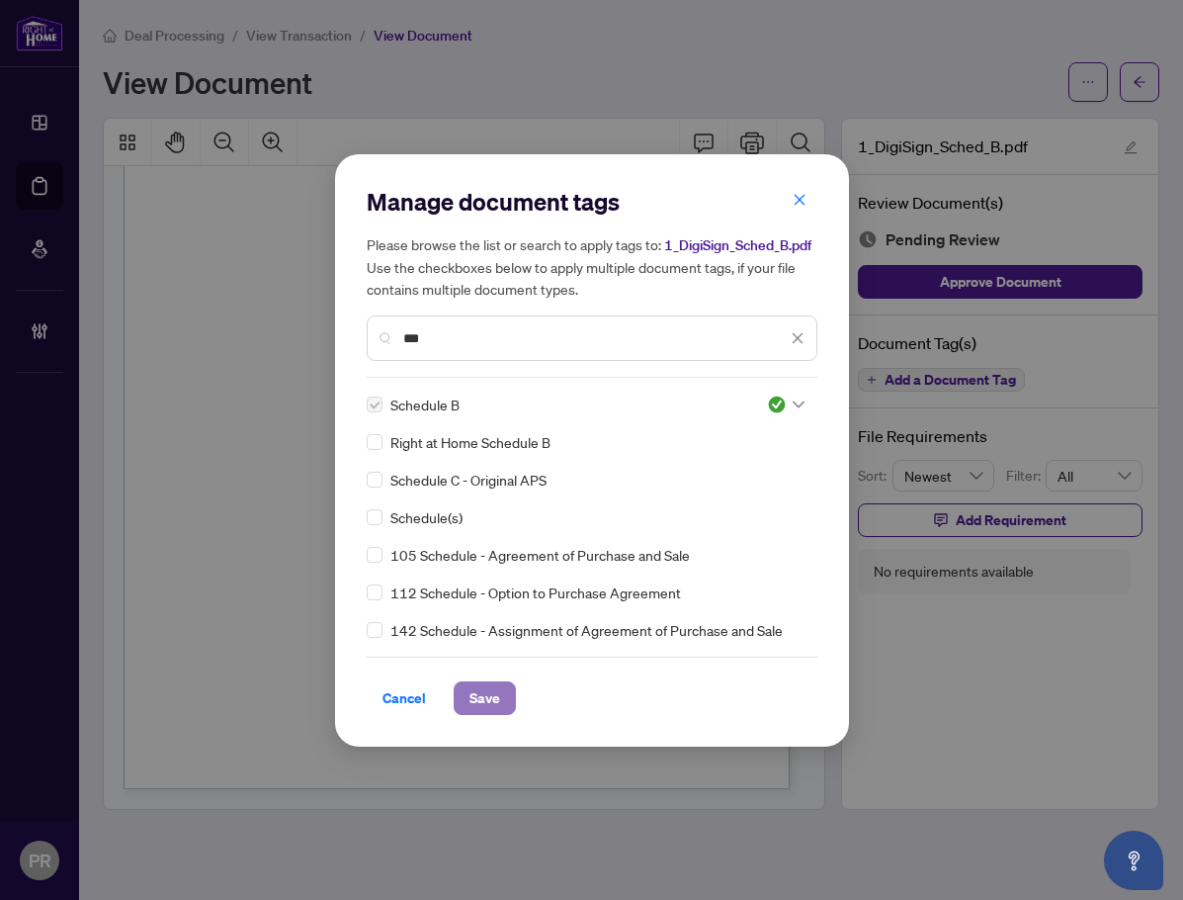
click at [500, 691] on button "Save" at bounding box center [485, 698] width 62 height 34
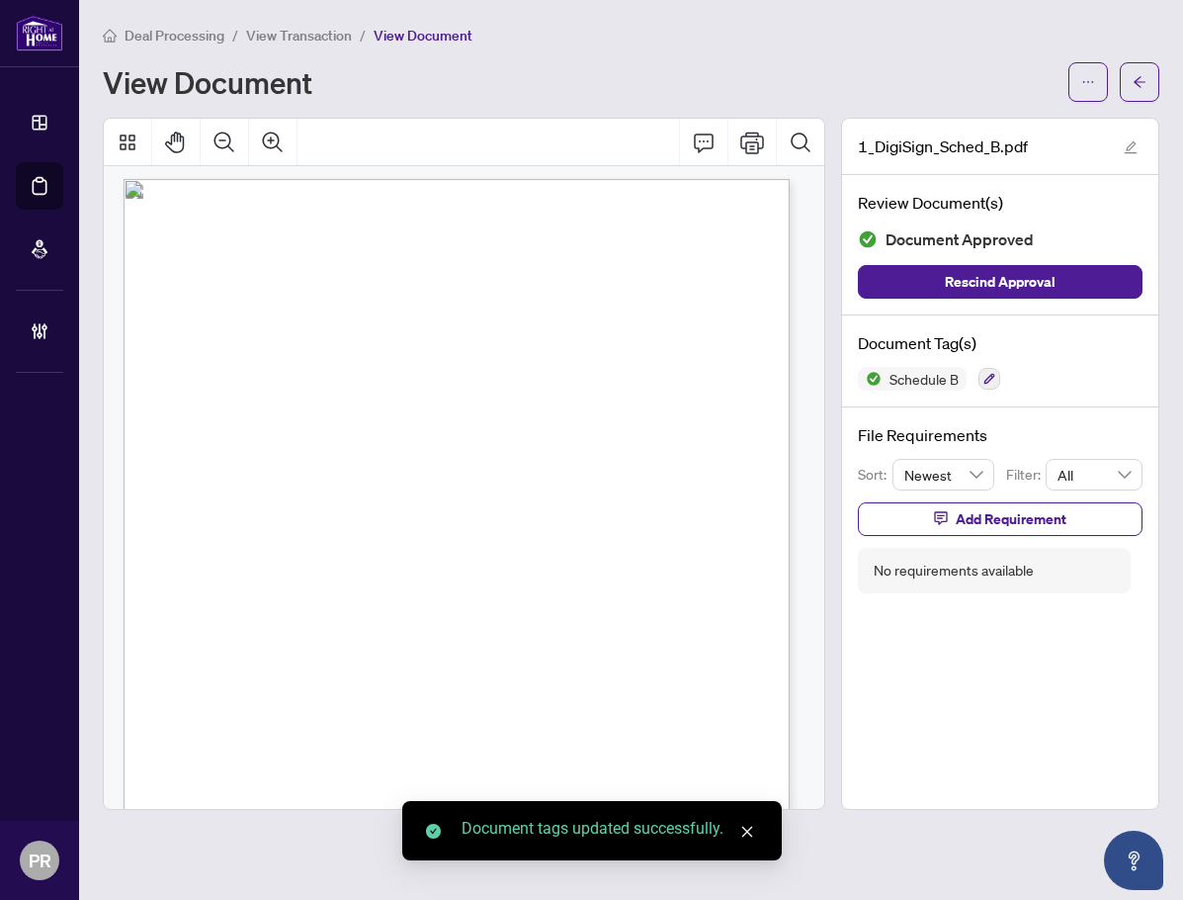
scroll to position [0, 0]
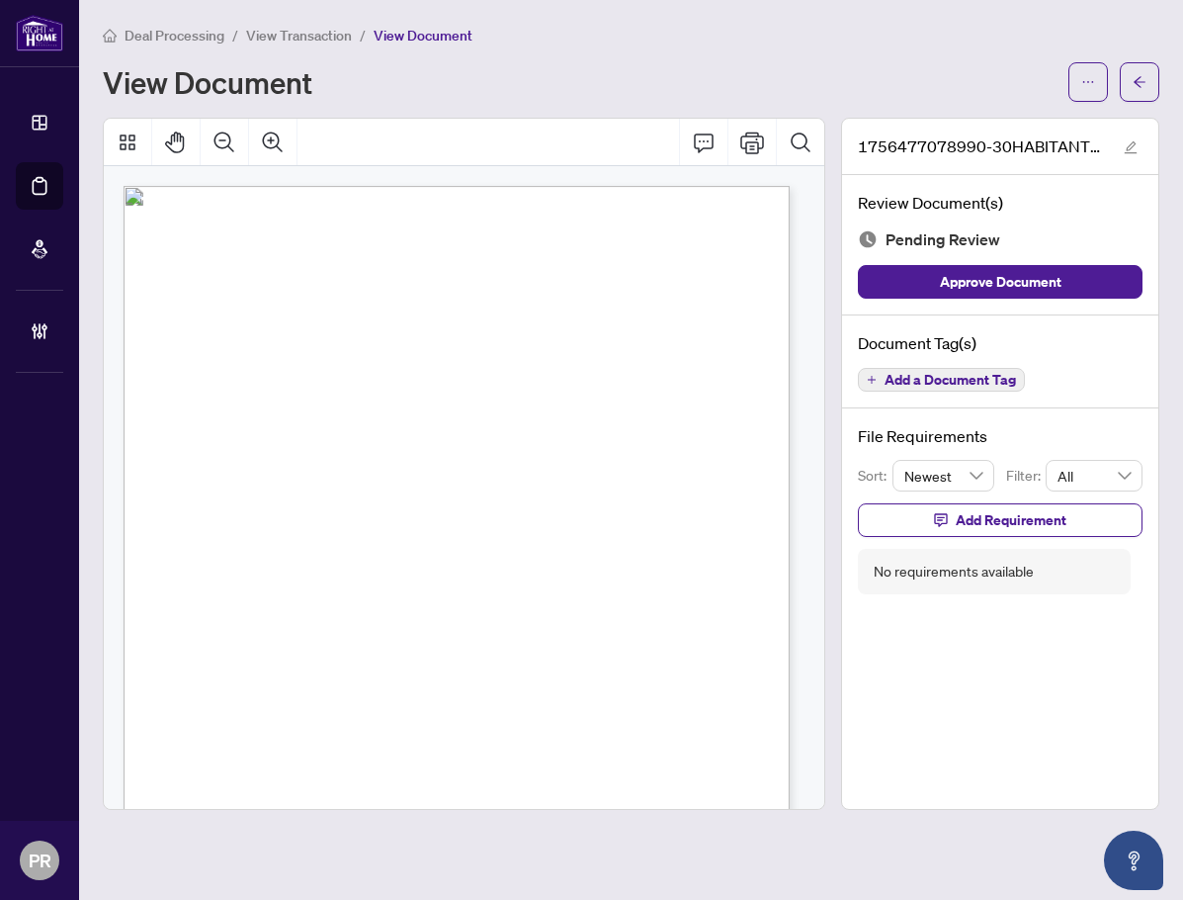
click at [917, 384] on span "Add a Document Tag" at bounding box center [950, 380] width 131 height 14
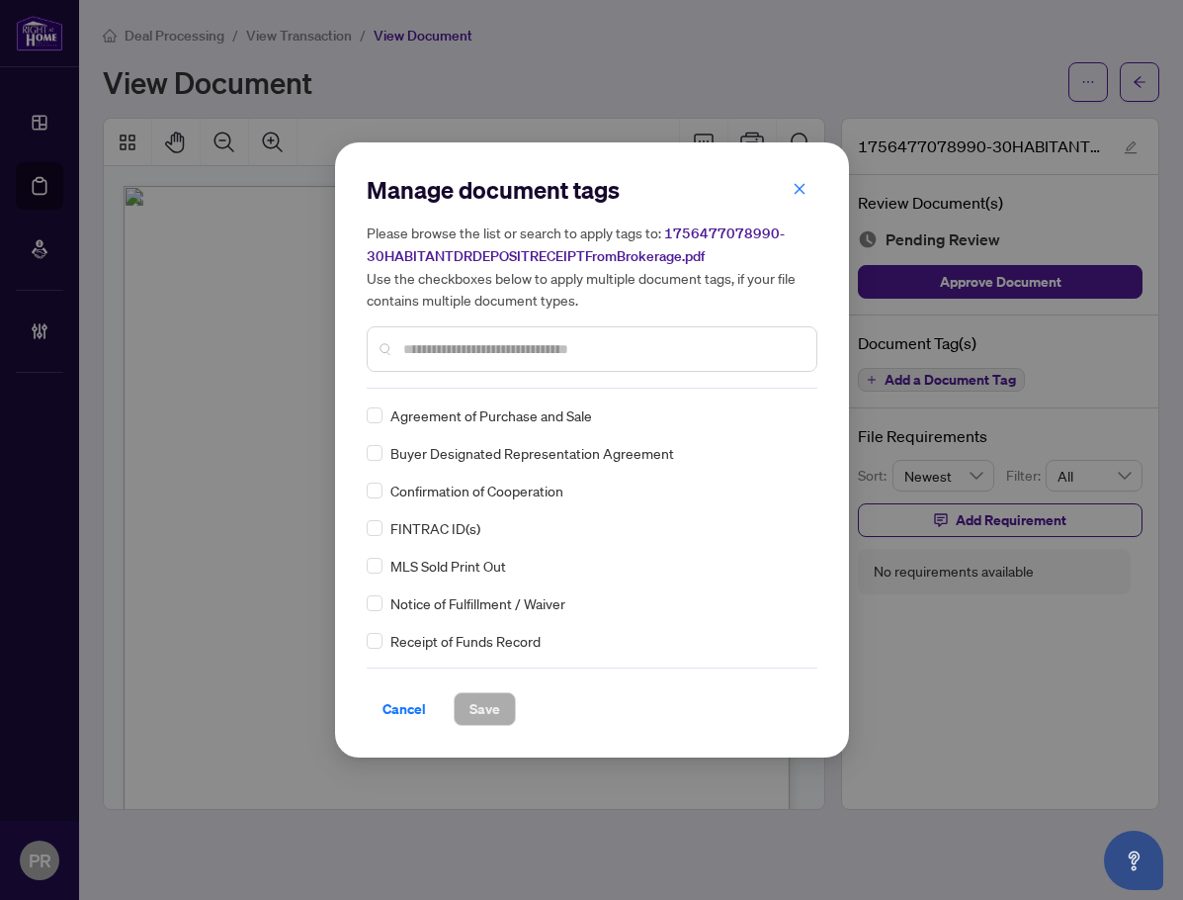
click at [459, 349] on input "text" at bounding box center [601, 349] width 397 height 22
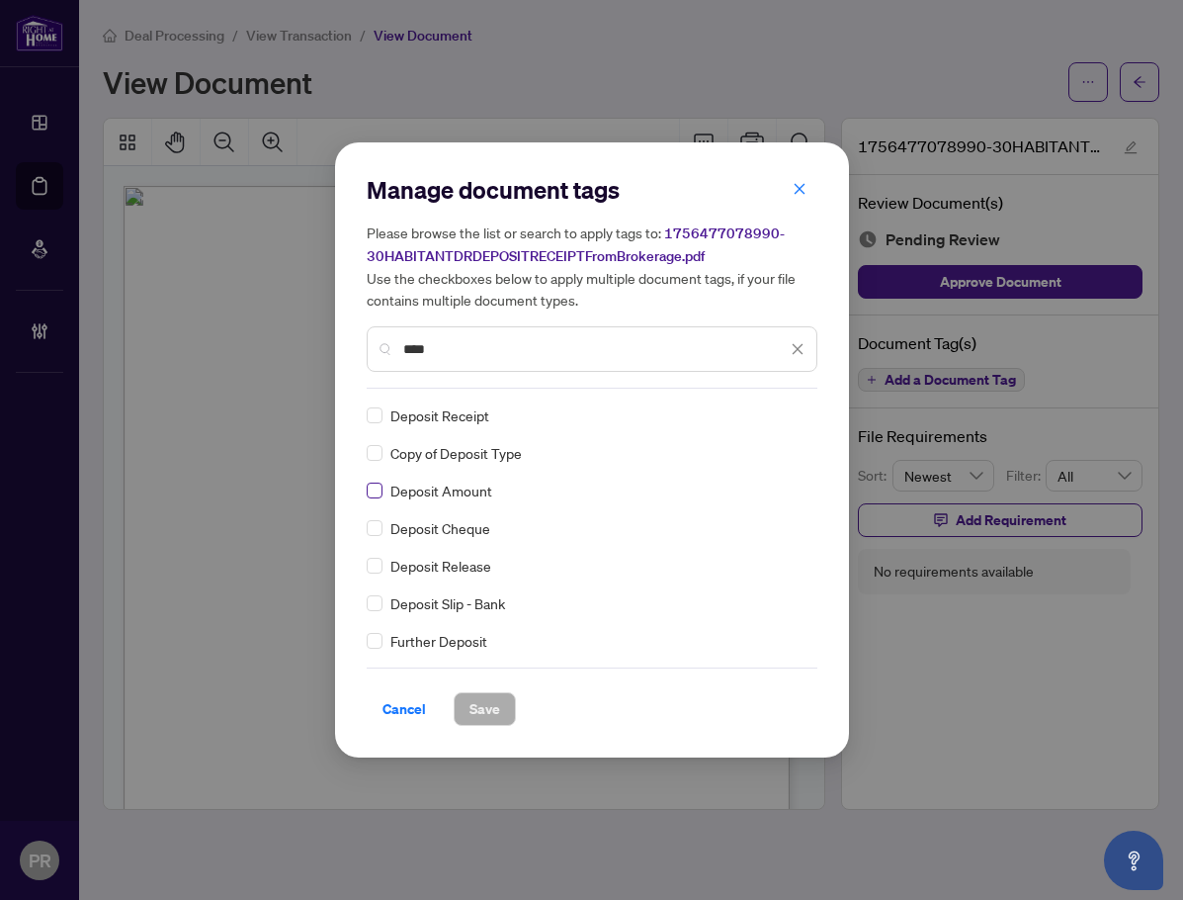
type input "****"
click at [793, 415] on icon at bounding box center [799, 415] width 12 height 8
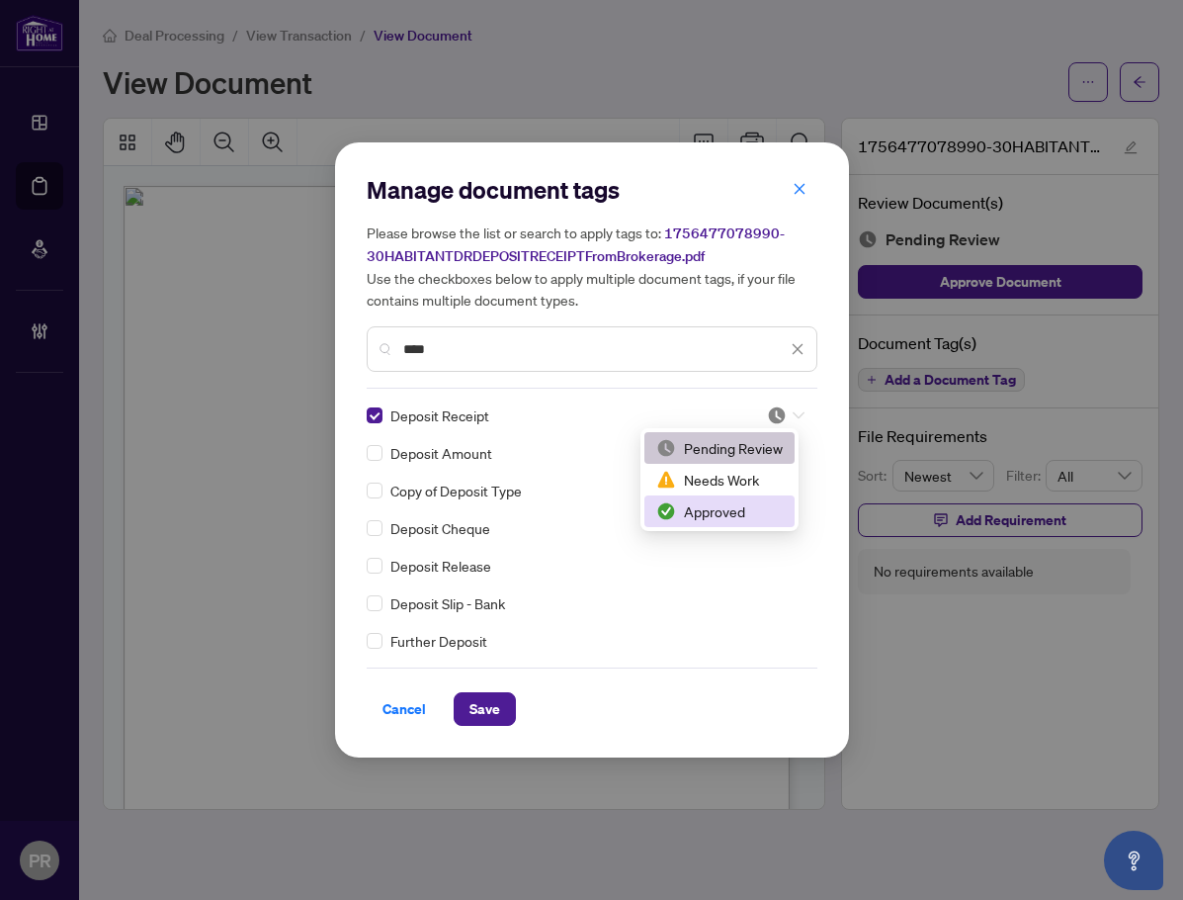
click at [714, 512] on div "Approved" at bounding box center [719, 511] width 127 height 22
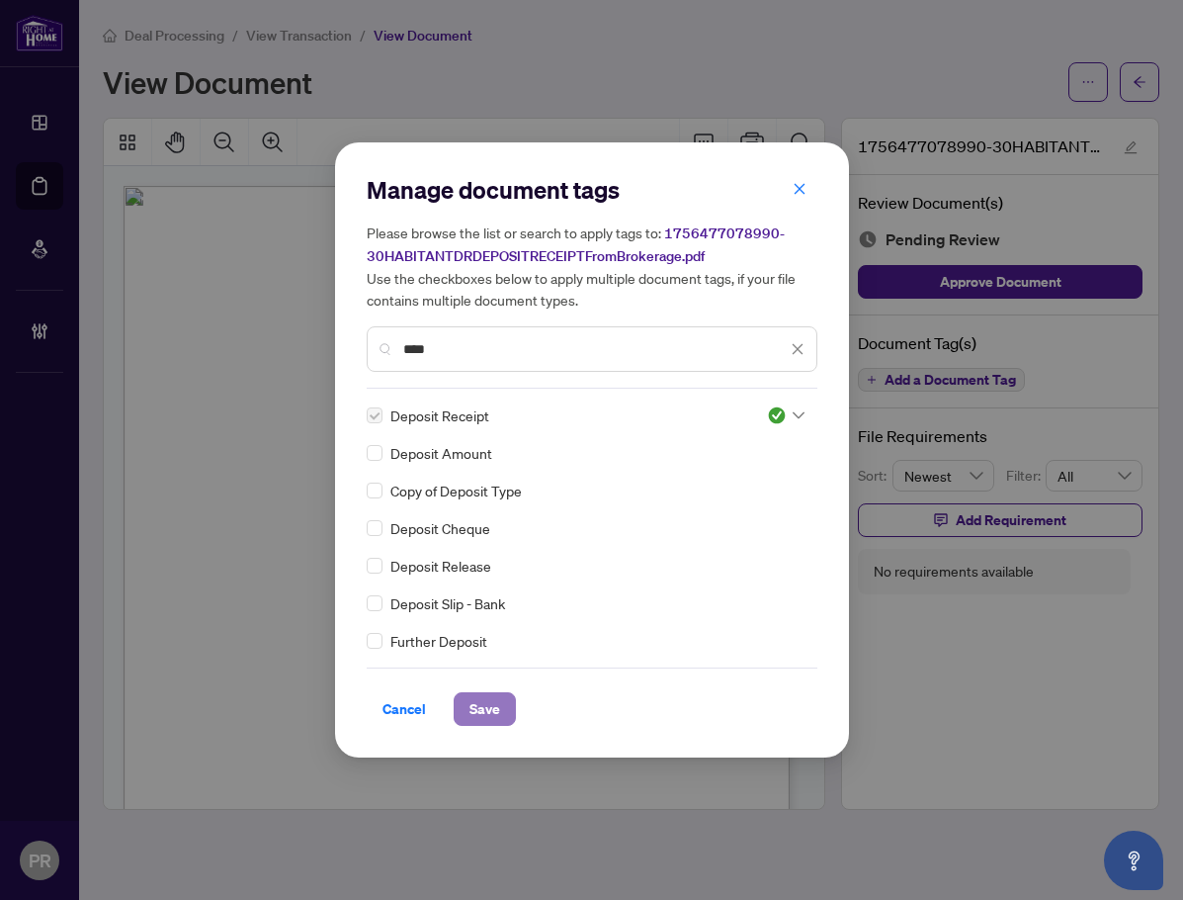
click at [497, 703] on span "Save" at bounding box center [485, 709] width 31 height 32
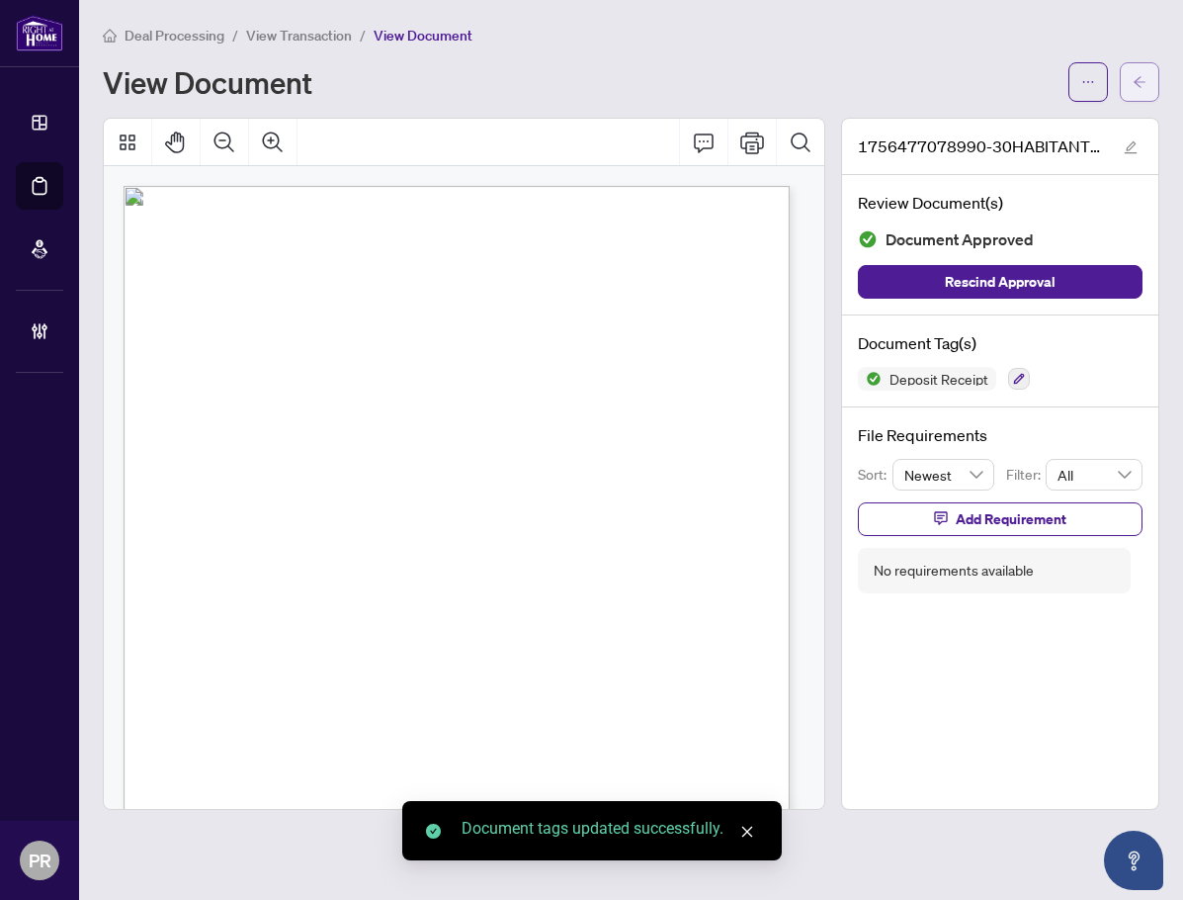
click at [1126, 81] on button "button" at bounding box center [1140, 82] width 40 height 40
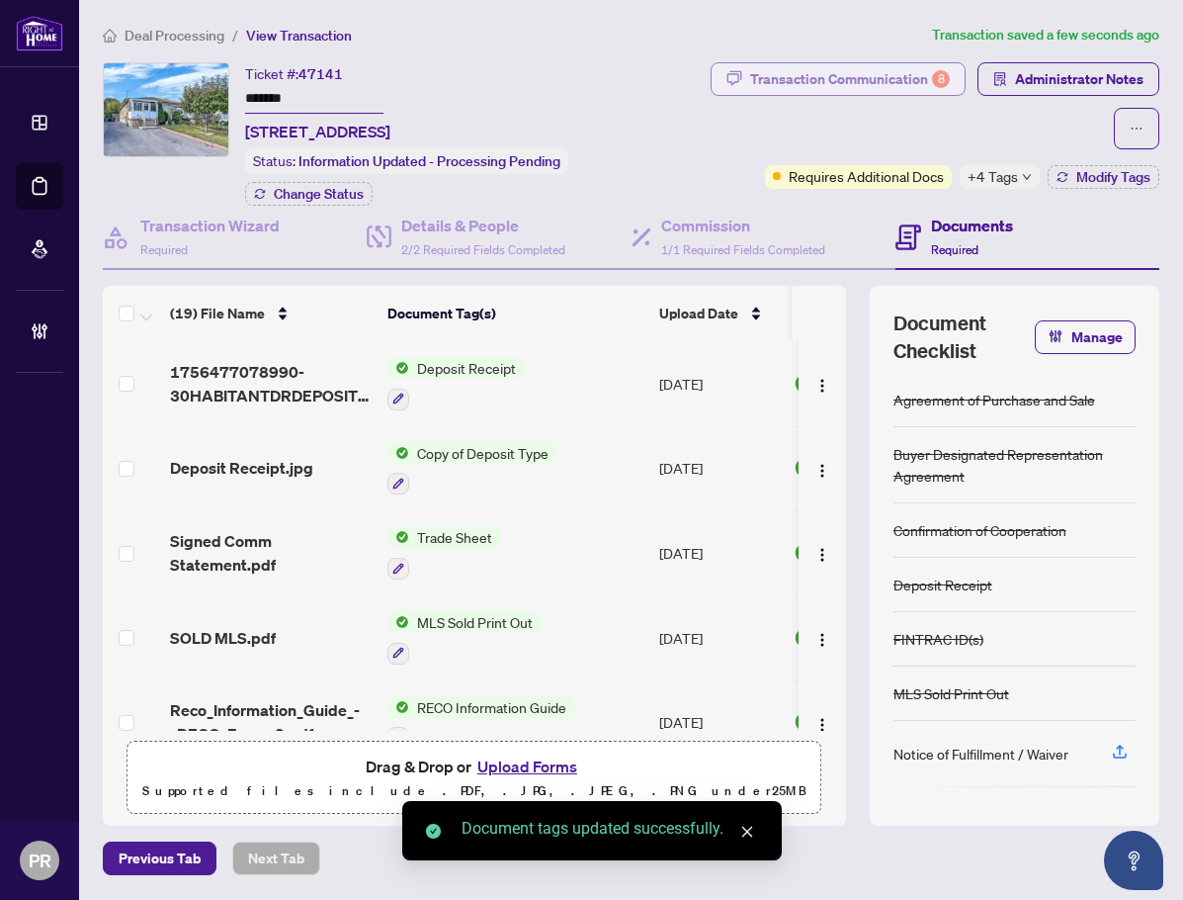
click at [850, 89] on div "Transaction Communication 8" at bounding box center [850, 79] width 200 height 32
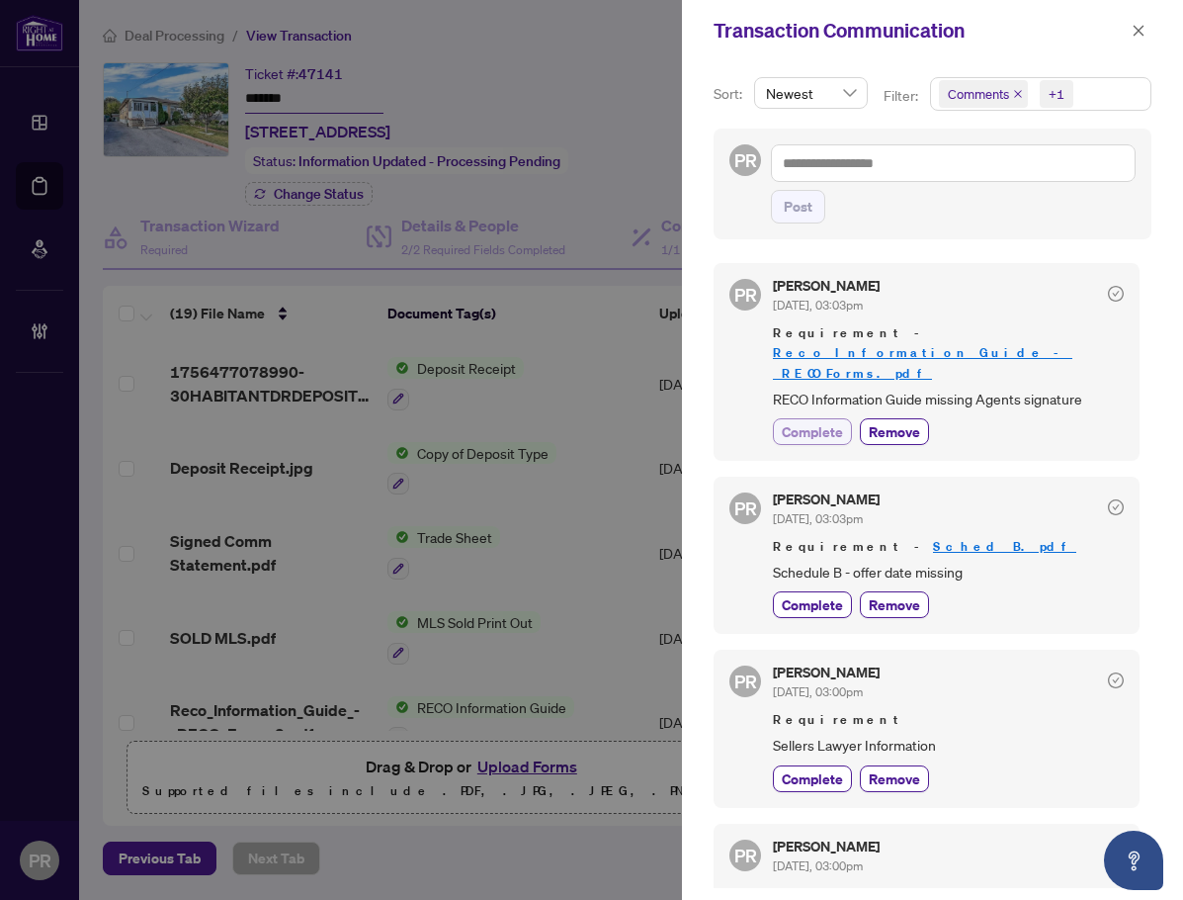
click at [842, 421] on span "Complete" at bounding box center [812, 431] width 61 height 21
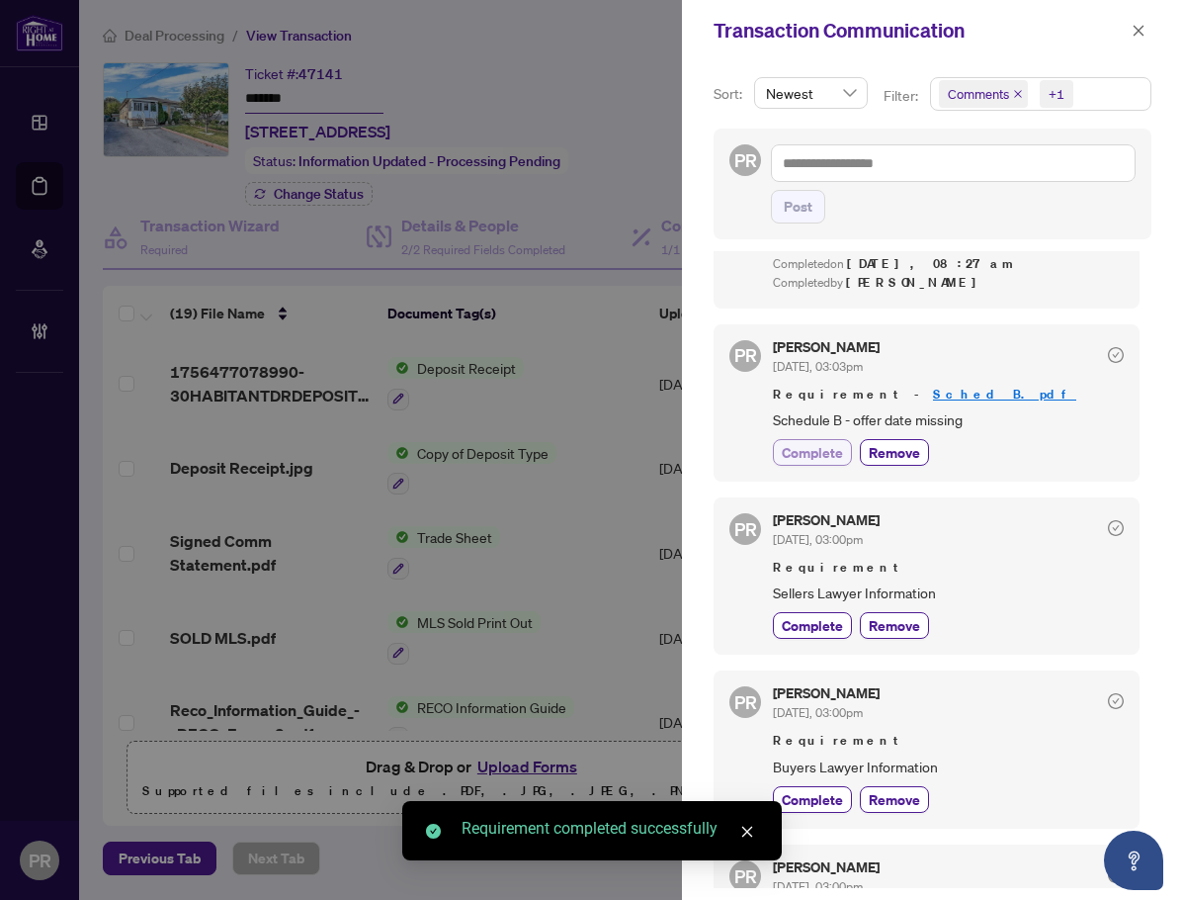
click at [789, 442] on span "Complete" at bounding box center [812, 452] width 61 height 21
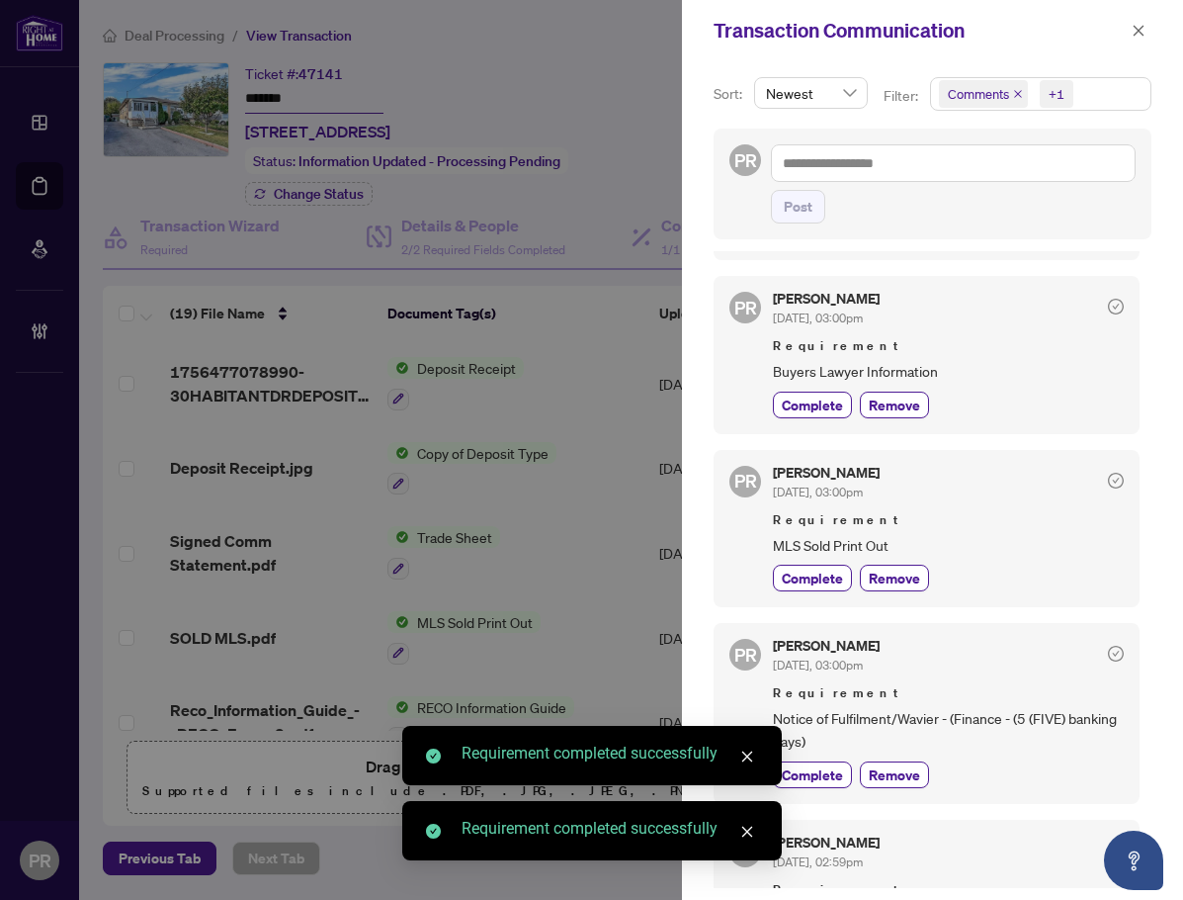
scroll to position [440, 0]
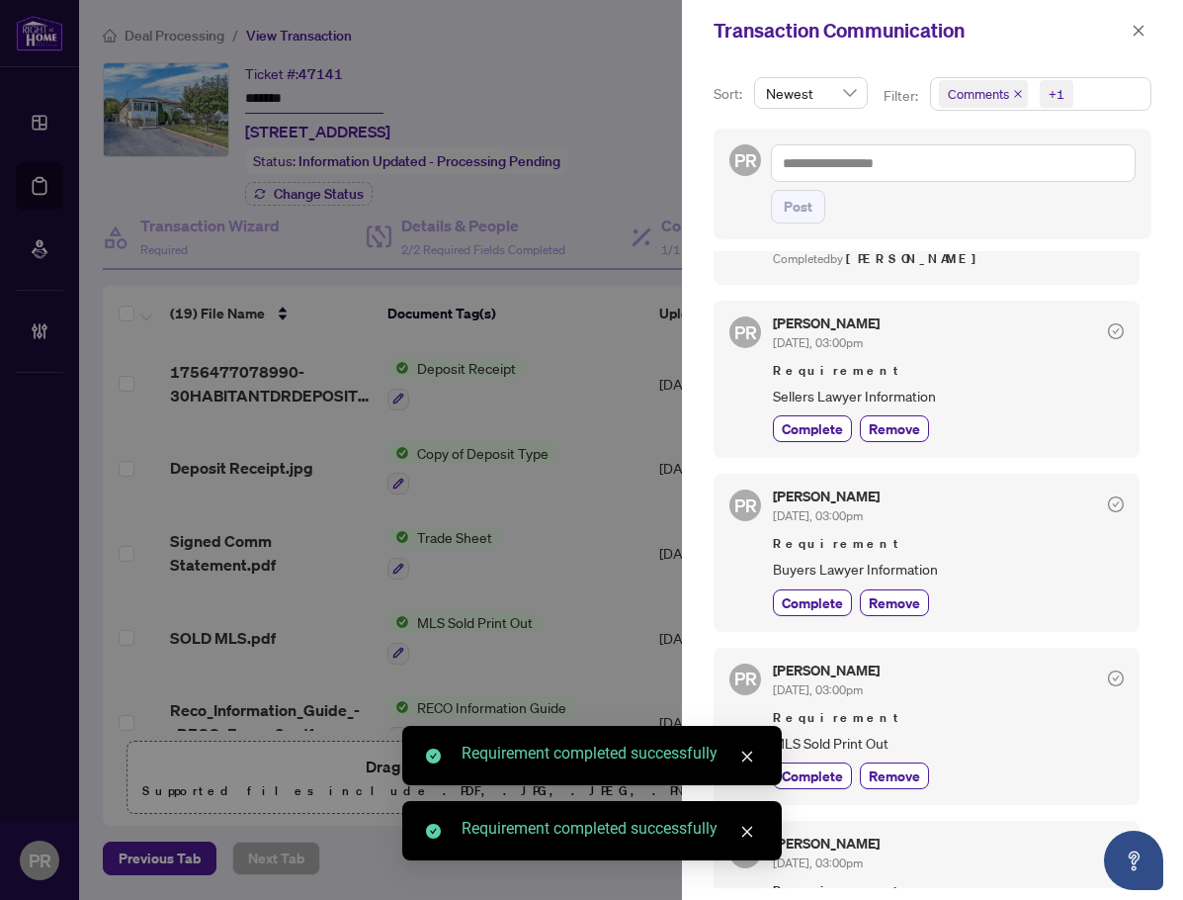
click at [912, 405] on div "PR Puvitha Ramachandran Aug/10/2025, 03:00pm Requirement Sellers Lawyer Informa…" at bounding box center [927, 379] width 426 height 157
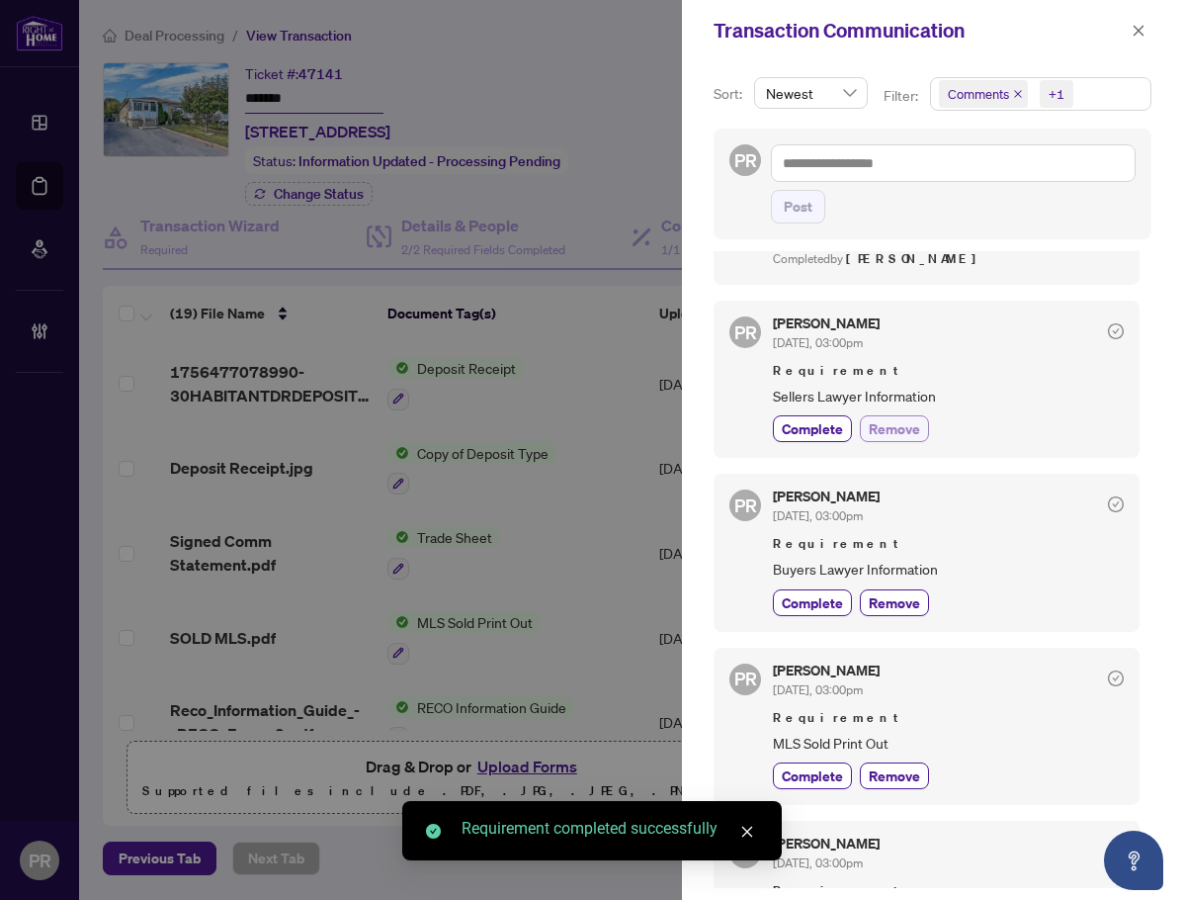
click at [905, 418] on span "Remove" at bounding box center [894, 428] width 51 height 21
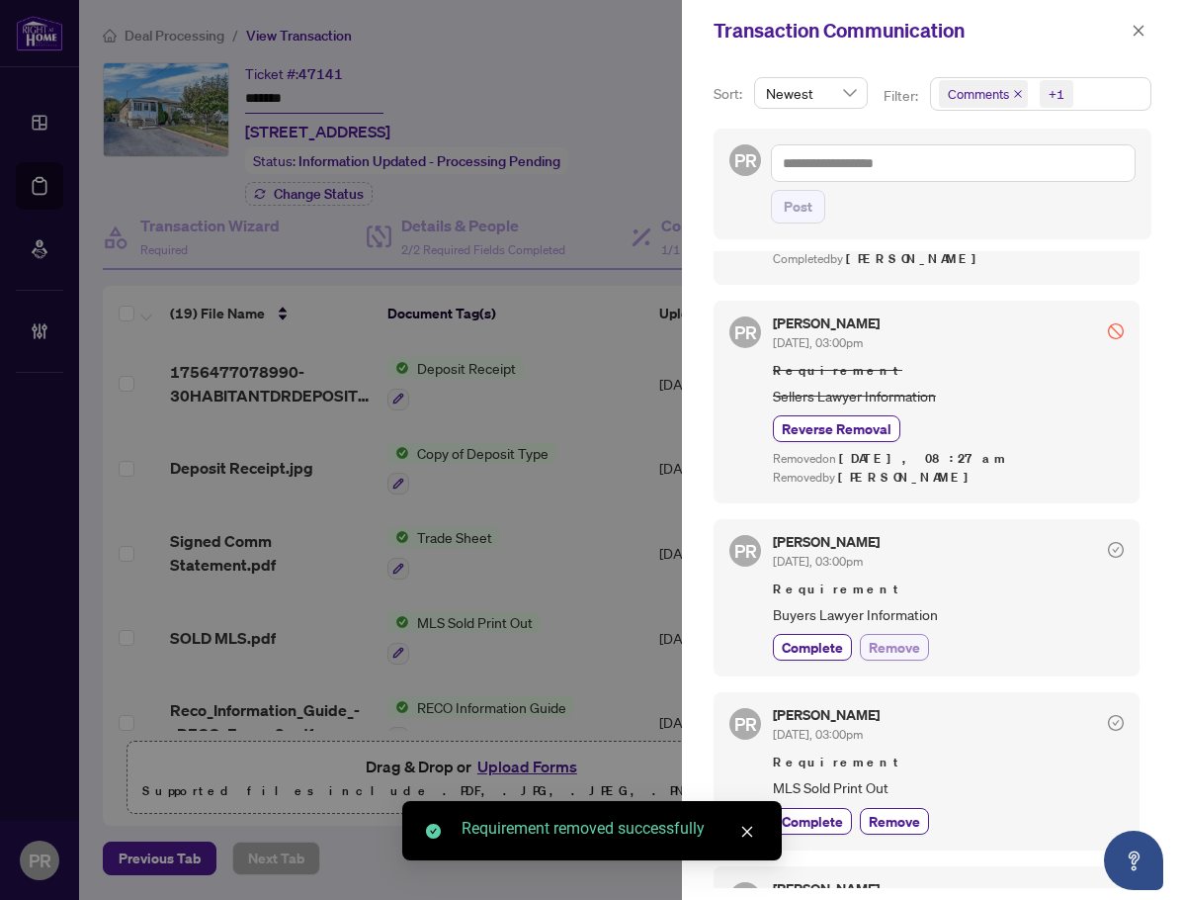
click at [893, 634] on button "Remove" at bounding box center [894, 647] width 69 height 27
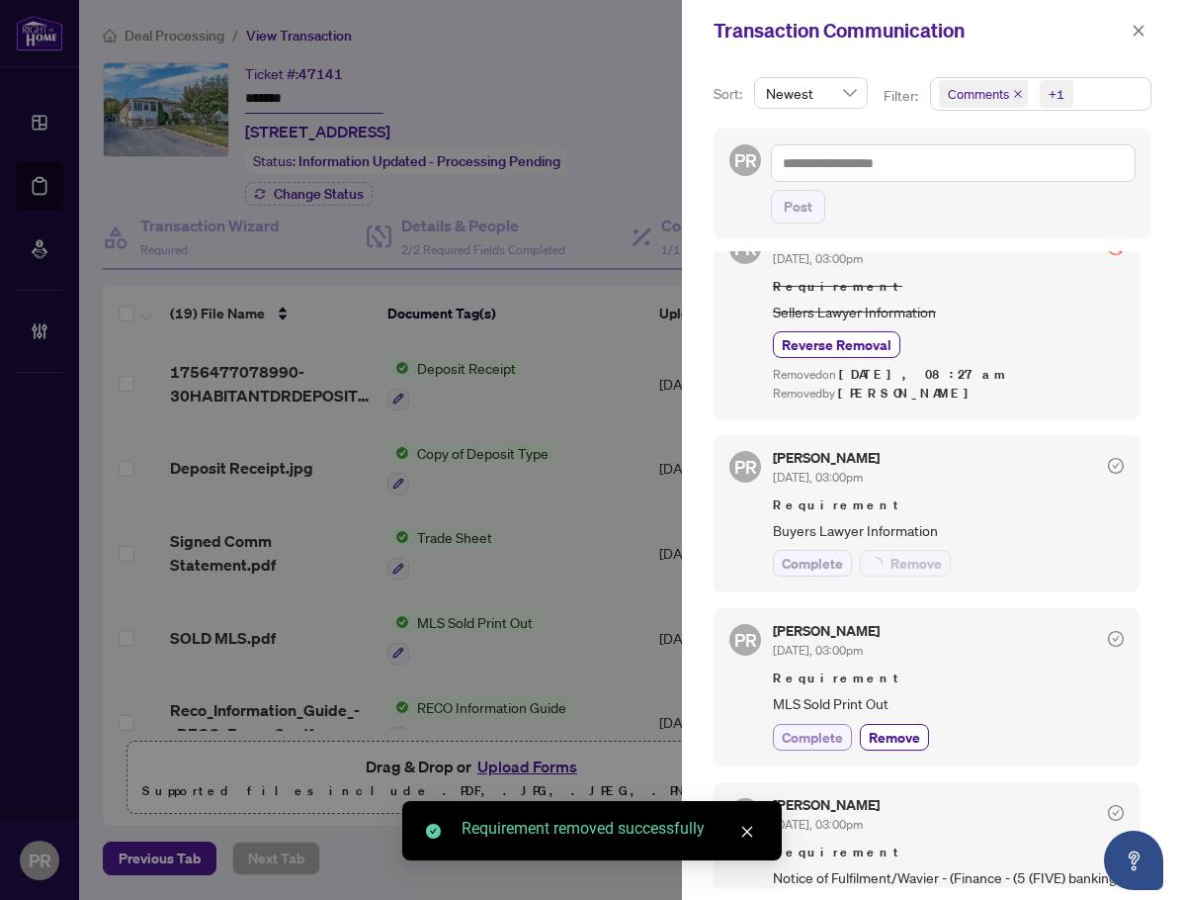
scroll to position [737, 0]
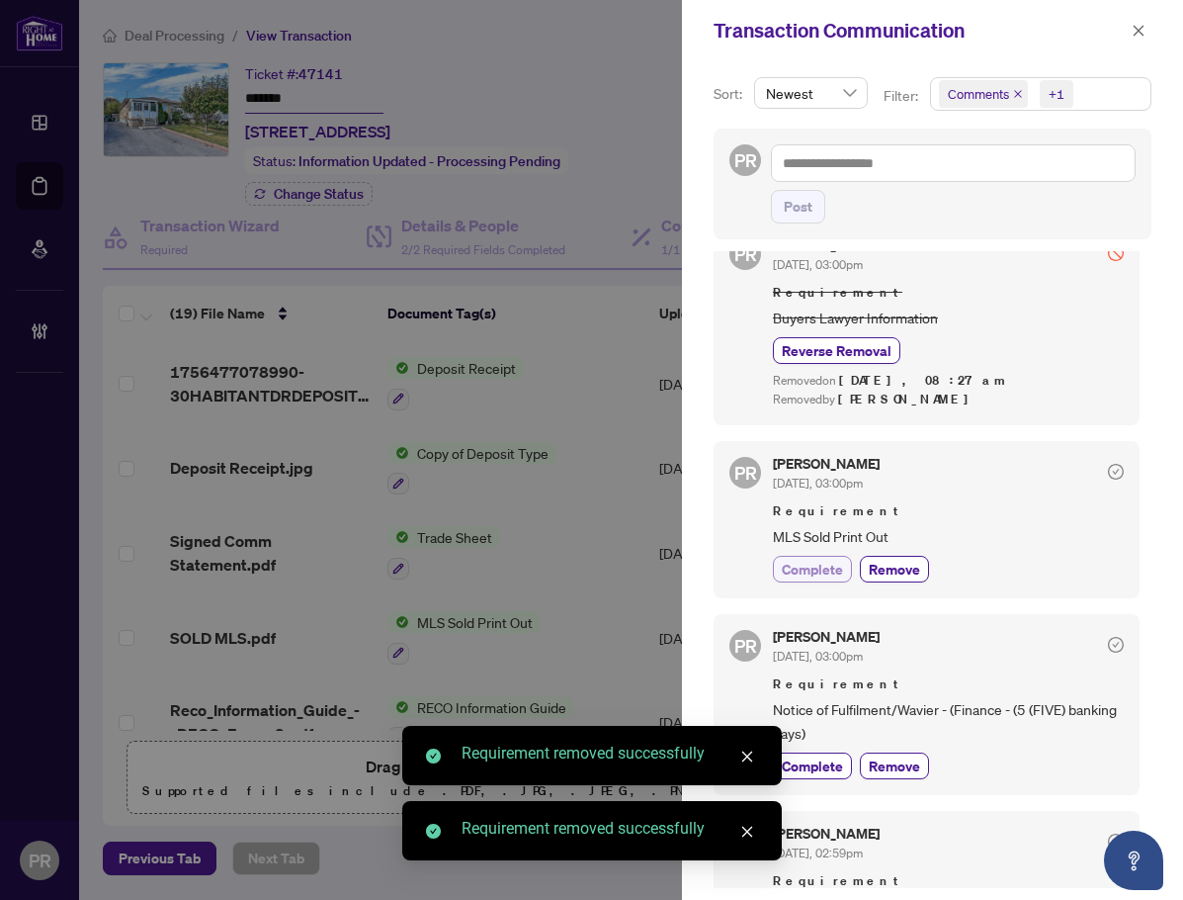
click at [809, 559] on span "Complete" at bounding box center [812, 569] width 61 height 21
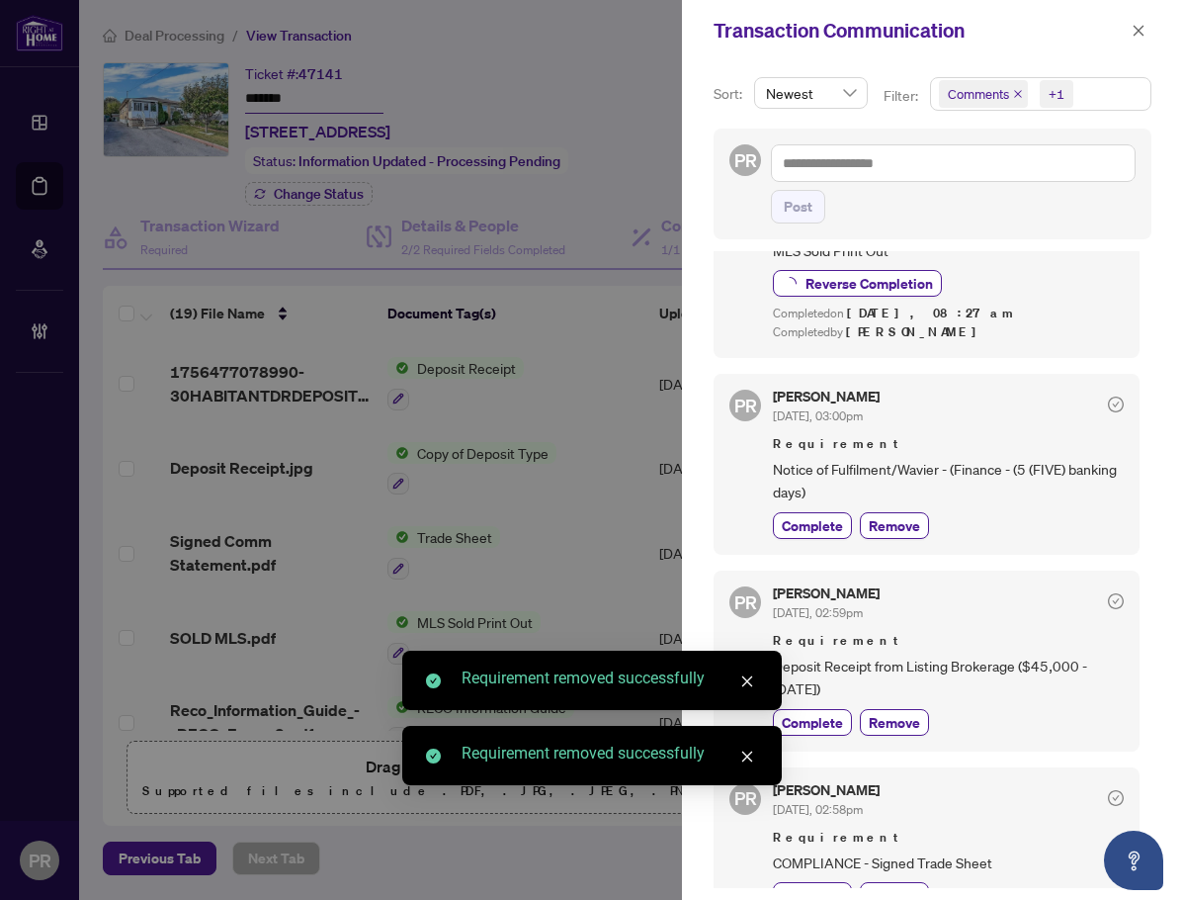
scroll to position [1033, 0]
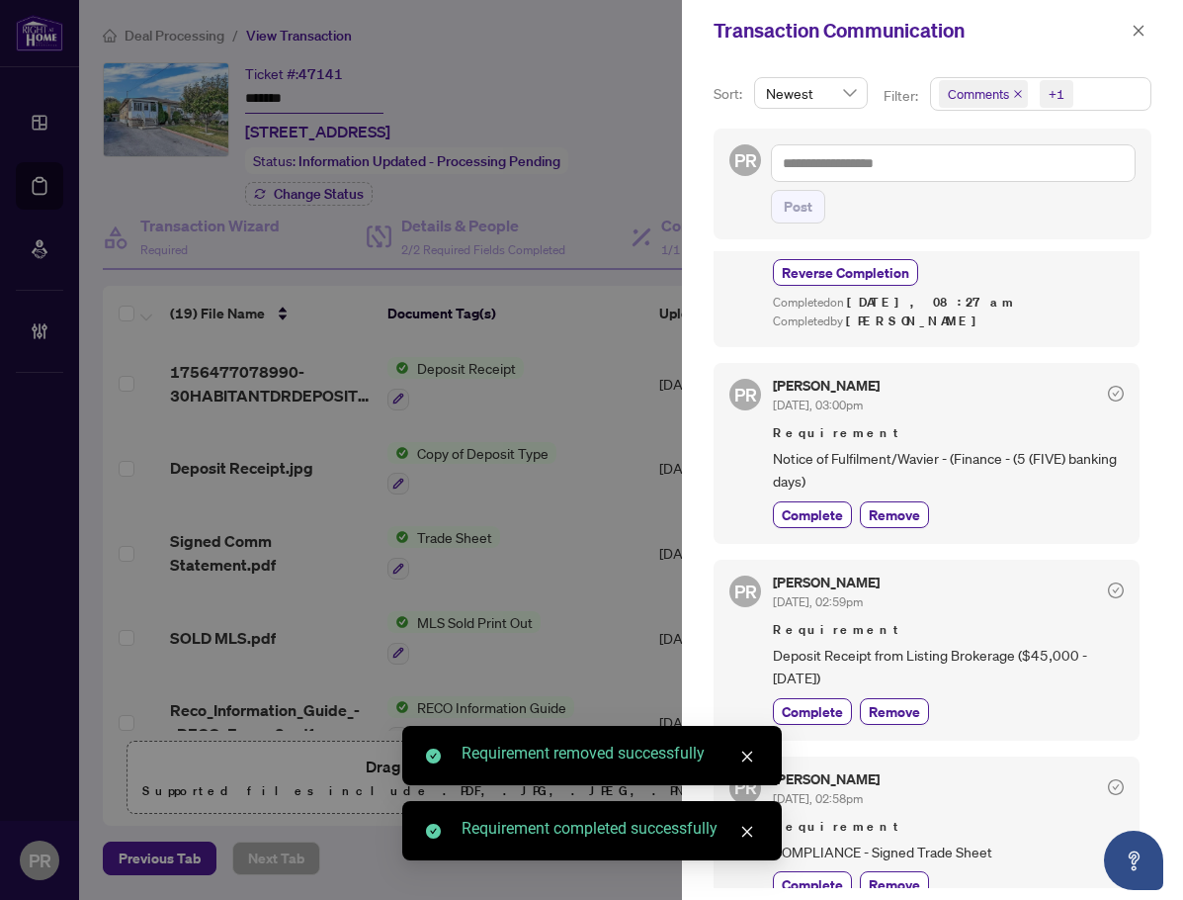
click at [902, 488] on div "PR Puvitha Ramachandran Aug/10/2025, 03:00pm Requirement Notice of Fulfilment/W…" at bounding box center [927, 453] width 426 height 181
click at [902, 504] on span "Remove" at bounding box center [894, 514] width 51 height 21
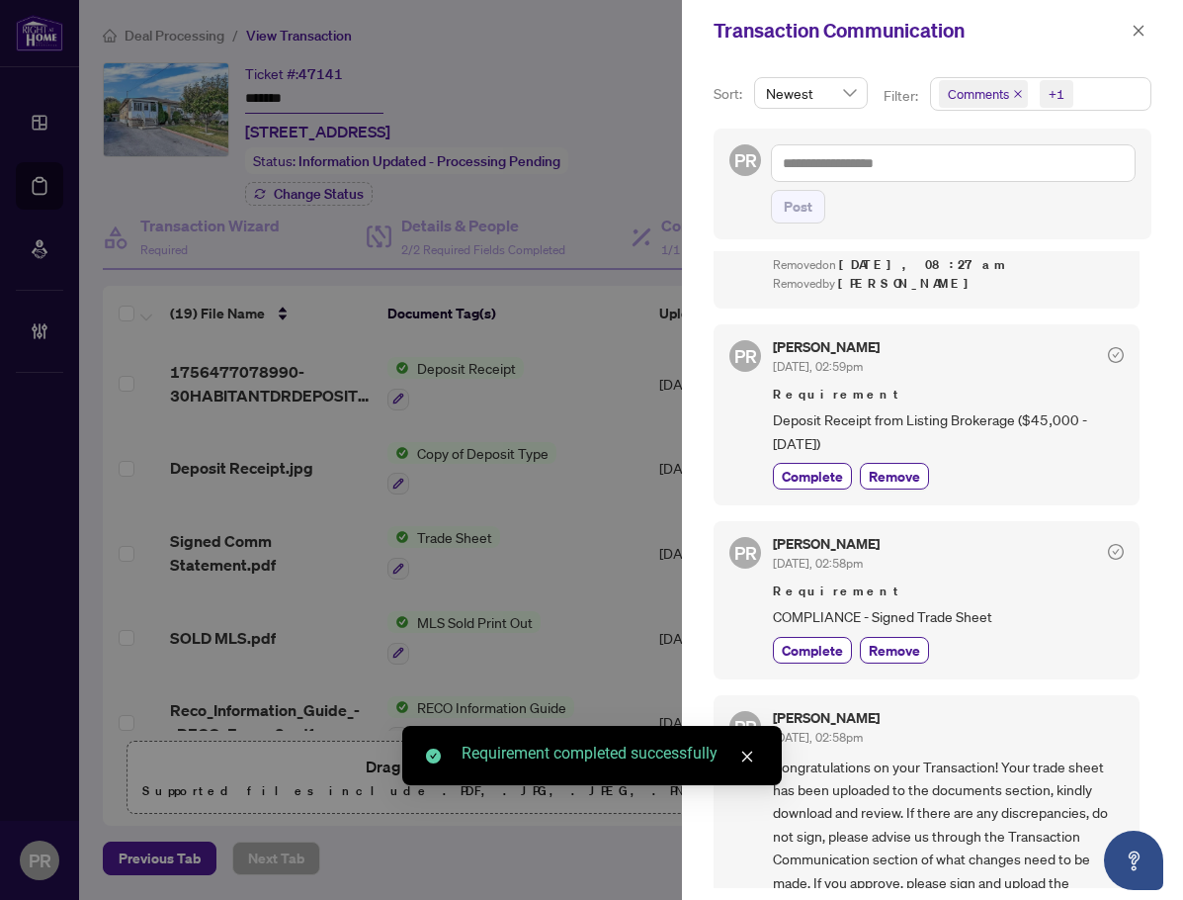
scroll to position [1375, 0]
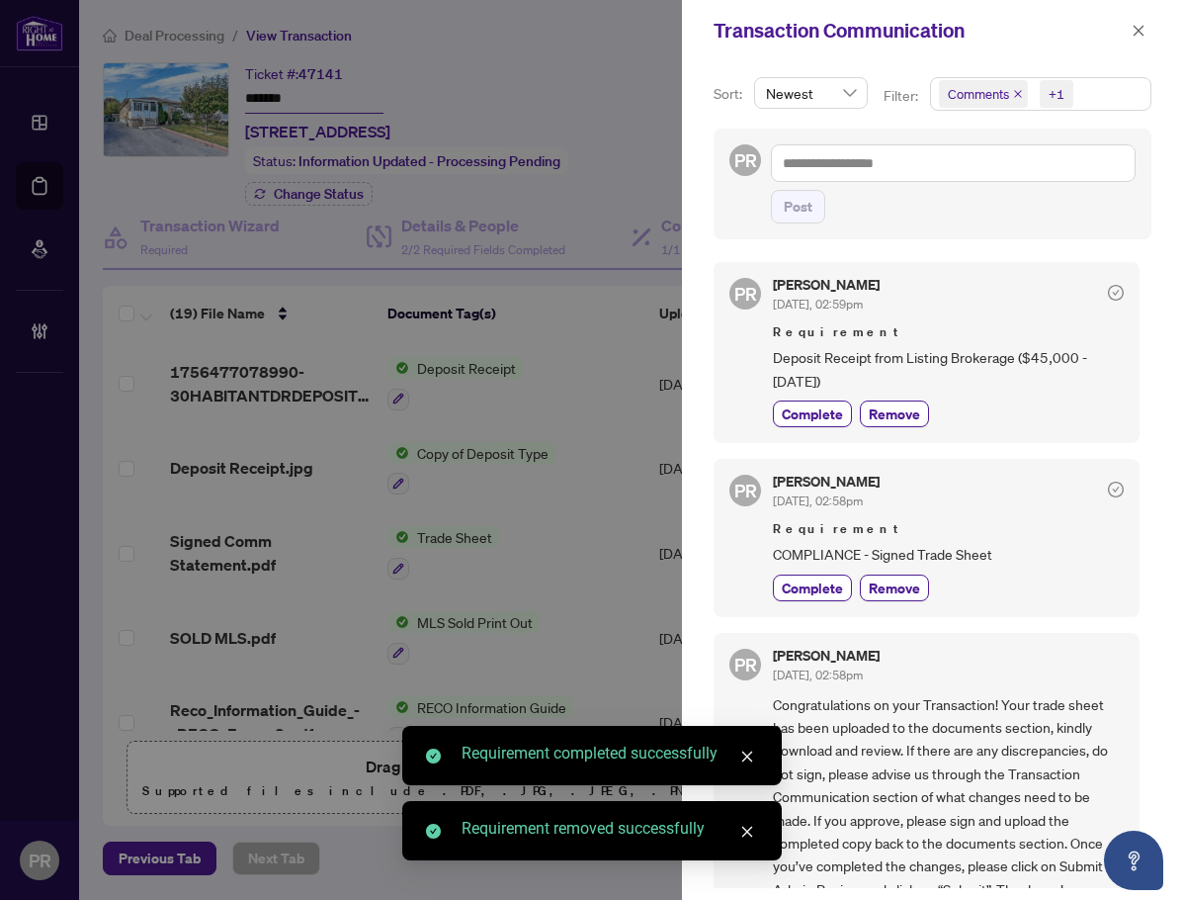
click at [811, 359] on div "Puvitha Ramachandran Aug/10/2025, 02:59pm Requirement Deposit Receipt from List…" at bounding box center [948, 352] width 351 height 149
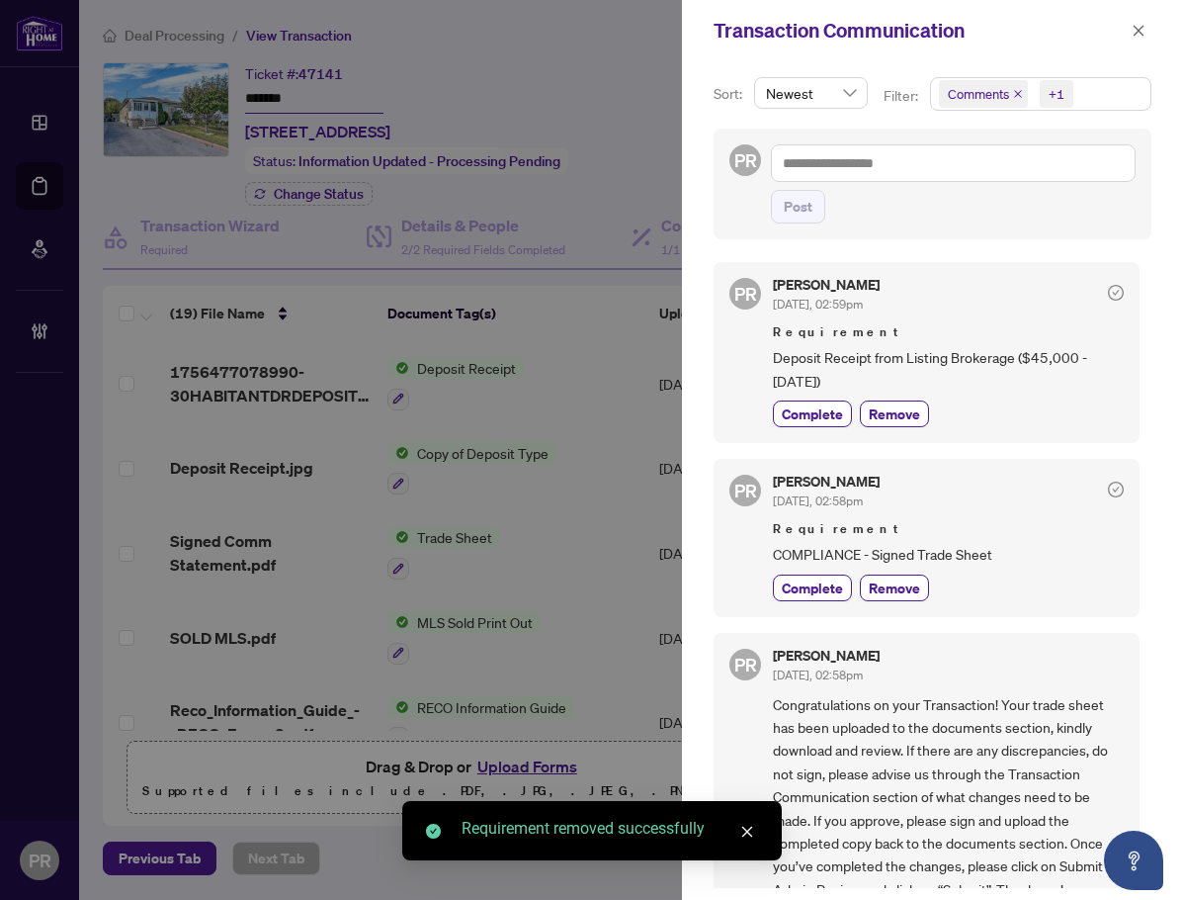
click at [828, 392] on div "PR Puvitha Ramachandran Aug/10/2025, 02:59pm Requirement Deposit Receipt from L…" at bounding box center [927, 352] width 426 height 181
click at [821, 403] on span "Complete" at bounding box center [812, 413] width 61 height 21
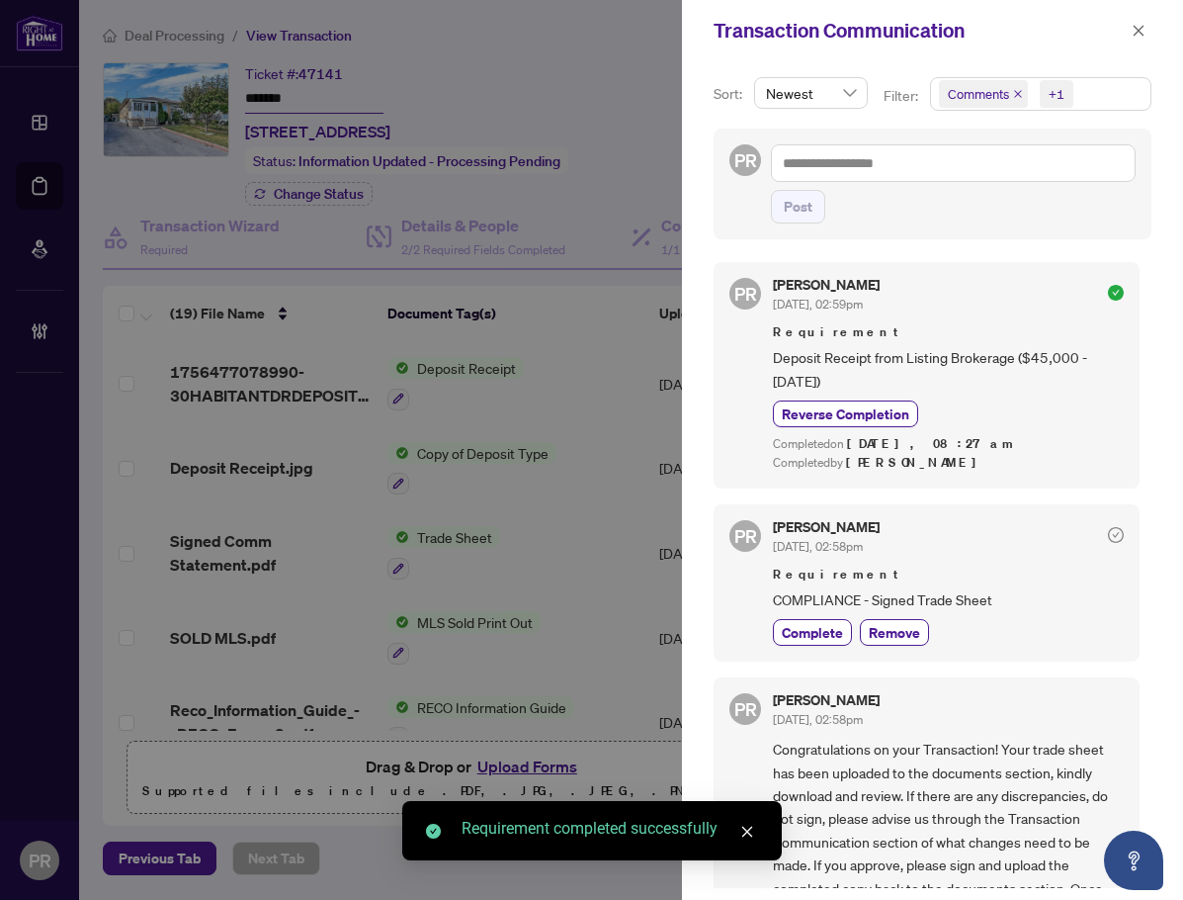
click at [885, 578] on div "Puvitha Ramachandran Aug/10/2025, 02:58pm Requirement COMPLIANCE - Signed Trade…" at bounding box center [948, 583] width 351 height 126
click at [913, 622] on span "Remove" at bounding box center [894, 632] width 51 height 21
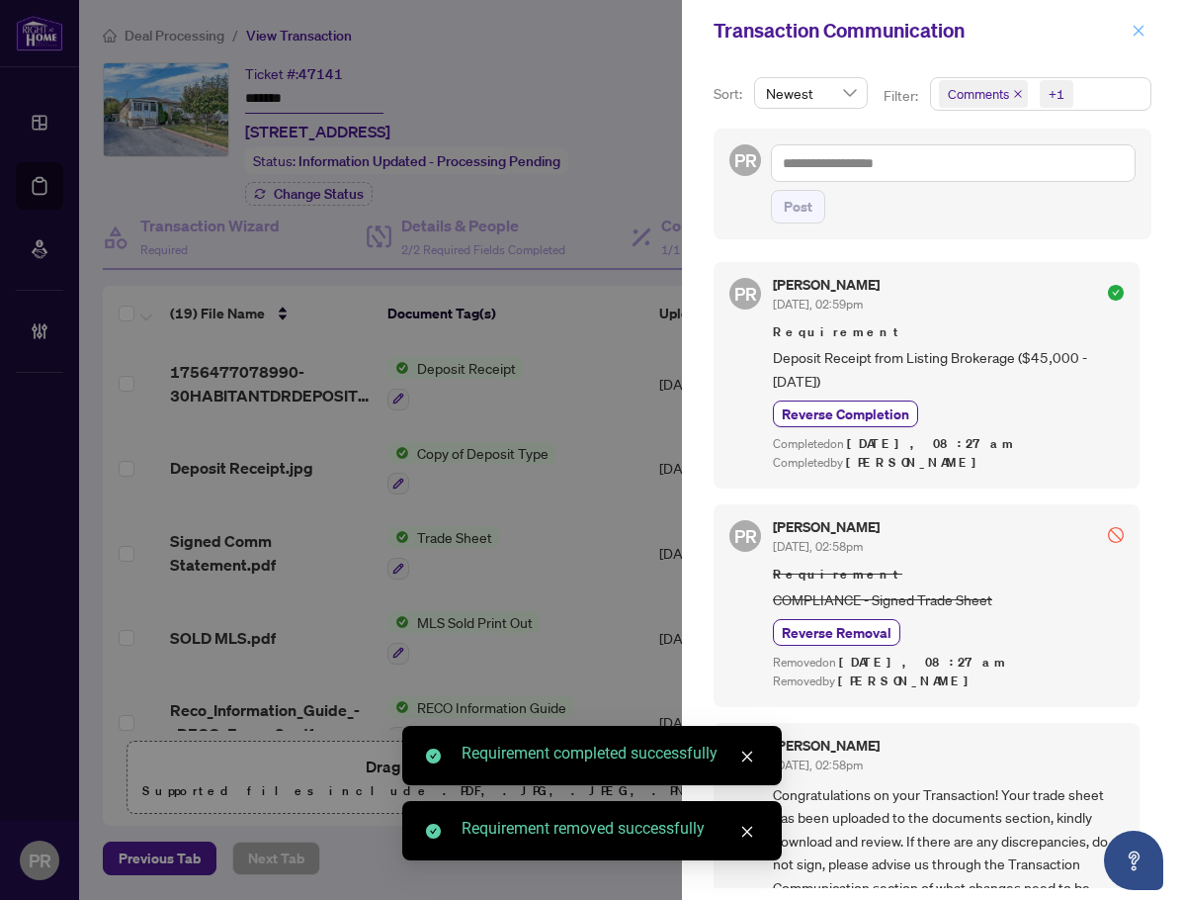
click at [1132, 25] on icon "close" at bounding box center [1139, 31] width 14 height 14
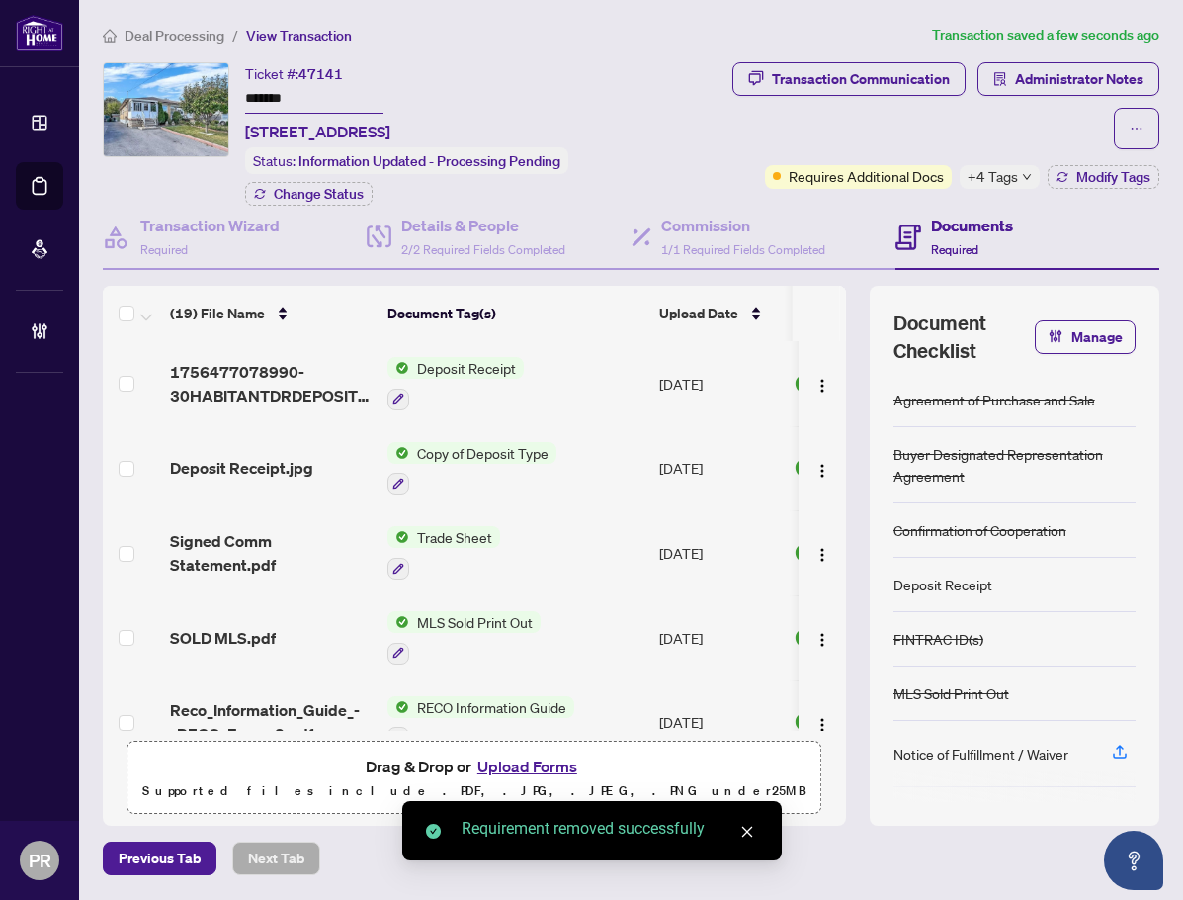
click at [999, 181] on span "+4 Tags" at bounding box center [993, 176] width 50 height 23
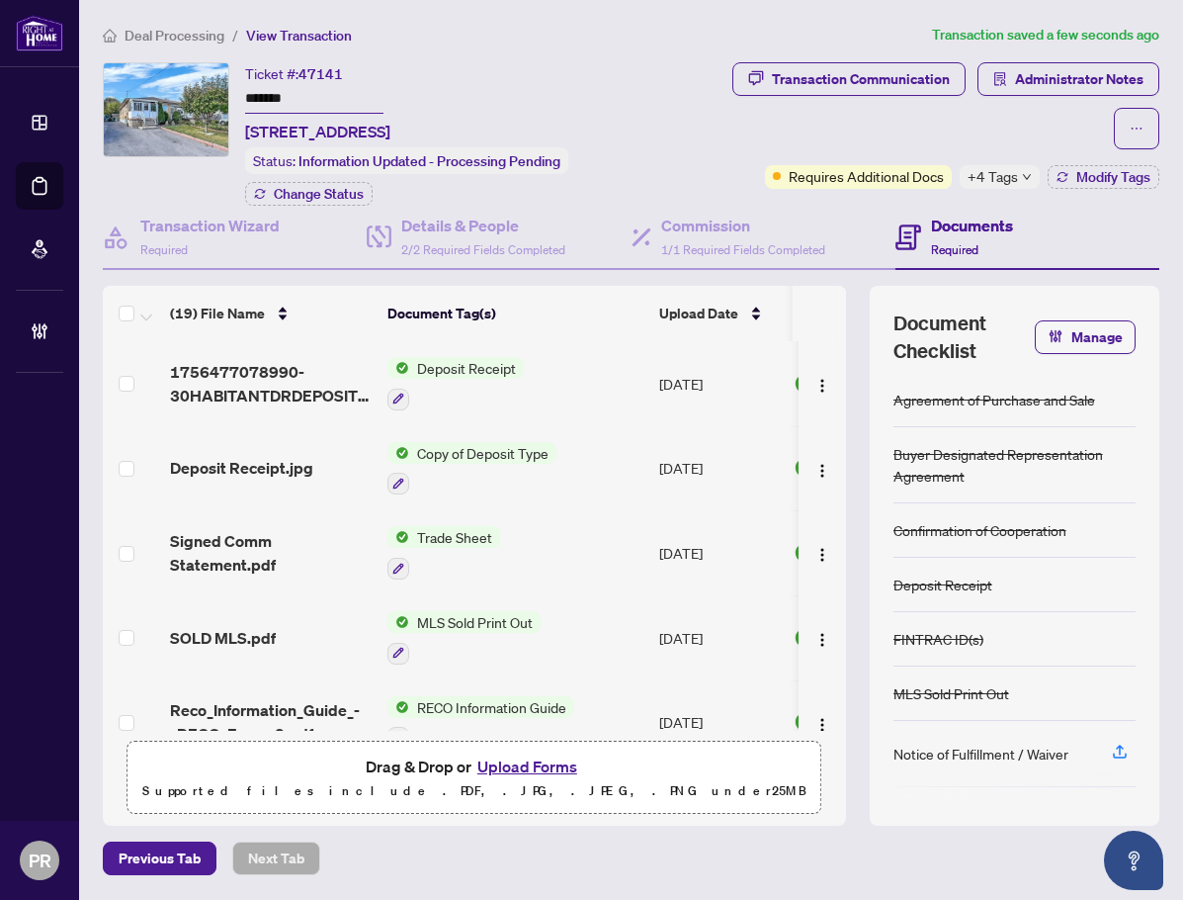
click at [782, 135] on div "Transaction Communication Administrator Notes" at bounding box center [926, 105] width 468 height 87
click at [1057, 172] on icon "button" at bounding box center [1063, 177] width 12 height 12
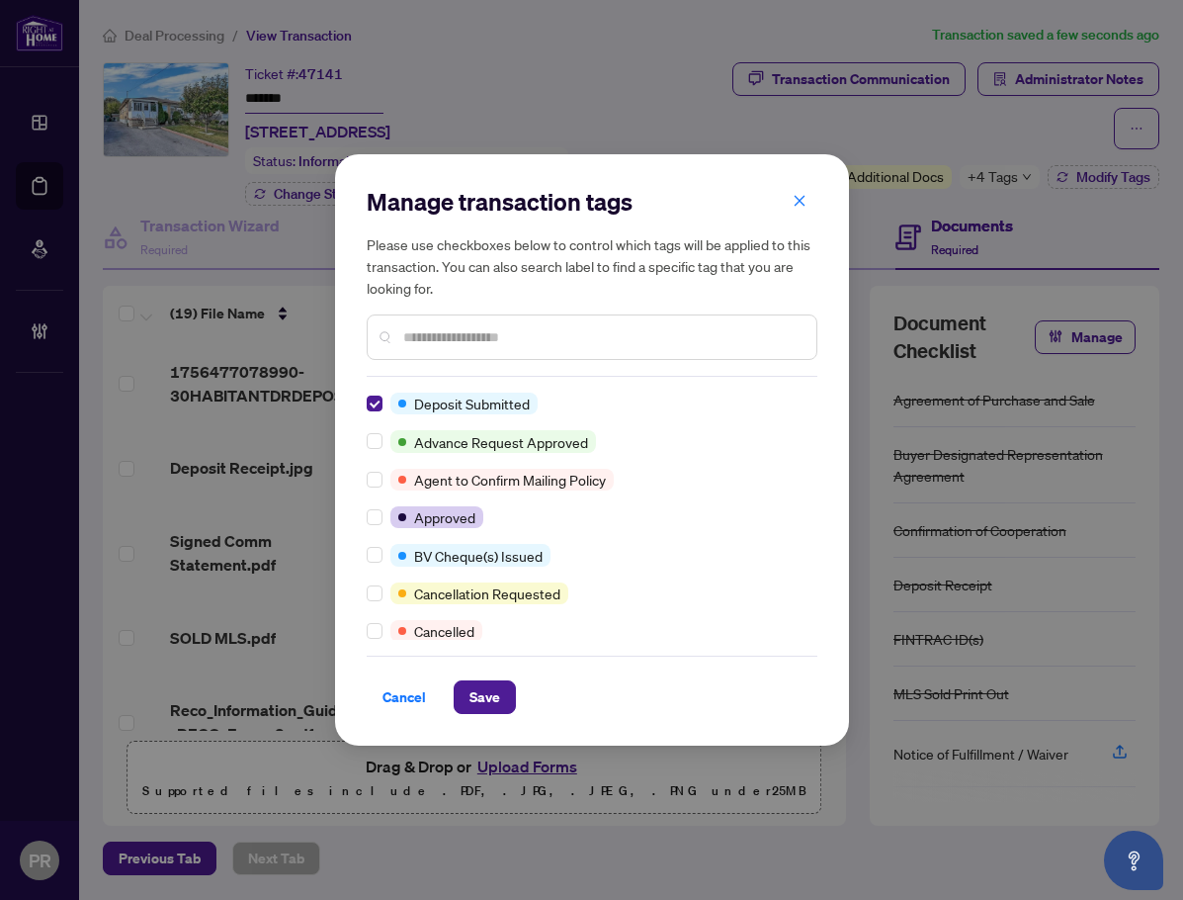
scroll to position [0, 0]
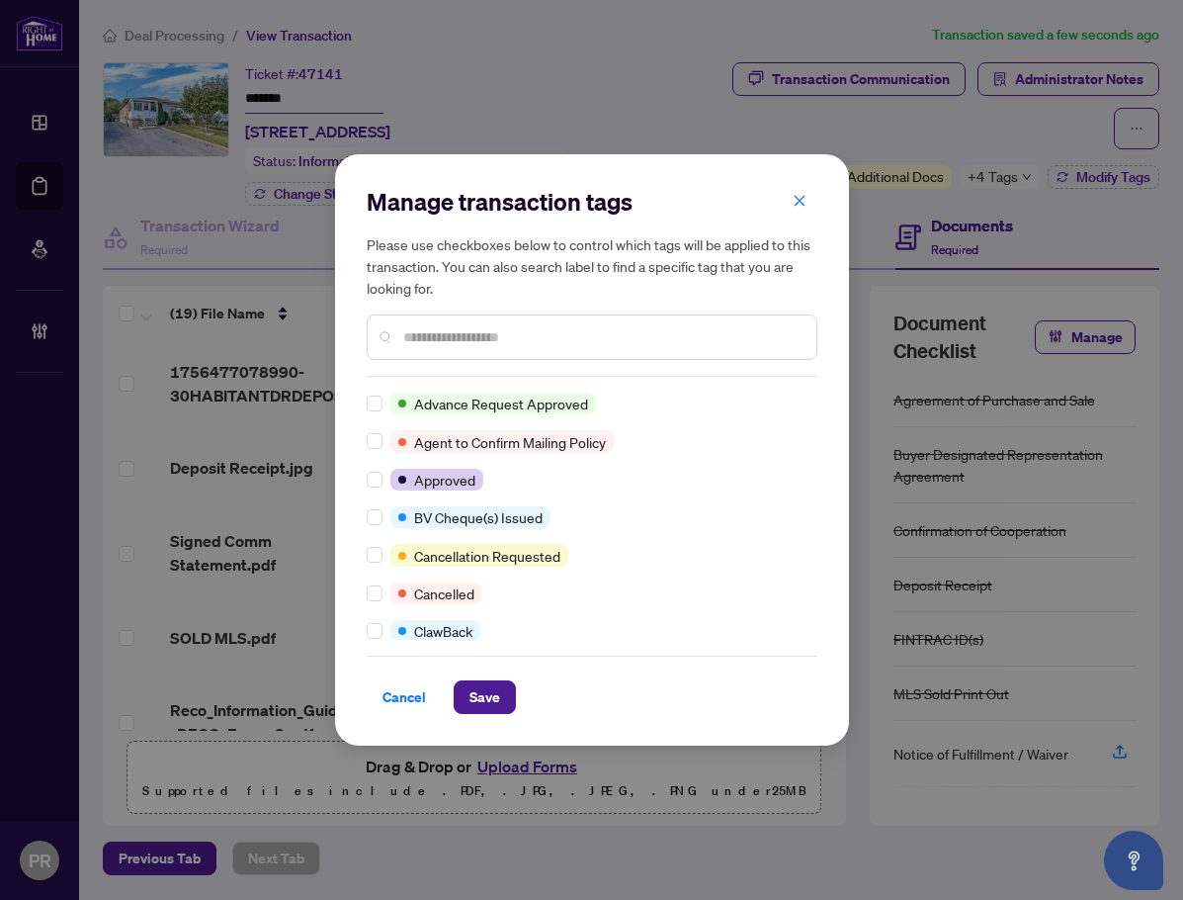
click at [455, 325] on div at bounding box center [592, 336] width 451 height 45
drag, startPoint x: 456, startPoint y: 343, endPoint x: 458, endPoint y: 330, distance: 13.0
click at [457, 333] on input "text" at bounding box center [601, 337] width 397 height 22
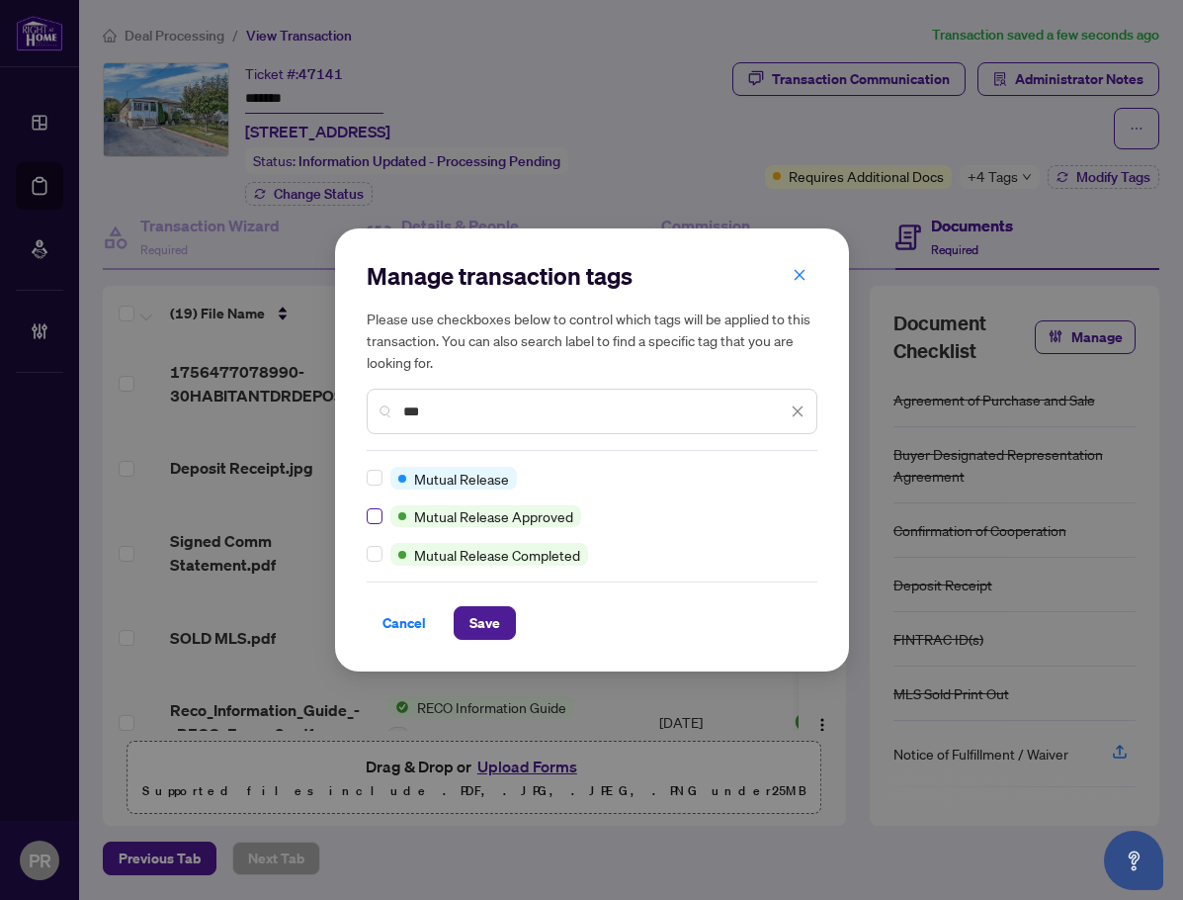
type input "***"
click at [490, 610] on span "Save" at bounding box center [485, 623] width 31 height 32
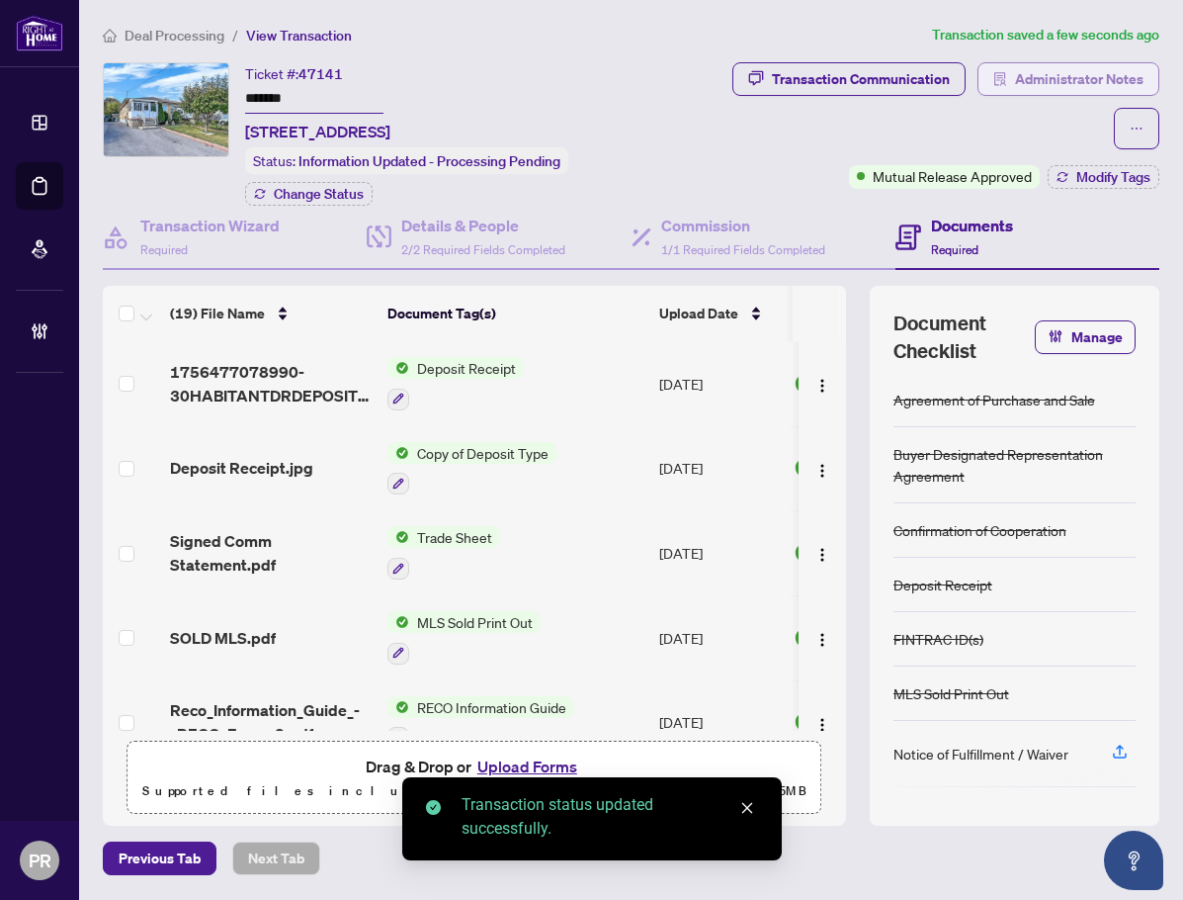
click at [1056, 87] on span "Administrator Notes" at bounding box center [1079, 79] width 129 height 32
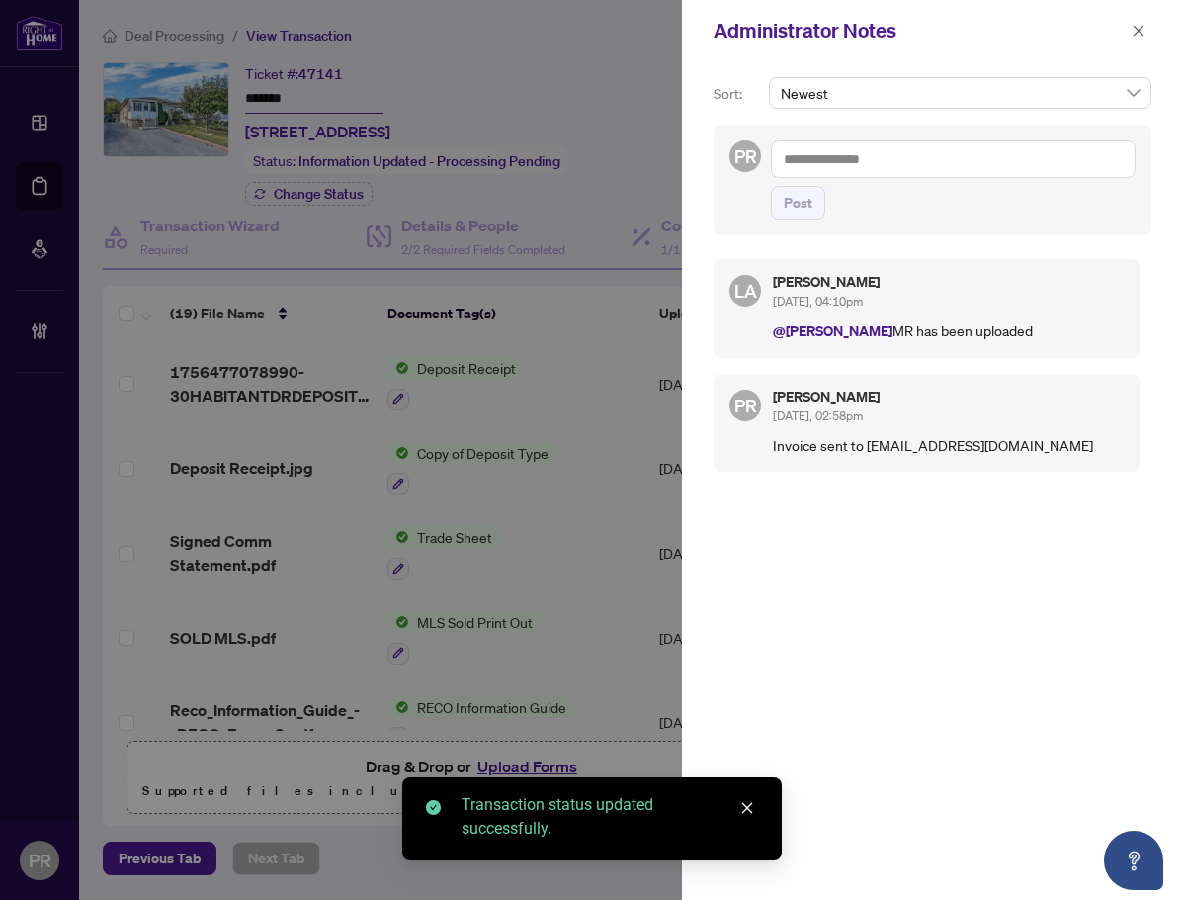
click at [886, 166] on textarea at bounding box center [953, 159] width 365 height 38
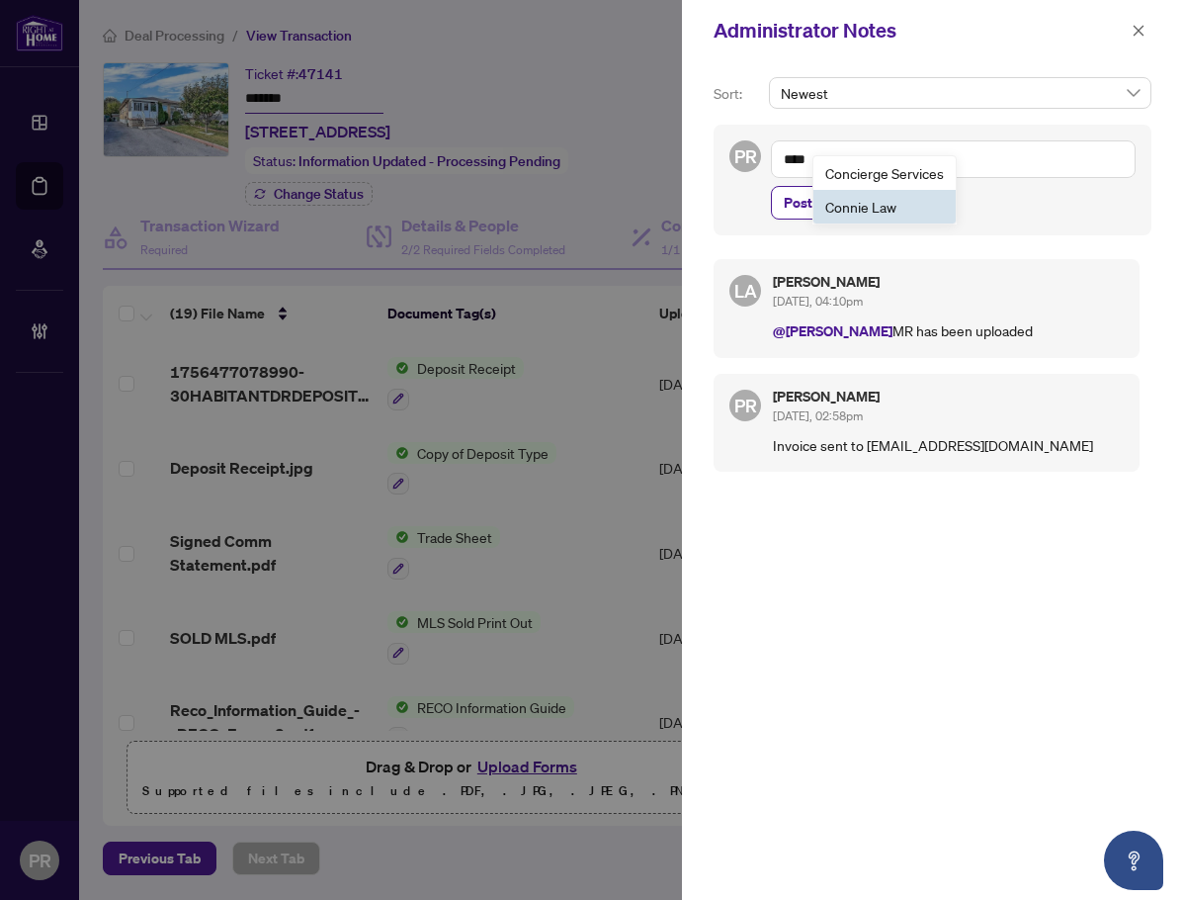
click at [881, 203] on span "Con nie Law" at bounding box center [861, 207] width 71 height 18
type textarea "**********"
click at [810, 195] on span "Post" at bounding box center [798, 203] width 29 height 32
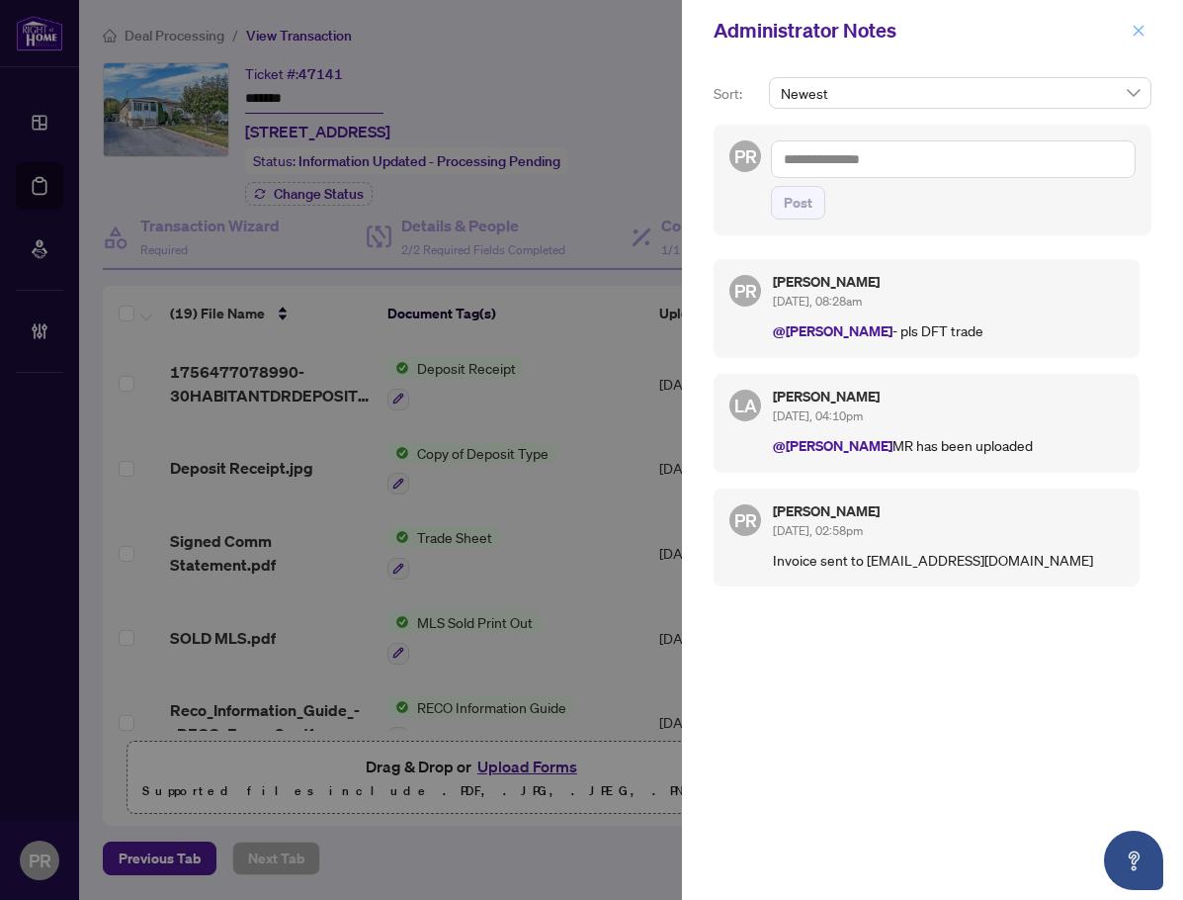
click at [1133, 29] on icon "close" at bounding box center [1139, 31] width 14 height 14
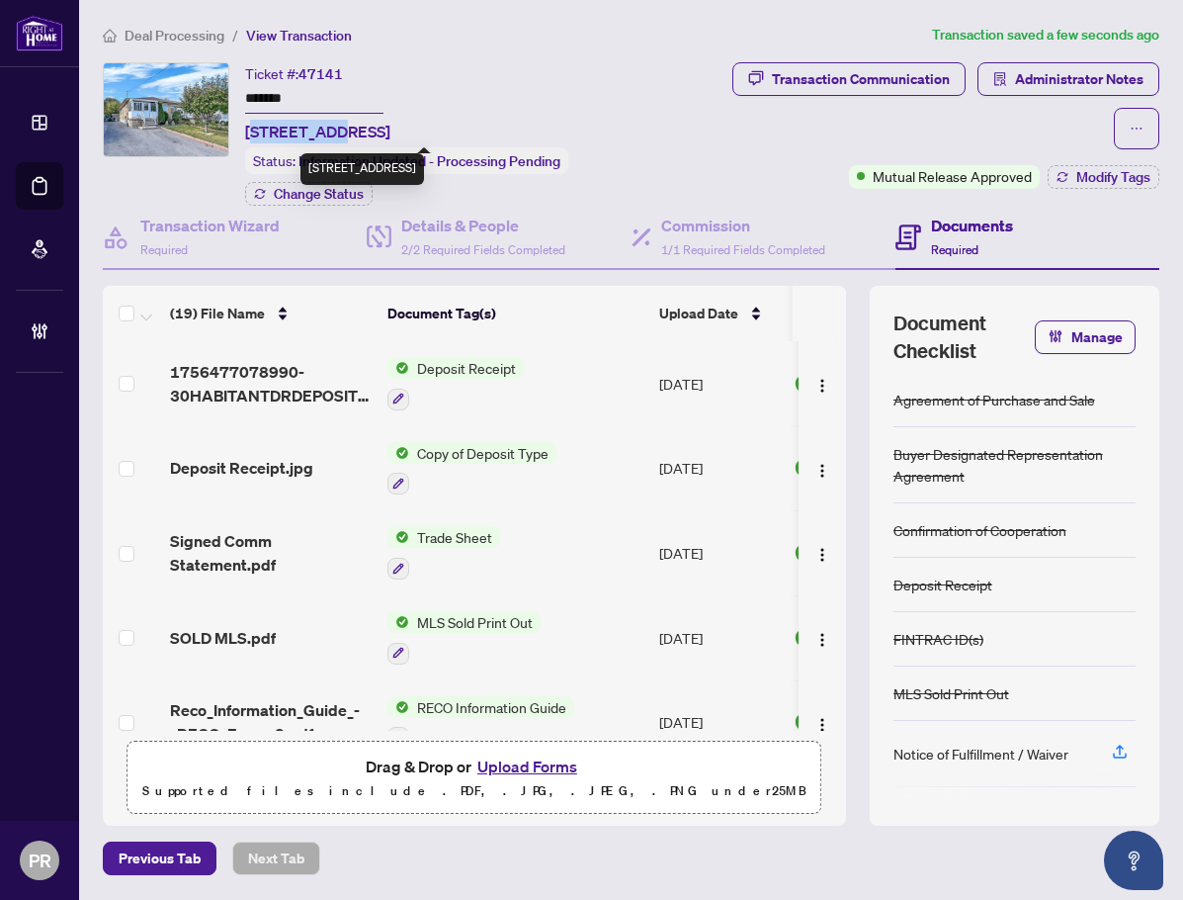
drag, startPoint x: 327, startPoint y: 121, endPoint x: 250, endPoint y: 125, distance: 77.2
click at [250, 125] on span "30 Habitant Dr, Toronto, Ontario M9M 2N9, Canada" at bounding box center [317, 132] width 145 height 24
click at [304, 115] on div "Ticket #: 47141 ******* 30 Habitant Dr, Toronto, Ontario M9M 2N9, Canada" at bounding box center [317, 102] width 145 height 81
click at [324, 126] on span "30 Habitant Dr, Toronto, Ontario M9M 2N9, Canada" at bounding box center [317, 132] width 145 height 24
drag, startPoint x: 328, startPoint y: 129, endPoint x: 248, endPoint y: 124, distance: 80.2
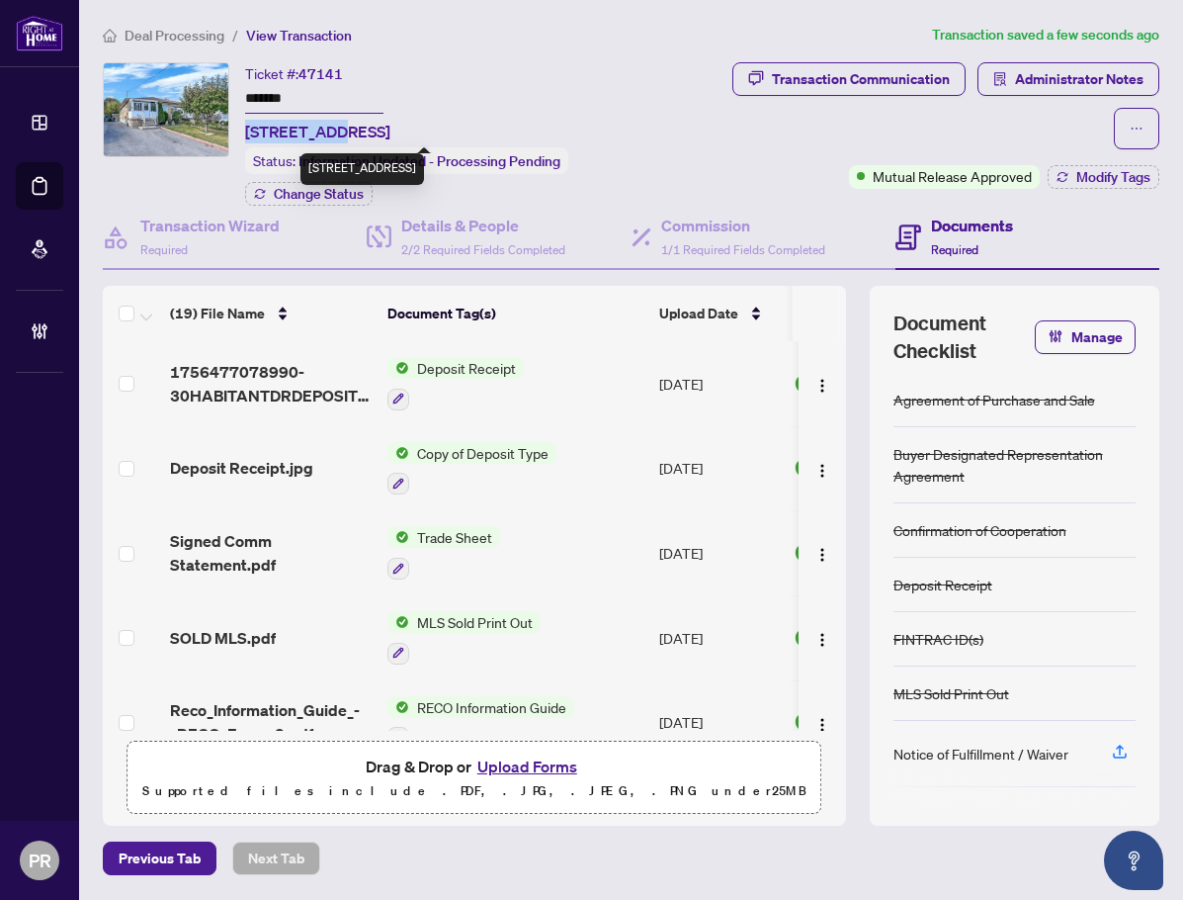
click at [248, 124] on span "30 Habitant Dr, Toronto, Ontario M9M 2N9, Canada" at bounding box center [317, 132] width 145 height 24
copy span "30 Habitant"
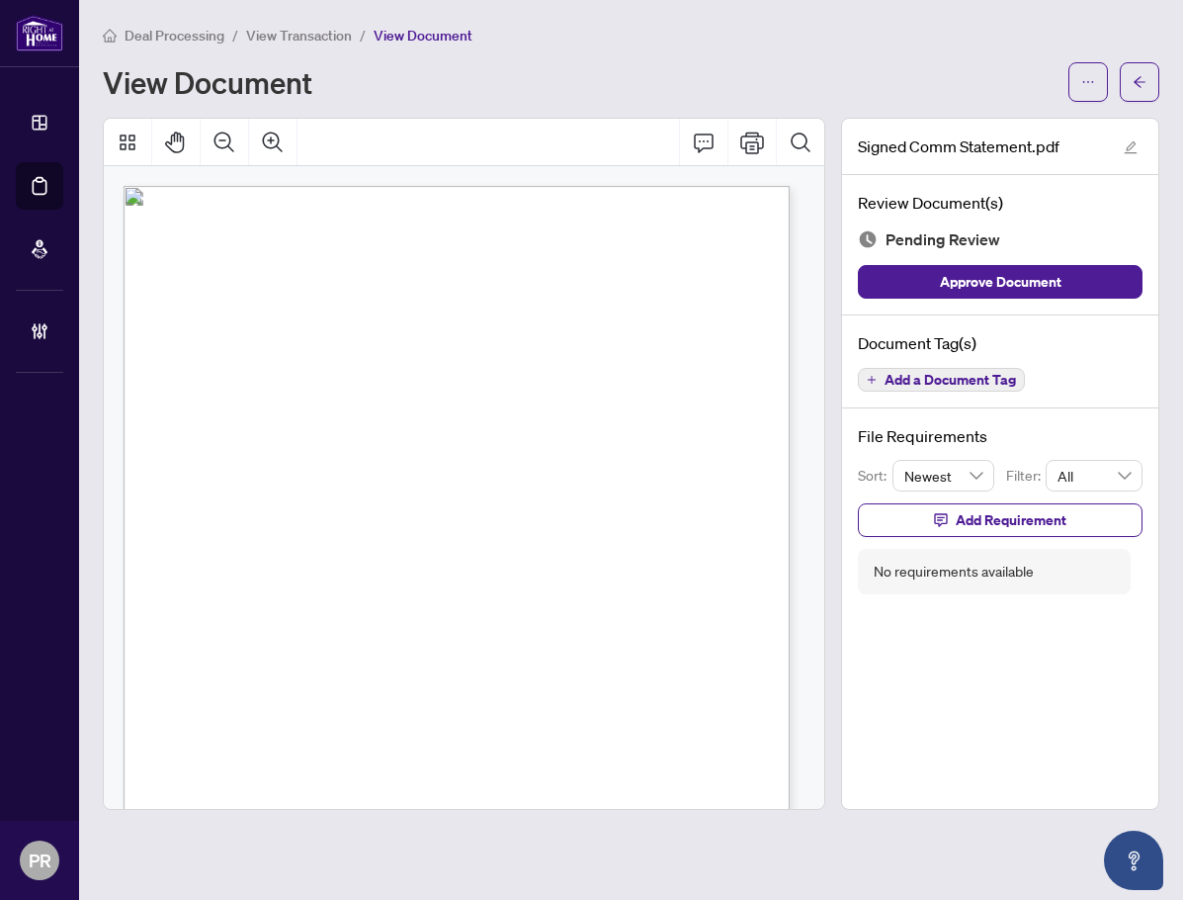
click at [925, 380] on span "Add a Document Tag" at bounding box center [950, 380] width 131 height 14
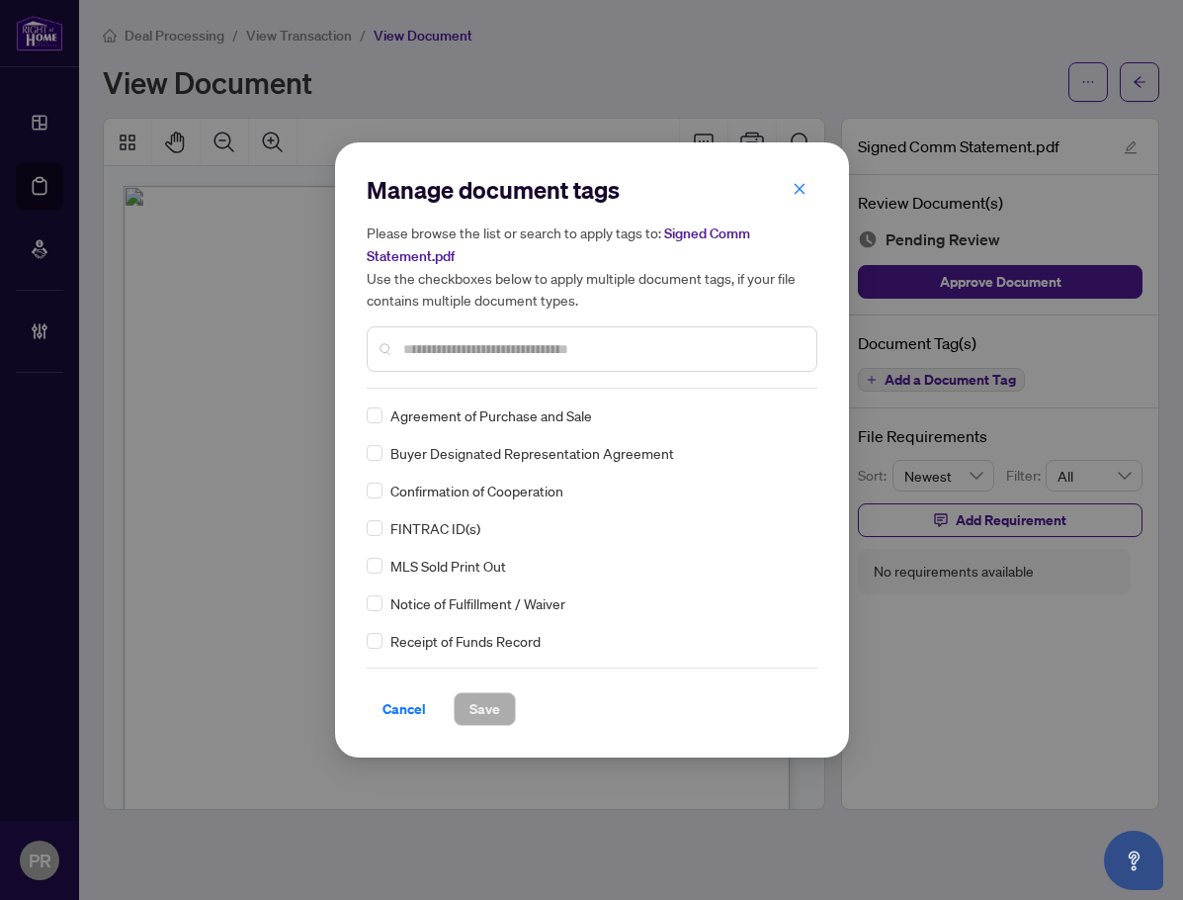
click at [426, 351] on input "text" at bounding box center [601, 349] width 397 height 22
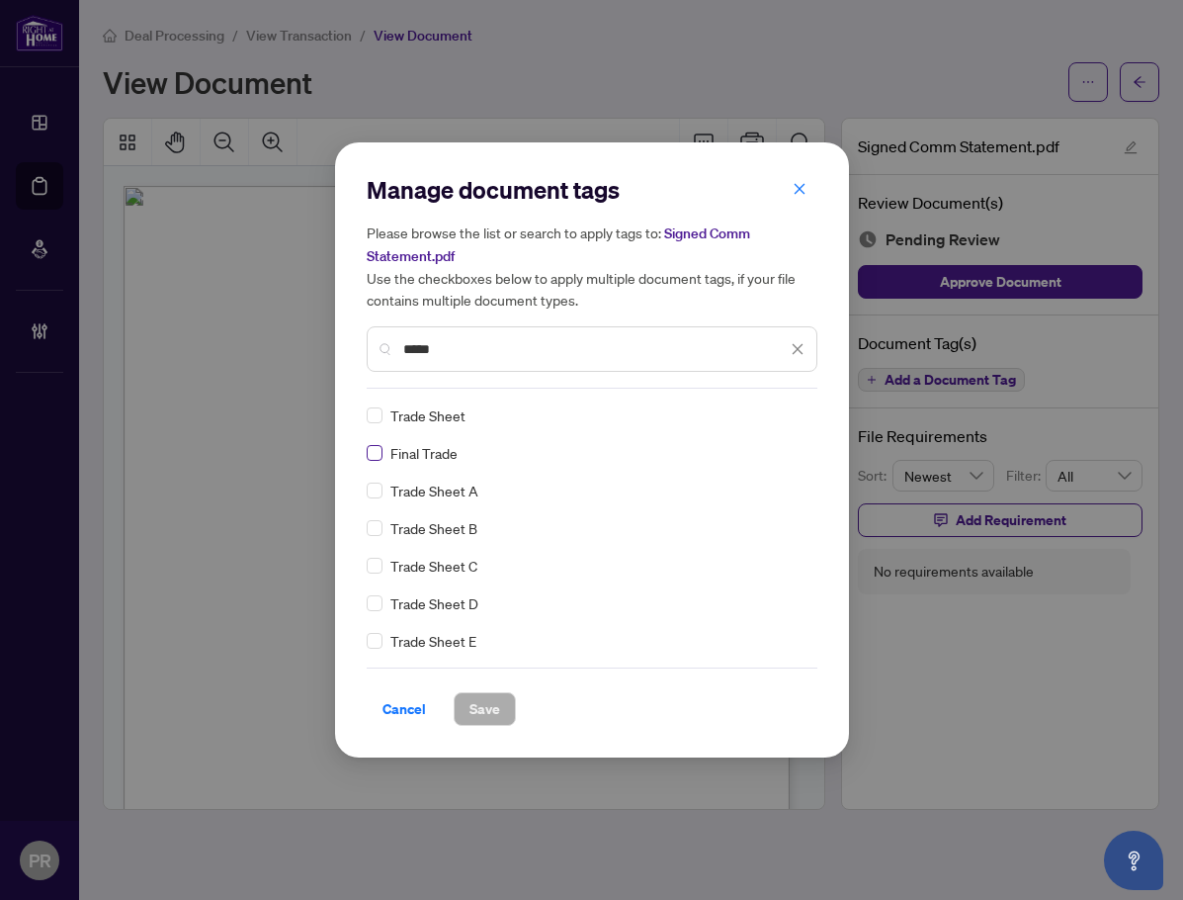
type input "*****"
click at [793, 415] on icon at bounding box center [799, 415] width 12 height 7
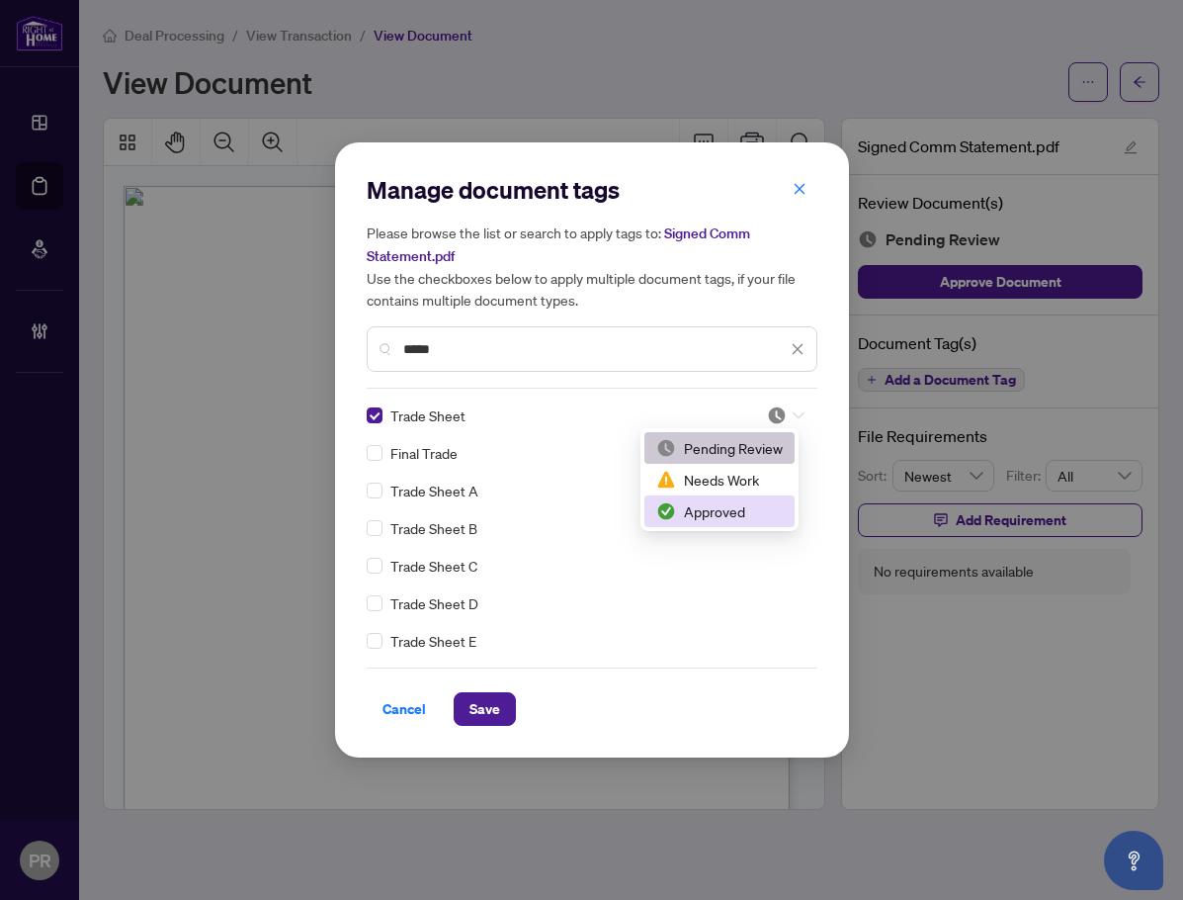
click at [751, 511] on div "Approved" at bounding box center [719, 511] width 127 height 22
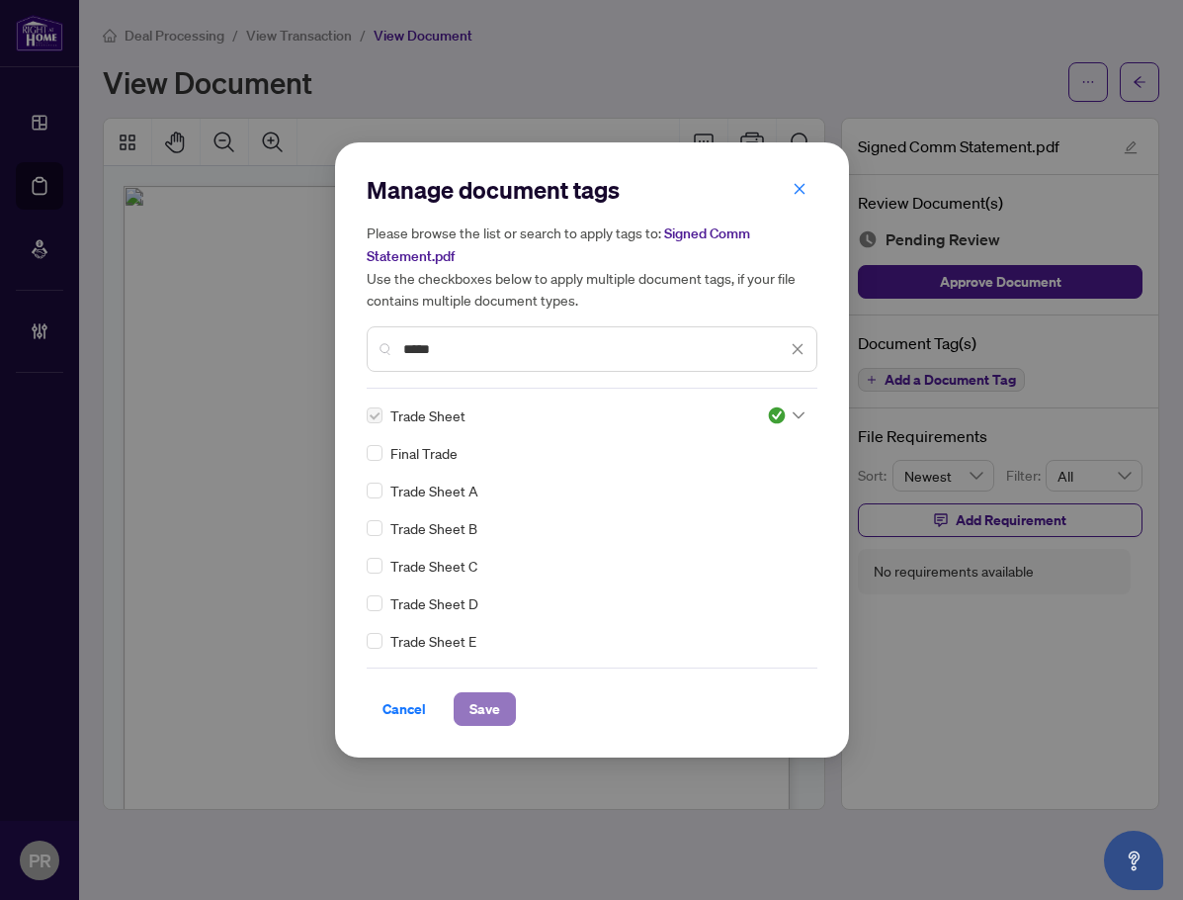
click at [496, 715] on span "Save" at bounding box center [485, 709] width 31 height 32
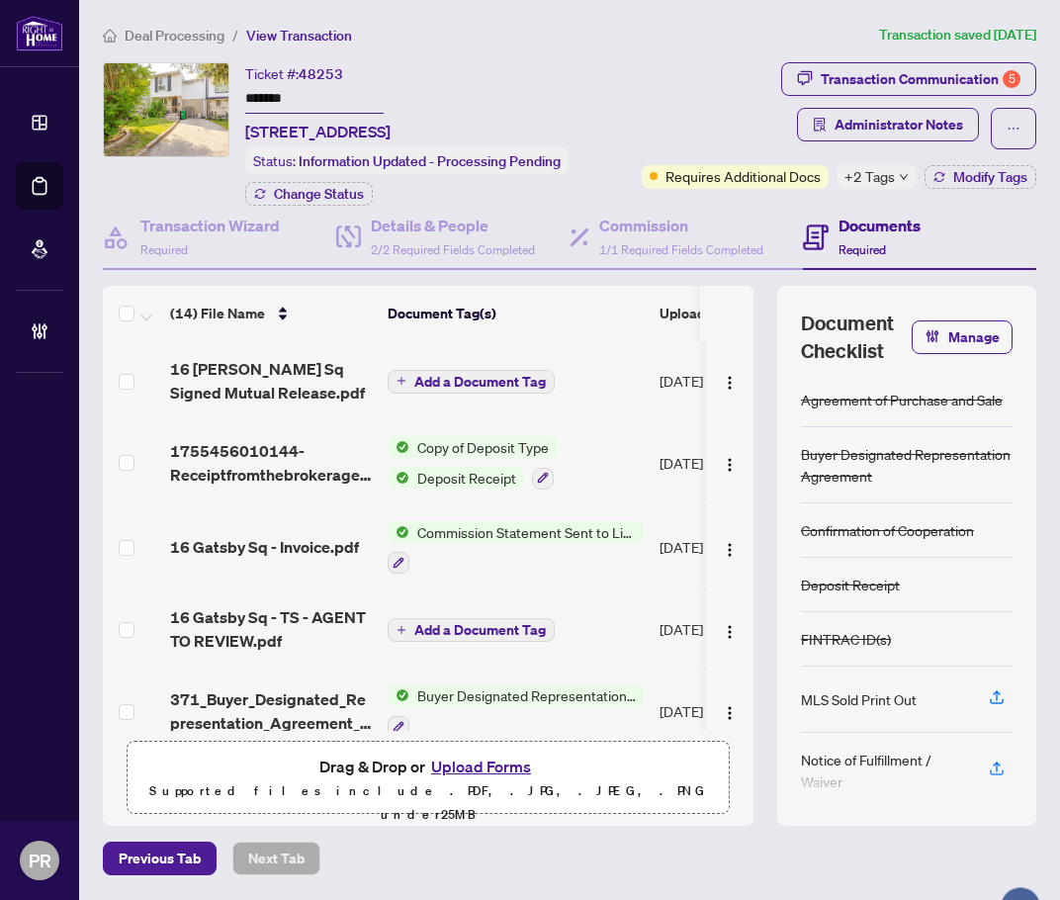
click at [270, 94] on input "*******" at bounding box center [314, 99] width 138 height 29
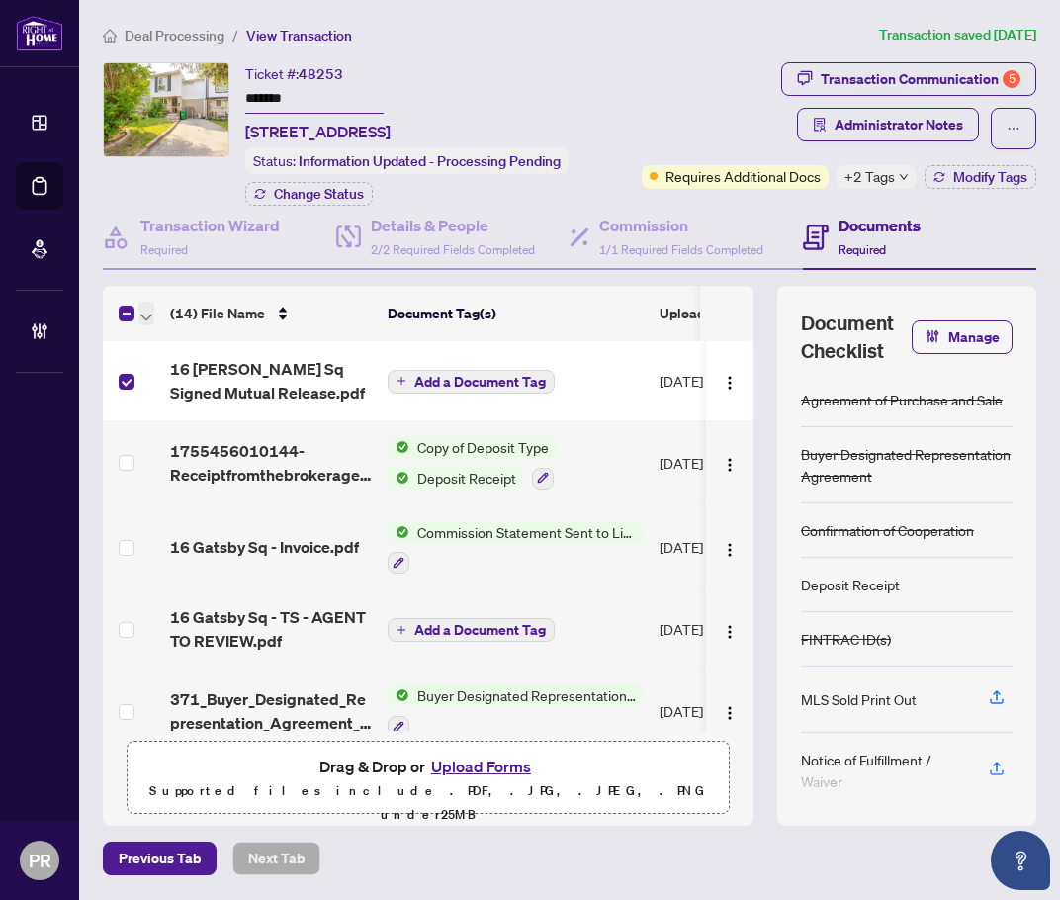
click at [142, 315] on icon "button" at bounding box center [146, 317] width 12 height 8
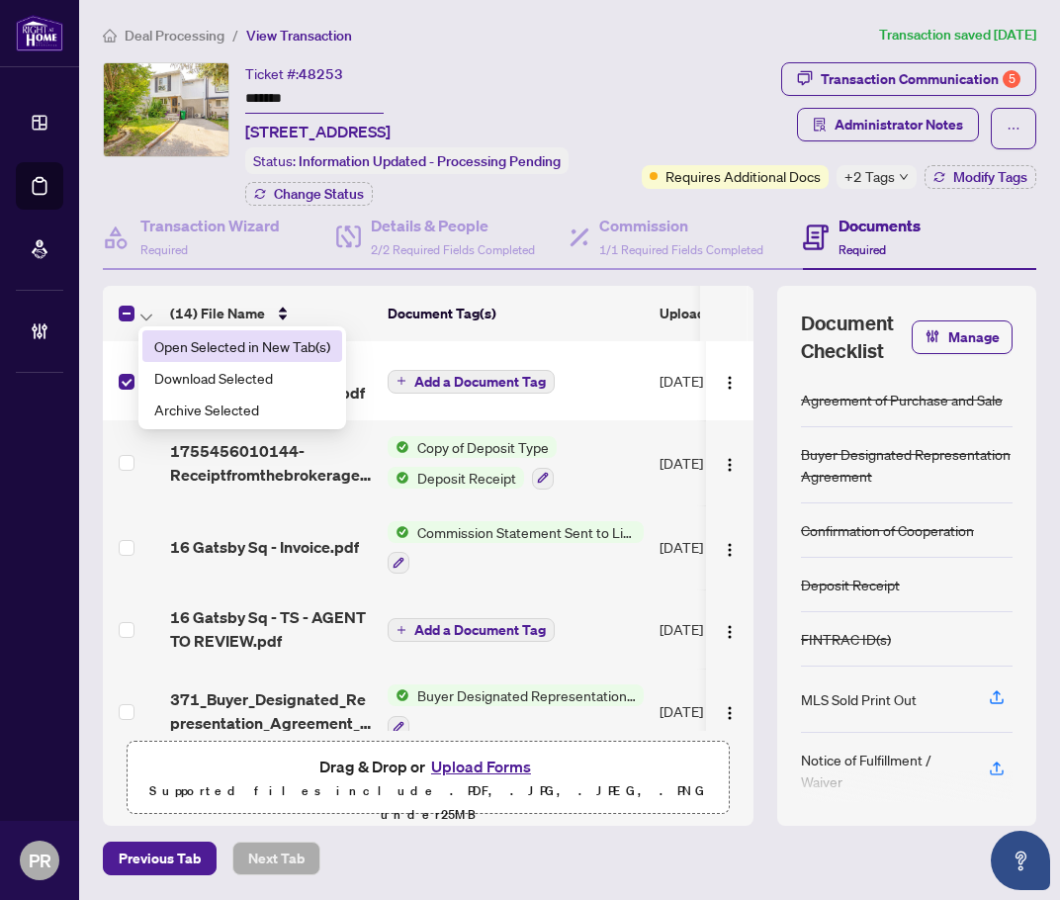
click at [183, 335] on span "Open Selected in New Tab(s)" at bounding box center [242, 346] width 176 height 22
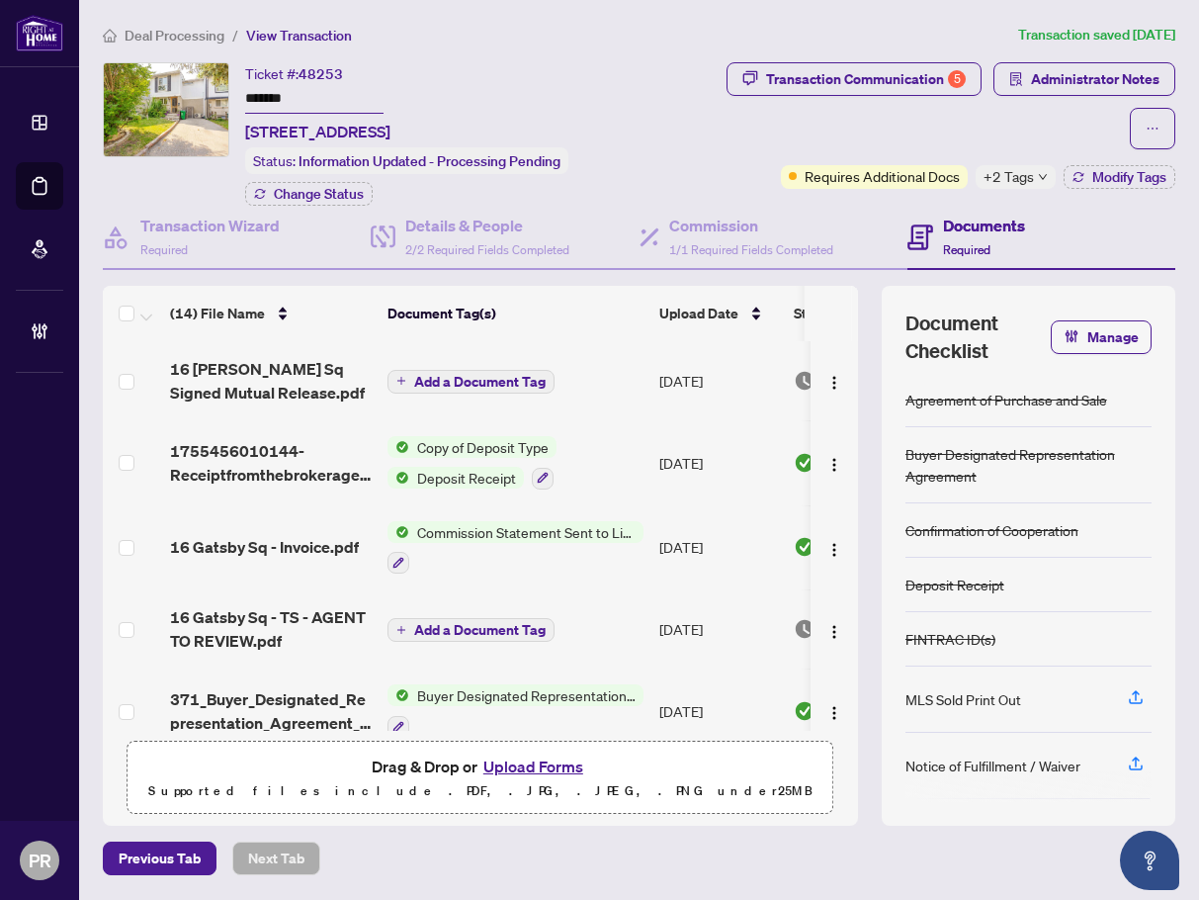
click at [172, 31] on span "Deal Processing" at bounding box center [175, 36] width 100 height 18
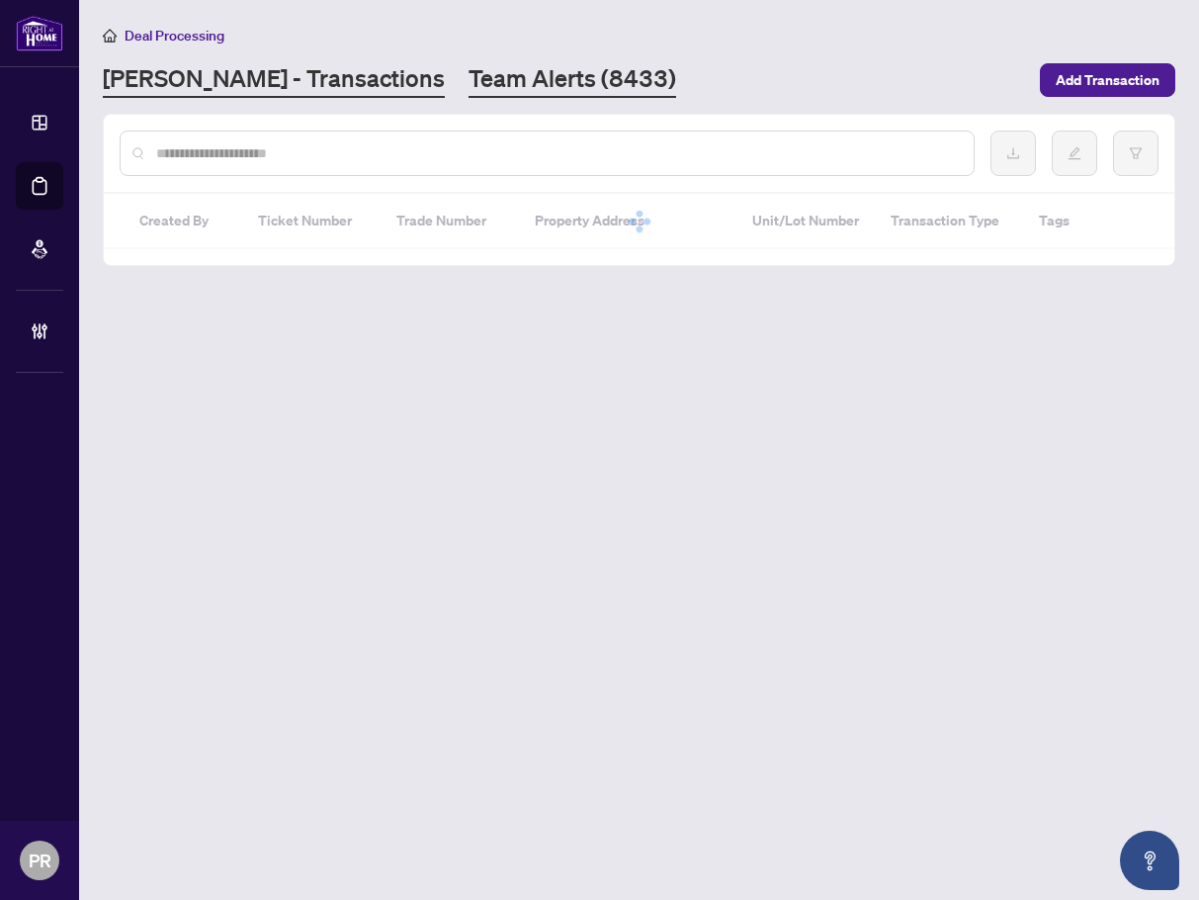
click at [469, 78] on link "Team Alerts (8433)" at bounding box center [573, 80] width 208 height 36
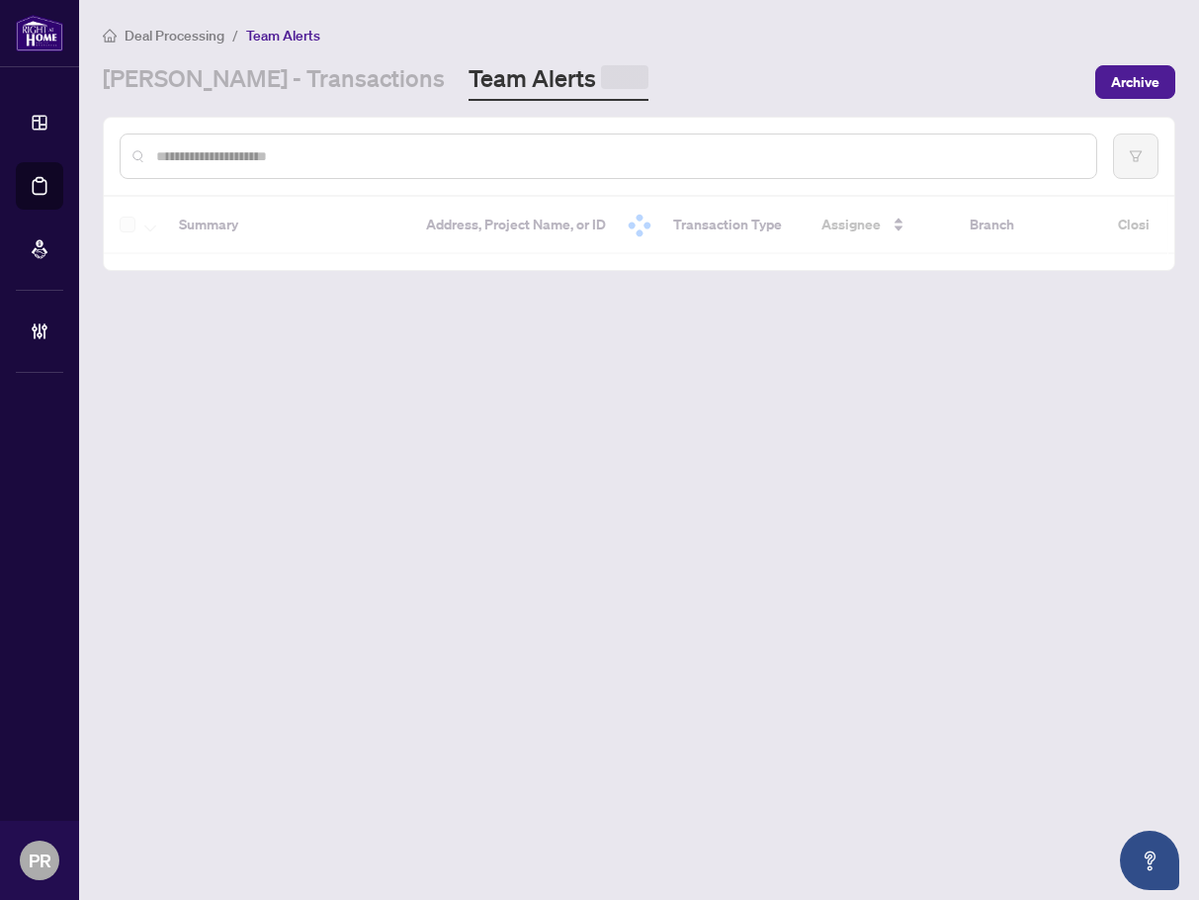
click at [229, 155] on input "text" at bounding box center [618, 156] width 924 height 22
paste input "*********"
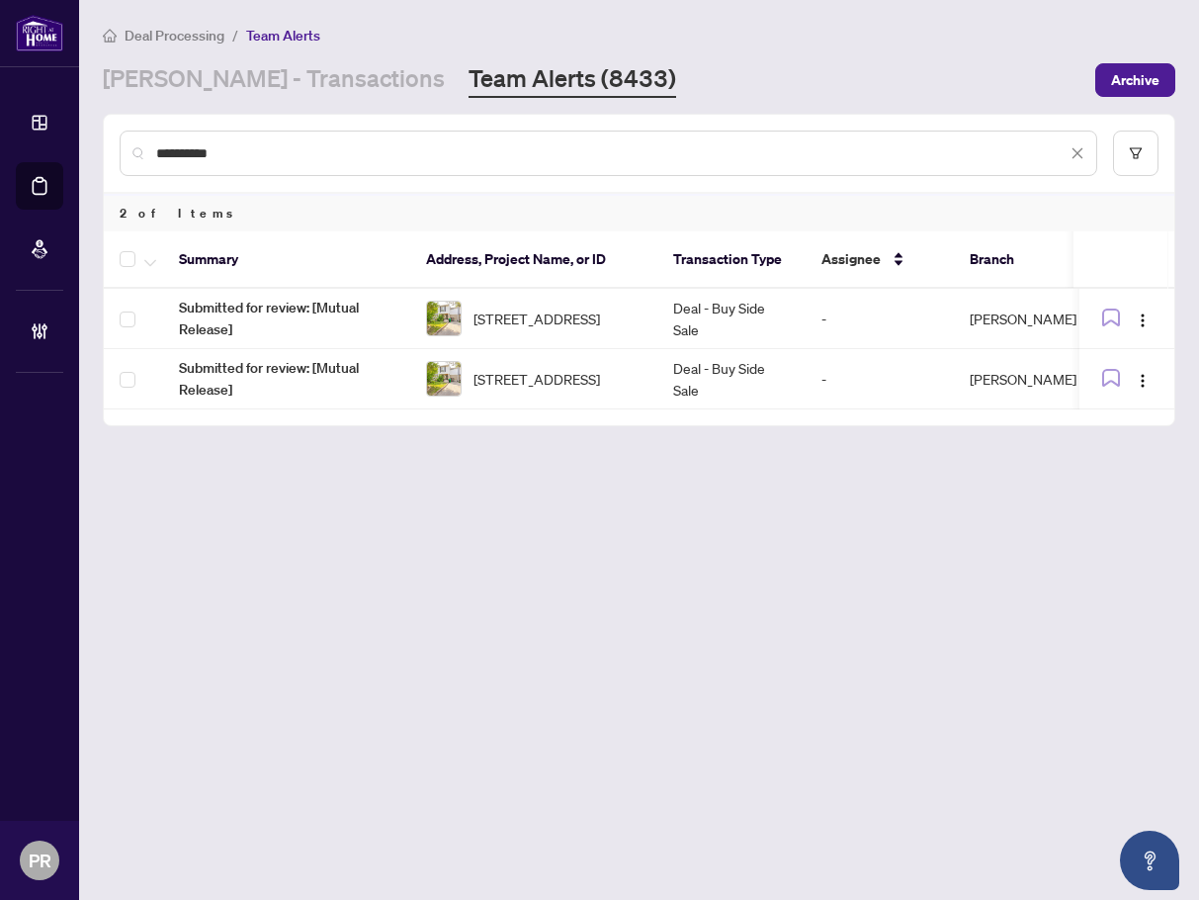
type input "*********"
click at [139, 264] on button "button" at bounding box center [150, 259] width 22 height 24
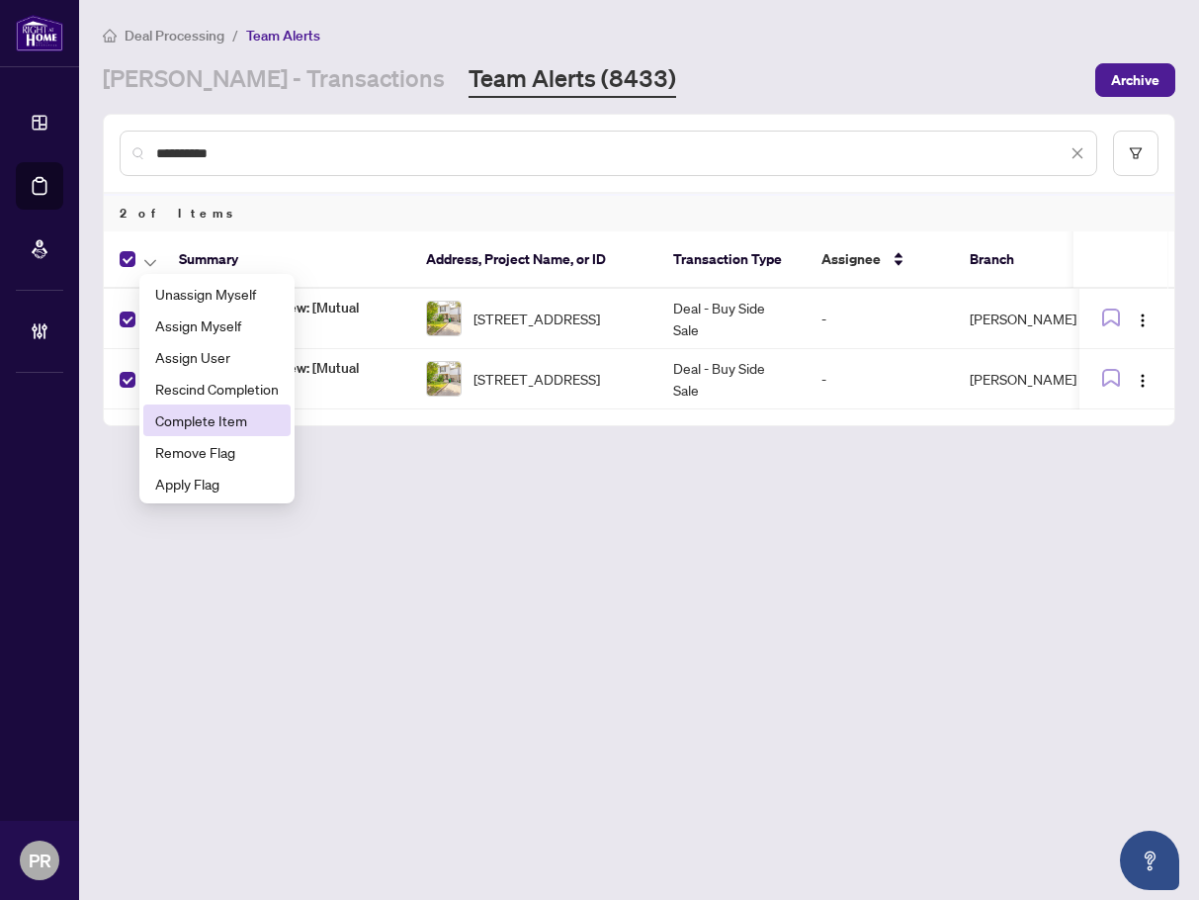
click at [232, 422] on span "Complete Item" at bounding box center [217, 420] width 124 height 22
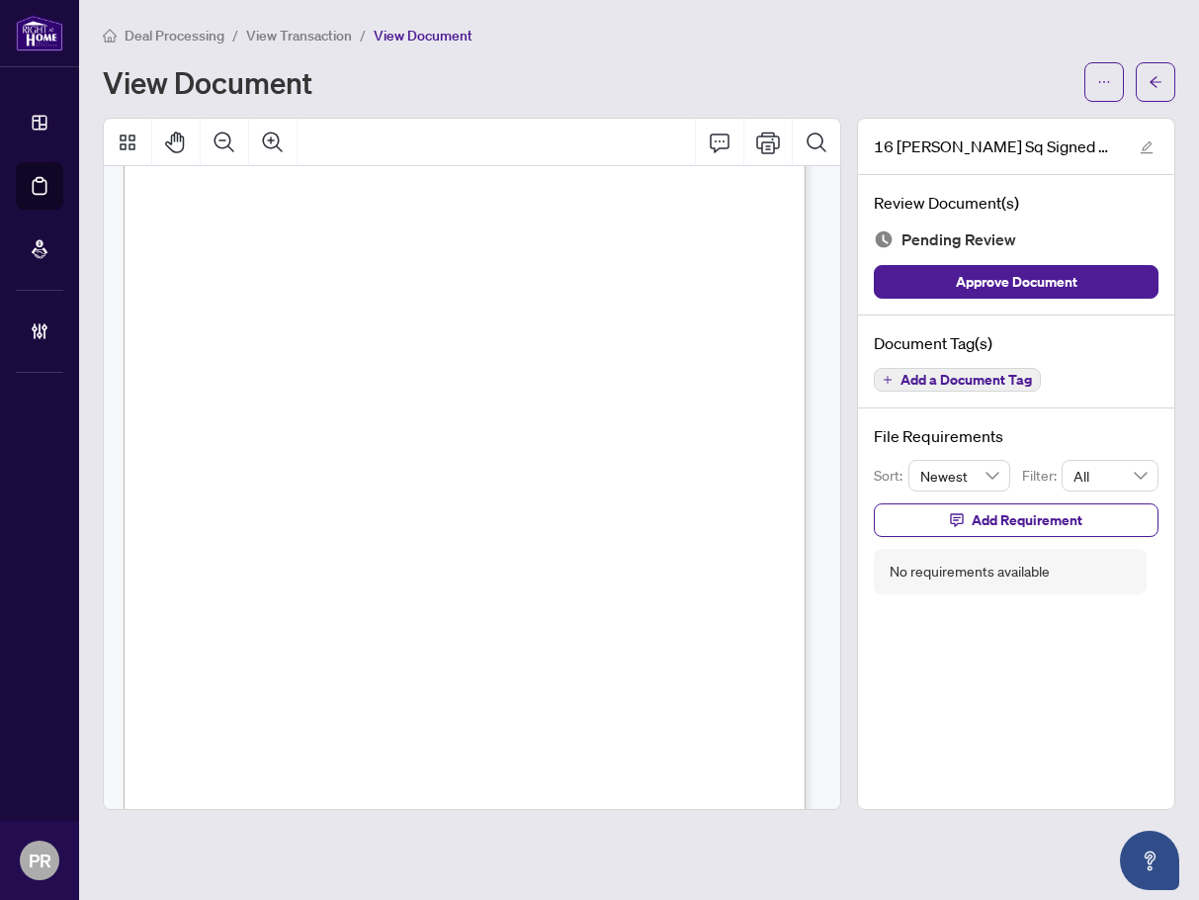
scroll to position [280, 0]
click at [916, 379] on span "Add a Document Tag" at bounding box center [966, 380] width 131 height 14
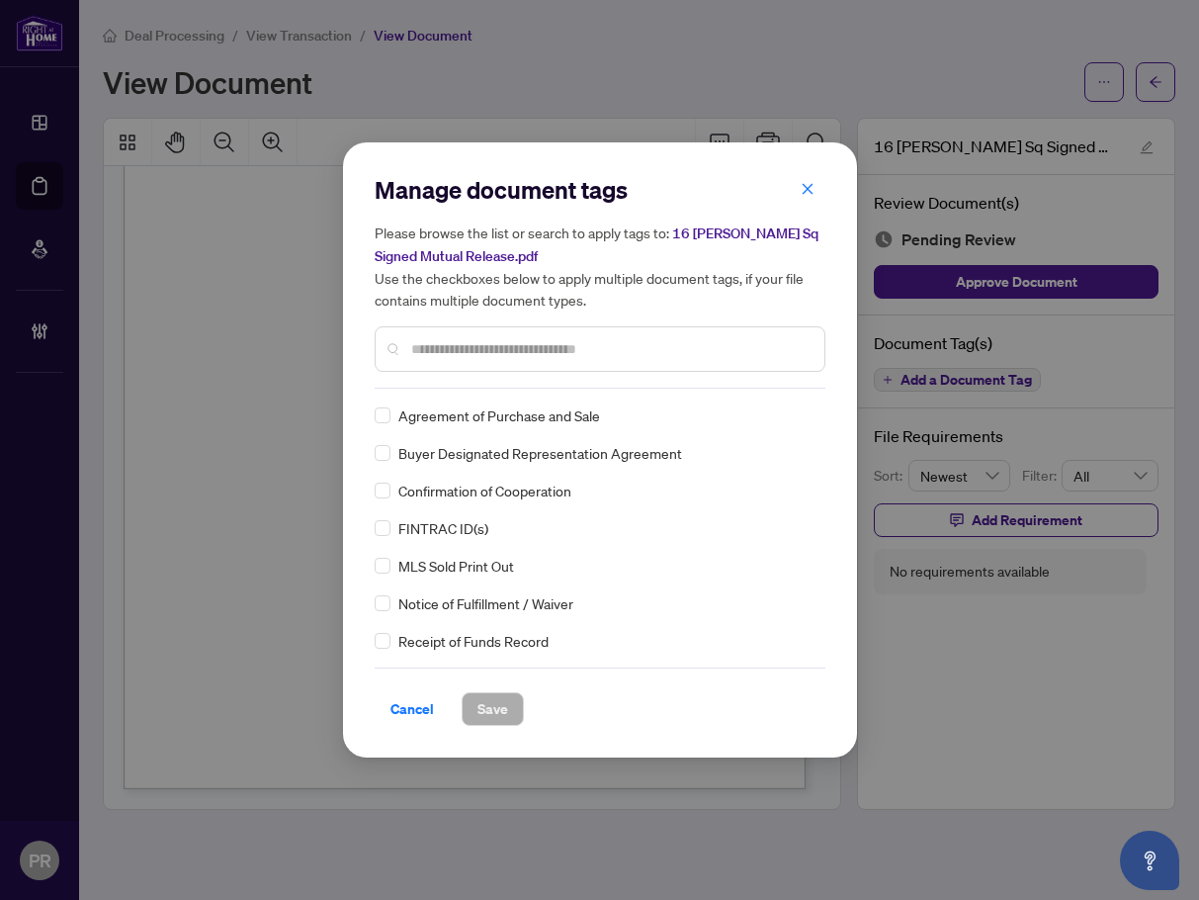
click at [416, 358] on input "text" at bounding box center [609, 349] width 397 height 22
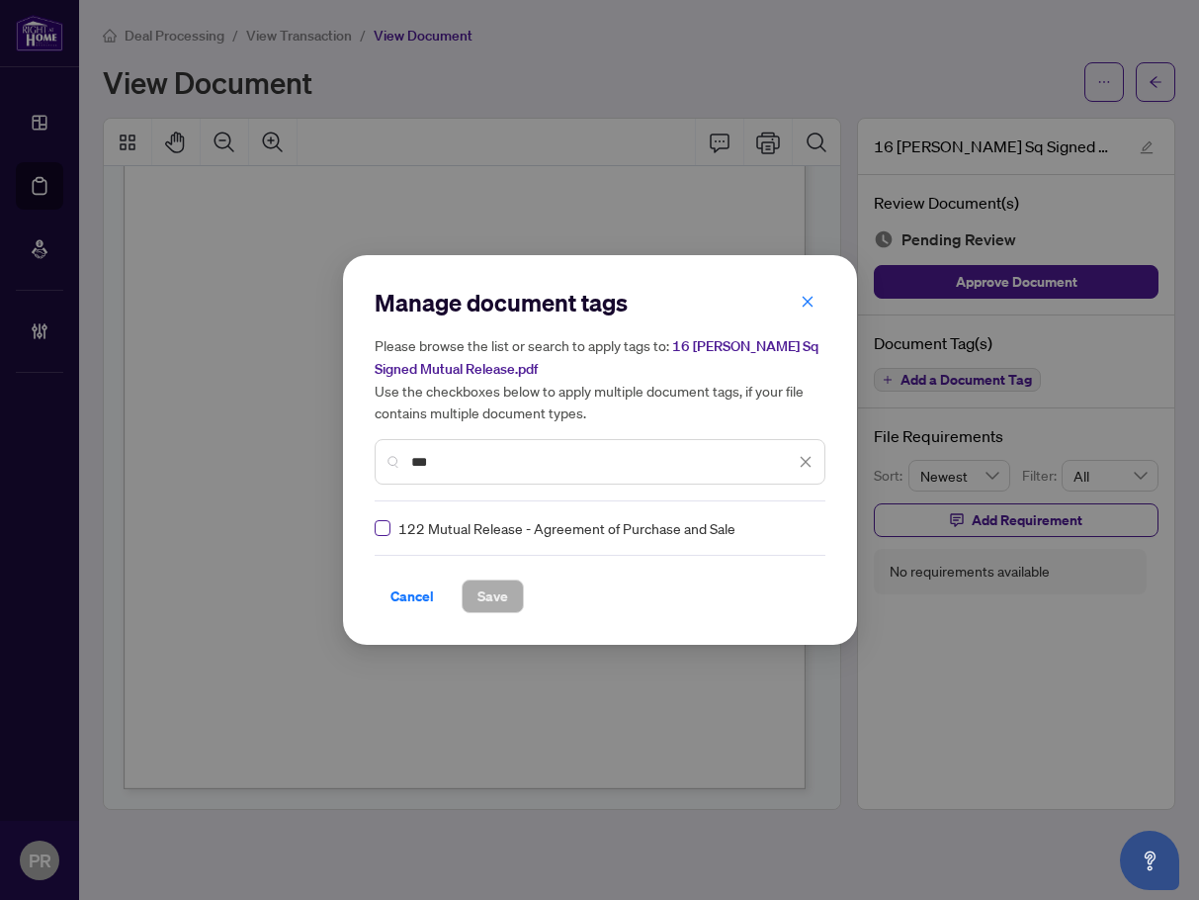
type input "***"
click at [790, 524] on div at bounding box center [794, 528] width 38 height 20
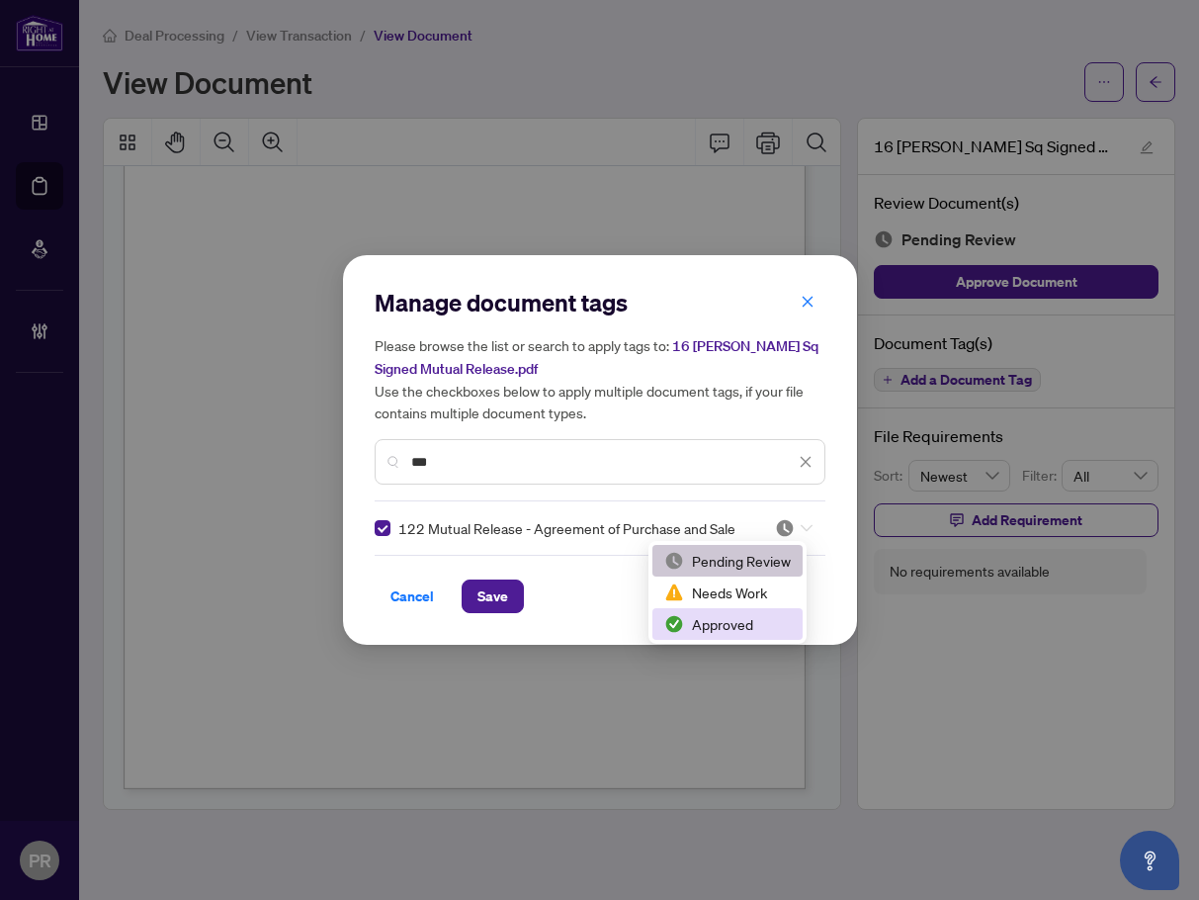
click at [699, 631] on div "Approved" at bounding box center [727, 624] width 127 height 22
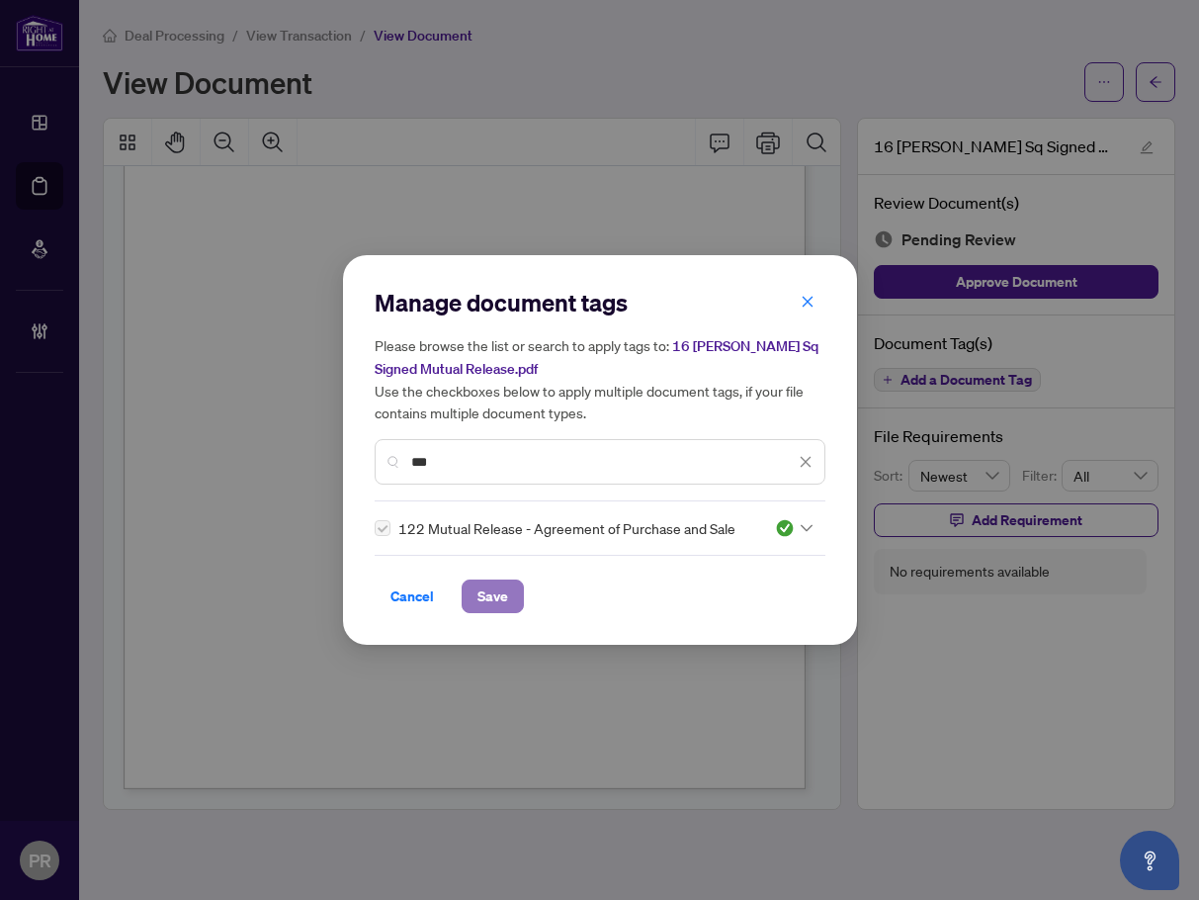
click at [483, 600] on span "Save" at bounding box center [493, 596] width 31 height 32
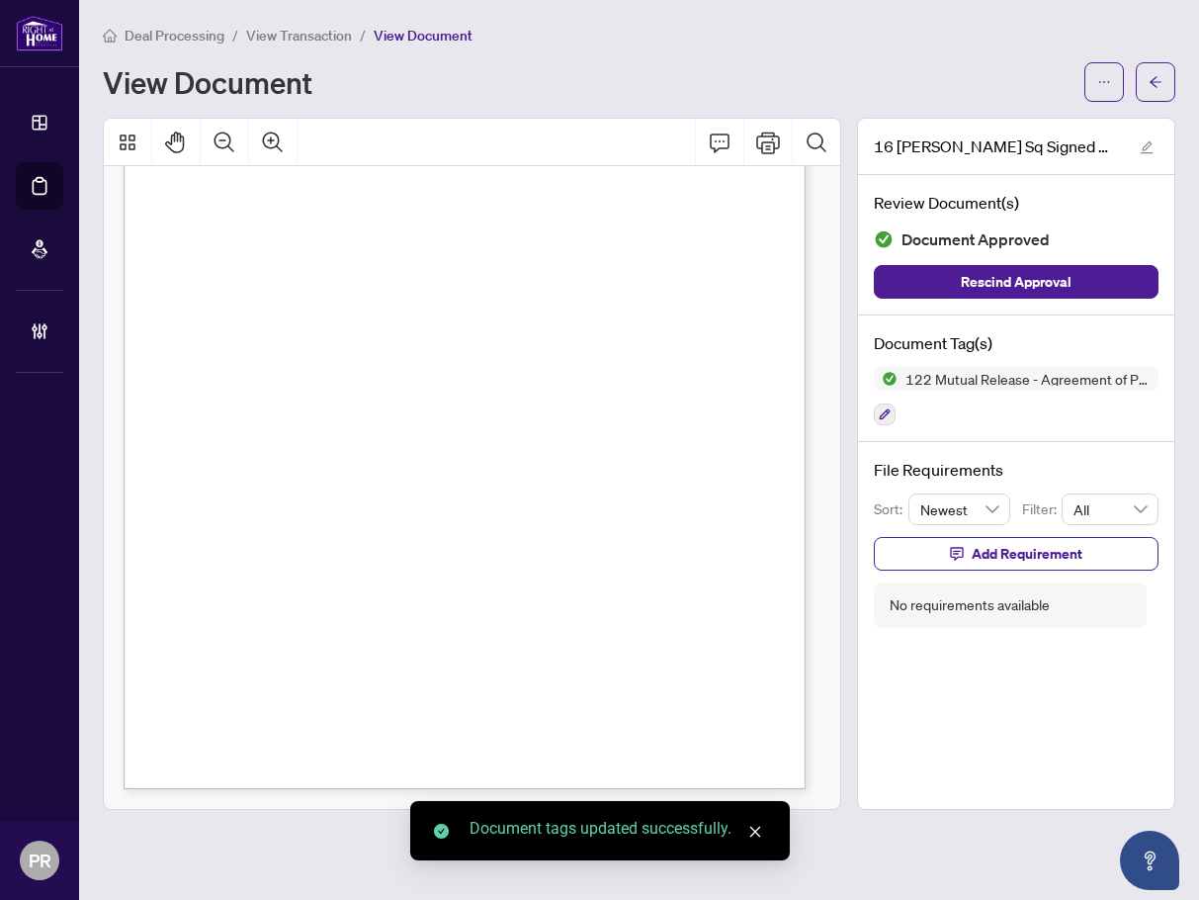
click at [1059, 87] on icon "arrow-left" at bounding box center [1156, 82] width 14 height 14
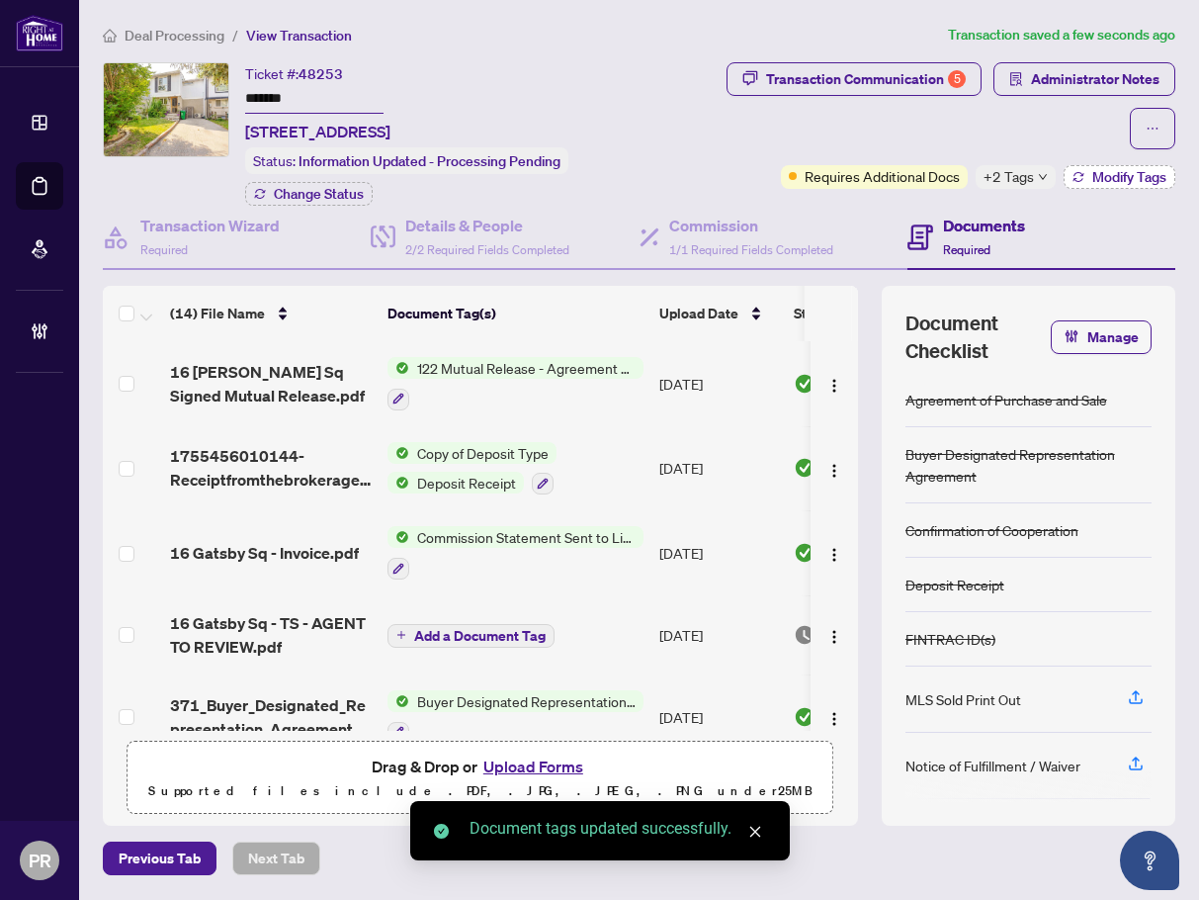
click at [1059, 179] on span "Modify Tags" at bounding box center [1129, 177] width 74 height 14
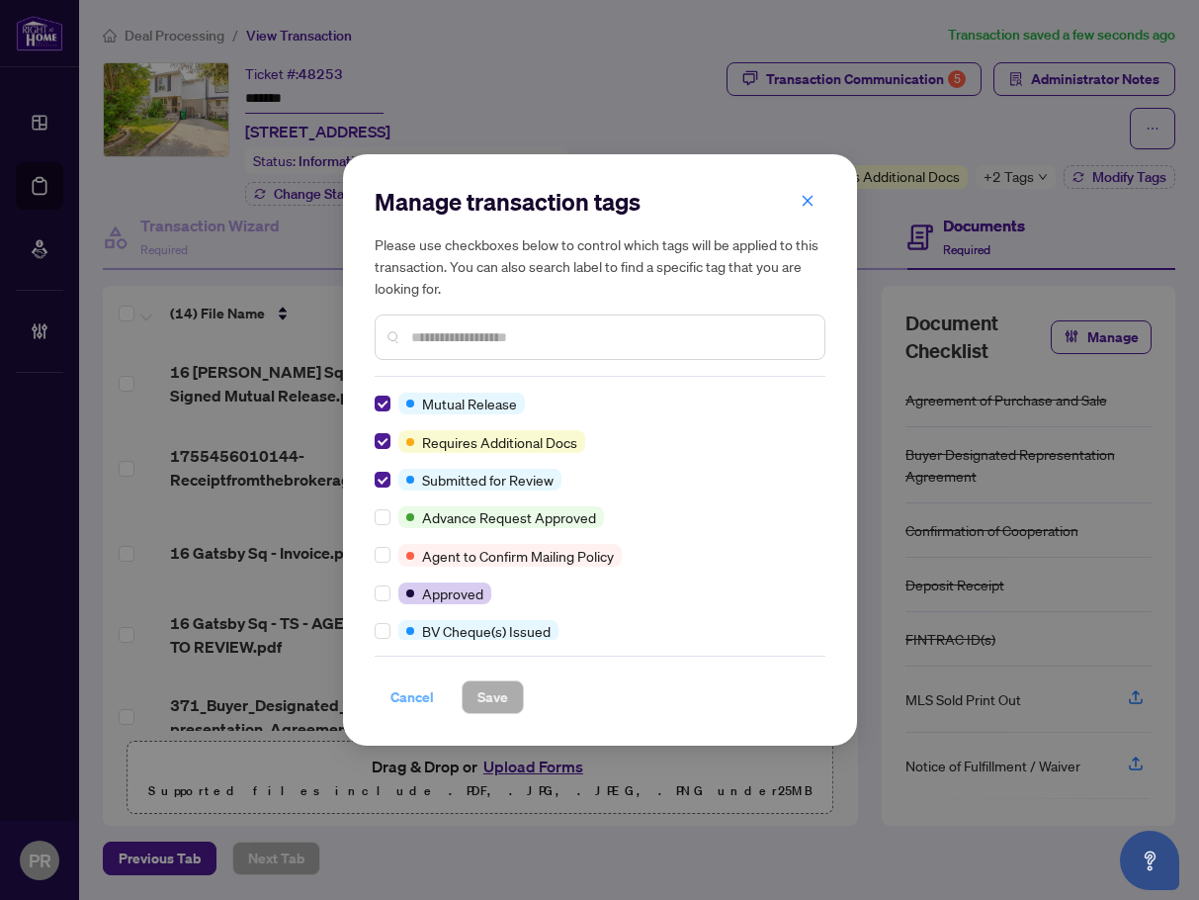
click at [436, 694] on button "Cancel" at bounding box center [412, 697] width 75 height 34
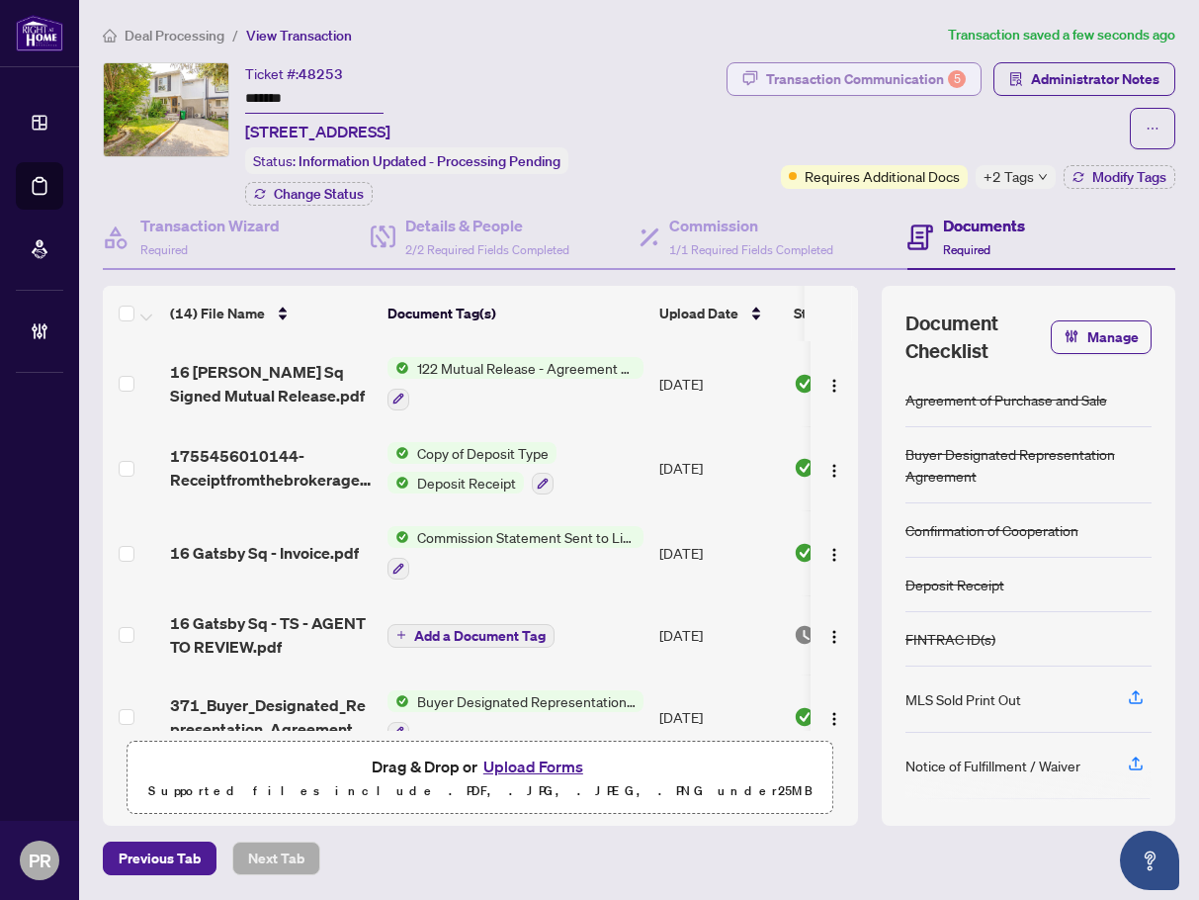
click at [785, 89] on div "Transaction Communication 5" at bounding box center [866, 79] width 200 height 32
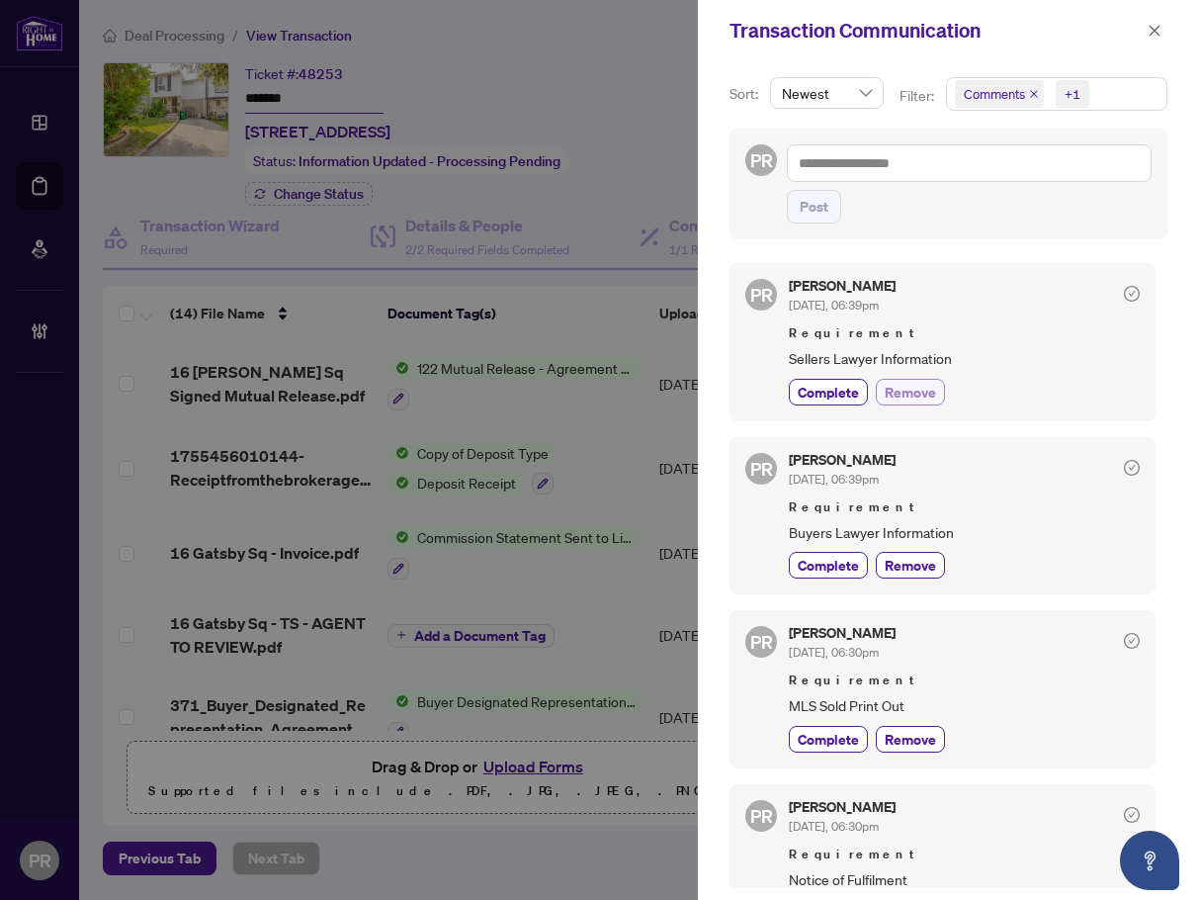
click at [915, 397] on span "Remove" at bounding box center [910, 392] width 51 height 21
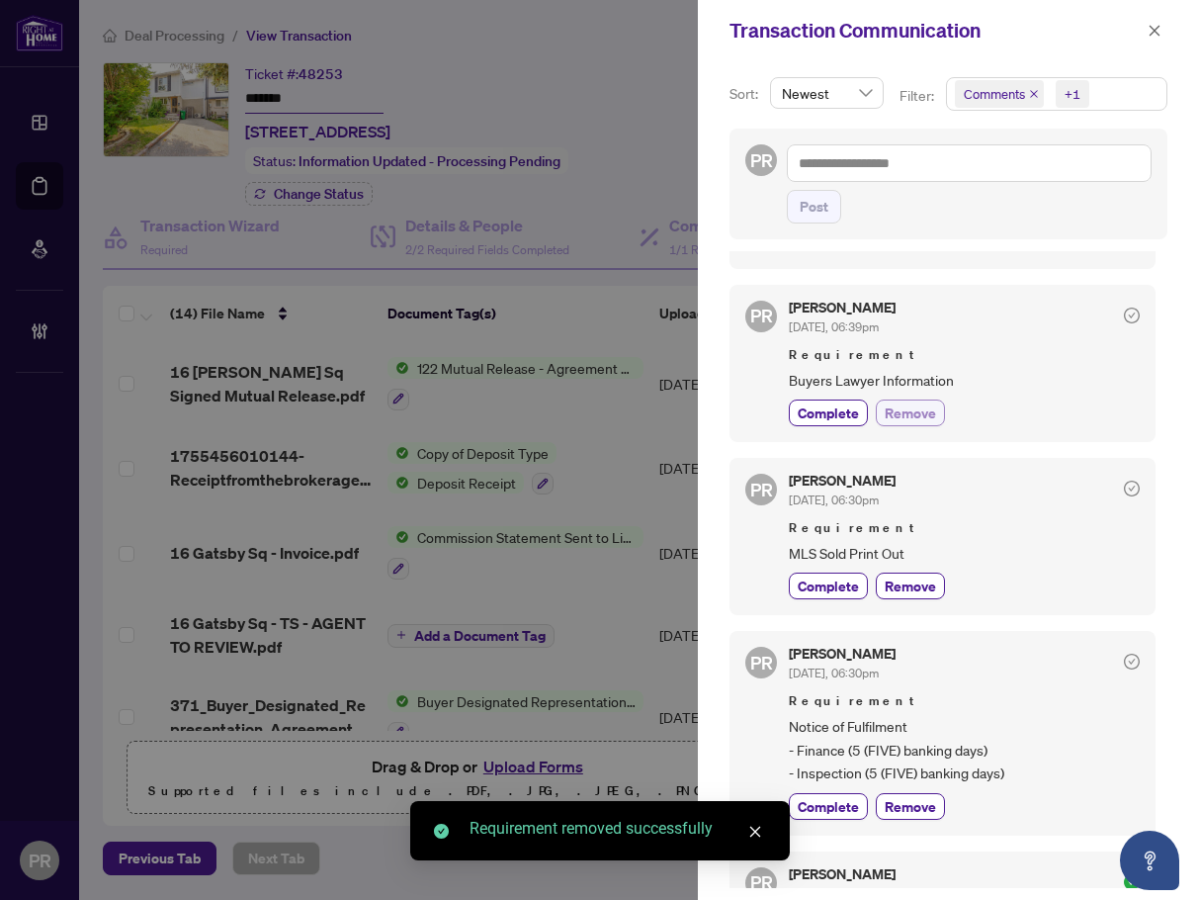
click at [924, 419] on span "Remove" at bounding box center [910, 412] width 51 height 21
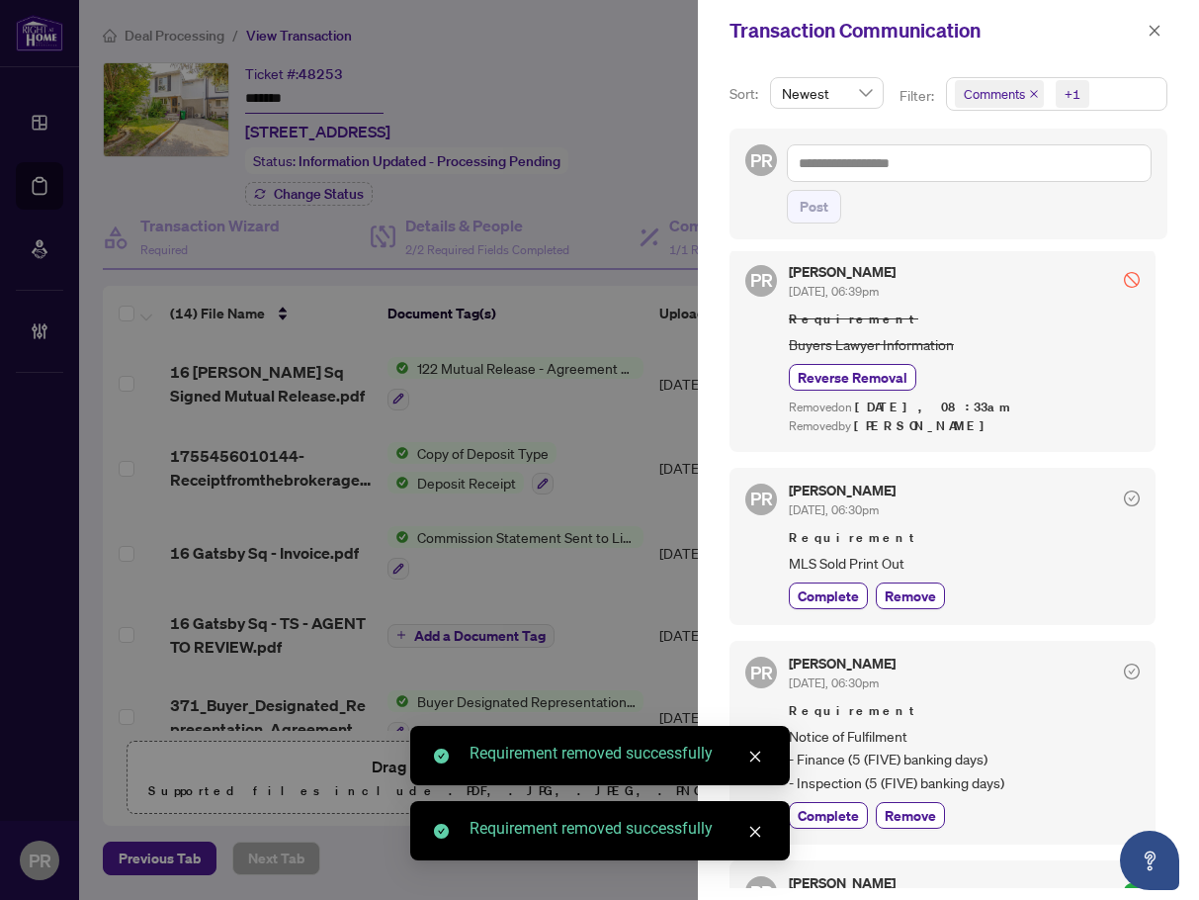
scroll to position [395, 0]
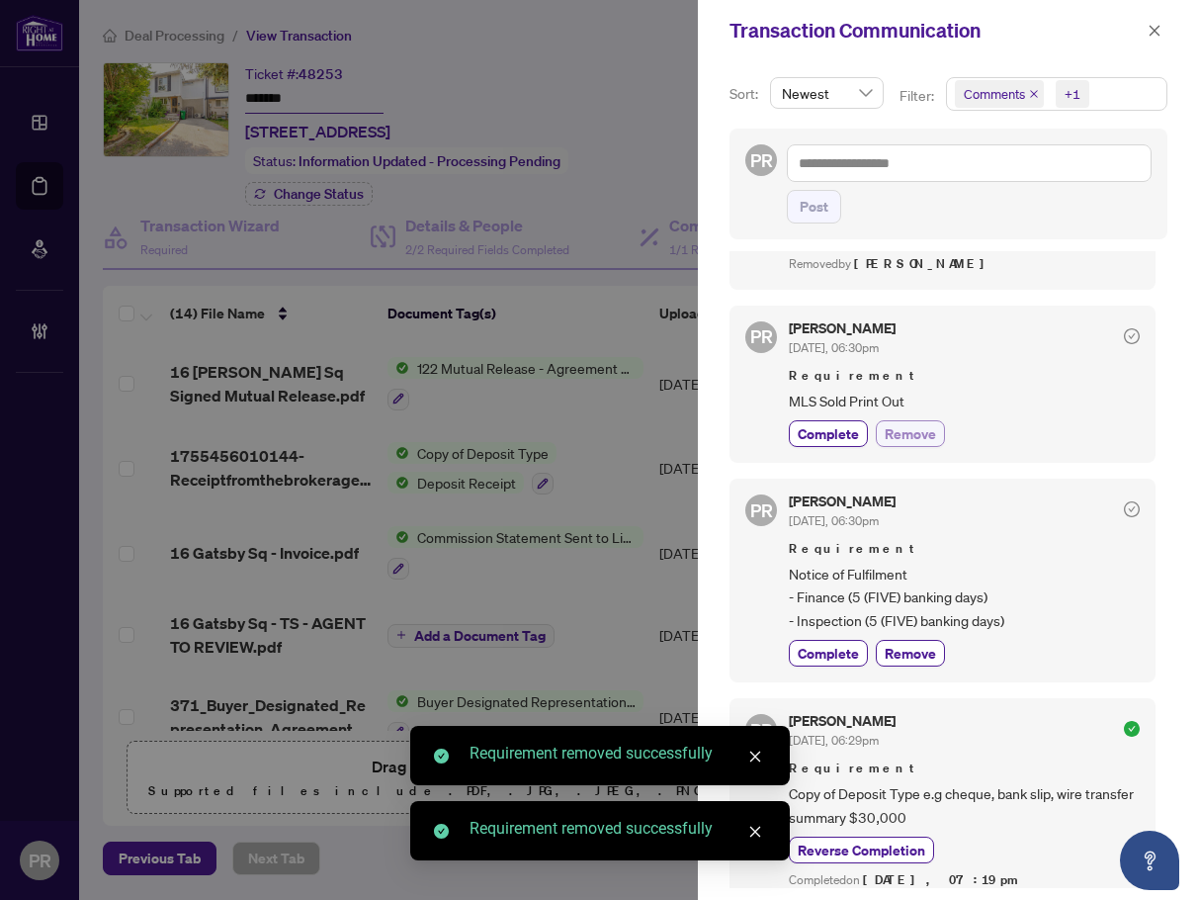
click at [934, 437] on span "Remove" at bounding box center [910, 433] width 51 height 21
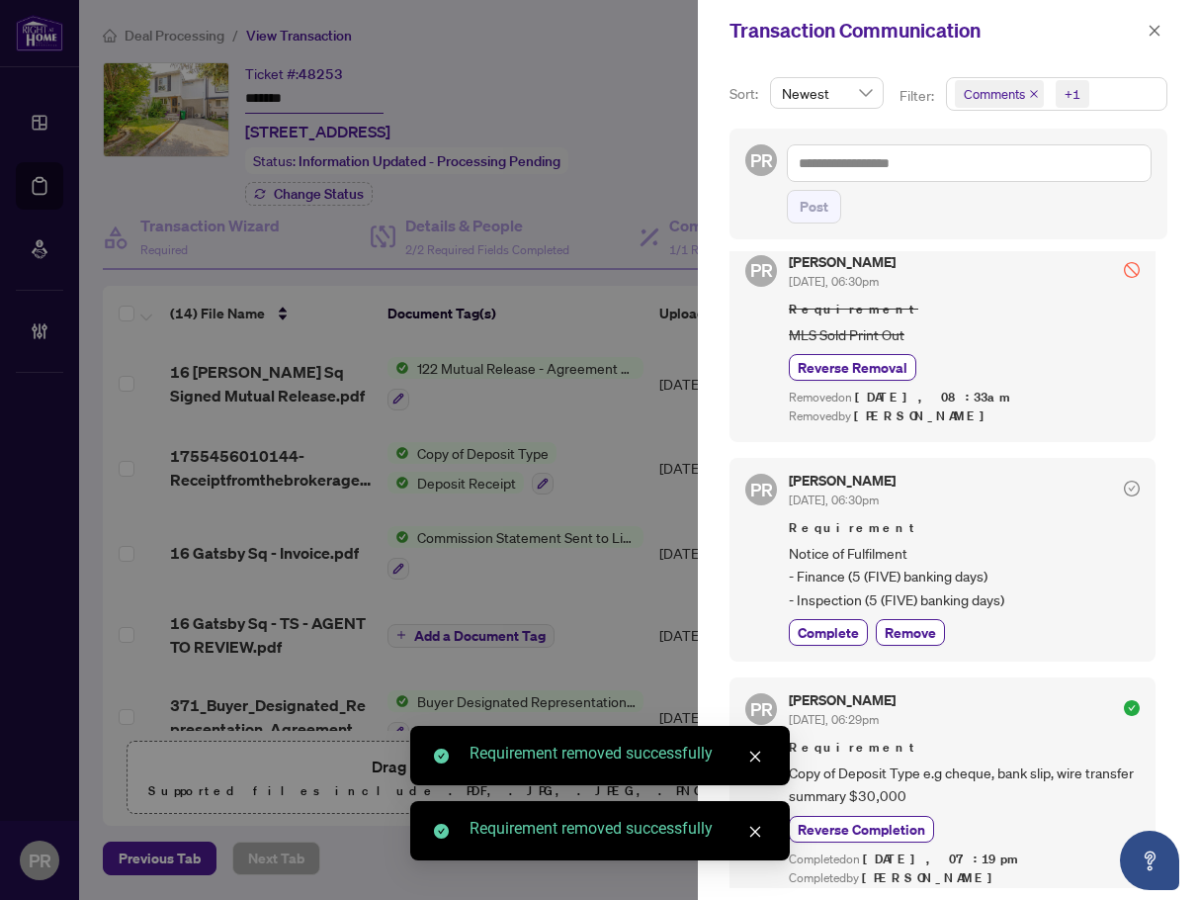
scroll to position [494, 0]
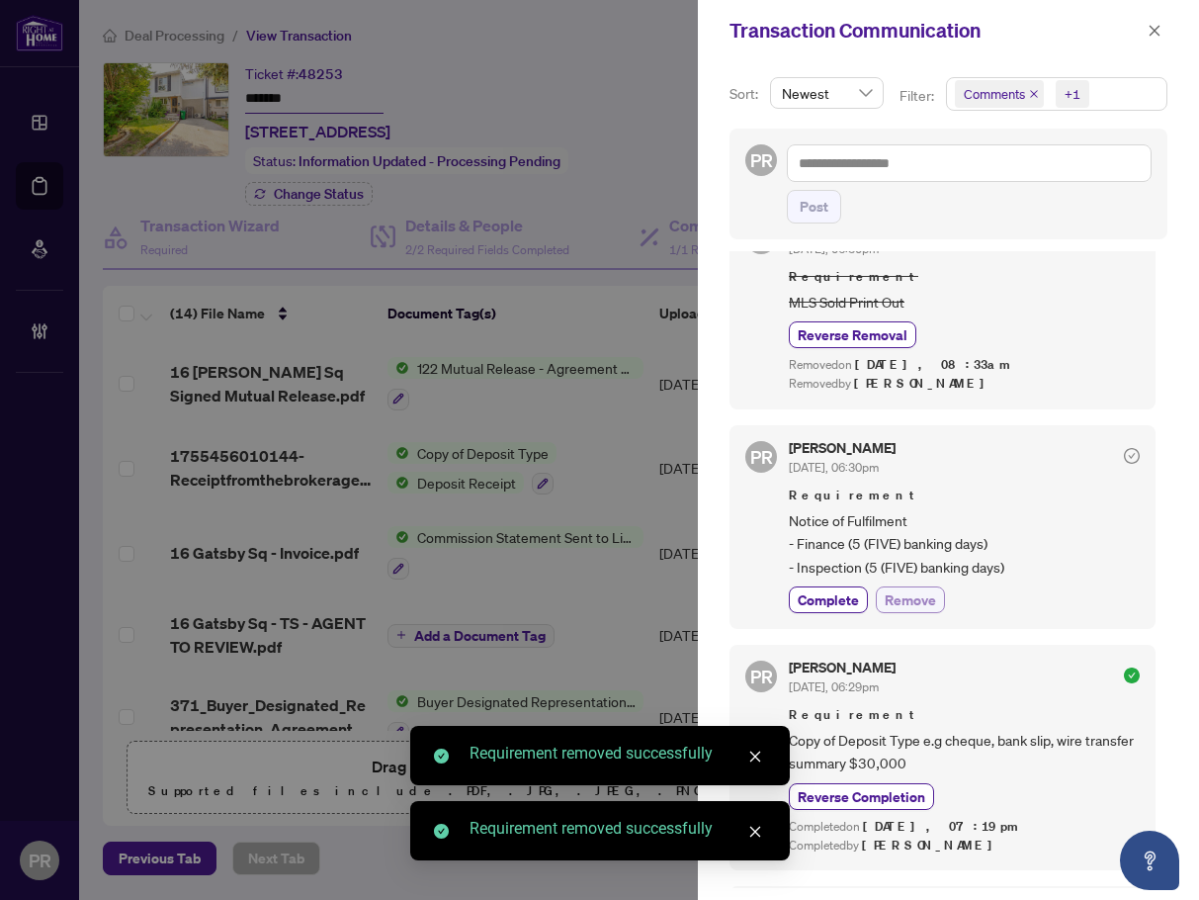
click at [913, 606] on span "Remove" at bounding box center [910, 599] width 51 height 21
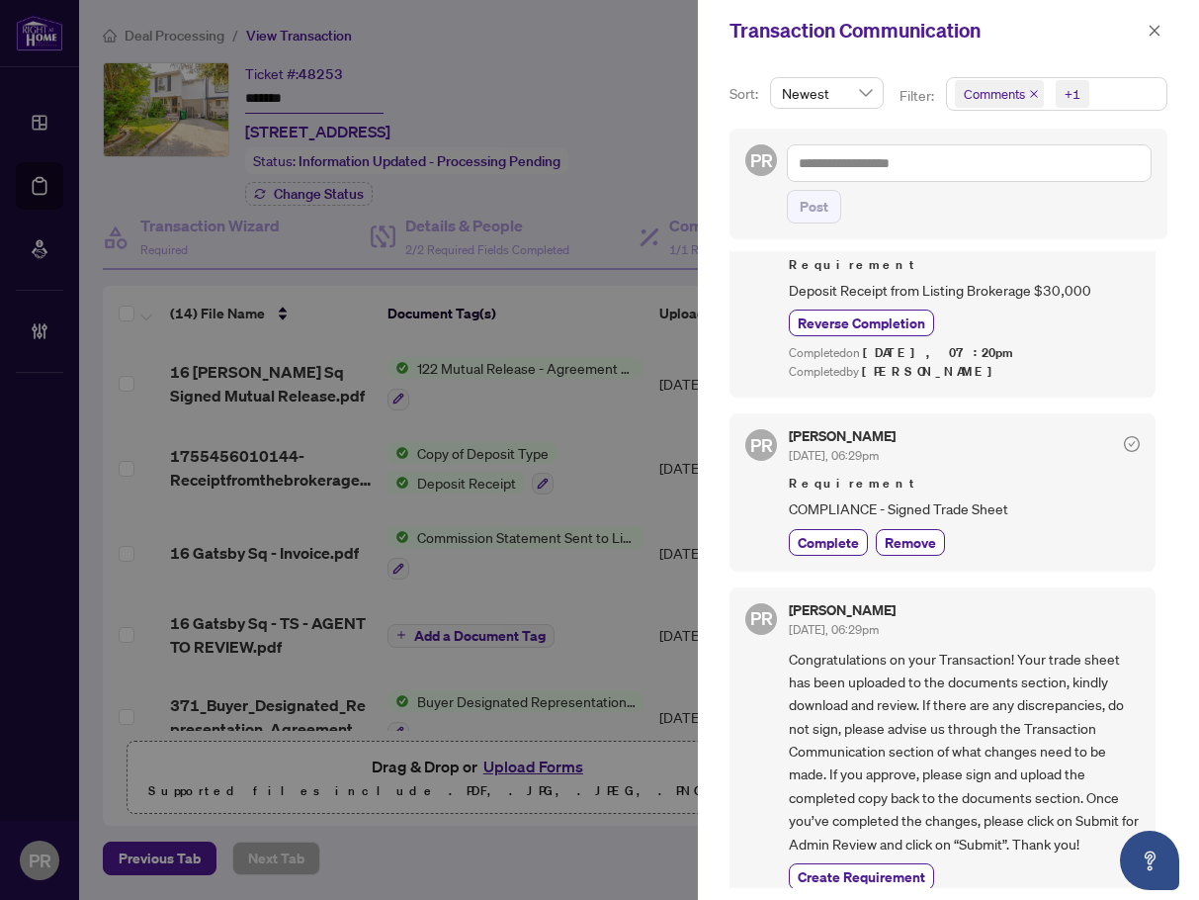
scroll to position [1249, 0]
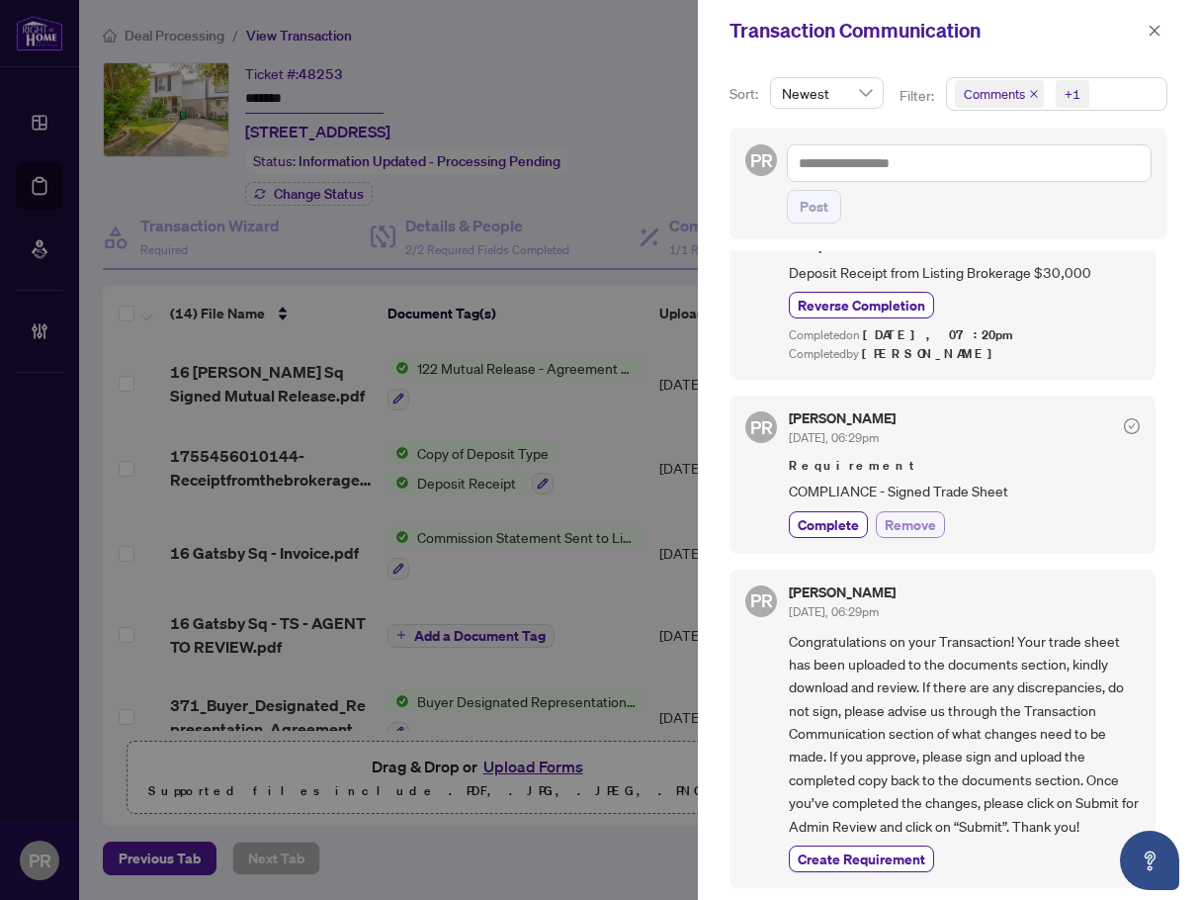
click at [886, 515] on span "Remove" at bounding box center [910, 524] width 51 height 21
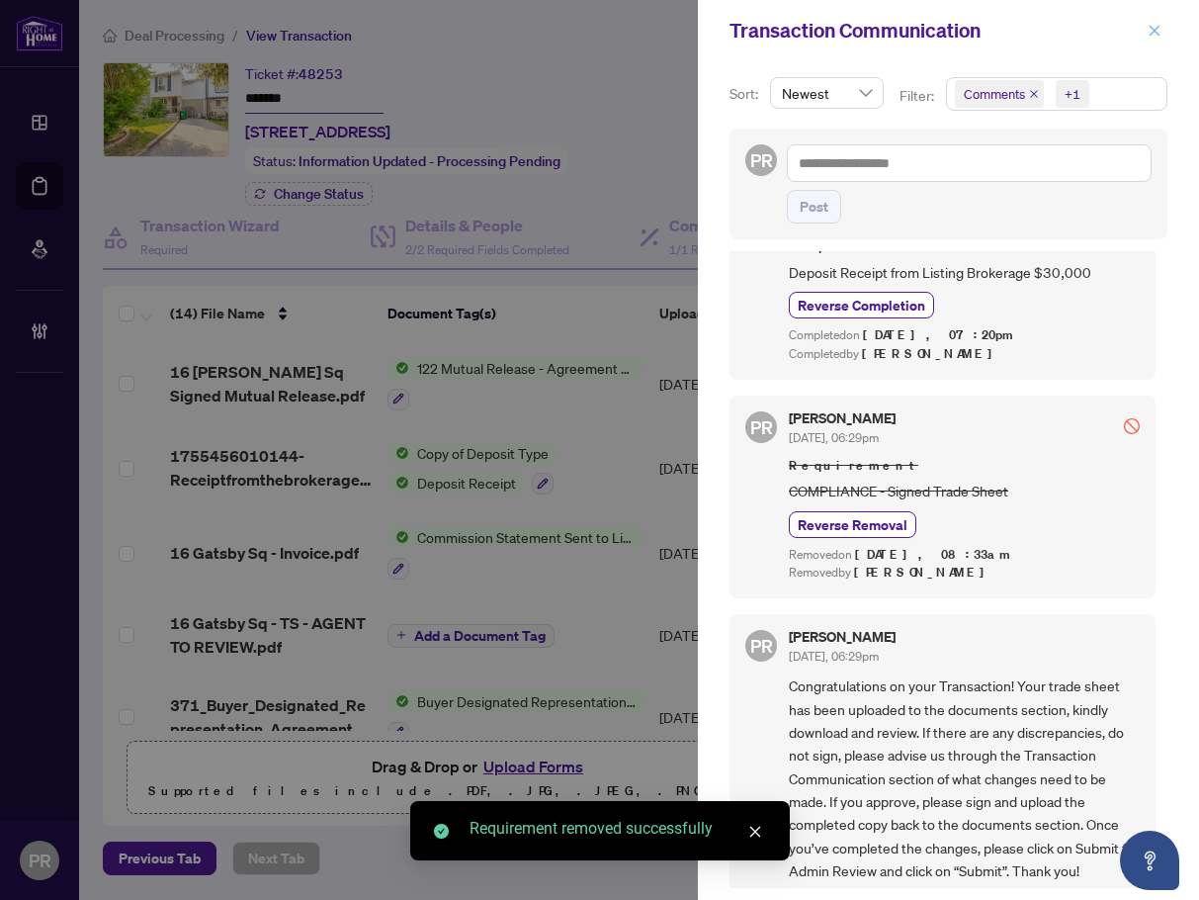
click at [1059, 30] on button "button" at bounding box center [1155, 31] width 26 height 24
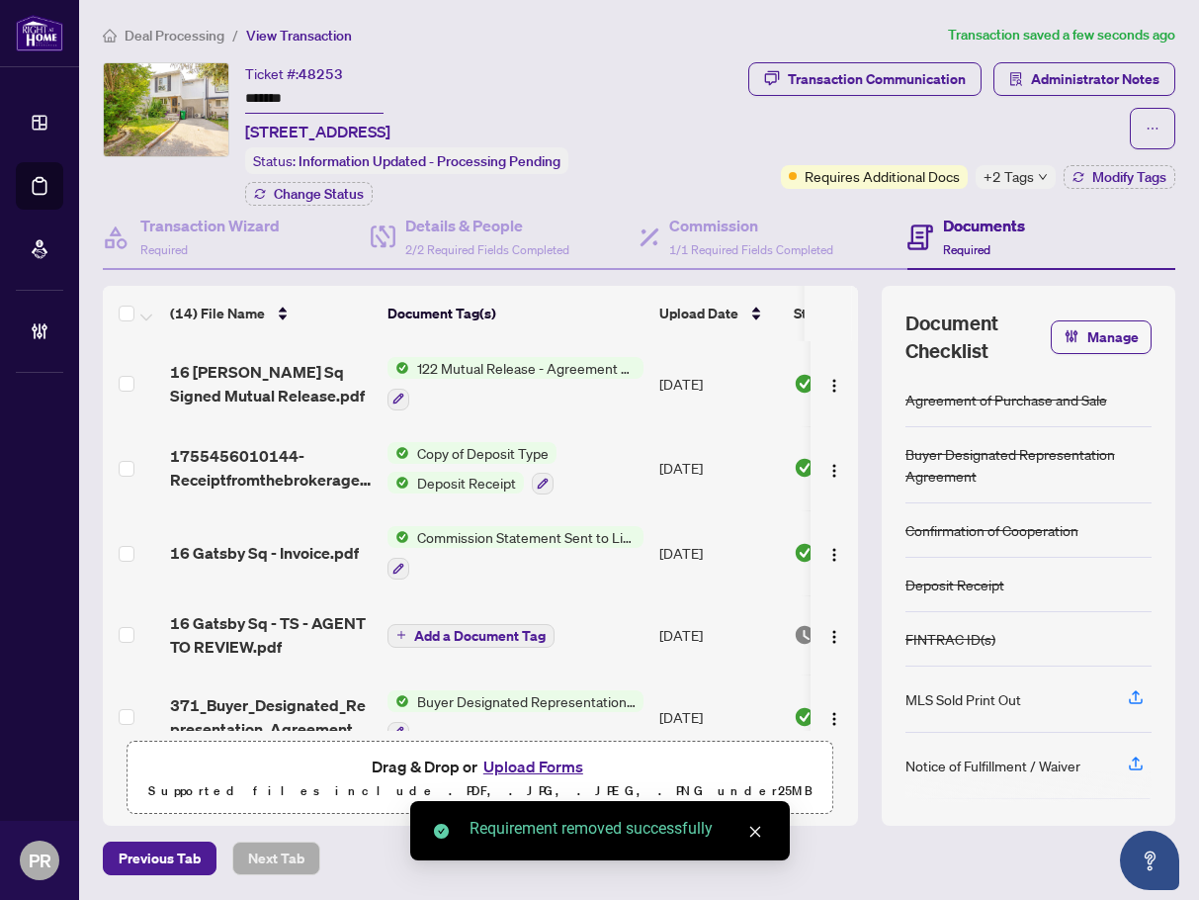
click at [1059, 169] on div "Requires Additional Docs +2 Tags Modify Tags" at bounding box center [978, 177] width 394 height 24
click at [1059, 176] on icon "button" at bounding box center [1079, 177] width 12 height 12
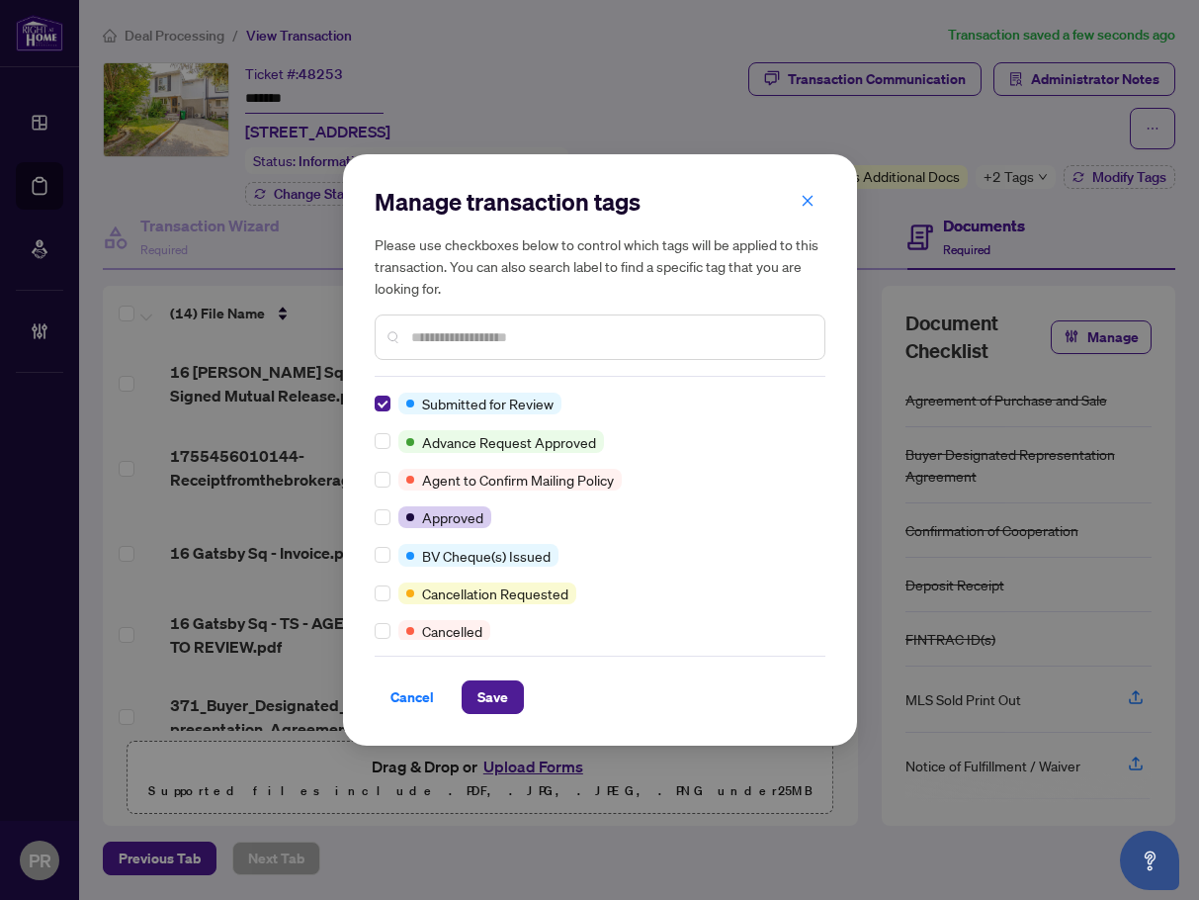
scroll to position [0, 0]
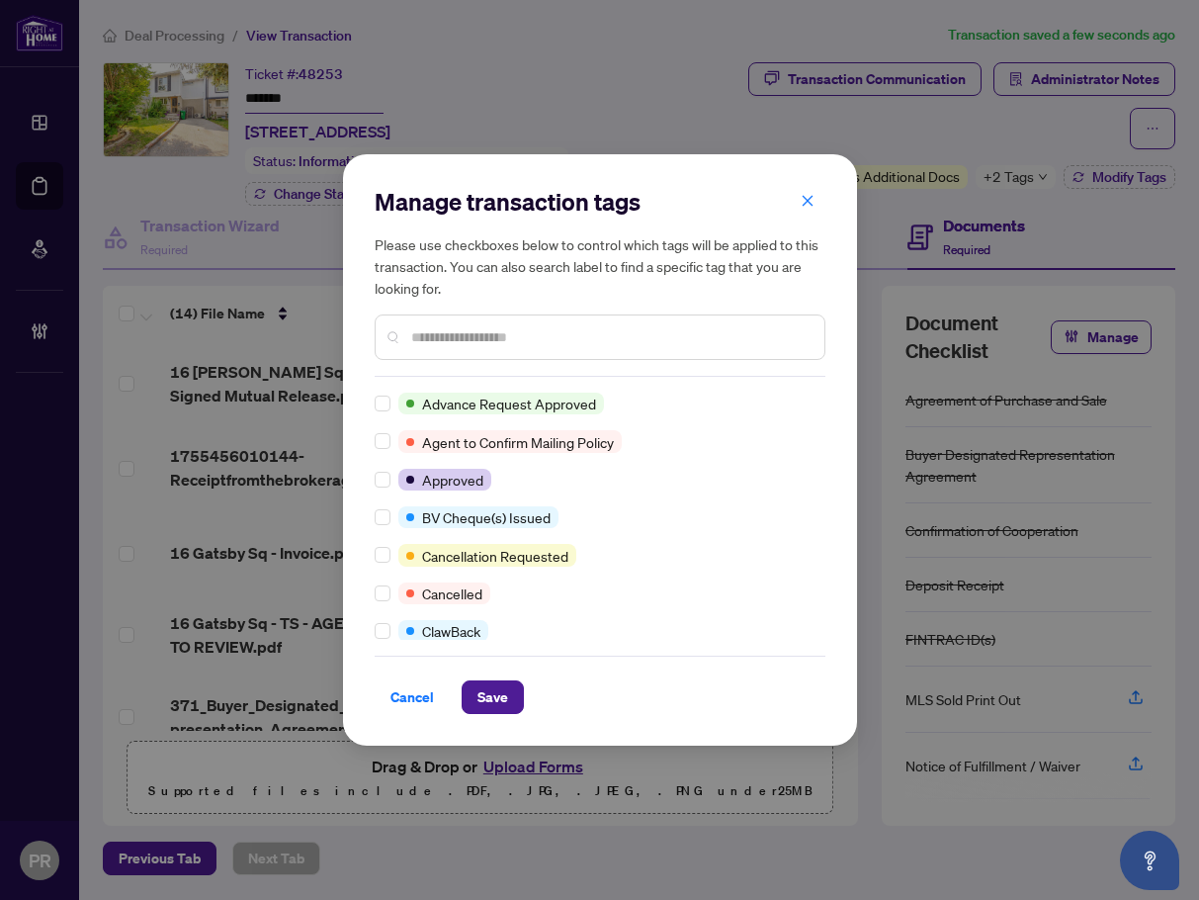
click at [421, 343] on input "text" at bounding box center [609, 337] width 397 height 22
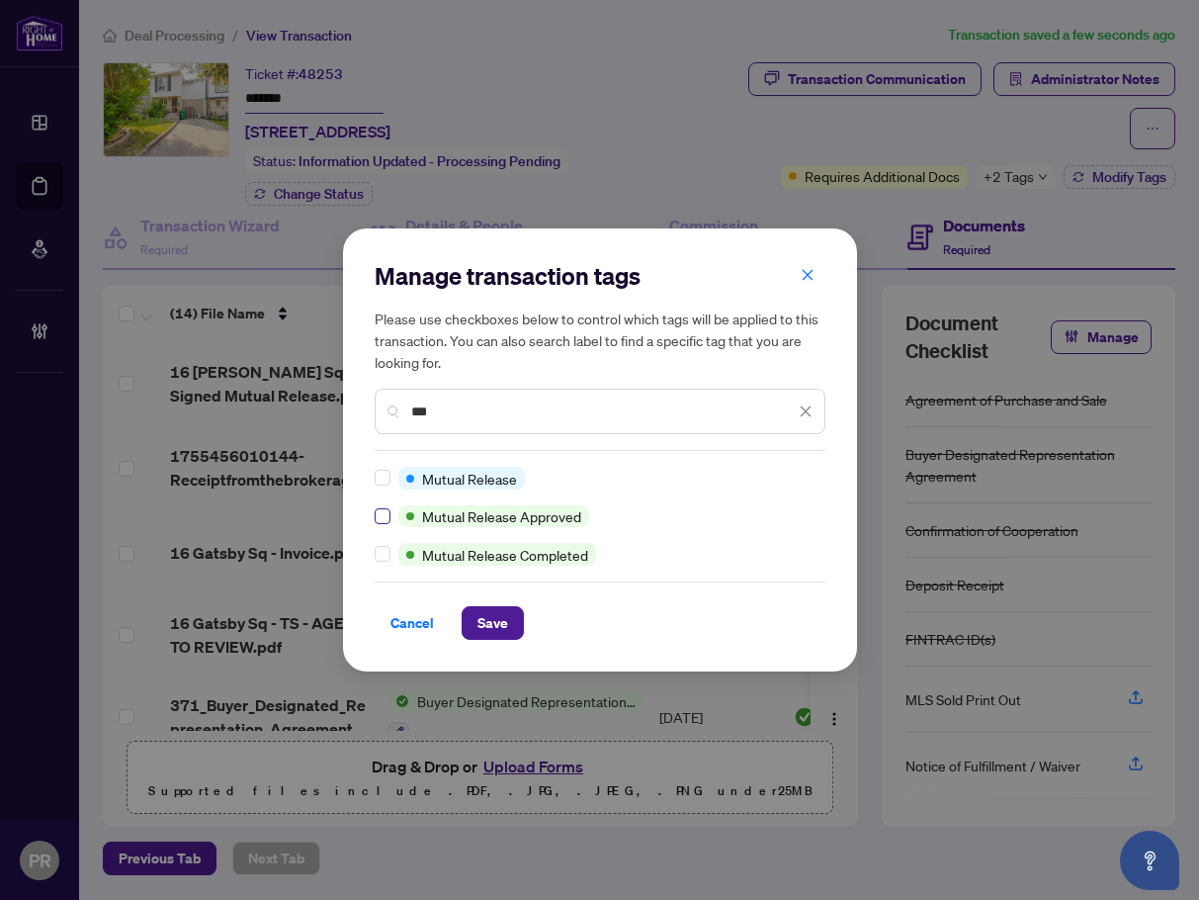
type input "***"
click at [501, 615] on span "Save" at bounding box center [493, 623] width 31 height 32
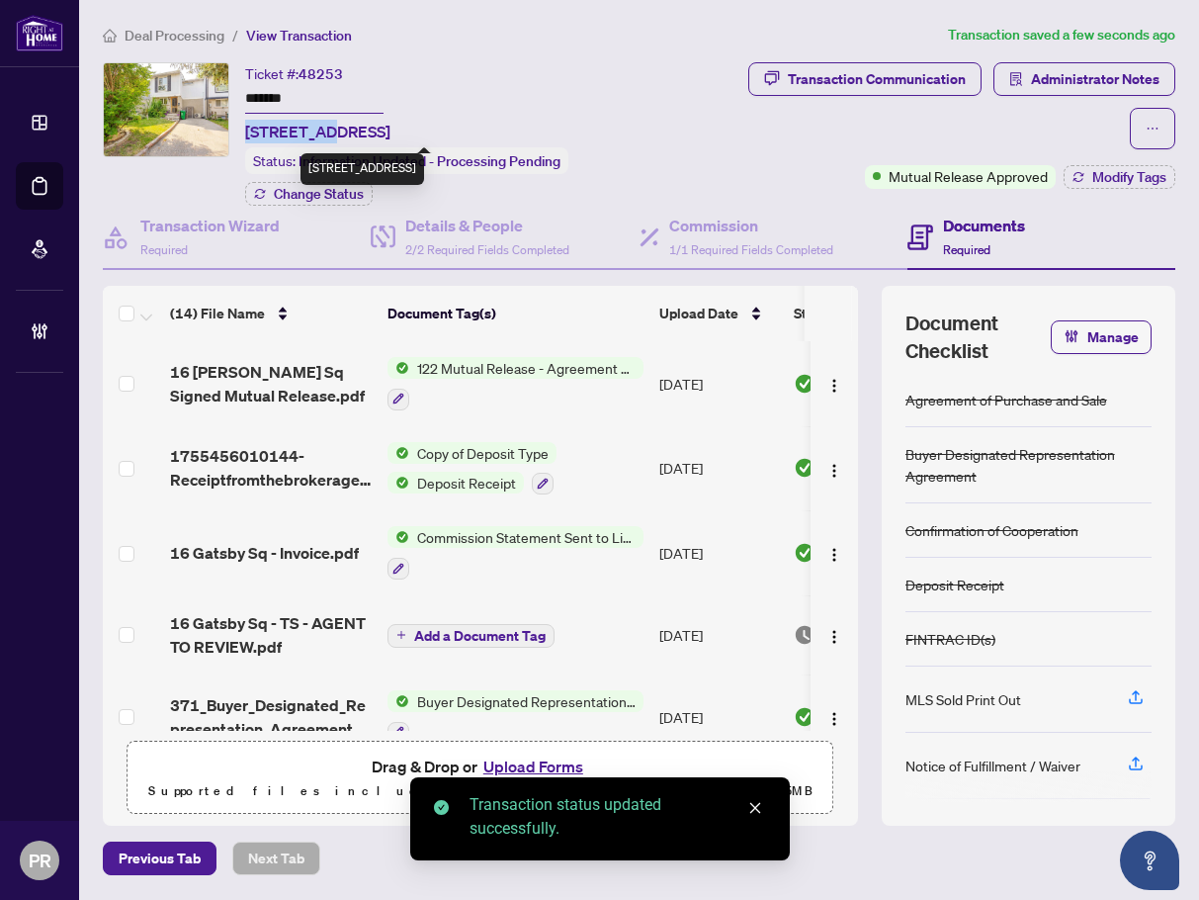
drag, startPoint x: 321, startPoint y: 126, endPoint x: 249, endPoint y: 126, distance: 72.2
click at [249, 126] on span "16 Gatsby Sq, Brampton, Ontario L6S 2H4, Canada" at bounding box center [317, 132] width 145 height 24
copy span "16 Gatsby"
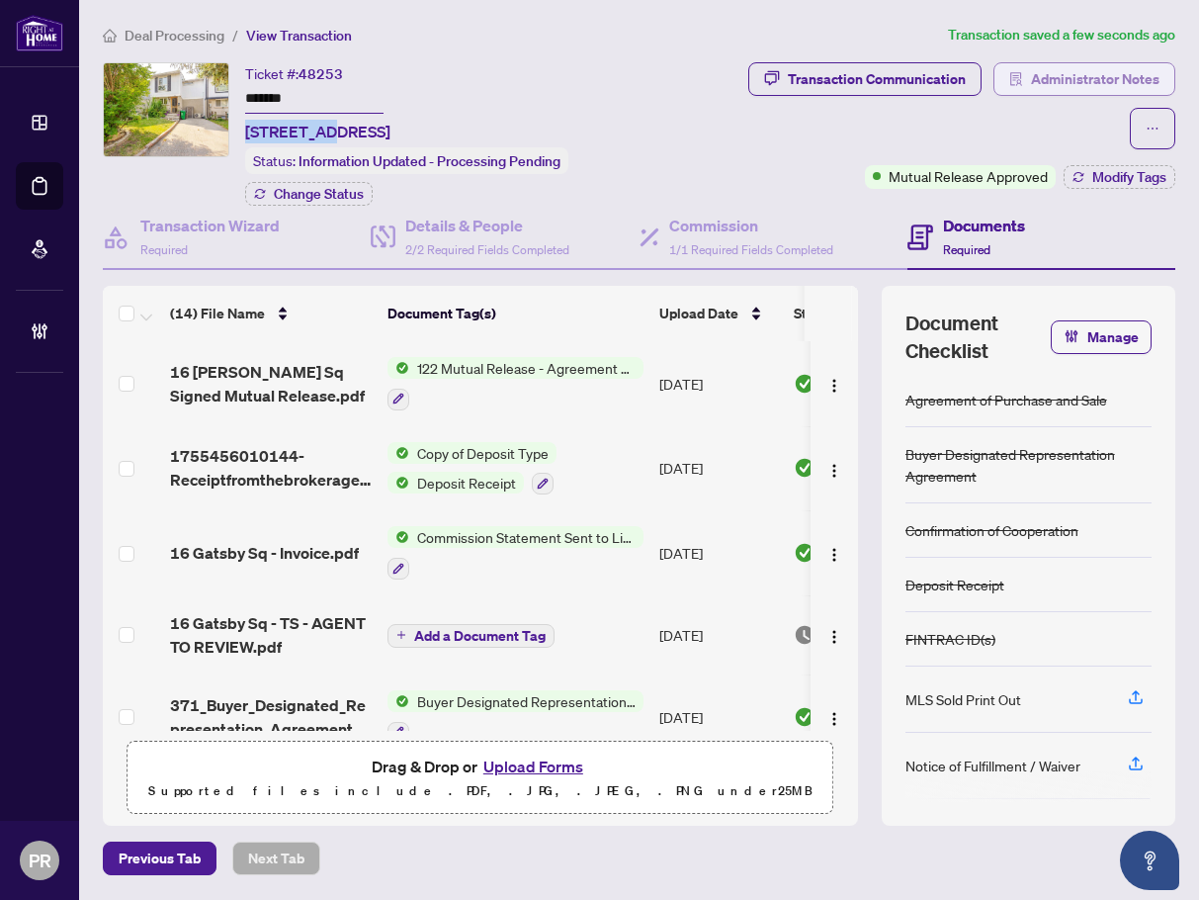
click at [1051, 90] on span "Administrator Notes" at bounding box center [1095, 79] width 129 height 32
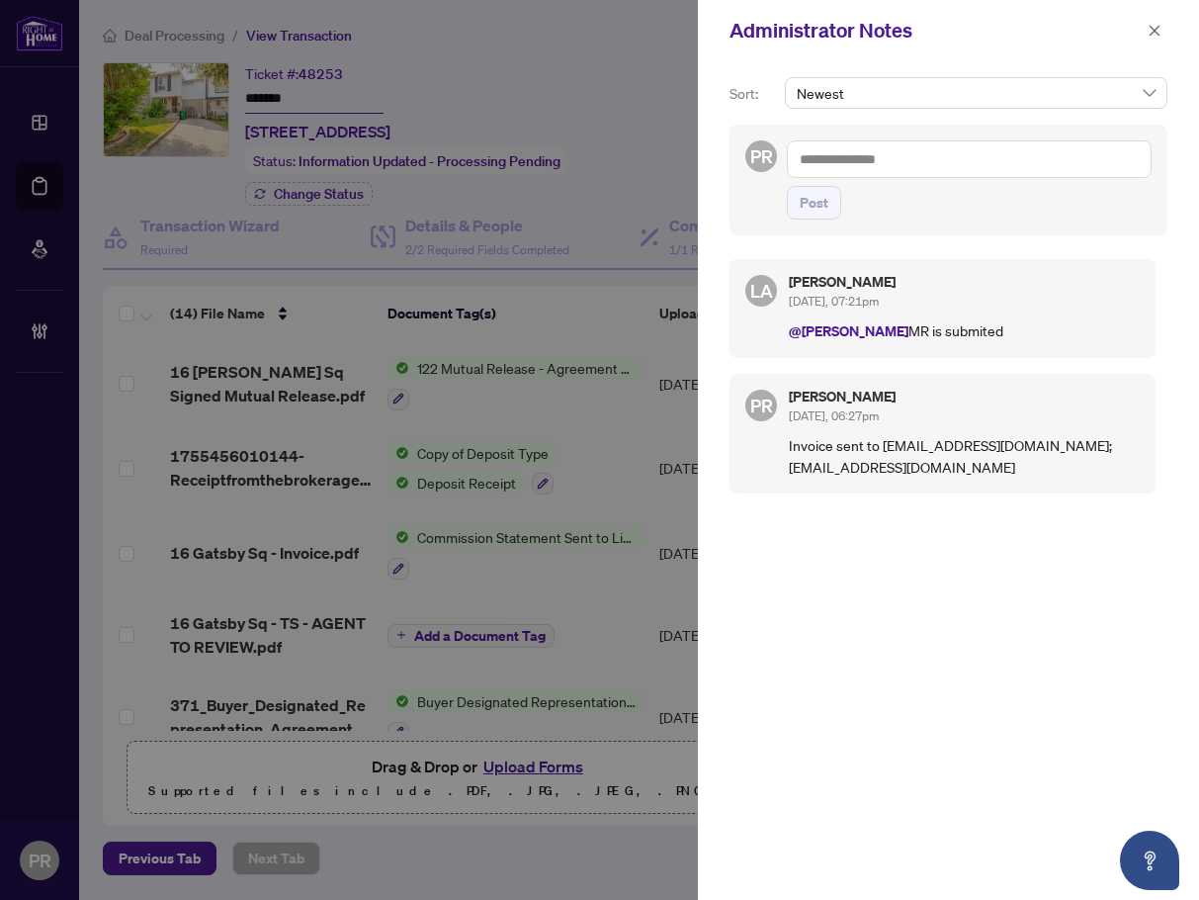
click at [992, 151] on textarea at bounding box center [969, 159] width 365 height 38
click at [901, 195] on li "Con nie Law" at bounding box center [900, 207] width 142 height 34
type textarea "**********"
click at [829, 205] on button "Post" at bounding box center [814, 203] width 54 height 34
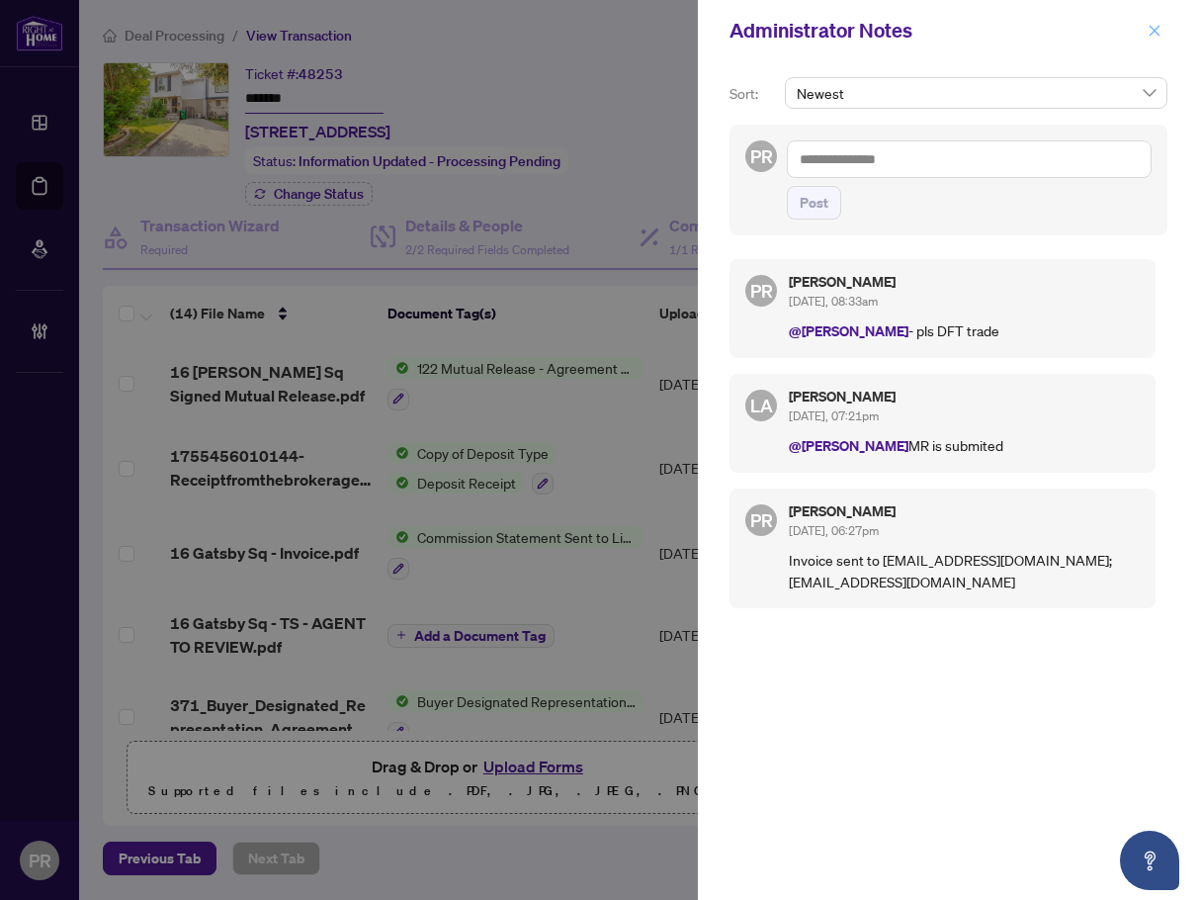
click at [1059, 30] on icon "close" at bounding box center [1155, 31] width 14 height 14
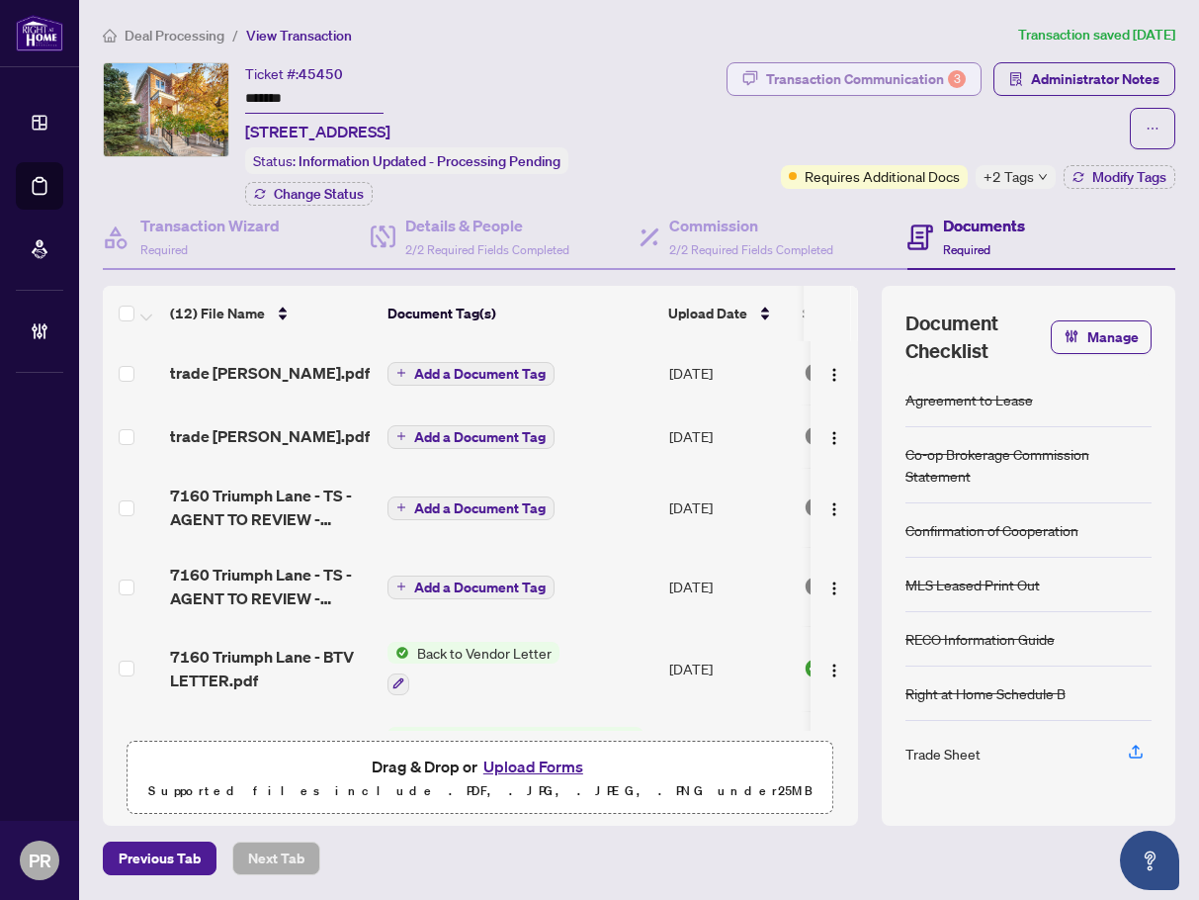
click at [801, 82] on div "Transaction Communication 3" at bounding box center [866, 79] width 200 height 32
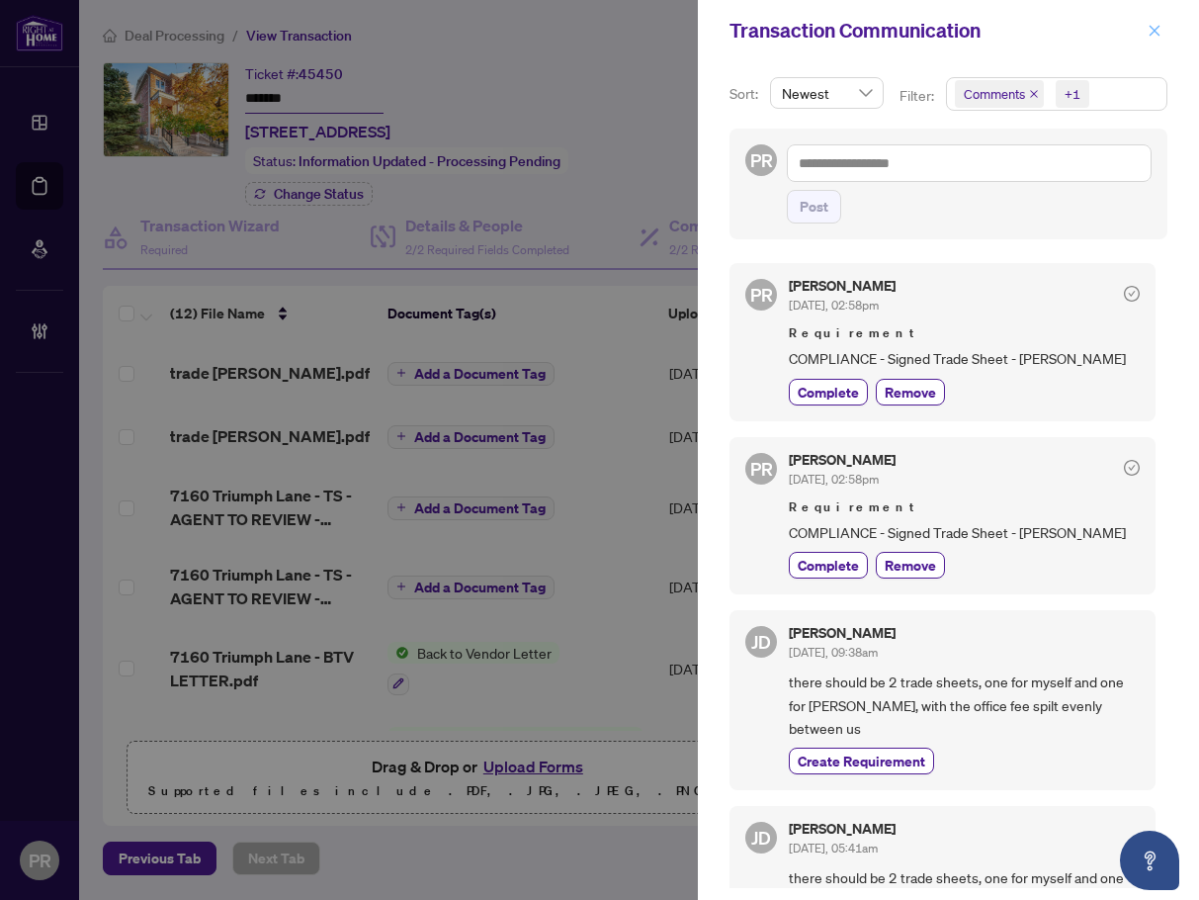
click at [1156, 15] on span "button" at bounding box center [1155, 31] width 14 height 32
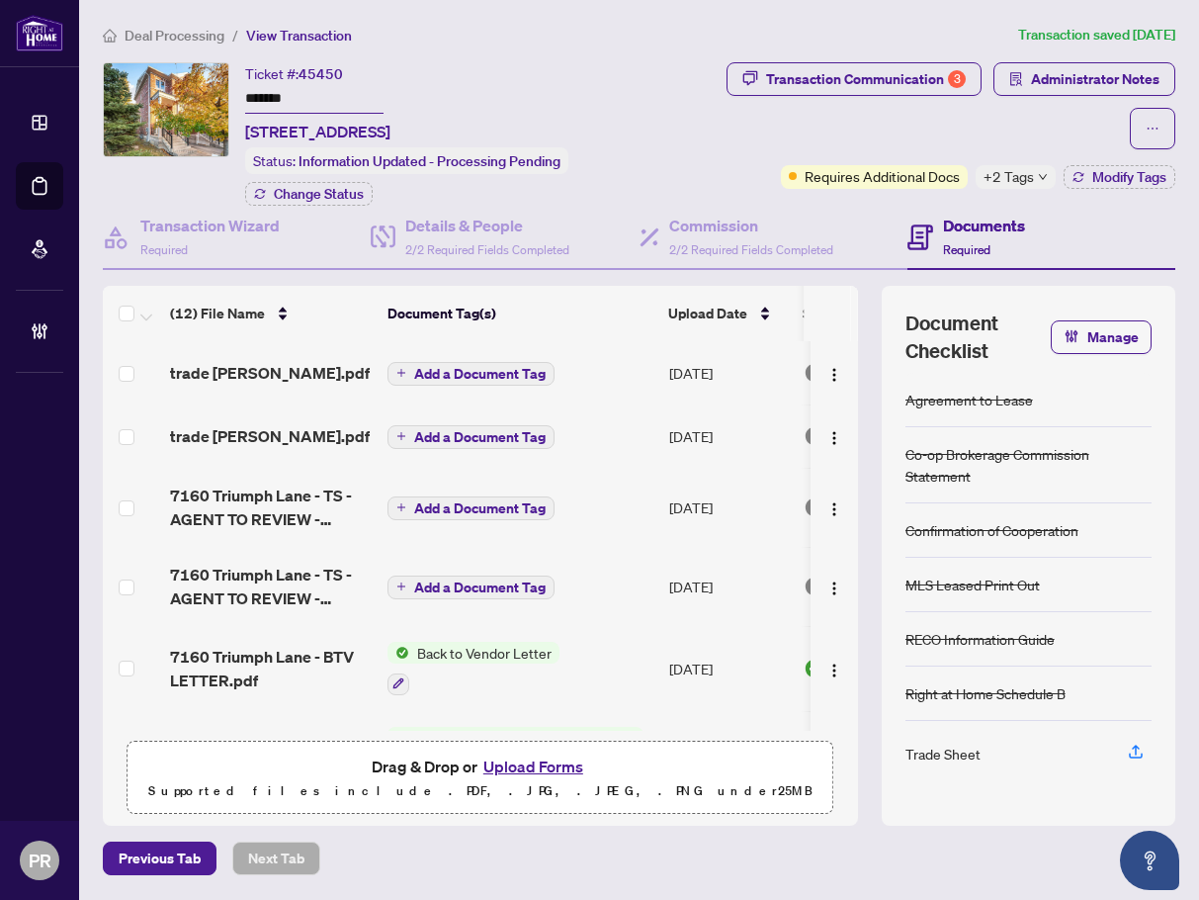
click at [1156, 32] on div "Transaction Communication Sort: Newest Filter: Comments +1 PR Post PR [PERSON_N…" at bounding box center [599, 450] width 1199 height 900
click at [1045, 71] on span "Administrator Notes" at bounding box center [1095, 79] width 129 height 32
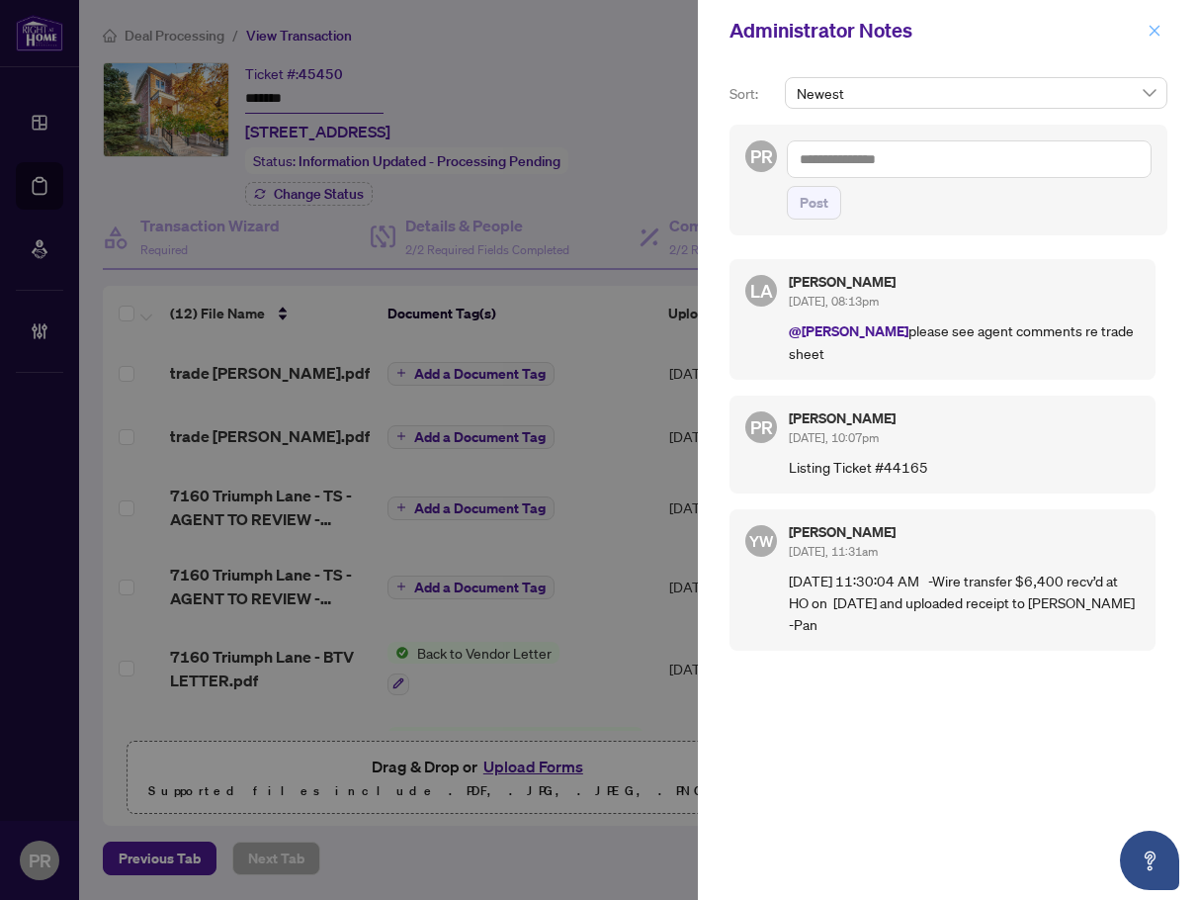
click at [1158, 23] on span "button" at bounding box center [1155, 31] width 14 height 32
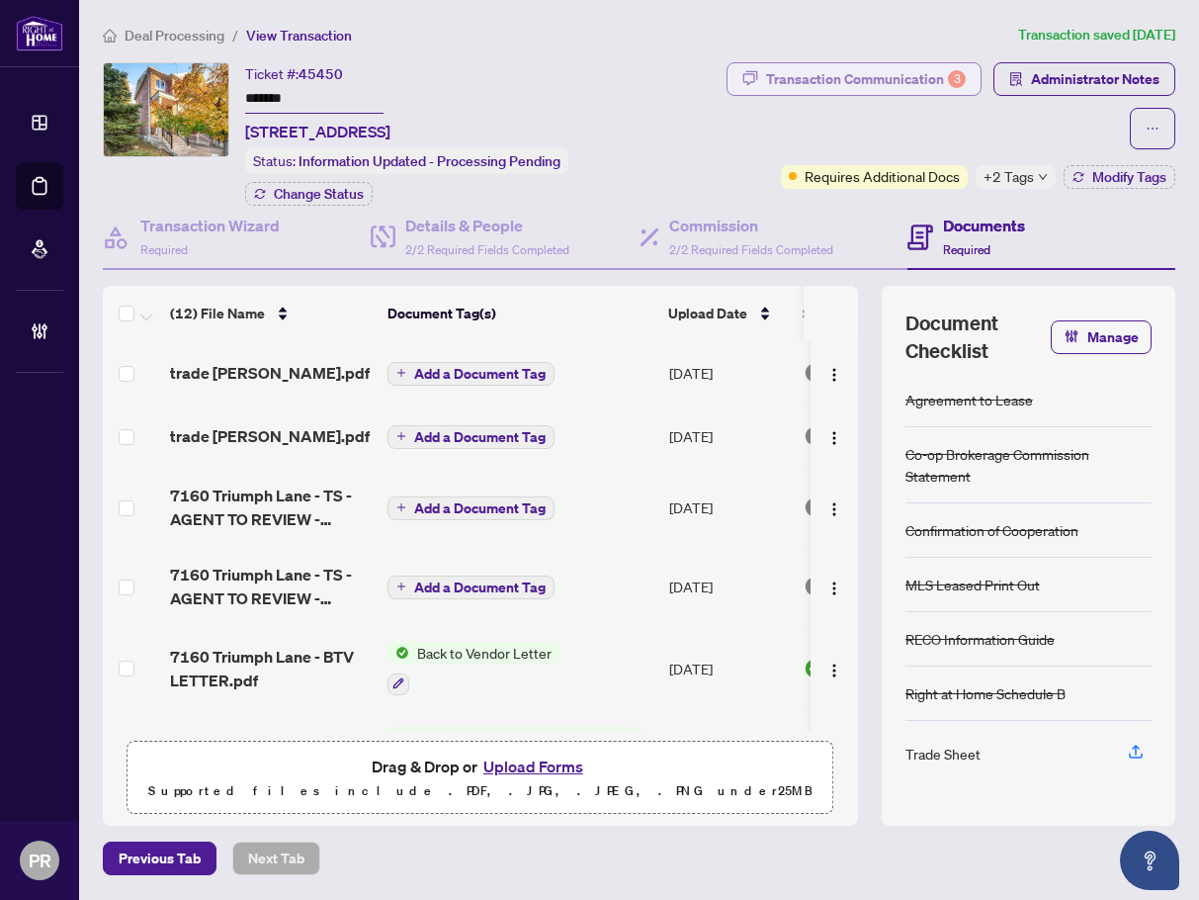
click at [885, 90] on div "Transaction Communication 3" at bounding box center [866, 79] width 200 height 32
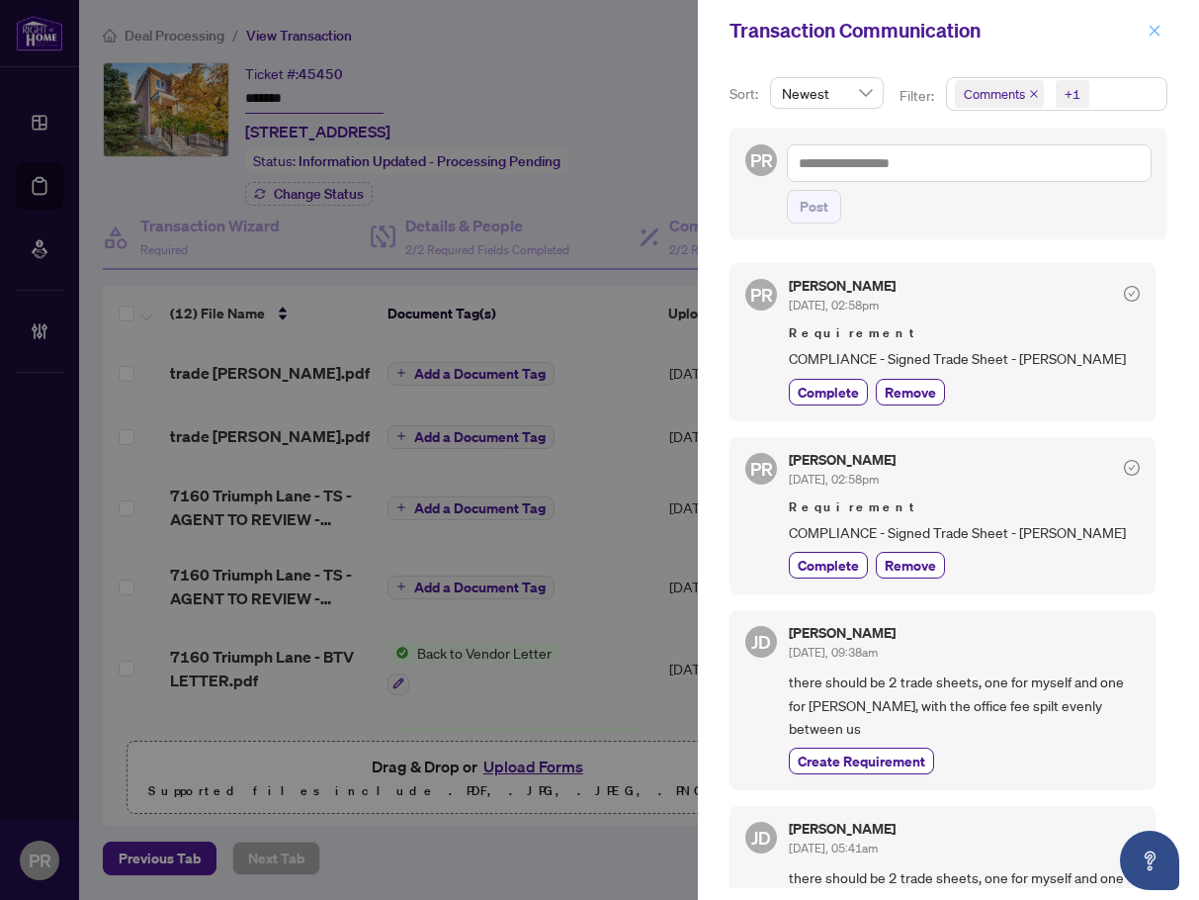
click at [1162, 22] on button "button" at bounding box center [1155, 31] width 26 height 24
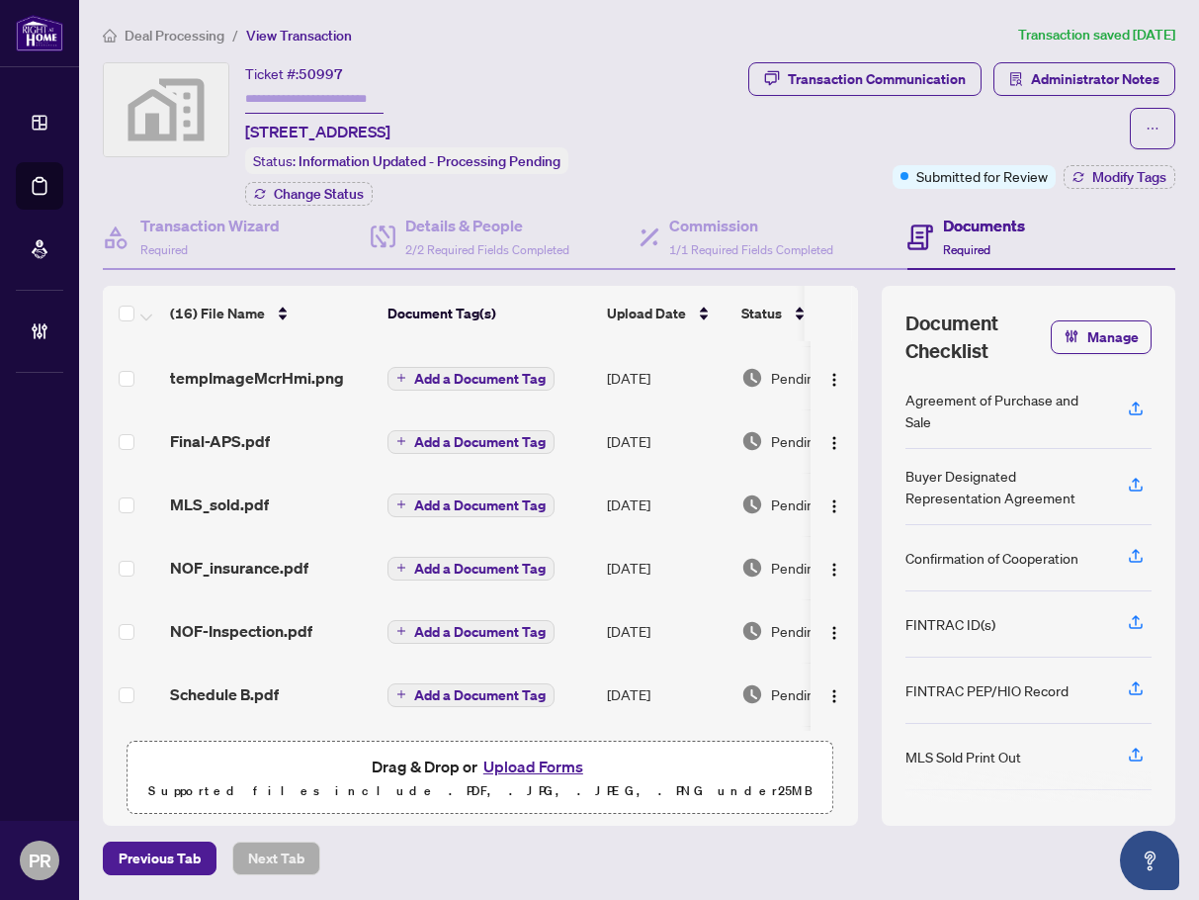
scroll to position [772, 0]
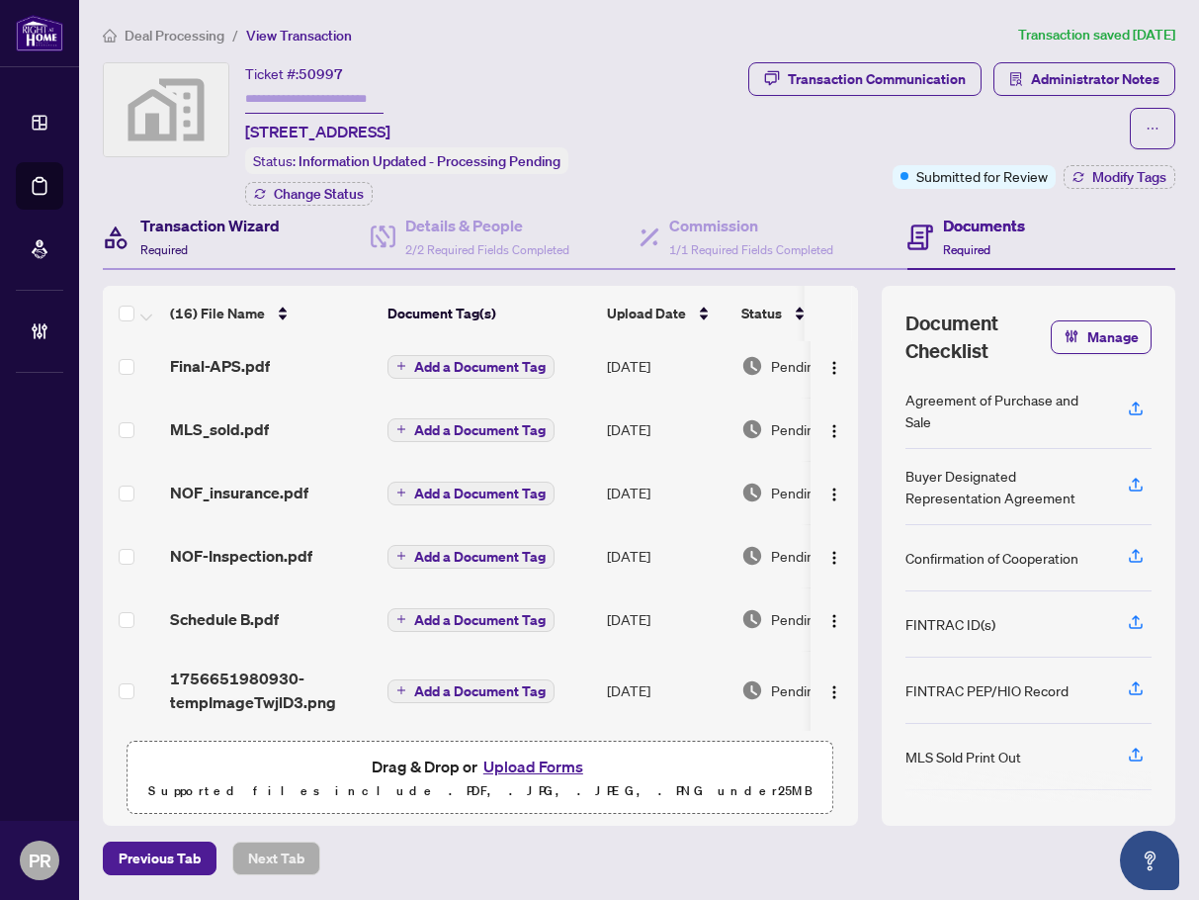
click at [251, 236] on div "Transaction Wizard Required" at bounding box center [209, 237] width 139 height 46
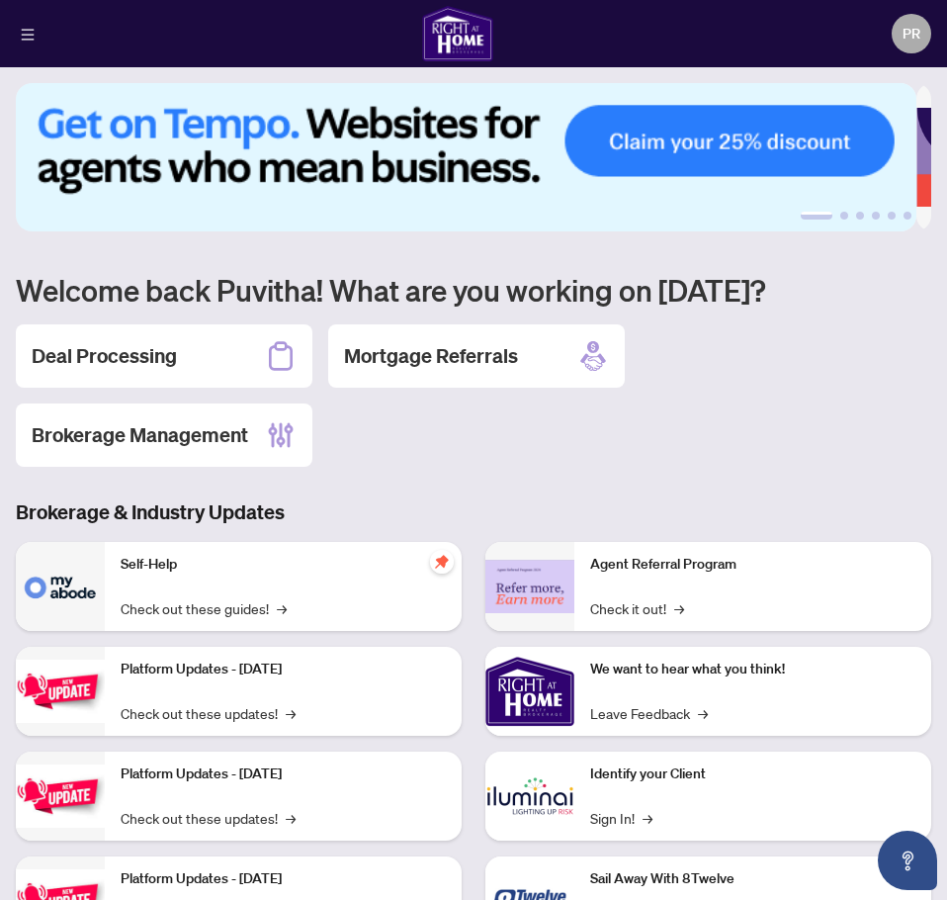
click at [64, 353] on h2 "Deal Processing" at bounding box center [104, 356] width 145 height 28
